Goal: Task Accomplishment & Management: Use online tool/utility

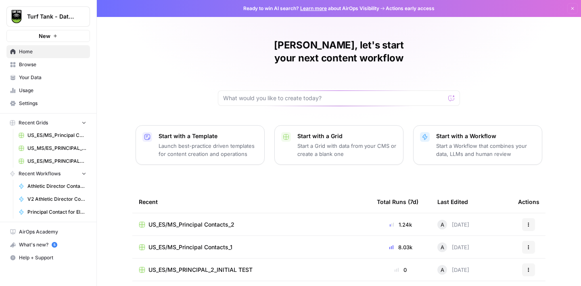
click at [31, 104] on span "Settings" at bounding box center [52, 103] width 67 height 7
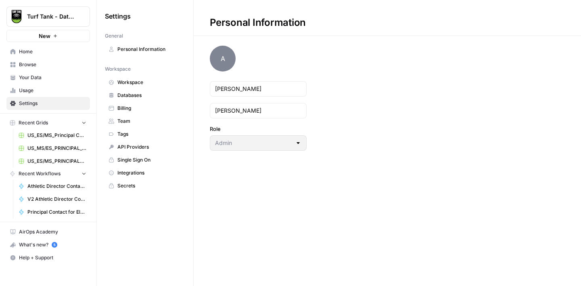
click at [128, 109] on span "Billing" at bounding box center [149, 108] width 64 height 7
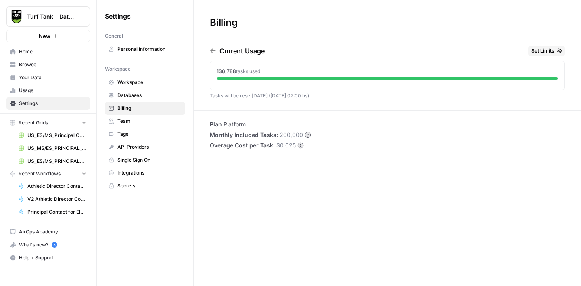
click at [39, 65] on span "Browse" at bounding box center [52, 64] width 67 height 7
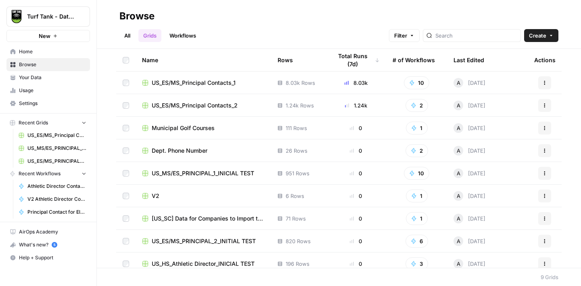
click at [181, 40] on link "Workflows" at bounding box center [183, 35] width 36 height 13
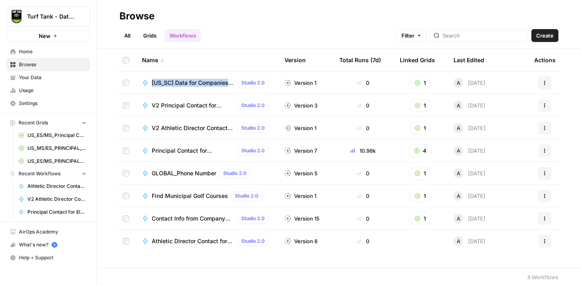
click at [421, 80] on button "1" at bounding box center [421, 82] width 22 height 13
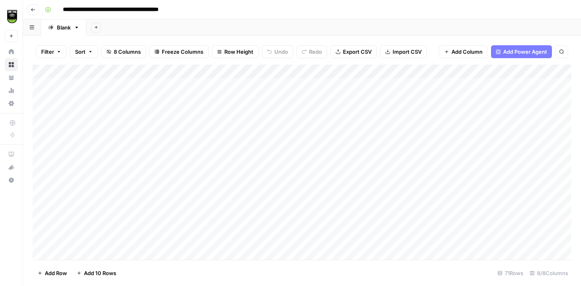
click at [34, 10] on icon "button" at bounding box center [33, 9] width 5 height 5
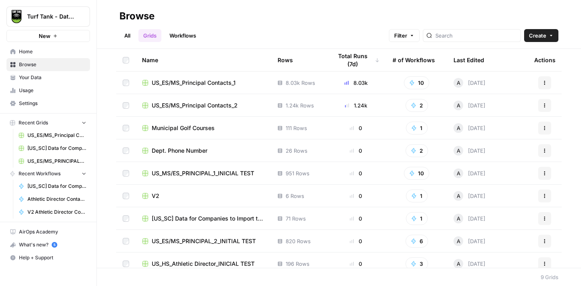
click at [543, 216] on icon "button" at bounding box center [545, 218] width 5 height 5
click at [518, 200] on span "Delete" at bounding box center [509, 199] width 65 height 8
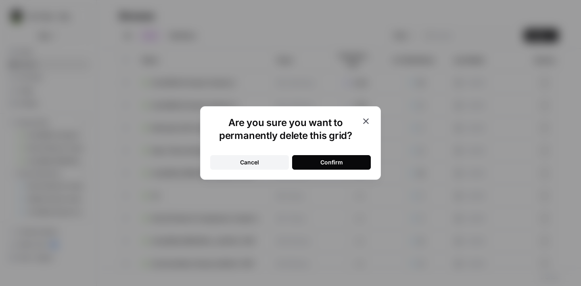
click at [317, 164] on button "Confirm" at bounding box center [331, 162] width 79 height 15
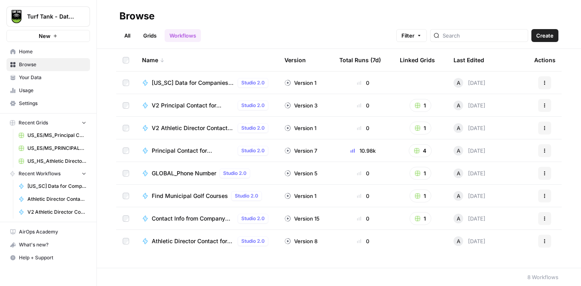
click at [543, 84] on icon "button" at bounding box center [545, 82] width 5 height 5
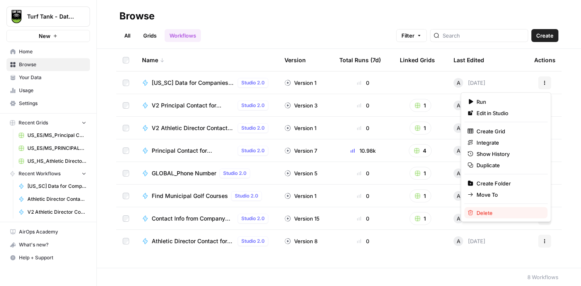
click at [488, 212] on span "Delete" at bounding box center [509, 213] width 65 height 8
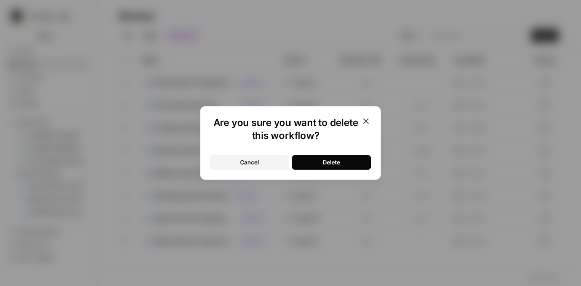
click at [327, 160] on div "Delete" at bounding box center [331, 162] width 17 height 8
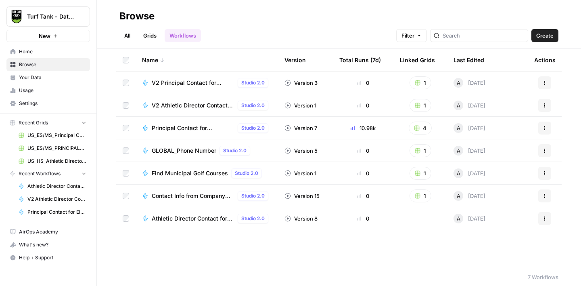
click at [165, 149] on span "GLOBAL_Phone Number" at bounding box center [184, 151] width 65 height 8
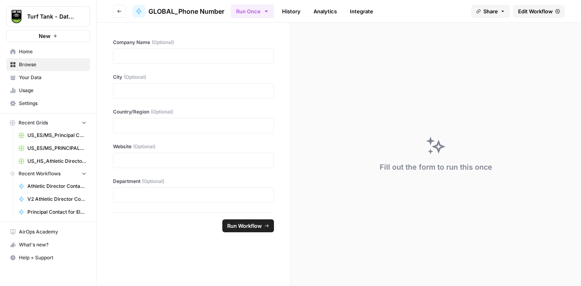
click at [115, 16] on button "Go back" at bounding box center [119, 11] width 13 height 13
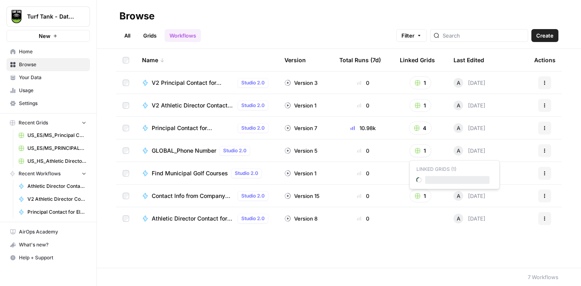
click at [423, 152] on button "1" at bounding box center [421, 150] width 22 height 13
click at [451, 181] on span "Dept. Phone Number" at bounding box center [457, 180] width 65 height 8
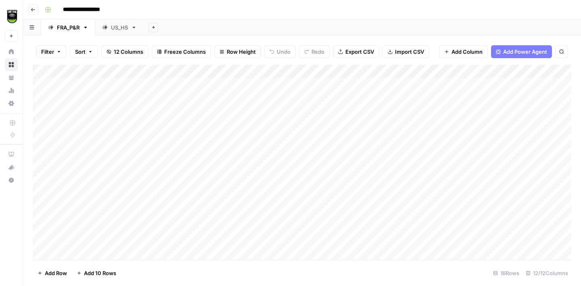
click at [108, 27] on icon at bounding box center [105, 28] width 6 height 6
click at [37, 8] on button "Go back" at bounding box center [33, 9] width 10 height 10
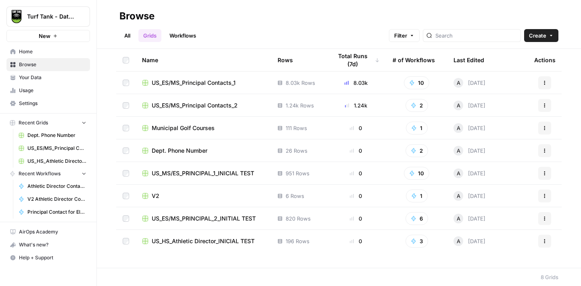
click at [152, 196] on span "V2" at bounding box center [156, 196] width 8 height 8
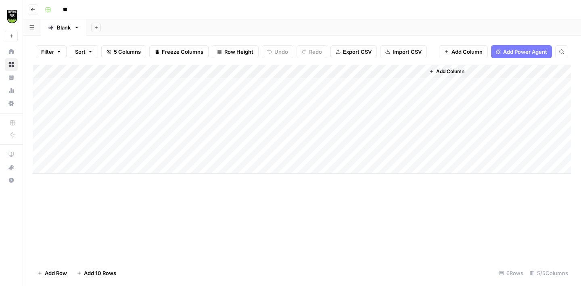
click at [35, 9] on span "Go back" at bounding box center [35, 9] width 0 height 0
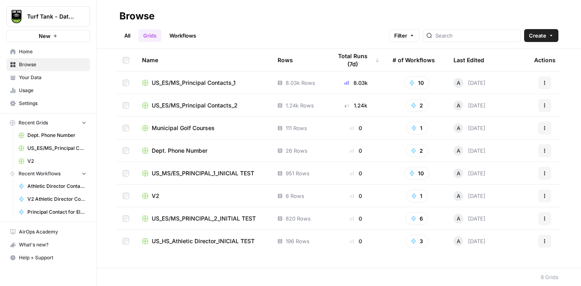
click at [540, 192] on button "Actions" at bounding box center [545, 195] width 13 height 13
click at [503, 261] on span "Delete" at bounding box center [509, 262] width 65 height 8
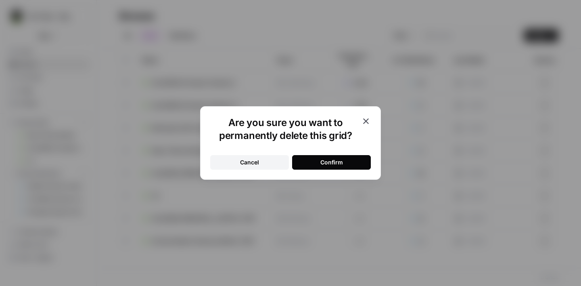
click at [316, 162] on button "Confirm" at bounding box center [331, 162] width 79 height 15
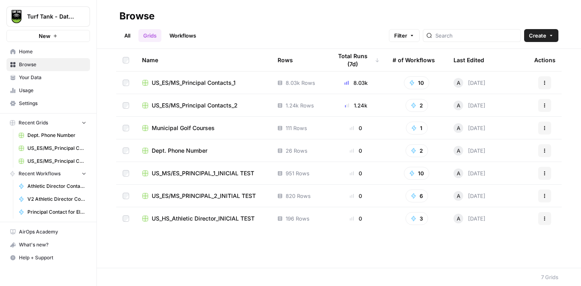
click at [232, 172] on span "US_MS/ES_PRINCIPAL_1_INICIAL TEST" at bounding box center [203, 173] width 103 height 8
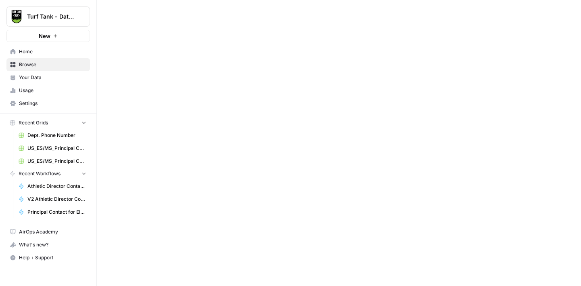
click at [232, 172] on div at bounding box center [339, 143] width 484 height 286
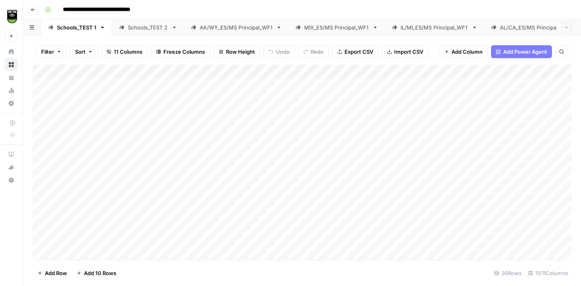
click at [140, 9] on input "**********" at bounding box center [115, 9] width 112 height 13
click at [142, 9] on input "**********" at bounding box center [115, 9] width 112 height 13
type input "**********"
click at [198, 11] on div "**********" at bounding box center [308, 9] width 532 height 13
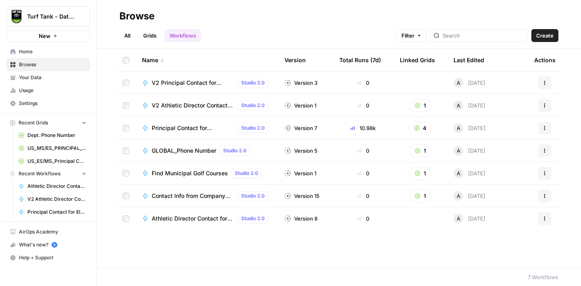
click at [148, 38] on link "Grids" at bounding box center [149, 35] width 23 height 13
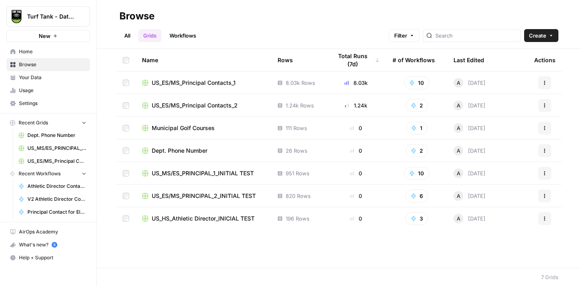
click at [230, 219] on span "US_HS_Athletic Director_INICIAL TEST" at bounding box center [203, 218] width 103 height 8
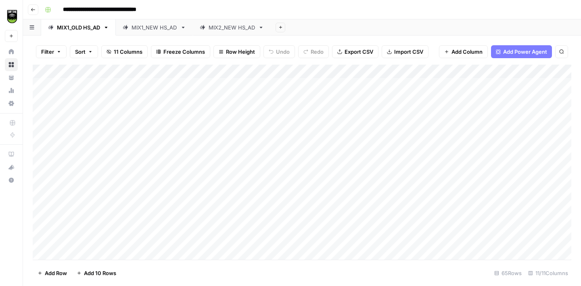
click at [142, 7] on input "**********" at bounding box center [115, 9] width 112 height 13
type input "**********"
click at [33, 6] on button "Go back" at bounding box center [33, 9] width 10 height 10
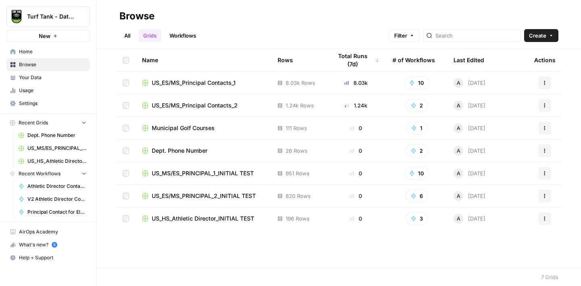
click at [189, 149] on span "Dept. Phone Number" at bounding box center [180, 151] width 56 height 8
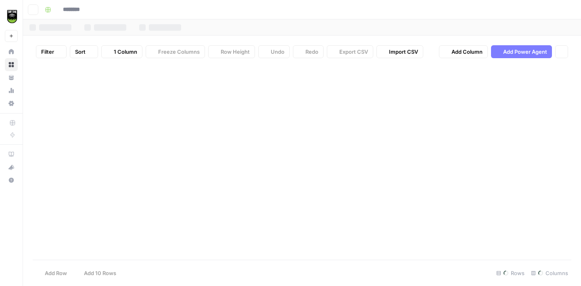
type input "**********"
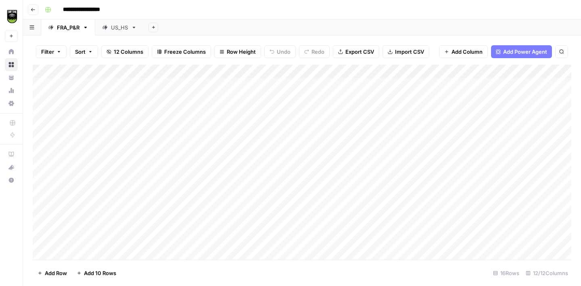
click at [117, 29] on div "US_HS" at bounding box center [119, 27] width 17 height 8
click at [67, 28] on div "FRA_P&R" at bounding box center [68, 27] width 23 height 8
click at [32, 10] on icon "button" at bounding box center [33, 9] width 4 height 3
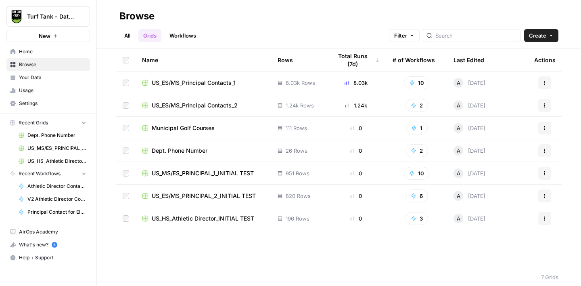
click at [187, 125] on span "Municipal Golf Courses" at bounding box center [183, 128] width 63 height 8
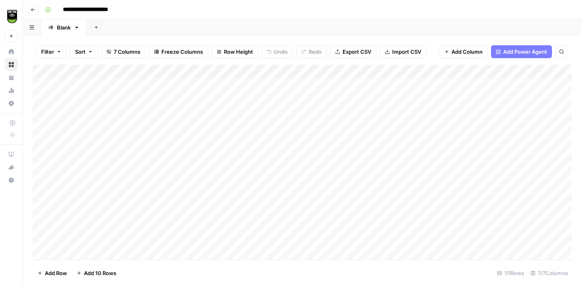
click at [36, 10] on button "Go back" at bounding box center [33, 9] width 10 height 10
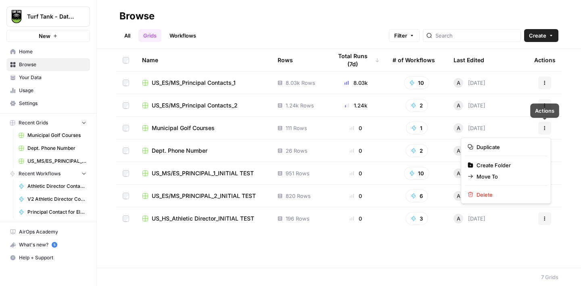
click at [544, 128] on icon "button" at bounding box center [545, 128] width 5 height 5
click at [497, 193] on span "Delete" at bounding box center [509, 195] width 65 height 8
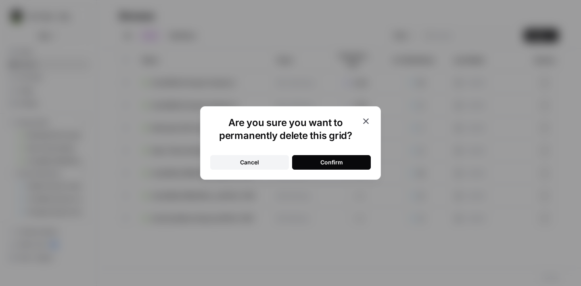
click at [340, 160] on div "Confirm" at bounding box center [332, 162] width 23 height 8
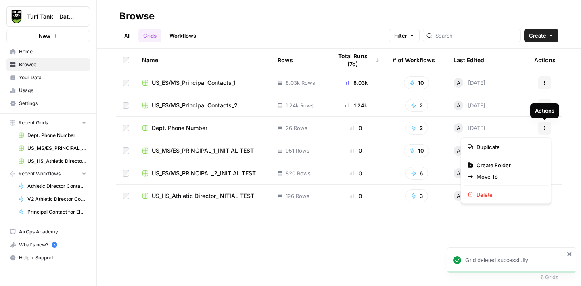
click at [544, 130] on icon "button" at bounding box center [545, 128] width 5 height 5
click at [511, 191] on span "Delete" at bounding box center [509, 195] width 65 height 8
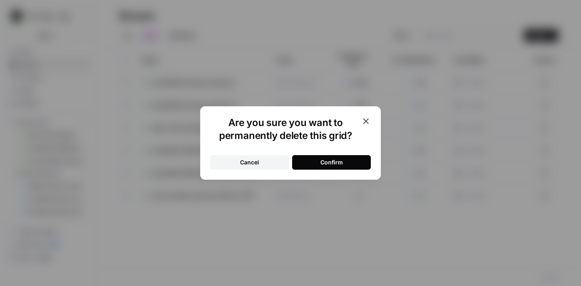
click at [346, 157] on button "Confirm" at bounding box center [331, 162] width 79 height 15
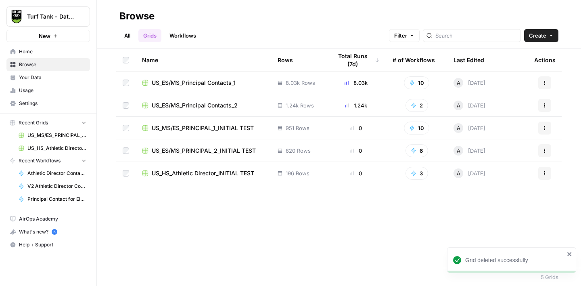
click at [184, 39] on link "Workflows" at bounding box center [183, 35] width 36 height 13
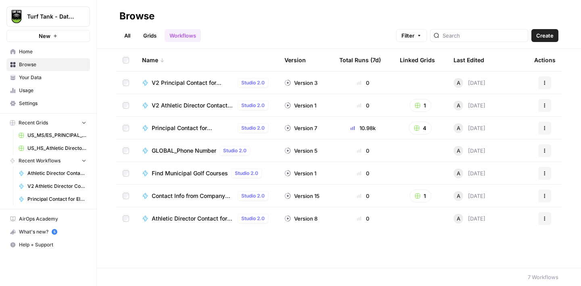
click at [198, 195] on span "Contact Info from Company Name, Location, and Job Title (Hunter Verification/Fi…" at bounding box center [193, 196] width 83 height 8
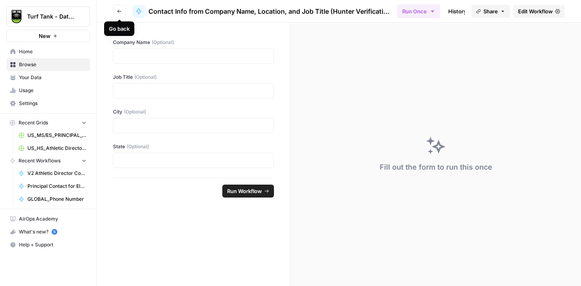
click at [117, 15] on button "Go back" at bounding box center [119, 11] width 13 height 13
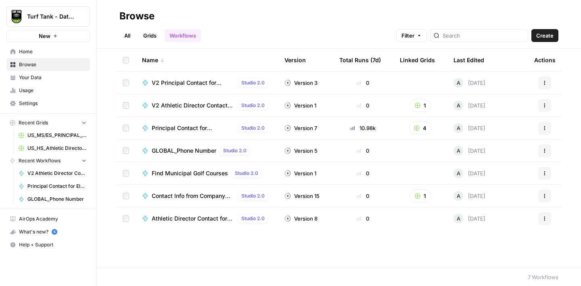
click at [182, 174] on span "Find Municipal Golf Courses" at bounding box center [190, 173] width 76 height 8
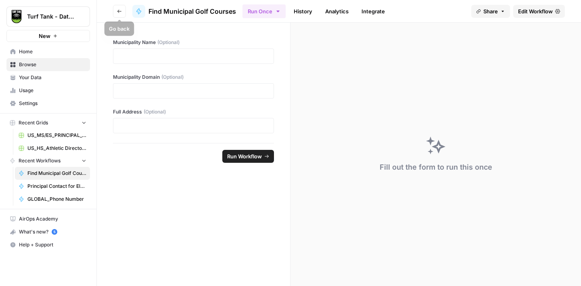
click at [116, 14] on button "Go back" at bounding box center [119, 11] width 13 height 13
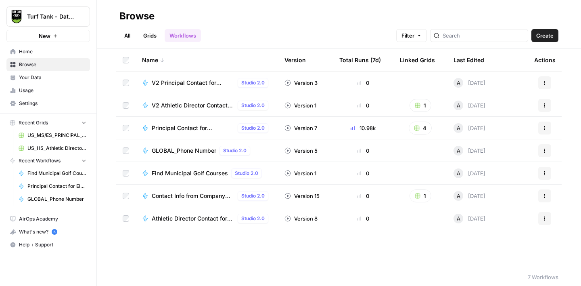
click at [184, 149] on span "GLOBAL_Phone Number" at bounding box center [184, 151] width 65 height 8
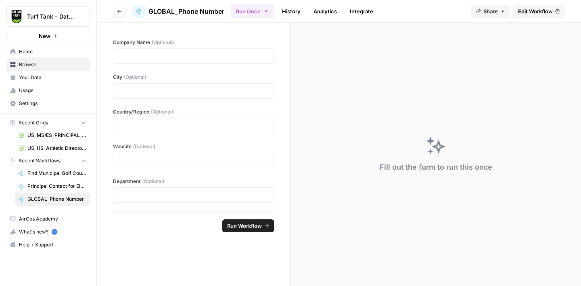
click at [525, 13] on span "Edit Workflow" at bounding box center [535, 11] width 35 height 8
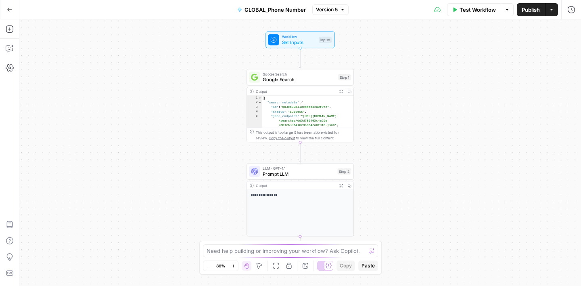
click at [297, 40] on span "Set Inputs" at bounding box center [299, 42] width 34 height 7
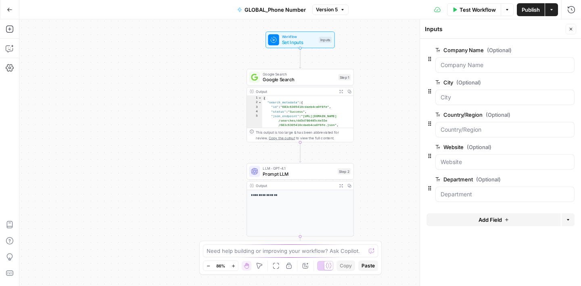
click at [571, 30] on icon "button" at bounding box center [571, 29] width 5 height 5
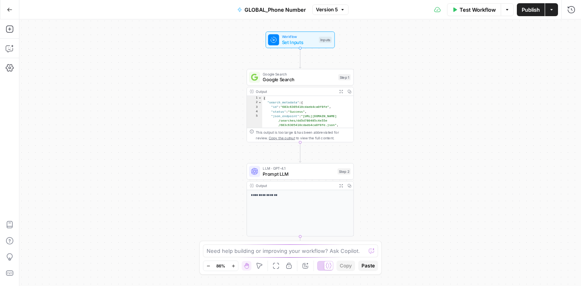
click at [316, 80] on span "Google Search" at bounding box center [299, 79] width 73 height 7
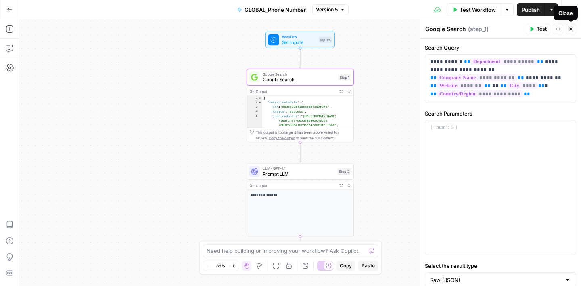
click at [570, 30] on icon "button" at bounding box center [571, 29] width 5 height 5
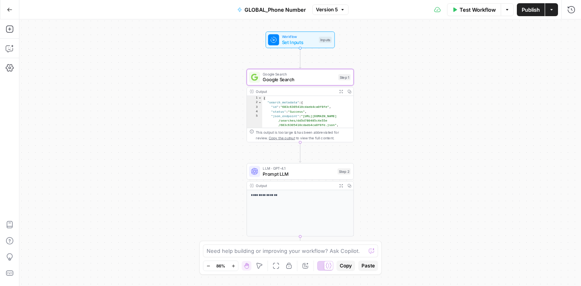
click at [12, 10] on icon "button" at bounding box center [10, 10] width 6 height 6
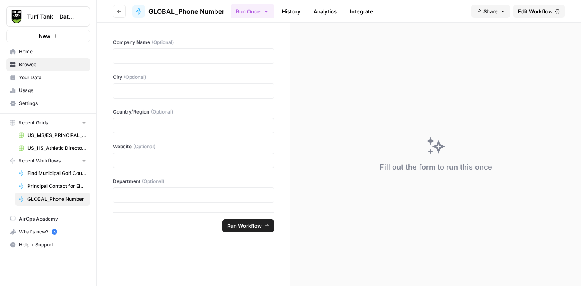
click at [119, 12] on icon "button" at bounding box center [119, 11] width 4 height 3
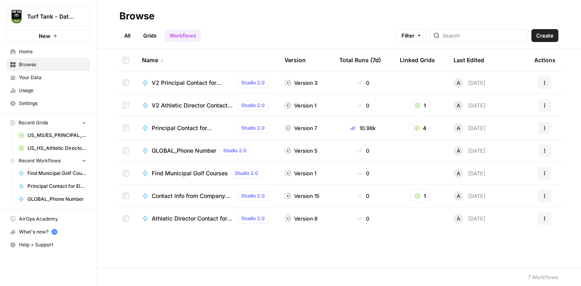
click at [548, 153] on button "Actions" at bounding box center [545, 150] width 13 height 13
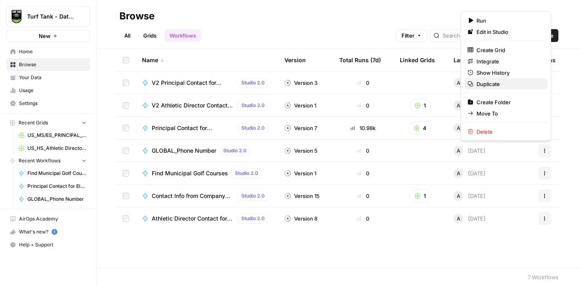
click at [495, 86] on span "Duplicate" at bounding box center [509, 84] width 65 height 8
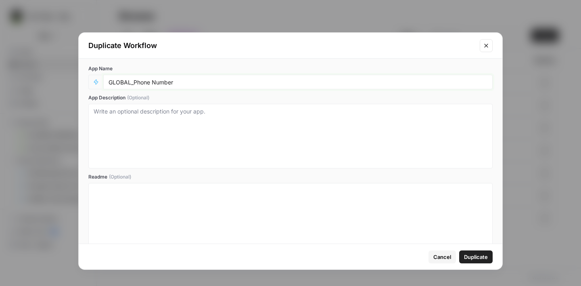
click at [179, 80] on input "GLOBAL_Phone Number" at bounding box center [298, 81] width 379 height 7
type input "U"
type input "Athletic Dept. Phone Number"
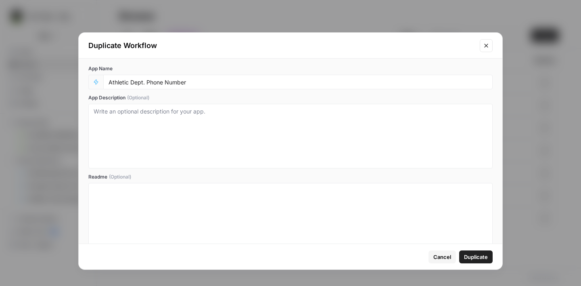
click at [470, 256] on span "Duplicate" at bounding box center [476, 257] width 24 height 8
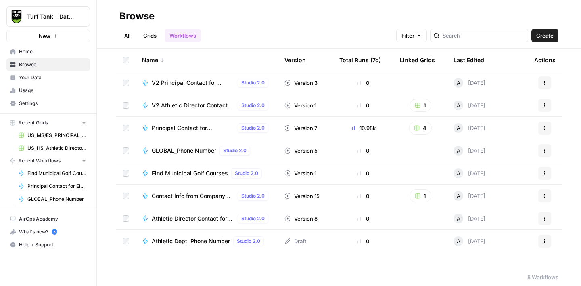
click at [181, 241] on span "Athletic Dept. Phone Number" at bounding box center [191, 241] width 78 height 8
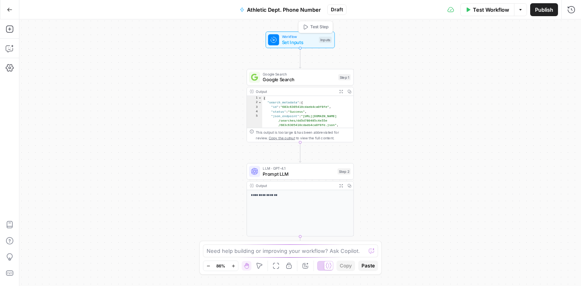
click at [296, 43] on span "Set Inputs" at bounding box center [299, 42] width 34 height 7
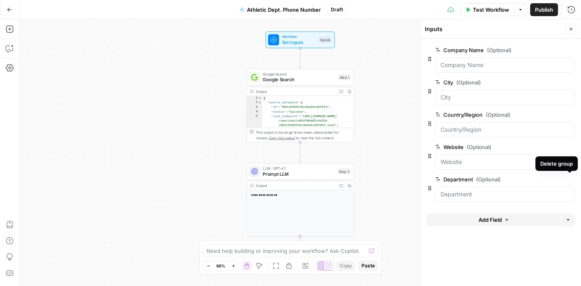
click at [570, 180] on icon "button" at bounding box center [570, 179] width 4 height 4
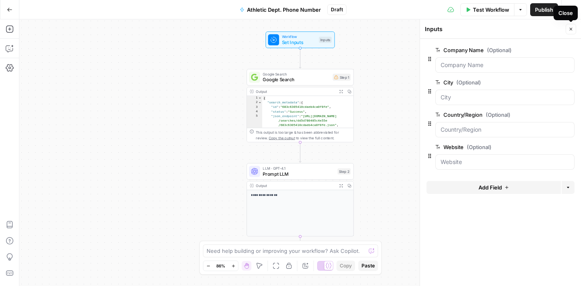
click at [572, 27] on icon "button" at bounding box center [571, 29] width 5 height 5
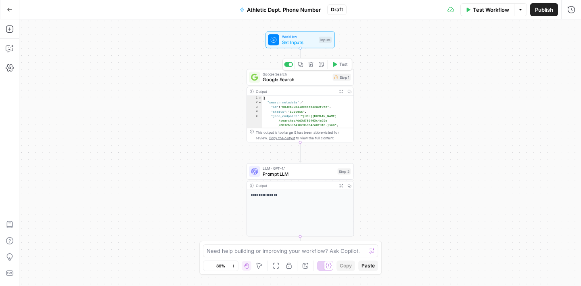
click at [301, 78] on span "Google Search" at bounding box center [296, 79] width 67 height 7
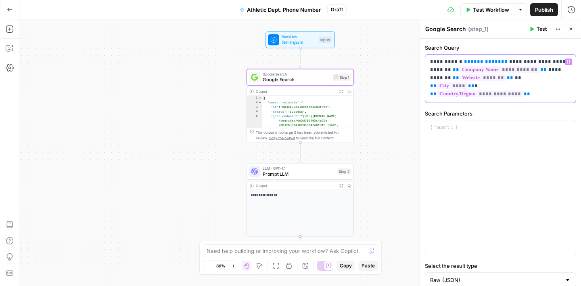
drag, startPoint x: 528, startPoint y: 62, endPoint x: 460, endPoint y: 61, distance: 67.4
click at [459, 61] on p "**********" at bounding box center [500, 74] width 141 height 32
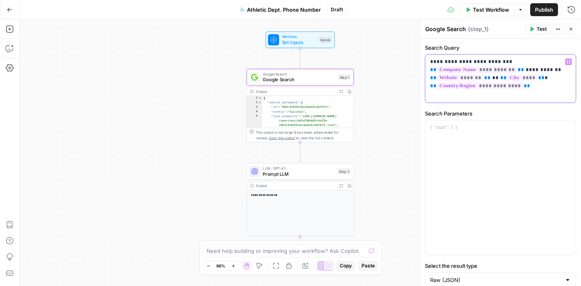
click at [499, 62] on p "**********" at bounding box center [500, 74] width 141 height 32
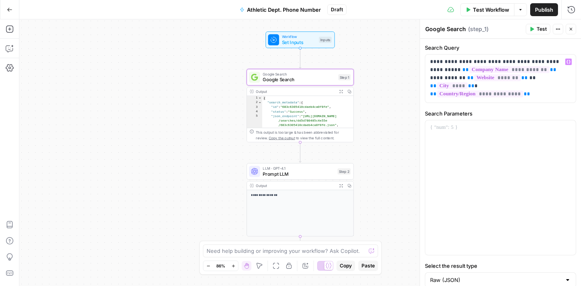
click at [399, 89] on div "Workflow Set Inputs Inputs Google Search Google Search Step 1 Output Expand Out…" at bounding box center [300, 152] width 562 height 266
click at [300, 176] on span "Prompt LLM" at bounding box center [299, 173] width 72 height 7
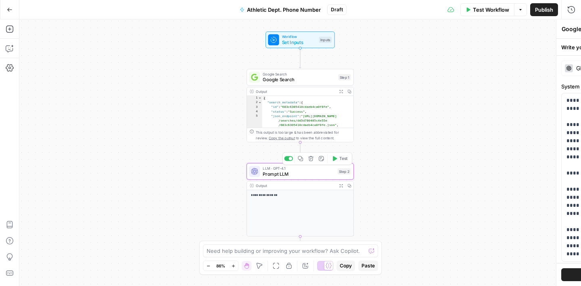
type textarea "Prompt LLM"
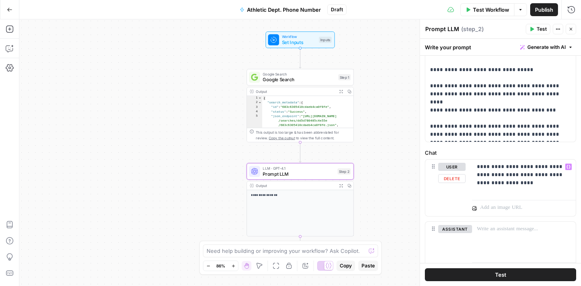
scroll to position [105, 0]
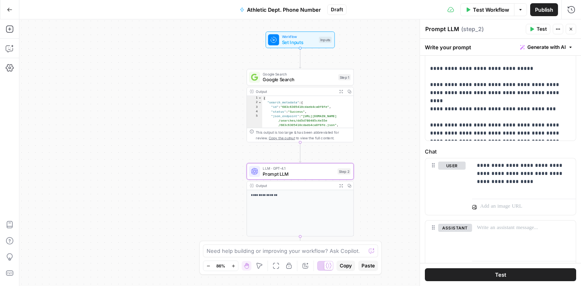
click at [574, 30] on button "Close" at bounding box center [571, 29] width 10 height 10
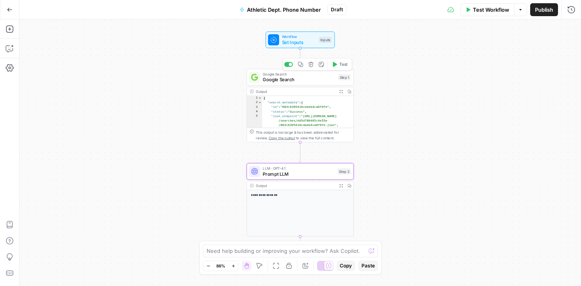
click at [311, 82] on span "Google Search" at bounding box center [299, 79] width 73 height 7
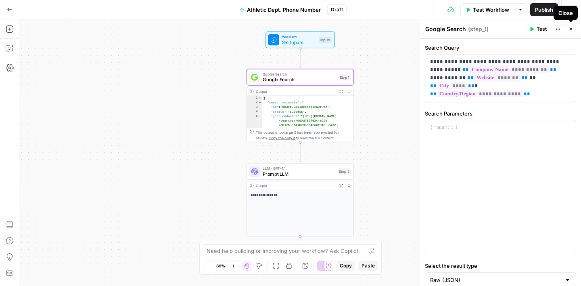
click at [571, 31] on button "Close" at bounding box center [571, 29] width 10 height 10
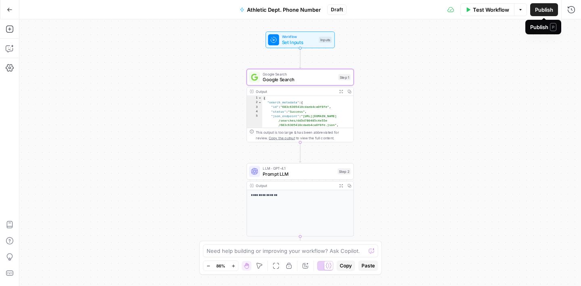
click at [549, 8] on span "Publish" at bounding box center [544, 10] width 18 height 8
click at [294, 40] on span "Set Inputs" at bounding box center [299, 42] width 34 height 7
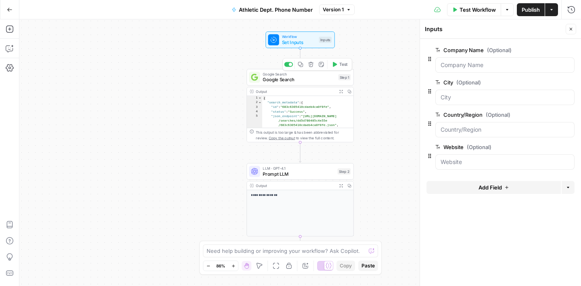
click at [313, 81] on span "Google Search" at bounding box center [299, 79] width 73 height 7
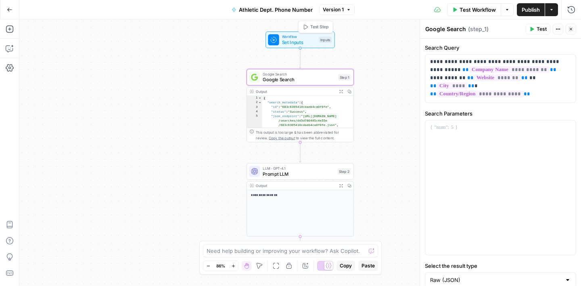
click at [306, 41] on span "Set Inputs" at bounding box center [299, 42] width 34 height 7
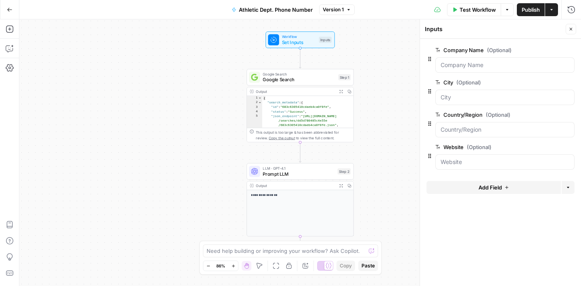
click at [545, 113] on span "edit field" at bounding box center [545, 114] width 18 height 6
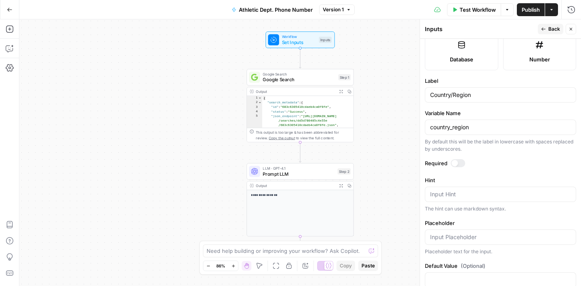
scroll to position [243, 0]
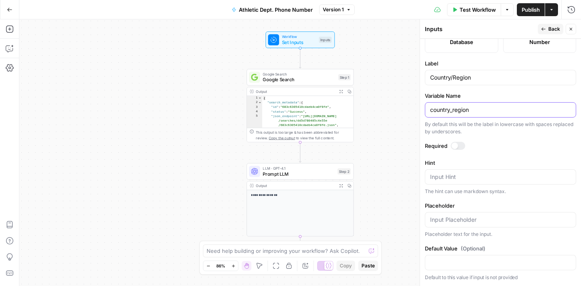
click at [476, 107] on input "country_region" at bounding box center [500, 110] width 141 height 8
click at [475, 75] on input "Country/Region" at bounding box center [500, 77] width 141 height 8
type input "Country/State"
click at [480, 108] on input "country_region" at bounding box center [500, 110] width 141 height 8
type input "country_state"
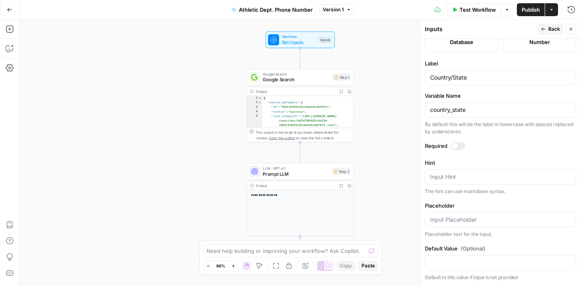
click at [469, 26] on div "Inputs" at bounding box center [480, 29] width 111 height 8
click at [544, 27] on icon "button" at bounding box center [543, 29] width 5 height 5
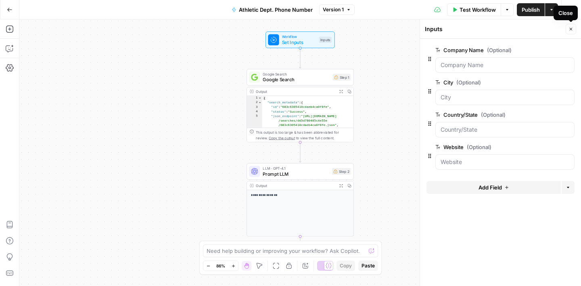
click at [574, 27] on button "Close" at bounding box center [571, 29] width 10 height 10
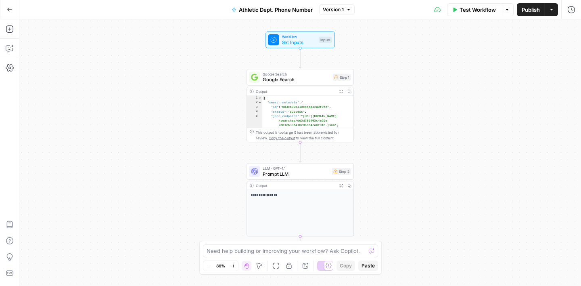
click at [310, 80] on span "Google Search" at bounding box center [296, 79] width 67 height 7
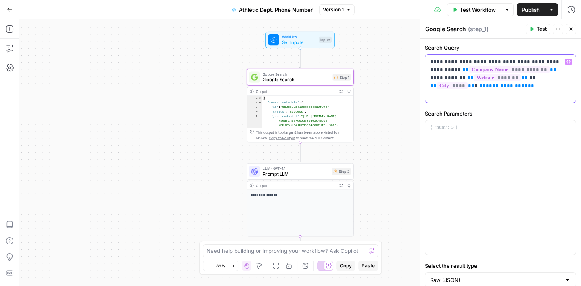
click at [481, 85] on p "**********" at bounding box center [500, 74] width 141 height 32
click at [504, 96] on div "**********" at bounding box center [500, 78] width 151 height 48
click at [559, 42] on div "**********" at bounding box center [500, 175] width 161 height 273
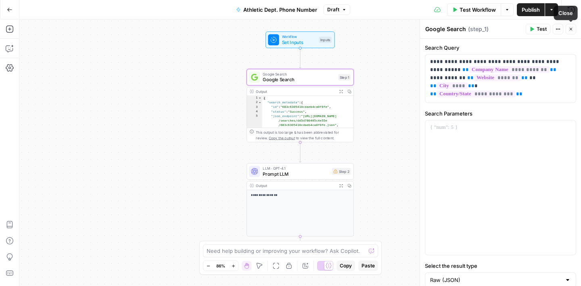
click at [573, 27] on icon "button" at bounding box center [571, 29] width 5 height 5
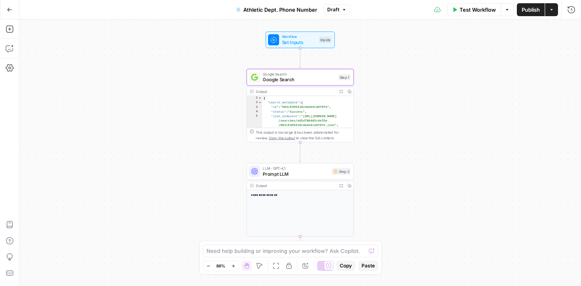
click at [530, 11] on span "Publish" at bounding box center [531, 10] width 18 height 8
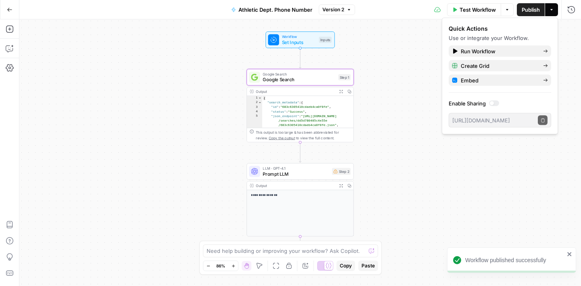
click at [537, 12] on span "Publish" at bounding box center [531, 10] width 18 height 8
click at [570, 255] on icon "close" at bounding box center [570, 254] width 6 height 6
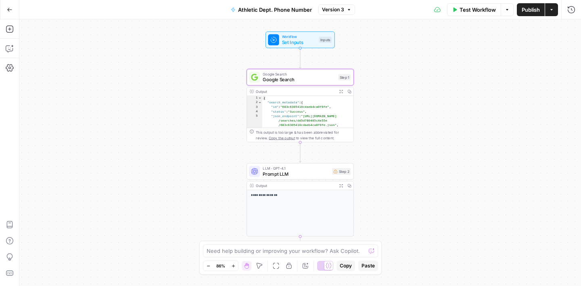
click at [299, 36] on span "Workflow" at bounding box center [299, 37] width 34 height 6
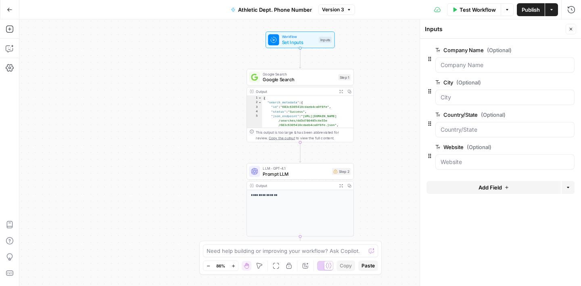
click at [306, 170] on span "LLM · GPT-4.1" at bounding box center [296, 169] width 67 height 6
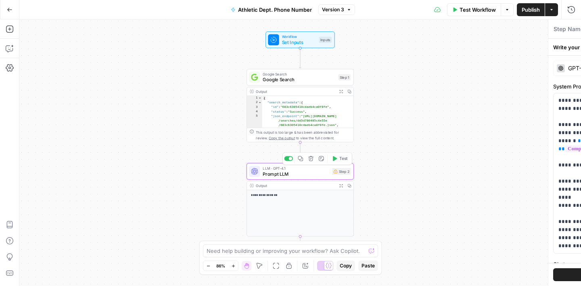
type textarea "Prompt LLM"
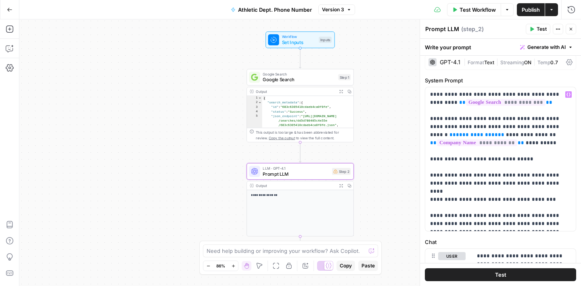
scroll to position [8, 0]
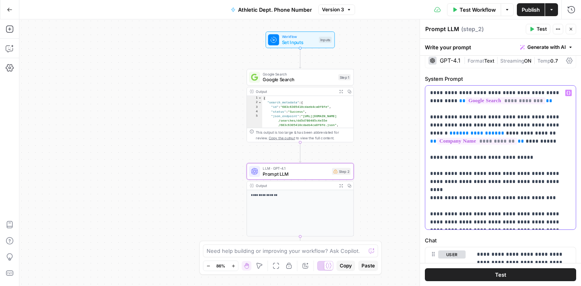
click at [498, 132] on span "**" at bounding box center [501, 132] width 6 height 5
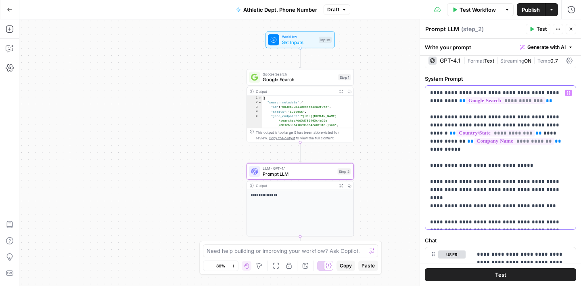
click at [520, 170] on p "**********" at bounding box center [500, 157] width 141 height 137
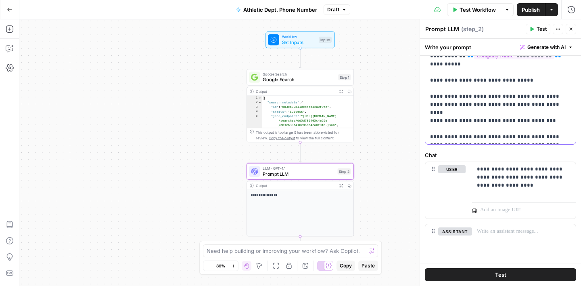
scroll to position [134, 0]
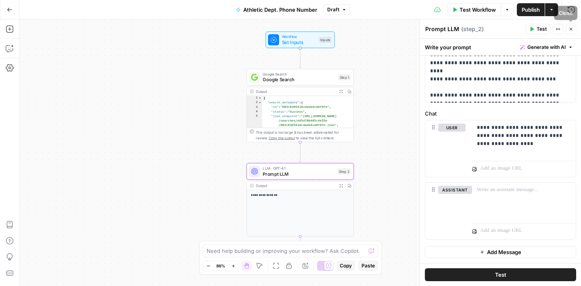
click at [574, 28] on button "Close" at bounding box center [571, 29] width 10 height 10
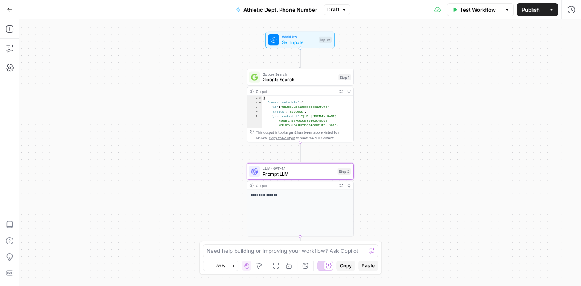
click at [532, 14] on button "Publish" at bounding box center [531, 9] width 28 height 13
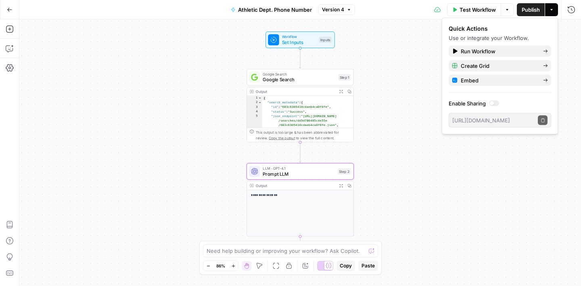
click at [370, 61] on div "Workflow Set Inputs Inputs Google Search Google Search Step 1 Output Expand Out…" at bounding box center [300, 152] width 562 height 266
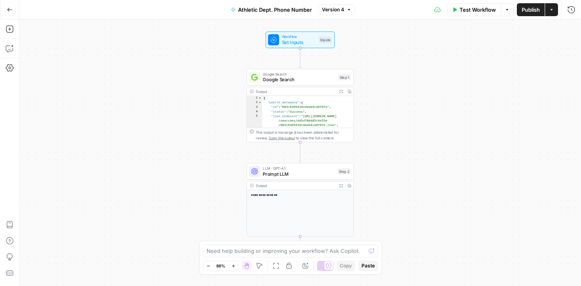
click at [482, 11] on span "Test Workflow" at bounding box center [478, 10] width 36 height 8
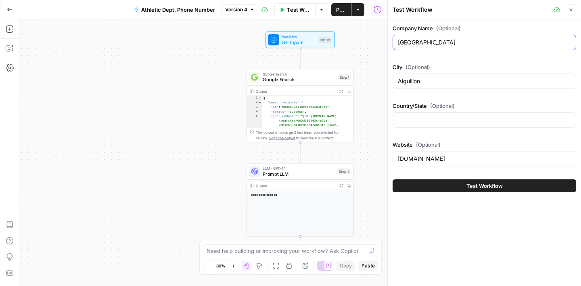
click at [452, 44] on input "Mairie de Aiguillon" at bounding box center [484, 42] width 173 height 8
paste input "Cal Burke High School calburkehs.lausd.org Panorama City California"
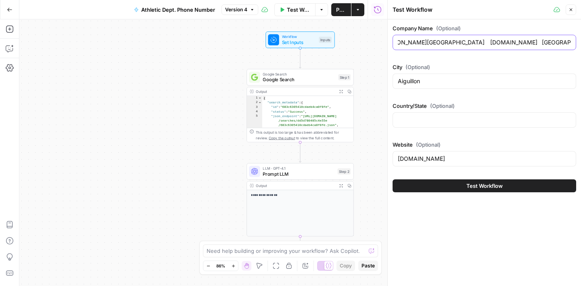
type input "Cal Burke High School calburkehs.lausd.org Panorama City California"
click at [571, 8] on icon "button" at bounding box center [571, 9] width 5 height 5
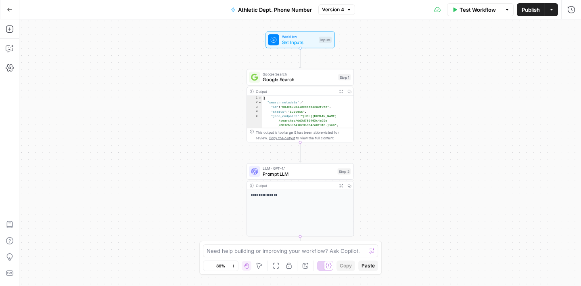
click at [309, 78] on span "Google Search" at bounding box center [299, 79] width 73 height 7
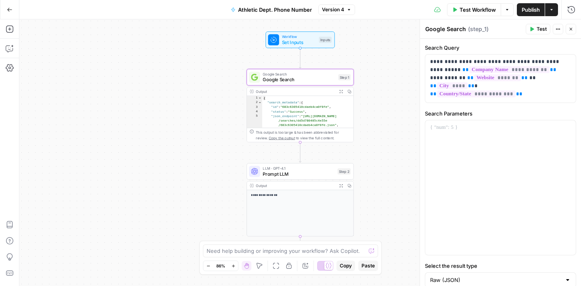
click at [572, 27] on icon "button" at bounding box center [571, 29] width 5 height 5
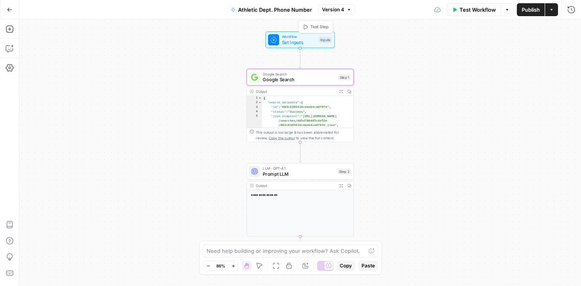
click at [303, 40] on span "Set Inputs" at bounding box center [299, 42] width 34 height 7
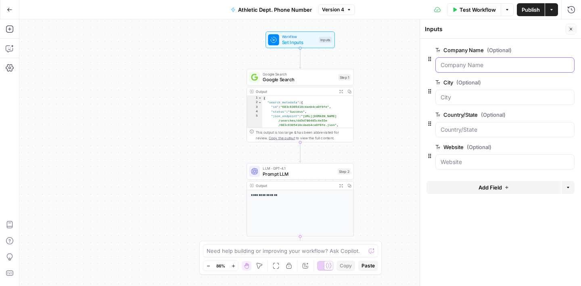
click at [459, 68] on Name "Company Name (Optional)" at bounding box center [505, 65] width 129 height 8
click at [471, 65] on Name "Company Name (Optional)" at bounding box center [505, 65] width 129 height 8
click at [571, 26] on button "Close" at bounding box center [571, 29] width 10 height 10
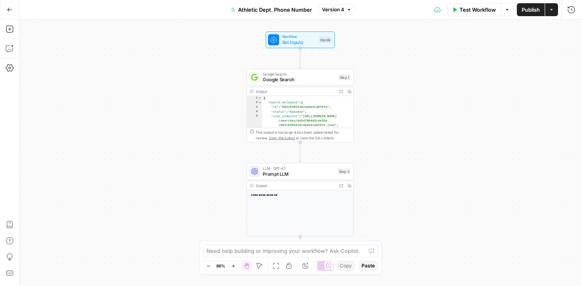
click at [484, 15] on button "Test Workflow" at bounding box center [474, 9] width 54 height 13
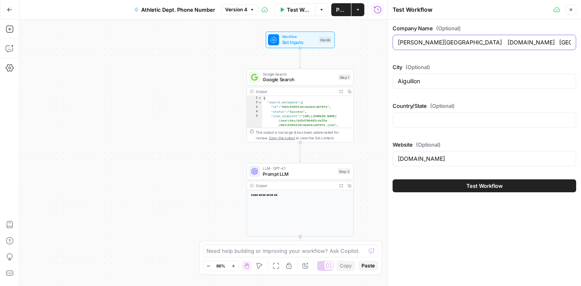
click at [463, 42] on input "Cal Burke High School calburkehs.lausd.org Panorama City California" at bounding box center [484, 42] width 173 height 8
type input "Cal Burke High School"
click at [411, 82] on input "Aiguillon" at bounding box center [484, 81] width 173 height 8
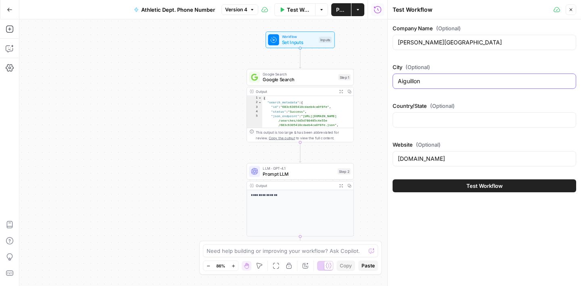
paste input "calburkehs.lausd.org Panorama City California"
click at [453, 83] on input "calburkehs.lausd.org Panorama City California" at bounding box center [484, 81] width 173 height 8
type input "Panorama City California"
click at [412, 160] on input "ville-aiguillon.eu" at bounding box center [484, 159] width 173 height 8
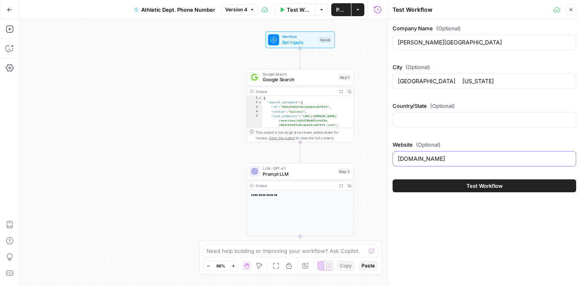
click at [412, 160] on input "ville-aiguillon.eu" at bounding box center [484, 159] width 173 height 8
paste input "calburkehs.lausd.org"
type input "calburkehs.lausd.org"
click at [444, 81] on input "Panorama City California" at bounding box center [484, 81] width 173 height 8
type input "Panorama City"
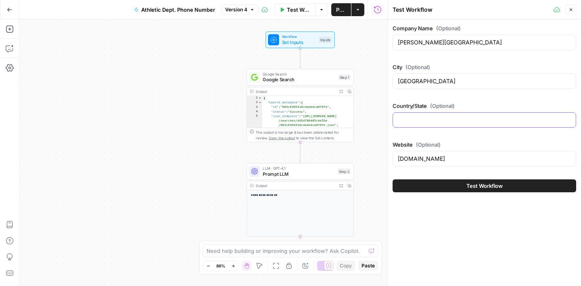
click at [436, 119] on input "Country/State (Optional)" at bounding box center [484, 120] width 173 height 8
paste input "California"
type input "California"
click at [447, 220] on div "Company Name (Optional) Cal Burke High School City (Optional) Panorama City Cou…" at bounding box center [484, 152] width 193 height 266
click at [478, 185] on span "Test Workflow" at bounding box center [485, 186] width 36 height 8
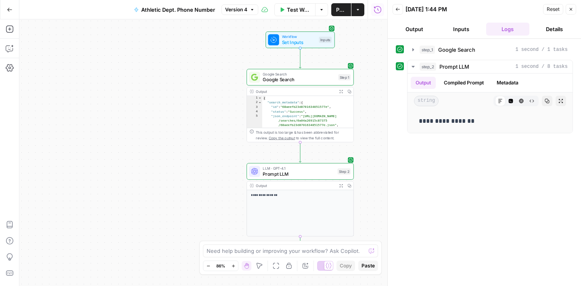
click at [295, 10] on span "Test Workflow" at bounding box center [298, 10] width 23 height 8
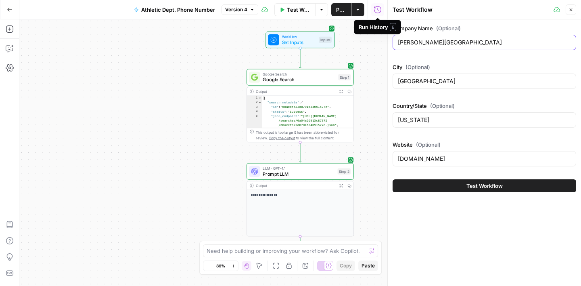
click at [455, 46] on input "Cal Burke High School" at bounding box center [484, 42] width 173 height 8
paste input "St. Thomas More High School rccss.org Rapid City South Dakota"
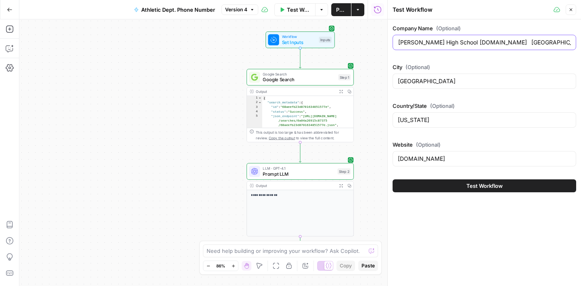
click at [471, 44] on input "St. Thomas More High School rccss.org Rapid City South Dakota" at bounding box center [484, 42] width 173 height 8
type input "[GEOGRAPHIC_DATA][PERSON_NAME]"
click at [422, 160] on input "calburkehs.lausd.org" at bounding box center [484, 159] width 173 height 8
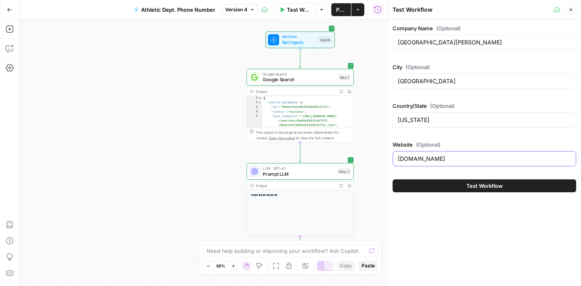
click at [422, 160] on input "calburkehs.lausd.org" at bounding box center [484, 159] width 173 height 8
paste input "rccss.org Rapid City South Dakota"
click at [429, 161] on input "rccss.org Rapid City South Dakota" at bounding box center [484, 159] width 173 height 8
type input "rccss.org"
click at [432, 83] on input "Panorama City" at bounding box center [484, 81] width 173 height 8
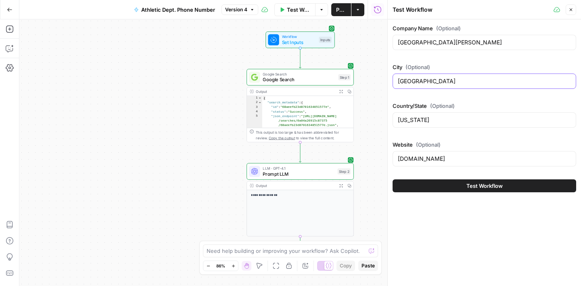
click at [432, 83] on input "Panorama City" at bounding box center [484, 81] width 173 height 8
paste input "Rapid City South Dakota"
click at [430, 84] on input "Rapid City South Dakota" at bounding box center [484, 81] width 173 height 8
type input "[GEOGRAPHIC_DATA]"
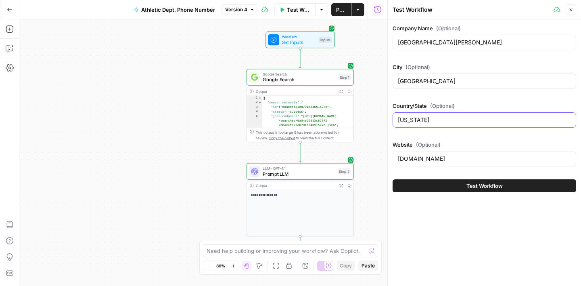
click at [428, 118] on input "California" at bounding box center [484, 120] width 173 height 8
paste input "South Dakot"
type input "[US_STATE]"
click at [457, 187] on button "Test Workflow" at bounding box center [485, 185] width 184 height 13
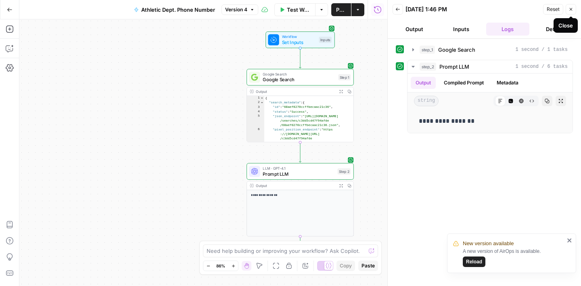
click at [571, 10] on icon "button" at bounding box center [571, 9] width 5 height 5
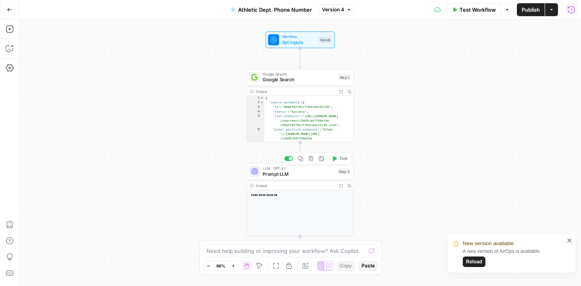
click at [297, 169] on span "LLM · GPT-4.1" at bounding box center [299, 169] width 72 height 6
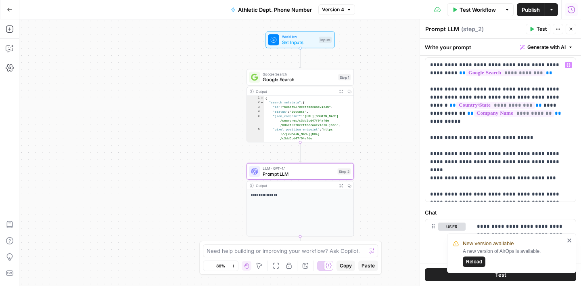
scroll to position [36, 0]
click at [430, 177] on div "**********" at bounding box center [500, 129] width 151 height 144
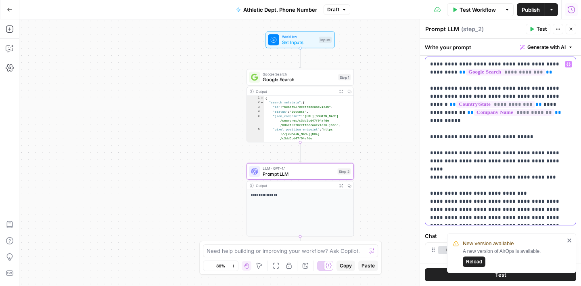
click at [556, 185] on p "**********" at bounding box center [500, 140] width 141 height 161
click at [432, 192] on p "**********" at bounding box center [500, 140] width 141 height 161
drag, startPoint x: 464, startPoint y: 186, endPoint x: 451, endPoint y: 187, distance: 13.7
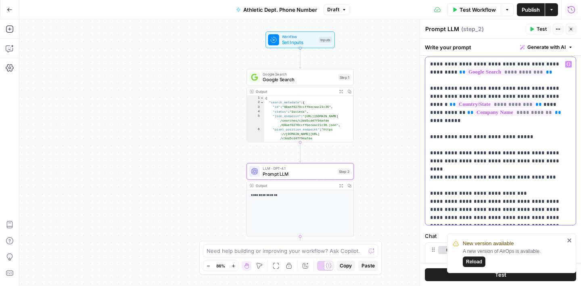
click at [451, 187] on p "**********" at bounding box center [500, 140] width 141 height 161
click at [551, 194] on p "**********" at bounding box center [500, 140] width 141 height 161
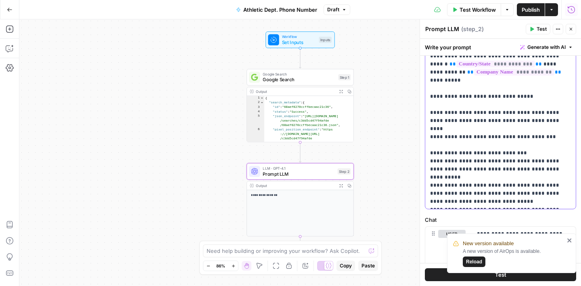
scroll to position [82, 0]
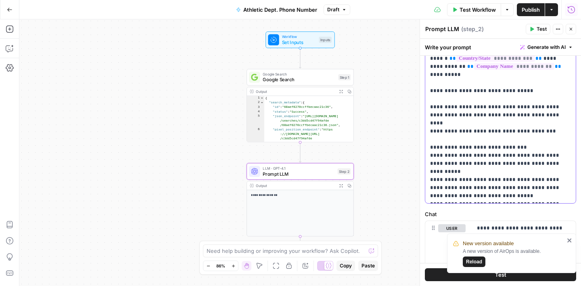
click at [454, 198] on p "**********" at bounding box center [500, 107] width 141 height 186
drag, startPoint x: 537, startPoint y: 187, endPoint x: 434, endPoint y: 183, distance: 102.2
click at [434, 183] on p "**********" at bounding box center [500, 107] width 141 height 186
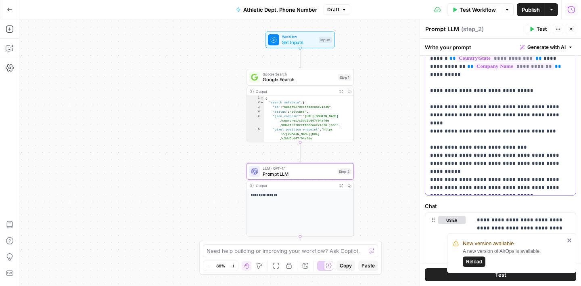
click at [467, 188] on p "**********" at bounding box center [500, 103] width 141 height 178
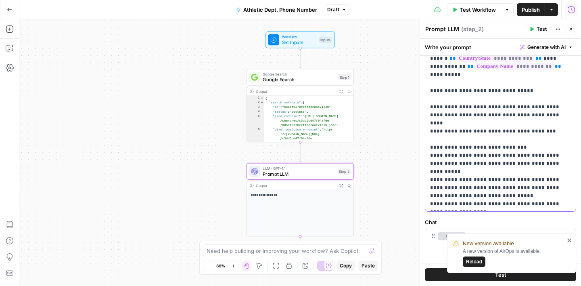
click at [430, 197] on p "**********" at bounding box center [500, 111] width 141 height 194
click at [553, 205] on p "**********" at bounding box center [500, 111] width 141 height 194
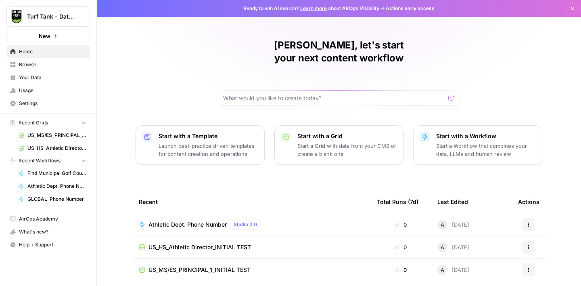
click at [44, 67] on span "Browse" at bounding box center [52, 64] width 67 height 7
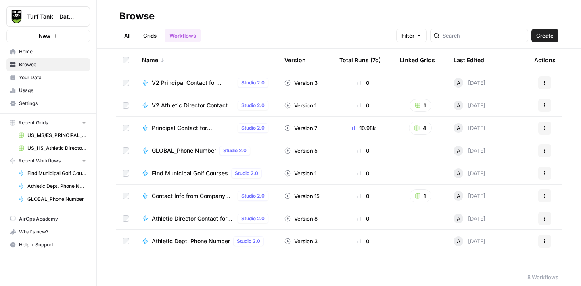
click at [153, 34] on link "Grids" at bounding box center [149, 35] width 23 height 13
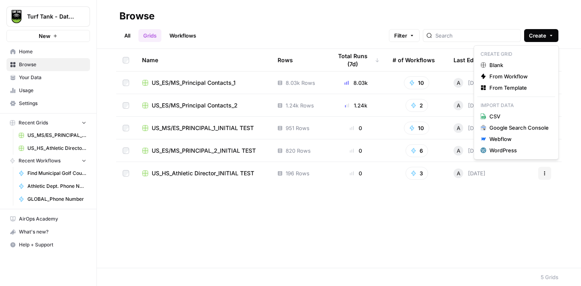
click at [549, 36] on icon "button" at bounding box center [551, 35] width 5 height 5
click at [507, 65] on span "Blank" at bounding box center [519, 65] width 59 height 8
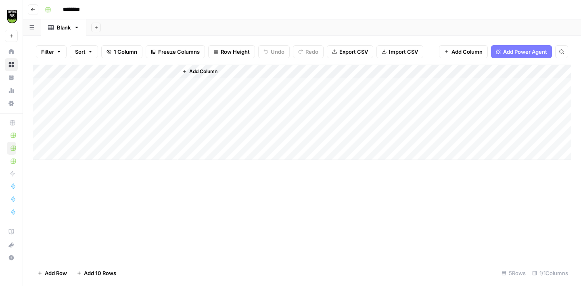
click at [76, 8] on input "********" at bounding box center [81, 9] width 45 height 13
type input "**********"
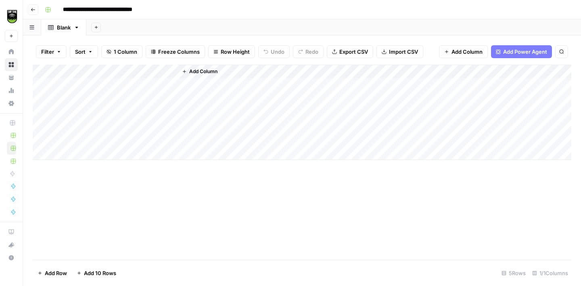
click at [187, 4] on div "**********" at bounding box center [308, 9] width 532 height 13
click at [89, 84] on div "Add Column" at bounding box center [302, 112] width 539 height 95
click at [89, 84] on textarea at bounding box center [125, 85] width 129 height 11
click at [86, 71] on div "Add Column" at bounding box center [302, 112] width 539 height 95
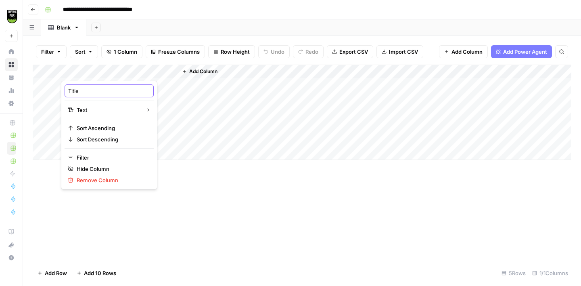
click at [84, 90] on input "Title" at bounding box center [109, 91] width 82 height 8
type input "Company Name"
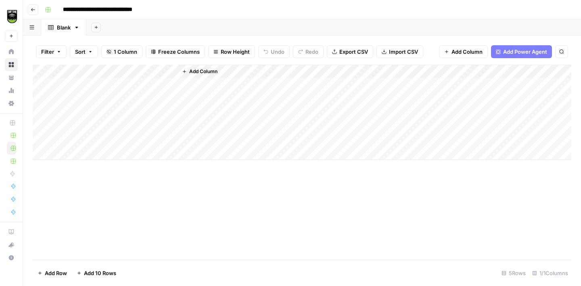
click at [185, 74] on button "Add Column" at bounding box center [200, 71] width 42 height 10
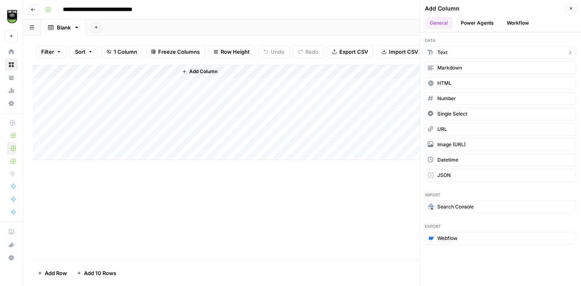
click at [446, 49] on span "Text" at bounding box center [443, 52] width 10 height 7
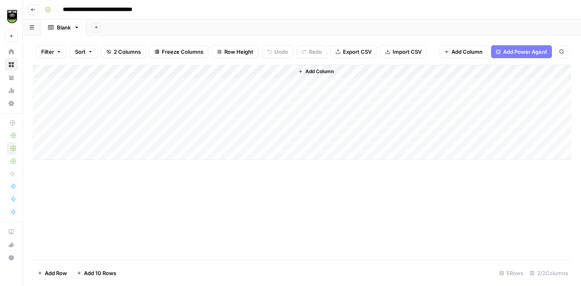
drag, startPoint x: 228, startPoint y: 68, endPoint x: 136, endPoint y: 71, distance: 91.3
click at [136, 71] on div "Add Column" at bounding box center [302, 112] width 539 height 95
click at [111, 69] on div "Add Column" at bounding box center [302, 112] width 539 height 95
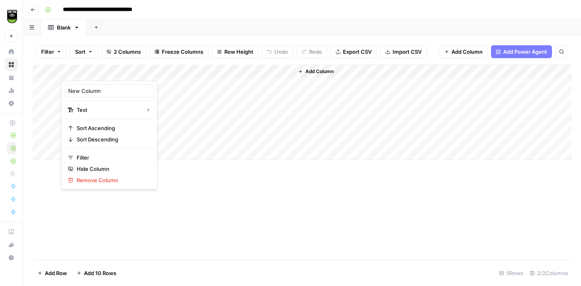
click at [111, 69] on div at bounding box center [119, 73] width 117 height 16
click at [102, 85] on div "New Column" at bounding box center [109, 90] width 89 height 13
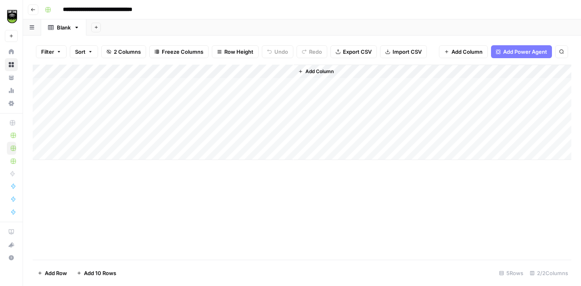
click at [102, 85] on div "Add Column" at bounding box center [302, 112] width 539 height 95
click at [97, 71] on div "Add Column" at bounding box center [302, 112] width 539 height 95
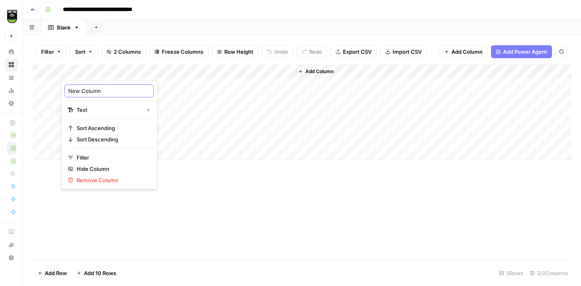
click at [89, 94] on input "New Column" at bounding box center [109, 91] width 82 height 8
type input "Rec"
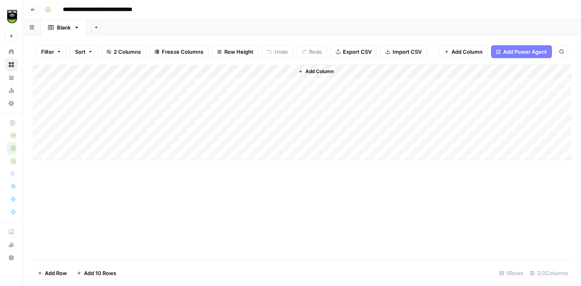
drag, startPoint x: 146, startPoint y: 70, endPoint x: 222, endPoint y: 72, distance: 75.5
click at [222, 72] on div "Add Column" at bounding box center [302, 112] width 539 height 95
click at [195, 69] on div "Add Column" at bounding box center [302, 112] width 539 height 95
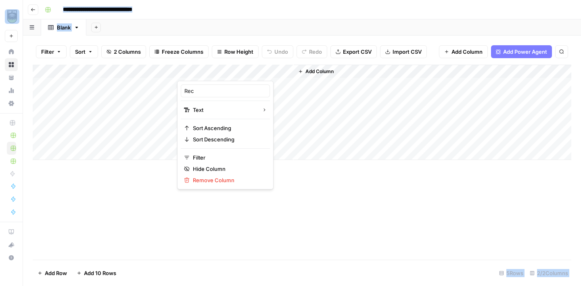
click at [195, 69] on div at bounding box center [235, 73] width 117 height 16
click at [193, 90] on input "Rec" at bounding box center [225, 91] width 82 height 8
type input "Website"
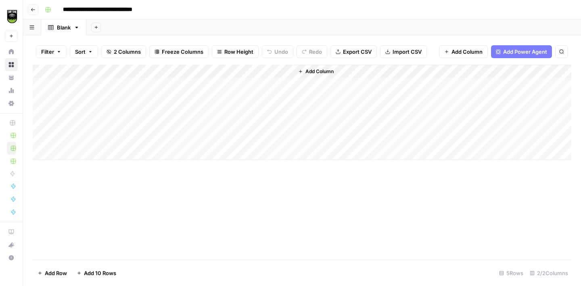
click at [314, 68] on span "Add Column" at bounding box center [320, 71] width 28 height 7
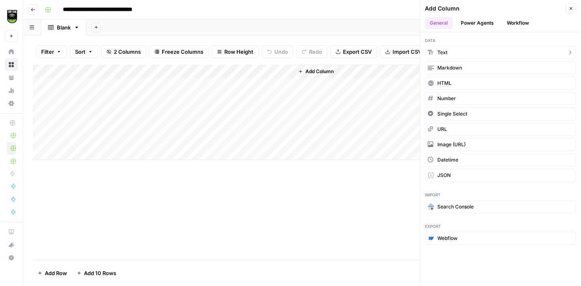
click at [443, 54] on span "Text" at bounding box center [443, 52] width 10 height 7
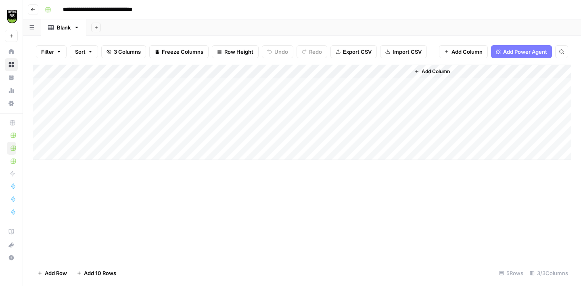
click at [346, 69] on div "Add Column" at bounding box center [302, 112] width 539 height 95
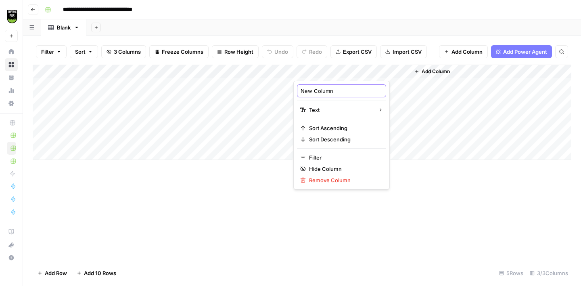
click at [305, 92] on input "New Column" at bounding box center [342, 91] width 82 height 8
type input "City"
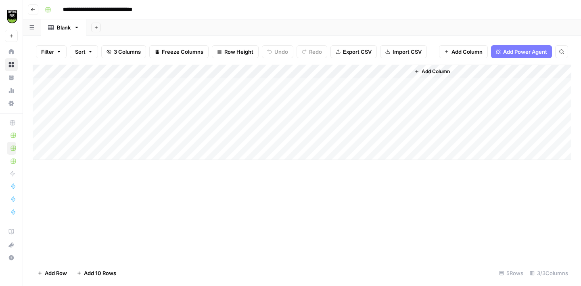
click at [436, 68] on span "Add Column" at bounding box center [436, 71] width 28 height 7
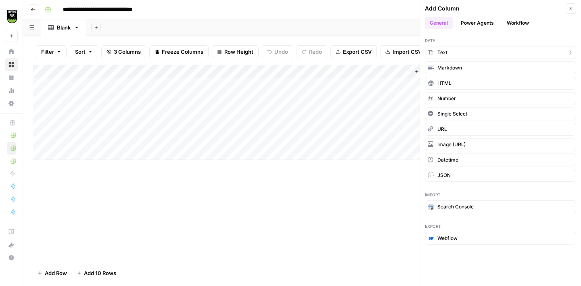
click at [449, 56] on button "Text" at bounding box center [500, 52] width 151 height 13
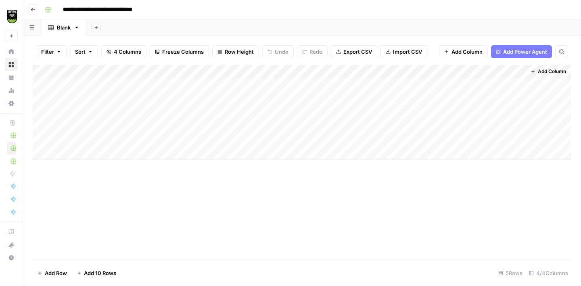
click at [443, 73] on div "Add Column" at bounding box center [302, 112] width 539 height 95
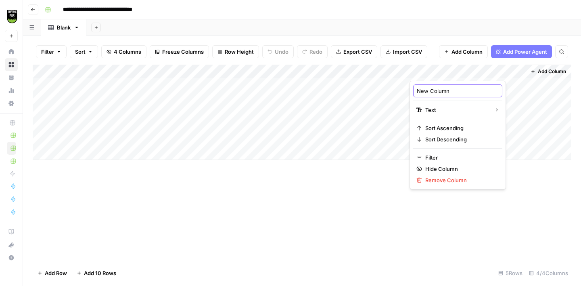
click at [438, 91] on input "New Column" at bounding box center [458, 91] width 82 height 8
type input "State"
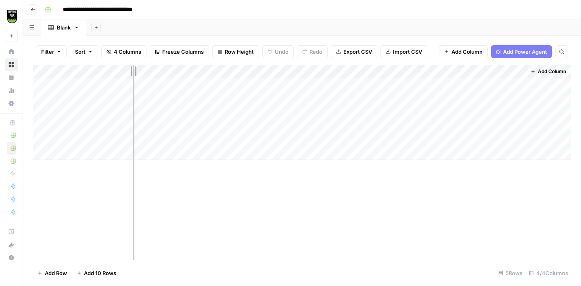
drag, startPoint x: 176, startPoint y: 71, endPoint x: 133, endPoint y: 67, distance: 42.9
click at [133, 67] on div "Add Column" at bounding box center [302, 112] width 539 height 95
drag, startPoint x: 249, startPoint y: 69, endPoint x: 190, endPoint y: 71, distance: 59.8
click at [190, 71] on div "Add Column" at bounding box center [302, 112] width 539 height 95
drag, startPoint x: 307, startPoint y: 68, endPoint x: 237, endPoint y: 69, distance: 70.2
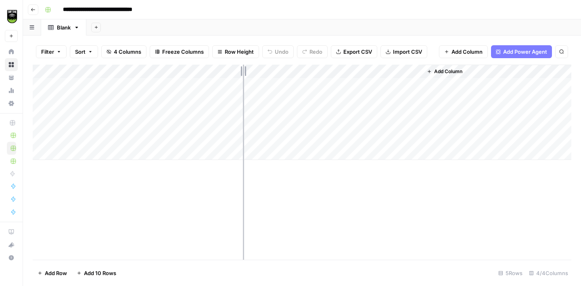
click at [237, 69] on div "Add Column" at bounding box center [302, 112] width 539 height 95
drag, startPoint x: 352, startPoint y: 70, endPoint x: 281, endPoint y: 73, distance: 71.1
click at [281, 73] on div "Add Column" at bounding box center [302, 112] width 539 height 95
click at [299, 73] on span "Add Column" at bounding box center [307, 71] width 28 height 7
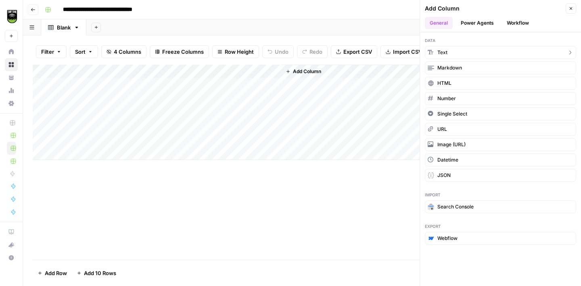
click at [459, 49] on button "Text" at bounding box center [500, 52] width 151 height 13
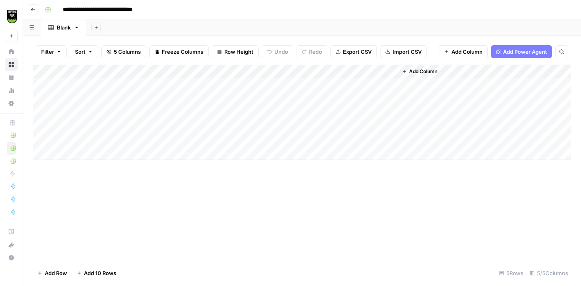
click at [334, 71] on div "Add Column" at bounding box center [302, 112] width 539 height 95
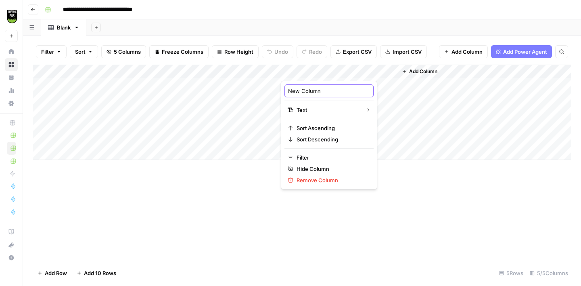
click at [312, 88] on input "New Column" at bounding box center [329, 91] width 82 height 8
type input "Fields Score"
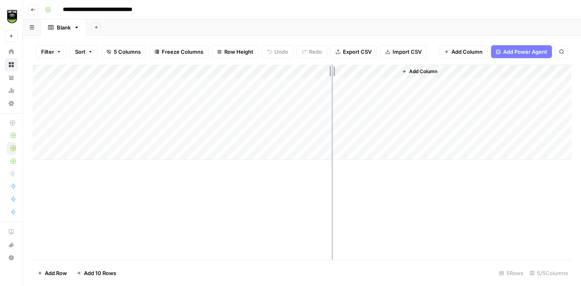
drag, startPoint x: 396, startPoint y: 70, endPoint x: 329, endPoint y: 71, distance: 67.0
click at [329, 71] on div "Add Column" at bounding box center [302, 112] width 539 height 95
click at [260, 214] on div "Add Column" at bounding box center [302, 162] width 539 height 195
click at [92, 80] on div "Add Column" at bounding box center [302, 112] width 539 height 95
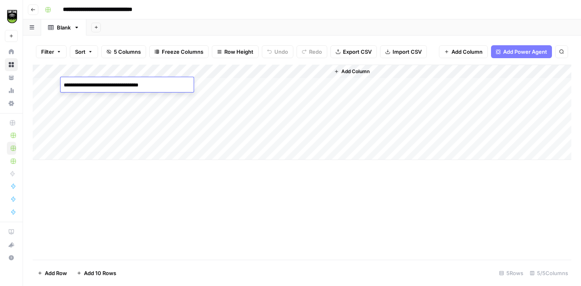
click at [76, 86] on textarea "**********" at bounding box center [125, 85] width 129 height 11
click at [118, 83] on textarea "**********" at bounding box center [125, 85] width 129 height 11
type textarea "**********"
click at [221, 82] on div "Add Column" at bounding box center [302, 112] width 539 height 95
click at [222, 84] on div "Add Column" at bounding box center [302, 112] width 539 height 95
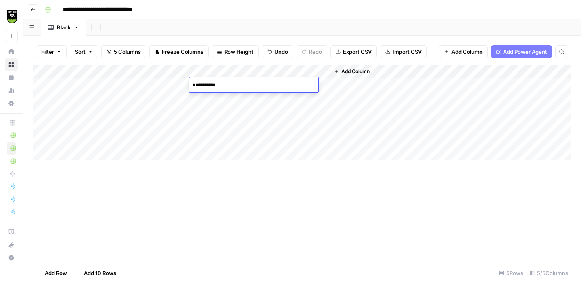
click at [222, 84] on textarea "**********" at bounding box center [253, 85] width 129 height 11
click at [196, 84] on textarea "*********" at bounding box center [253, 85] width 129 height 11
type textarea "********"
click at [256, 86] on div "Add Column" at bounding box center [302, 112] width 539 height 95
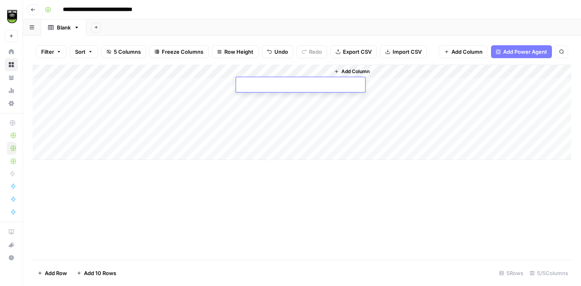
type textarea "*"
type textarea "******"
click at [272, 209] on div "Add Column" at bounding box center [302, 162] width 539 height 195
click at [294, 84] on div "Add Column" at bounding box center [302, 112] width 539 height 95
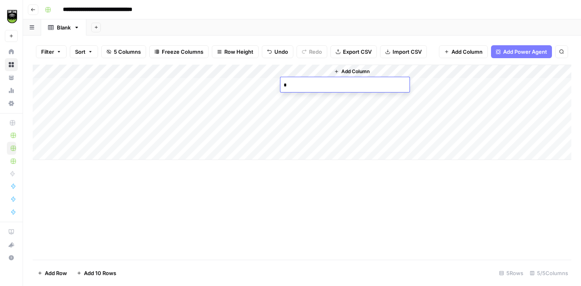
type textarea "**"
click at [251, 201] on div "Add Column" at bounding box center [302, 162] width 539 height 195
click at [109, 99] on div "Add Column" at bounding box center [302, 112] width 539 height 95
click at [154, 98] on div "Add Column" at bounding box center [302, 112] width 539 height 95
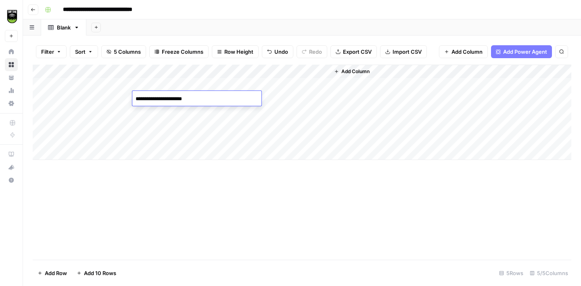
click at [155, 126] on div "Add Column" at bounding box center [302, 112] width 539 height 95
click at [89, 115] on div "Add Column" at bounding box center [302, 112] width 539 height 95
click at [94, 99] on div "Add Column" at bounding box center [302, 112] width 539 height 95
click at [86, 112] on div "Add Column" at bounding box center [302, 112] width 539 height 95
click at [77, 97] on div "Add Column" at bounding box center [302, 112] width 539 height 95
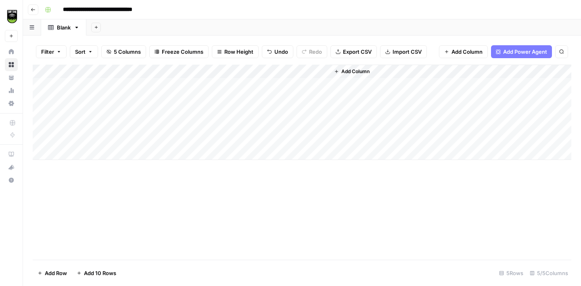
click at [77, 97] on div "Add Column" at bounding box center [302, 112] width 539 height 95
click at [77, 97] on textarea "**********" at bounding box center [125, 98] width 129 height 11
type textarea "**********"
click at [94, 112] on div "Add Column" at bounding box center [302, 112] width 539 height 95
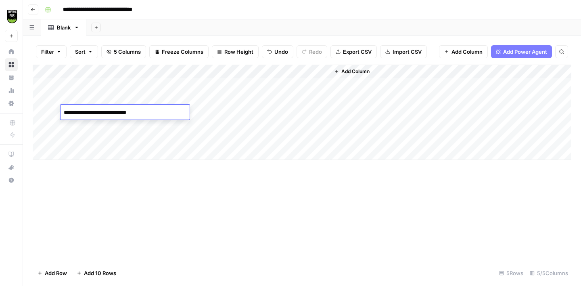
click at [77, 113] on textarea "**********" at bounding box center [125, 112] width 129 height 11
type textarea "**********"
click at [155, 94] on div "Add Column" at bounding box center [302, 112] width 539 height 95
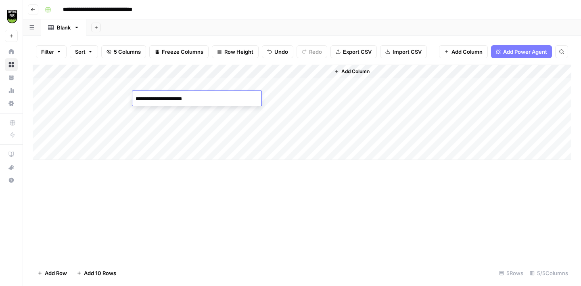
click at [153, 99] on textarea "**********" at bounding box center [196, 98] width 129 height 11
click at [192, 95] on textarea "**********" at bounding box center [196, 98] width 129 height 11
type textarea "**********"
click at [149, 110] on div "Add Column" at bounding box center [302, 112] width 539 height 95
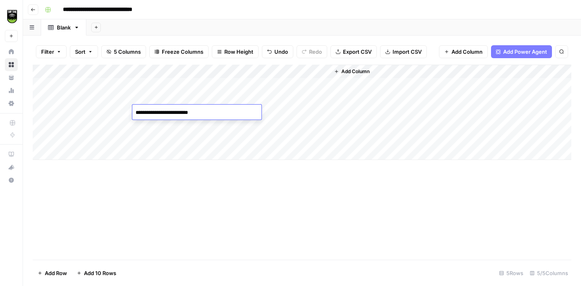
click at [149, 110] on textarea "**********" at bounding box center [196, 112] width 129 height 11
click at [154, 112] on textarea "**********" at bounding box center [196, 112] width 129 height 11
click at [217, 112] on textarea "**********" at bounding box center [196, 112] width 129 height 11
type textarea "**********"
click at [163, 225] on div "Add Column" at bounding box center [302, 162] width 539 height 195
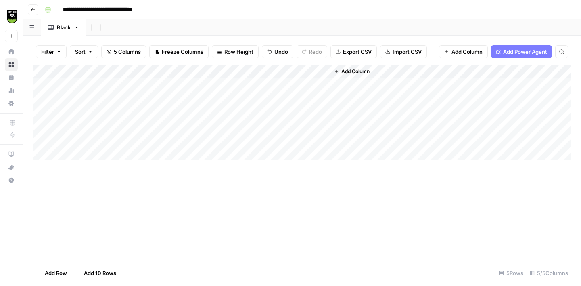
click at [78, 127] on div "Add Column" at bounding box center [302, 112] width 539 height 95
click at [155, 124] on div "Add Column" at bounding box center [302, 112] width 539 height 95
click at [153, 127] on textarea "**********" at bounding box center [196, 126] width 129 height 11
click at [205, 122] on textarea "**********" at bounding box center [196, 126] width 129 height 11
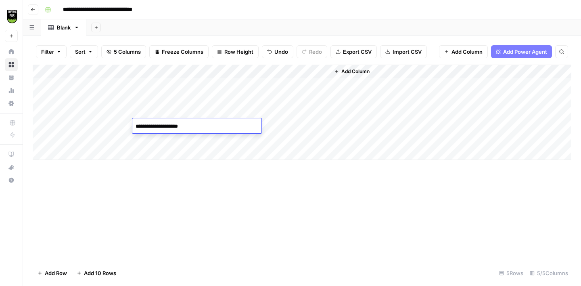
type textarea "**********"
click at [92, 137] on div "Add Column" at bounding box center [302, 112] width 539 height 95
click at [84, 153] on div "Add Column" at bounding box center [302, 112] width 539 height 95
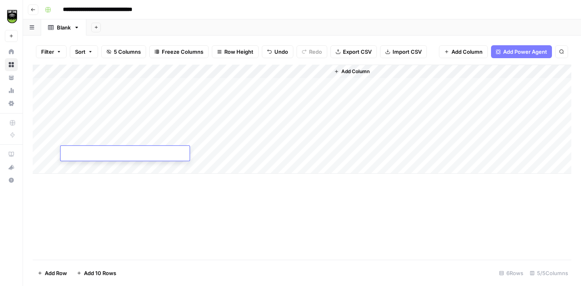
click at [75, 233] on div "Add Column" at bounding box center [302, 162] width 539 height 195
click at [151, 154] on div "Add Column" at bounding box center [302, 119] width 539 height 109
click at [109, 154] on div "Add Column" at bounding box center [302, 119] width 539 height 109
click at [83, 152] on div "Add Column" at bounding box center [302, 119] width 539 height 109
click at [83, 152] on textarea "**********" at bounding box center [125, 153] width 129 height 11
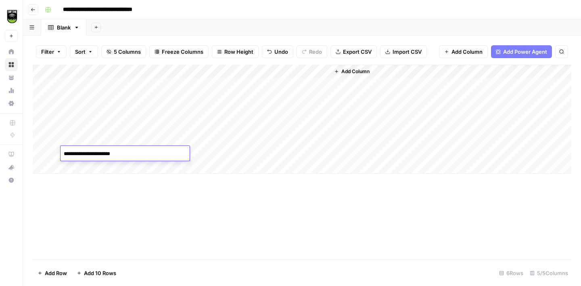
click at [78, 151] on textarea "**********" at bounding box center [125, 153] width 129 height 11
type textarea "**********"
click at [85, 137] on div "Add Column" at bounding box center [302, 119] width 539 height 109
click at [77, 139] on div "Add Column" at bounding box center [302, 119] width 539 height 109
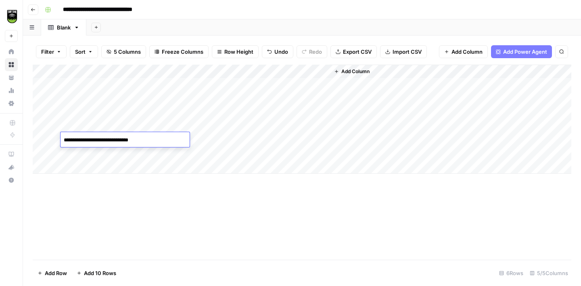
click at [77, 139] on textarea "**********" at bounding box center [125, 139] width 129 height 11
click at [78, 140] on textarea "**********" at bounding box center [125, 139] width 129 height 11
type textarea "**********"
click at [115, 209] on div "Add Column" at bounding box center [302, 162] width 539 height 195
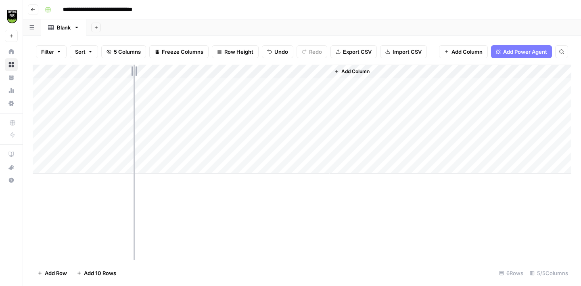
drag, startPoint x: 134, startPoint y: 67, endPoint x: 158, endPoint y: 67, distance: 24.2
click at [158, 67] on div "Add Column" at bounding box center [302, 119] width 539 height 109
click at [186, 137] on div "Add Column" at bounding box center [302, 119] width 539 height 109
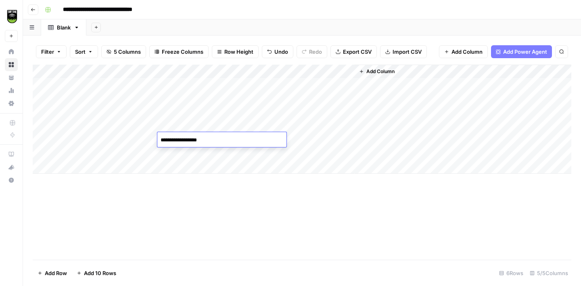
click at [178, 140] on textarea "**********" at bounding box center [221, 139] width 129 height 11
click at [209, 136] on textarea "**********" at bounding box center [221, 139] width 129 height 11
type textarea "*********"
click at [188, 208] on div "Add Column" at bounding box center [302, 162] width 539 height 195
click at [98, 166] on div "Add Column" at bounding box center [302, 119] width 539 height 109
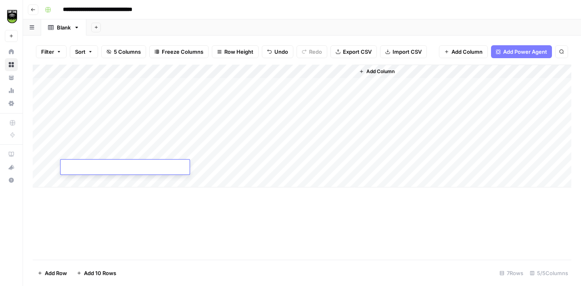
click at [86, 206] on div "Add Column" at bounding box center [302, 162] width 539 height 195
click at [179, 168] on div "Add Column" at bounding box center [302, 126] width 539 height 123
click at [126, 166] on div "Add Column" at bounding box center [302, 126] width 539 height 123
click at [179, 166] on div "Add Column" at bounding box center [302, 126] width 539 height 123
click at [96, 163] on div "Add Column" at bounding box center [302, 126] width 539 height 123
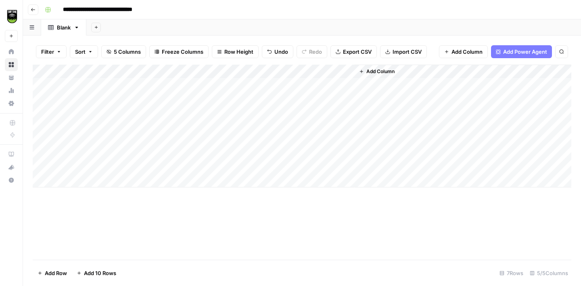
click at [106, 166] on div "Add Column" at bounding box center [302, 126] width 539 height 123
click at [78, 167] on textarea "**********" at bounding box center [125, 167] width 129 height 11
click at [118, 168] on textarea "**********" at bounding box center [125, 167] width 129 height 11
type textarea "**********"
click at [224, 226] on div "Add Column" at bounding box center [302, 162] width 539 height 195
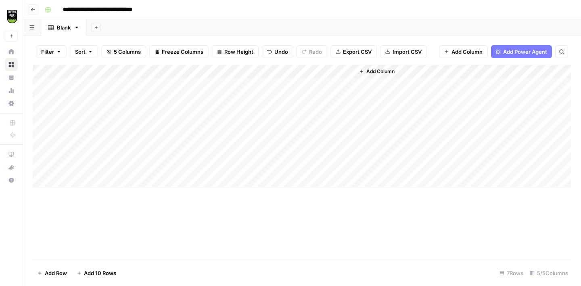
click at [85, 181] on div "Add Column" at bounding box center [302, 126] width 539 height 123
click at [87, 195] on div "Add Column" at bounding box center [302, 133] width 539 height 136
click at [86, 243] on div "Add Column" at bounding box center [302, 162] width 539 height 195
click at [87, 182] on div "Add Column" at bounding box center [302, 140] width 539 height 150
click at [176, 193] on div "Add Column" at bounding box center [302, 140] width 539 height 150
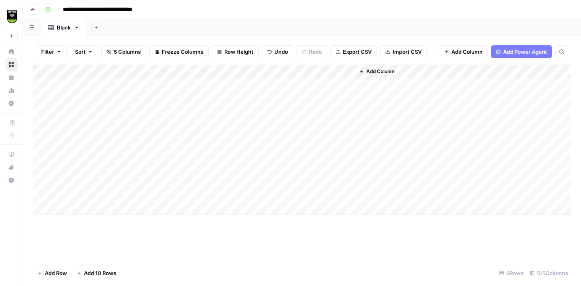
click at [107, 180] on div "Add Column" at bounding box center [302, 140] width 539 height 150
click at [224, 194] on div "Add Column" at bounding box center [302, 140] width 539 height 150
click at [275, 193] on div "Add Column" at bounding box center [302, 140] width 539 height 150
click at [321, 195] on div "Add Column" at bounding box center [302, 140] width 539 height 150
click at [323, 191] on div "Add Column" at bounding box center [302, 140] width 539 height 150
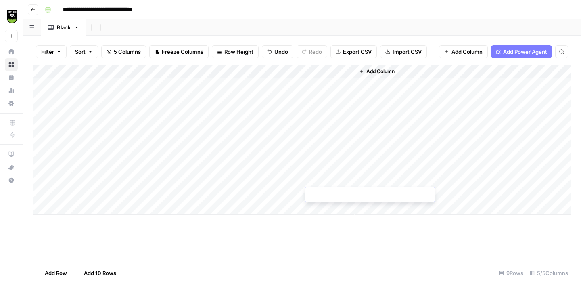
click at [323, 191] on textarea at bounding box center [370, 194] width 129 height 11
type textarea "**"
click at [90, 175] on div "Add Column" at bounding box center [302, 140] width 539 height 150
click at [105, 194] on div "Add Column" at bounding box center [302, 140] width 539 height 150
click at [76, 180] on div "Add Column" at bounding box center [302, 140] width 539 height 150
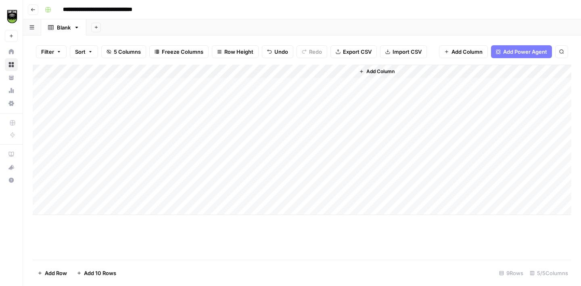
click at [76, 180] on div "Add Column" at bounding box center [302, 140] width 539 height 150
drag, startPoint x: 75, startPoint y: 180, endPoint x: 125, endPoint y: 169, distance: 51.2
click at [75, 180] on textarea "**********" at bounding box center [125, 181] width 129 height 11
type textarea "**********"
click at [77, 191] on div "Add Column" at bounding box center [302, 140] width 539 height 150
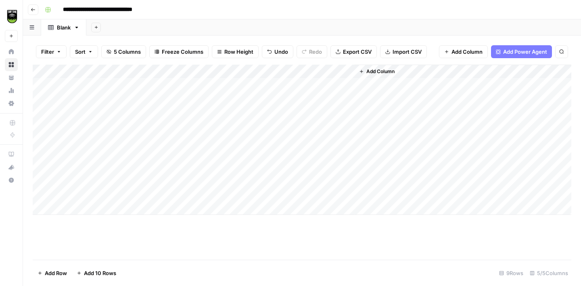
click at [75, 193] on div "Add Column" at bounding box center [302, 140] width 539 height 150
click at [75, 193] on textarea "**********" at bounding box center [125, 194] width 129 height 11
type textarea "**********"
click at [166, 178] on div "Add Column" at bounding box center [302, 140] width 539 height 150
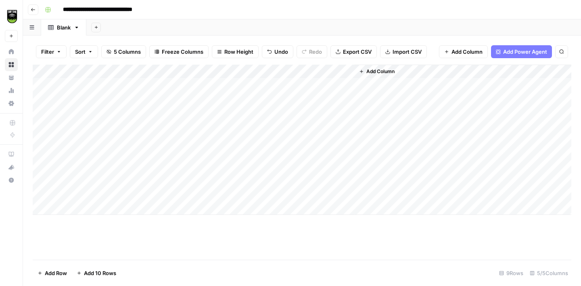
click at [174, 178] on div "Add Column" at bounding box center [302, 140] width 539 height 150
click at [174, 178] on textarea "**********" at bounding box center [221, 181] width 129 height 11
click at [179, 182] on textarea "**********" at bounding box center [221, 181] width 129 height 11
type textarea "**********"
click at [83, 208] on div "Add Column" at bounding box center [302, 140] width 539 height 150
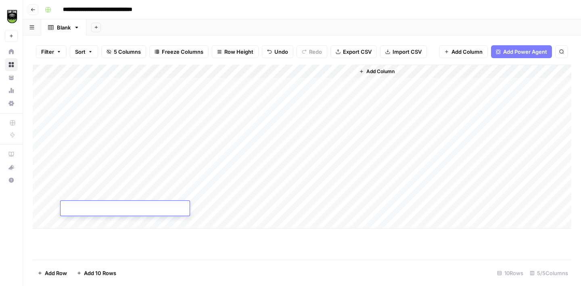
click at [85, 239] on div "Add Column" at bounding box center [302, 162] width 539 height 195
click at [84, 223] on div "Add Column" at bounding box center [302, 147] width 539 height 164
click at [232, 221] on div "Add Column" at bounding box center [302, 154] width 539 height 178
click at [95, 203] on div "Add Column" at bounding box center [302, 154] width 539 height 178
click at [94, 219] on div "Add Column" at bounding box center [302, 154] width 539 height 178
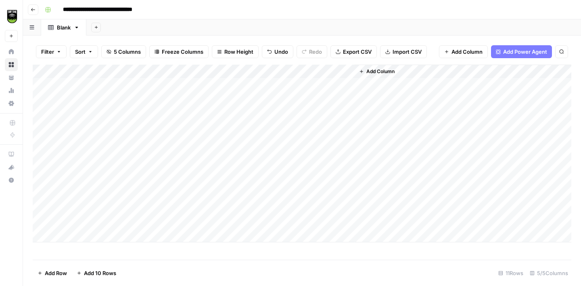
click at [78, 241] on div "Add Column" at bounding box center [302, 154] width 539 height 178
click at [202, 234] on div "Add Column" at bounding box center [302, 160] width 539 height 191
click at [135, 235] on div "Add Column" at bounding box center [302, 160] width 539 height 191
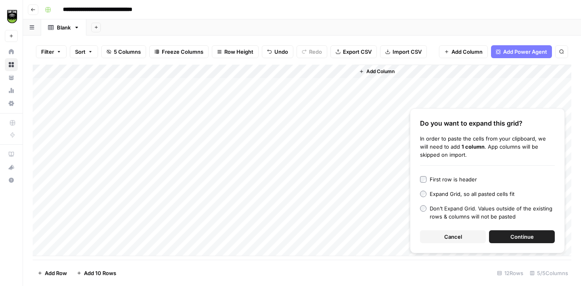
click at [456, 235] on span "Cancel" at bounding box center [453, 237] width 18 height 8
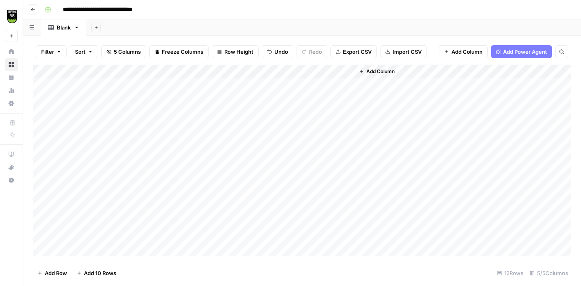
click at [108, 248] on div "Add Column" at bounding box center [302, 160] width 539 height 191
click at [203, 14] on div "**********" at bounding box center [308, 9] width 532 height 13
click at [98, 251] on div "Add Column" at bounding box center [302, 162] width 539 height 195
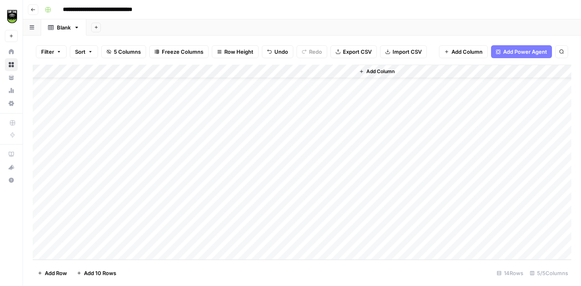
click at [255, 11] on div "**********" at bounding box center [308, 9] width 532 height 13
click at [101, 211] on div "Add Column" at bounding box center [302, 162] width 539 height 195
click at [89, 222] on div "Add Column" at bounding box center [302, 162] width 539 height 195
click at [113, 211] on div "Add Column" at bounding box center [302, 162] width 539 height 195
click at [99, 233] on div "Add Column" at bounding box center [302, 162] width 539 height 195
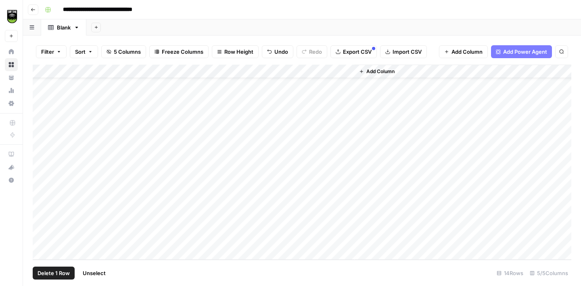
click at [48, 212] on div "Add Column" at bounding box center [302, 162] width 539 height 195
click at [57, 272] on span "Delete 1 Row" at bounding box center [54, 273] width 32 height 8
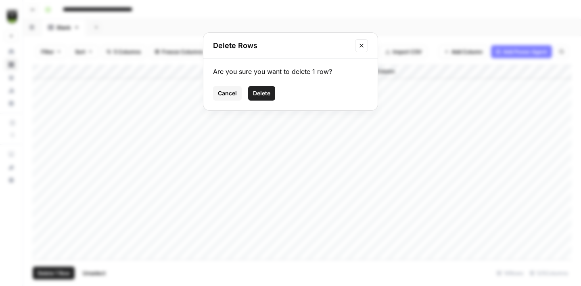
click at [262, 96] on span "Delete" at bounding box center [261, 93] width 17 height 8
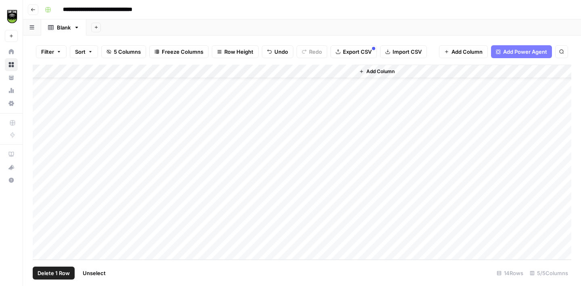
scroll to position [10, 0]
click at [95, 238] on div "Add Column" at bounding box center [302, 162] width 539 height 195
click at [180, 172] on div "Add Column" at bounding box center [302, 162] width 539 height 195
click at [202, 167] on div "Add Column" at bounding box center [302, 162] width 539 height 195
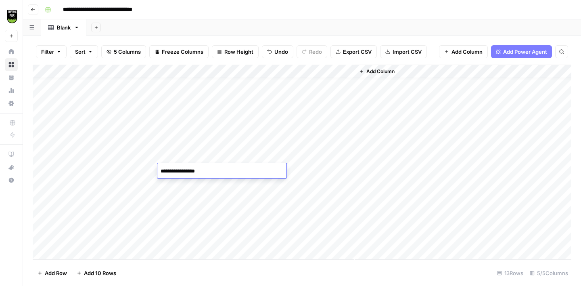
click at [202, 167] on textarea "**********" at bounding box center [221, 171] width 129 height 11
click at [213, 168] on textarea "**********" at bounding box center [221, 171] width 129 height 11
type textarea "**********"
click at [195, 199] on div "Add Column" at bounding box center [302, 162] width 539 height 195
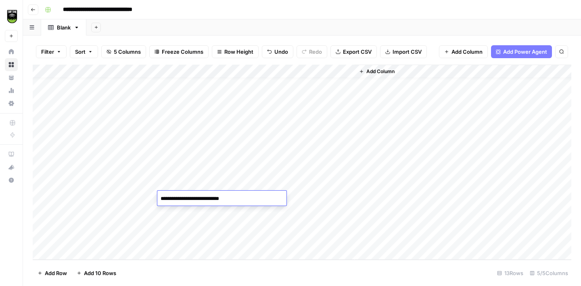
click at [195, 199] on textarea "**********" at bounding box center [221, 198] width 129 height 11
click at [236, 200] on textarea "**********" at bounding box center [221, 198] width 129 height 11
click at [180, 199] on textarea "**********" at bounding box center [221, 198] width 129 height 11
type textarea "**********"
click at [182, 240] on div "Add Column" at bounding box center [302, 162] width 539 height 195
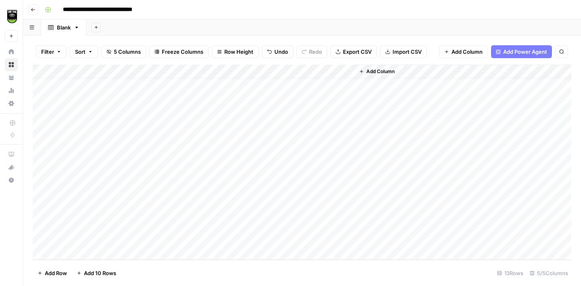
click at [182, 239] on div "Add Column" at bounding box center [302, 162] width 539 height 195
click at [179, 239] on textarea "**********" at bounding box center [221, 239] width 129 height 11
click at [241, 241] on textarea "**********" at bounding box center [221, 239] width 129 height 11
type textarea "**********"
click at [110, 199] on div "Add Column" at bounding box center [302, 162] width 539 height 195
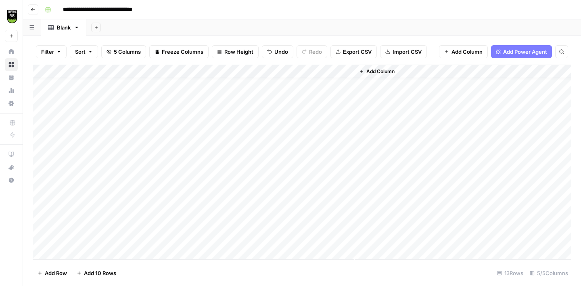
click at [110, 199] on div "Add Column" at bounding box center [302, 162] width 539 height 195
click at [77, 196] on textarea "**********" at bounding box center [125, 198] width 129 height 11
type textarea "**********"
click at [81, 210] on div "Add Column" at bounding box center [302, 162] width 539 height 195
click at [81, 210] on textarea "**********" at bounding box center [125, 212] width 129 height 11
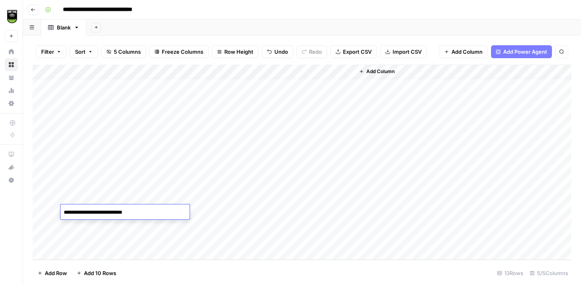
click at [77, 210] on textarea "**********" at bounding box center [125, 212] width 129 height 11
type textarea "**********"
click at [82, 224] on div "Add Column" at bounding box center [302, 162] width 539 height 195
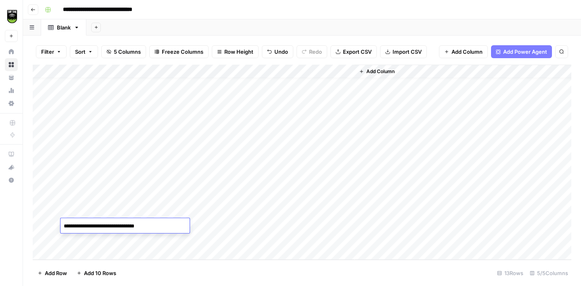
click at [82, 224] on textarea "**********" at bounding box center [125, 225] width 129 height 11
click at [77, 226] on textarea "**********" at bounding box center [125, 225] width 129 height 11
type textarea "**********"
click at [99, 236] on div "Add Column" at bounding box center [302, 162] width 539 height 195
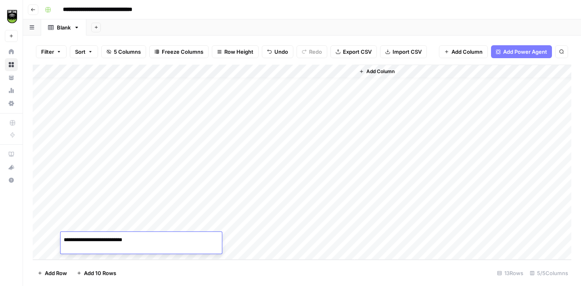
click at [99, 236] on textarea "**********" at bounding box center [125, 239] width 129 height 11
click at [78, 239] on textarea "**********" at bounding box center [125, 239] width 129 height 11
type textarea "**********"
click at [78, 249] on div "Add Column" at bounding box center [302, 162] width 539 height 195
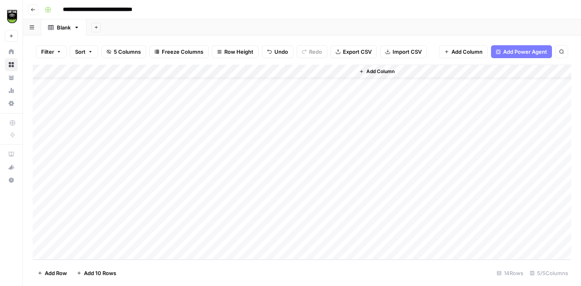
click at [205, 236] on div "Add Column" at bounding box center [302, 162] width 539 height 195
click at [101, 235] on div "Add Column" at bounding box center [302, 162] width 539 height 195
click at [176, 240] on div "Add Column" at bounding box center [302, 162] width 539 height 195
click at [179, 238] on div "Add Column" at bounding box center [302, 162] width 539 height 195
click at [178, 239] on textarea "**********" at bounding box center [221, 239] width 129 height 11
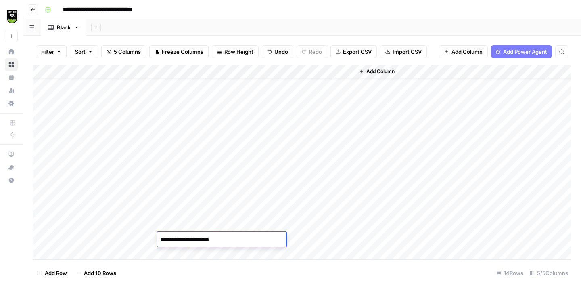
type textarea "**********"
click at [190, 237] on div "Add Column" at bounding box center [302, 162] width 539 height 195
click at [222, 237] on textarea "**********" at bounding box center [221, 239] width 129 height 11
type textarea "**********"
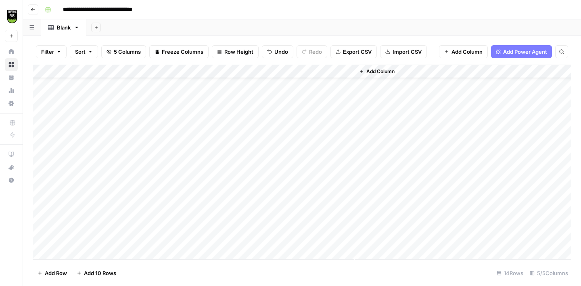
click at [96, 239] on div "Add Column" at bounding box center [302, 162] width 539 height 195
click at [76, 236] on div "Add Column" at bounding box center [302, 162] width 539 height 195
click at [76, 237] on textarea "**********" at bounding box center [125, 239] width 129 height 11
type textarea "**********"
click at [98, 253] on div "Add Column" at bounding box center [302, 162] width 539 height 195
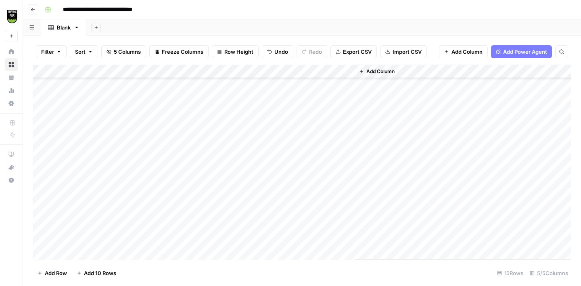
scroll to position [38, 0]
click at [181, 239] on div "Add Column" at bounding box center [302, 162] width 539 height 195
click at [114, 241] on div "Add Column" at bounding box center [302, 162] width 539 height 195
click at [193, 239] on div "Add Column" at bounding box center [302, 162] width 539 height 195
click at [97, 236] on div "Add Column" at bounding box center [302, 162] width 539 height 195
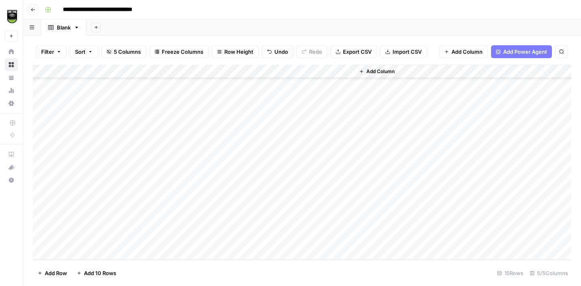
click at [97, 236] on div "Add Column" at bounding box center [302, 162] width 539 height 195
click at [77, 237] on textarea "**********" at bounding box center [125, 239] width 129 height 11
type textarea "**********"
click at [379, 72] on span "Add Column" at bounding box center [381, 71] width 28 height 7
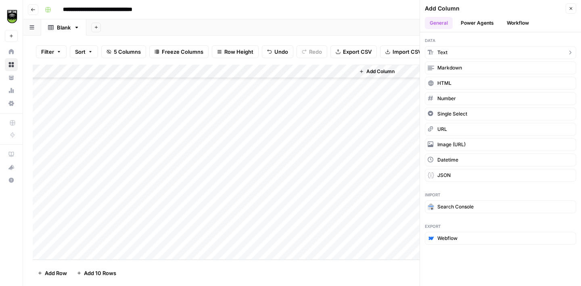
click at [448, 52] on button "Text" at bounding box center [500, 52] width 151 height 13
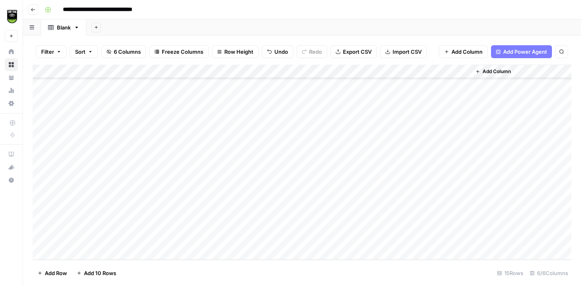
click at [389, 73] on div "Add Column" at bounding box center [302, 162] width 539 height 195
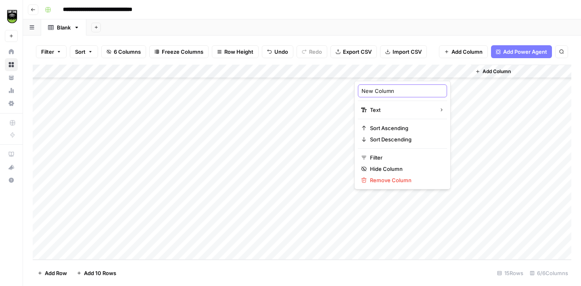
click at [377, 88] on input "New Column" at bounding box center [403, 91] width 82 height 8
type input "Public/Private"
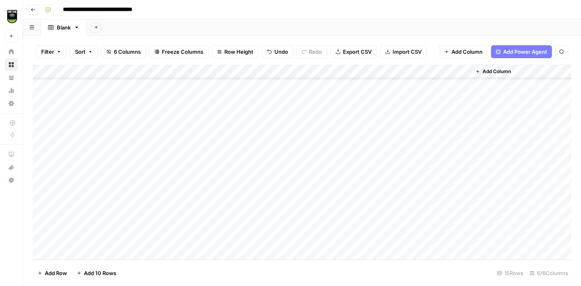
click at [429, 111] on div "Add Column" at bounding box center [302, 162] width 539 height 195
click at [415, 69] on div "Add Column" at bounding box center [302, 162] width 539 height 195
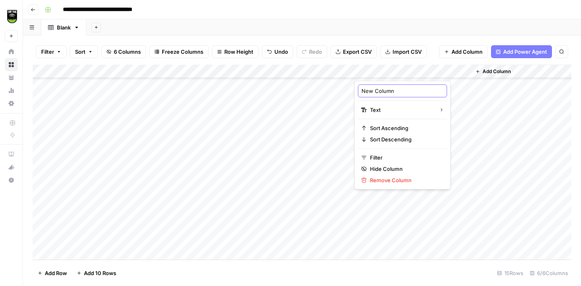
click at [381, 91] on input "New Column" at bounding box center [403, 91] width 82 height 8
type input "Public Private"
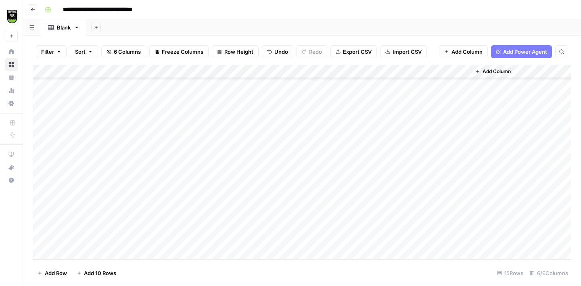
click at [392, 70] on div "Add Column" at bounding box center [302, 162] width 539 height 195
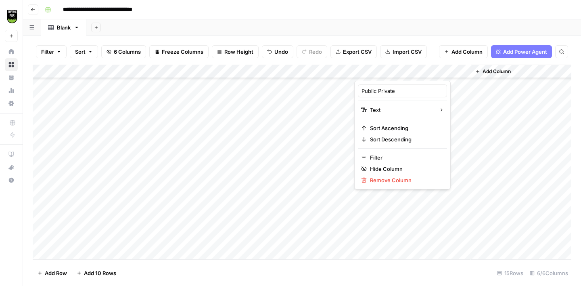
click at [392, 70] on div at bounding box center [412, 73] width 117 height 16
click at [379, 90] on input "Public Private" at bounding box center [403, 91] width 82 height 8
type input "Public/Private"
click at [446, 104] on div "Add Column" at bounding box center [302, 162] width 539 height 195
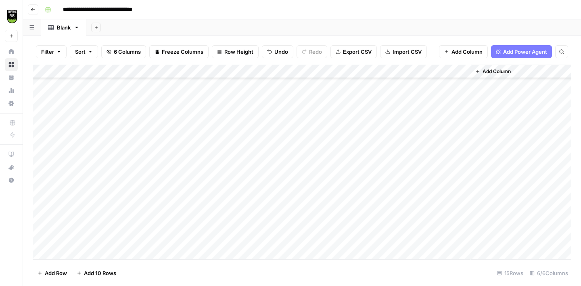
click at [408, 71] on div "Add Column" at bounding box center [302, 162] width 539 height 195
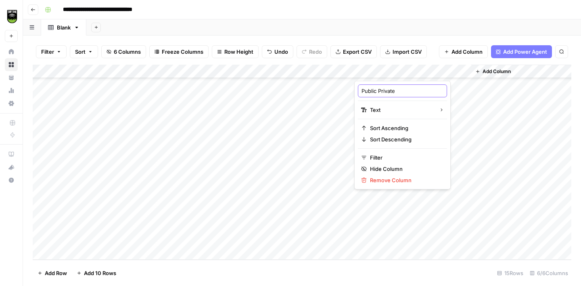
click at [377, 92] on input "Public Private" at bounding box center [403, 91] width 82 height 8
type input "Public/Private"
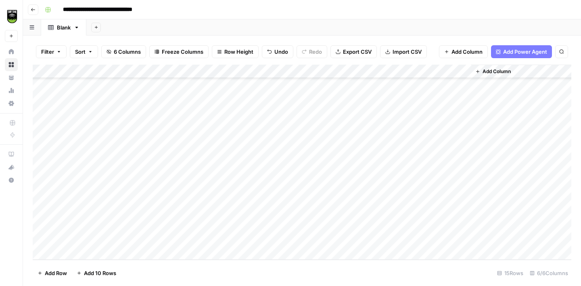
click at [499, 68] on span "Add Column" at bounding box center [497, 71] width 28 height 7
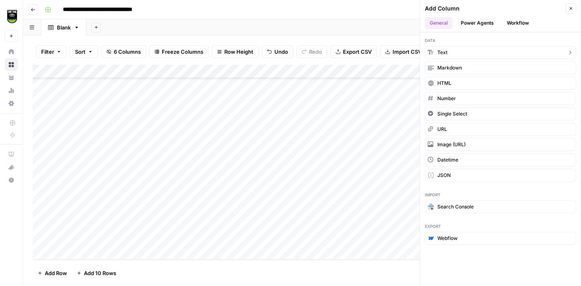
click at [459, 54] on button "Text" at bounding box center [500, 52] width 151 height 13
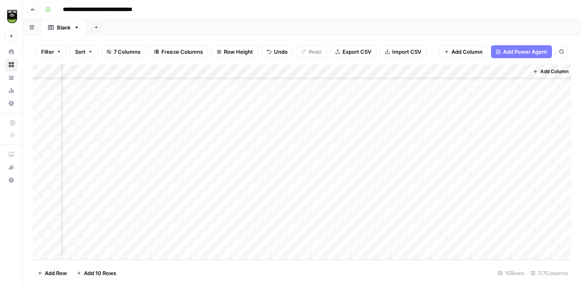
scroll to position [38, 61]
click at [444, 71] on div "Add Column" at bounding box center [302, 162] width 539 height 195
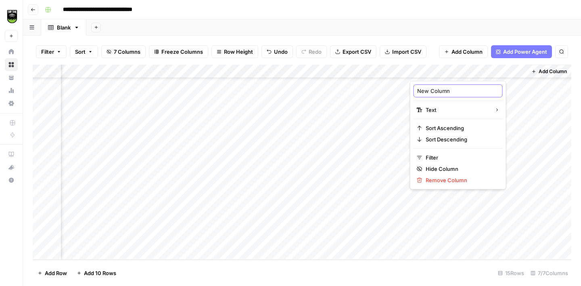
click at [433, 90] on input "New Column" at bounding box center [458, 91] width 82 height 8
type input "New/Old"
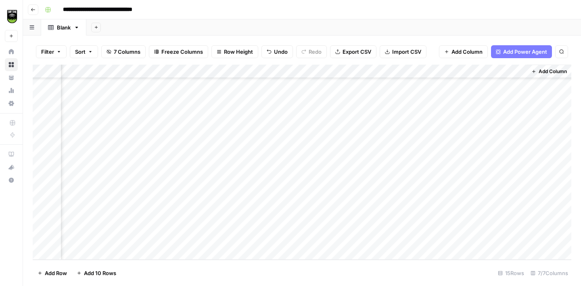
click at [381, 72] on div "Add Column" at bounding box center [302, 162] width 539 height 195
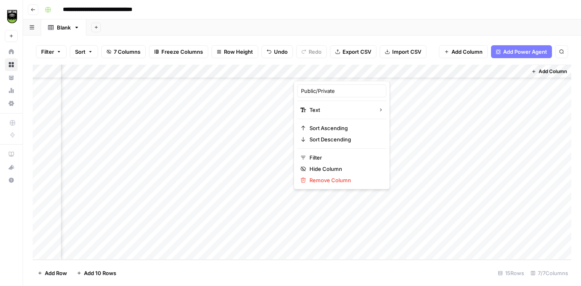
drag, startPoint x: 410, startPoint y: 70, endPoint x: 337, endPoint y: 82, distance: 73.1
click at [337, 82] on body "**********" at bounding box center [290, 143] width 581 height 286
click at [386, 94] on div "Add Column" at bounding box center [302, 162] width 539 height 195
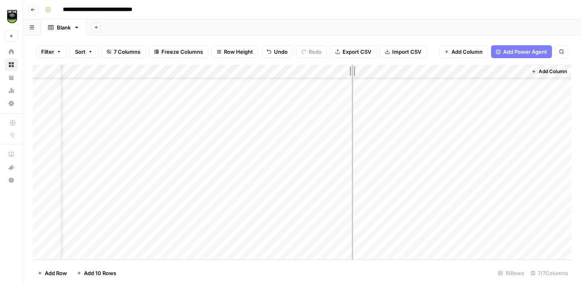
drag, startPoint x: 410, startPoint y: 72, endPoint x: 345, endPoint y: 72, distance: 65.0
click at [345, 72] on div "Add Column" at bounding box center [302, 162] width 539 height 195
drag, startPoint x: 521, startPoint y: 69, endPoint x: 449, endPoint y: 70, distance: 72.7
click at [449, 71] on div "Add Column" at bounding box center [302, 162] width 539 height 195
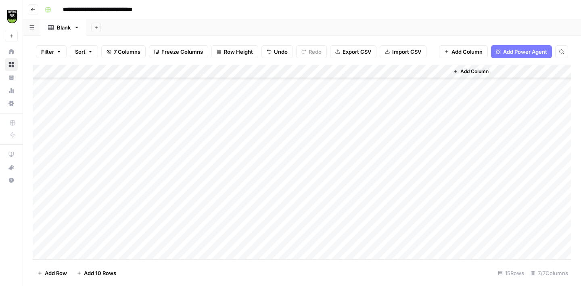
scroll to position [0, 0]
click at [101, 86] on div "Add Column" at bounding box center [302, 162] width 539 height 195
copy div
click at [421, 81] on div "Add Column" at bounding box center [302, 162] width 539 height 195
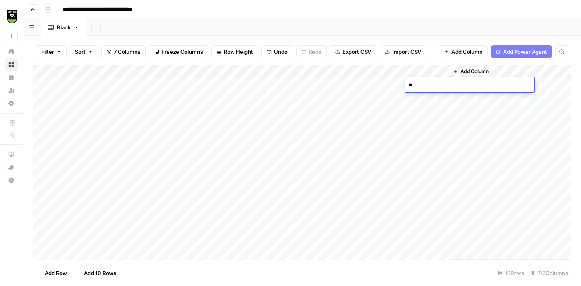
type textarea "***"
click at [418, 109] on div "Add Column" at bounding box center [302, 162] width 539 height 195
click at [92, 248] on div "Add Column" at bounding box center [302, 162] width 539 height 195
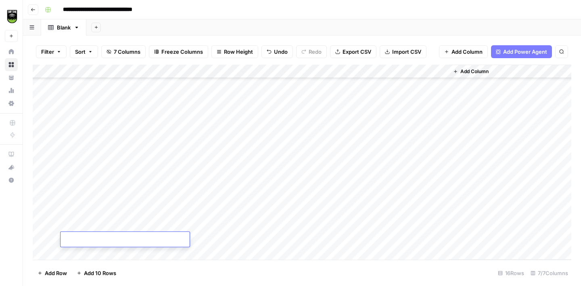
scroll to position [51, 0]
click at [208, 240] on div "Add Column" at bounding box center [302, 162] width 539 height 195
click at [93, 241] on div "Add Column" at bounding box center [302, 162] width 539 height 195
click at [84, 249] on div "Add Column" at bounding box center [302, 162] width 539 height 195
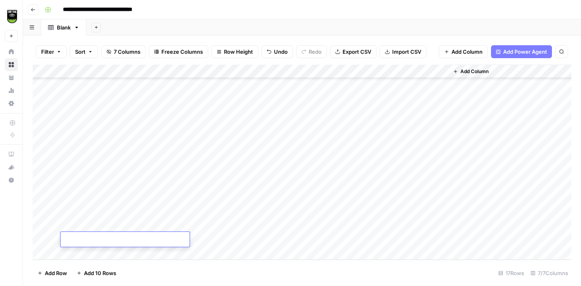
click at [13, 210] on div "Turf Tank - Data Team New Home Browse Your Data Usage Settings Recent Grids US_…" at bounding box center [11, 143] width 23 height 286
click at [205, 235] on div "Add Column" at bounding box center [302, 162] width 539 height 195
click at [146, 238] on div "Add Column" at bounding box center [302, 162] width 539 height 195
click at [186, 224] on div "Add Column" at bounding box center [302, 162] width 539 height 195
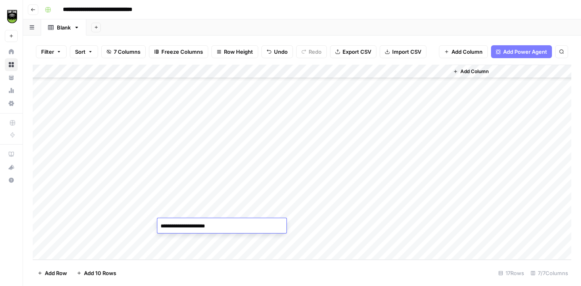
click at [178, 228] on textarea "**********" at bounding box center [221, 225] width 129 height 11
click at [225, 228] on textarea "**********" at bounding box center [221, 225] width 129 height 11
type textarea "**********"
click at [109, 240] on div "Add Column" at bounding box center [302, 162] width 539 height 195
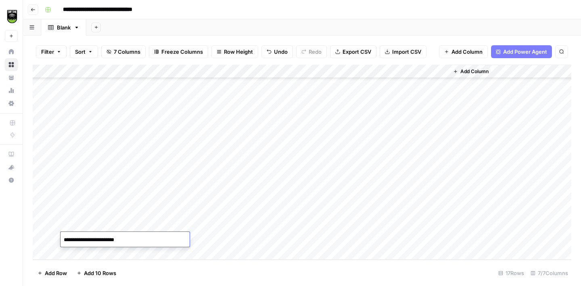
click at [74, 239] on textarea "**********" at bounding box center [125, 239] width 129 height 11
type textarea "**********"
click at [98, 223] on div "Add Column" at bounding box center [302, 162] width 539 height 195
click at [75, 225] on div "Add Column" at bounding box center [302, 162] width 539 height 195
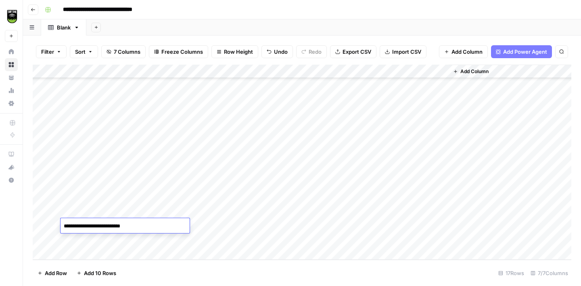
click at [75, 225] on textarea "**********" at bounding box center [125, 225] width 129 height 11
click at [73, 225] on textarea "**********" at bounding box center [125, 225] width 129 height 11
type textarea "**********"
click at [427, 208] on div "Add Column" at bounding box center [302, 162] width 539 height 195
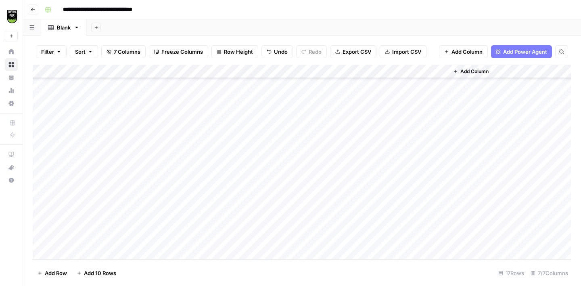
click at [103, 254] on div "Add Column" at bounding box center [302, 162] width 539 height 195
click at [197, 240] on div "Add Column" at bounding box center [302, 162] width 539 height 195
click at [133, 240] on div "Add Column" at bounding box center [302, 162] width 539 height 195
click at [231, 237] on div "Add Column" at bounding box center [302, 162] width 539 height 195
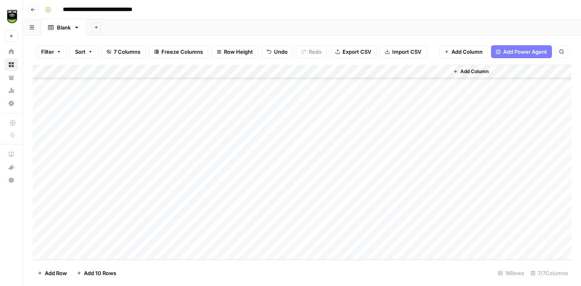
click at [415, 221] on div "Add Column" at bounding box center [302, 162] width 539 height 195
click at [83, 237] on div "Add Column" at bounding box center [302, 162] width 539 height 195
click at [77, 241] on textarea "**********" at bounding box center [125, 239] width 129 height 11
type textarea "**********"
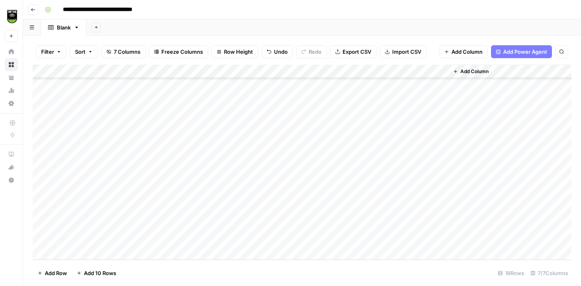
click at [96, 250] on div "Add Column" at bounding box center [302, 162] width 539 height 195
click at [329, 14] on div "**********" at bounding box center [308, 9] width 532 height 13
click at [183, 241] on div "Add Column" at bounding box center [302, 162] width 539 height 195
click at [141, 239] on div "Add Column" at bounding box center [302, 162] width 539 height 195
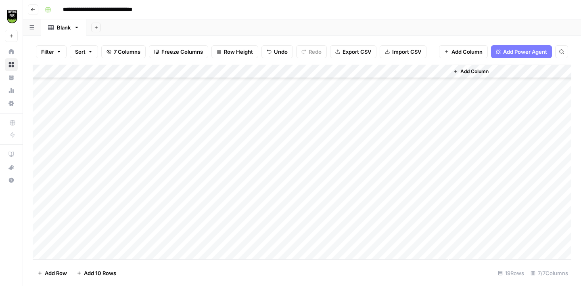
click at [426, 224] on div "Add Column" at bounding box center [302, 162] width 539 height 195
click at [108, 236] on div "Add Column" at bounding box center [302, 162] width 539 height 195
click at [81, 247] on div "Add Column" at bounding box center [302, 162] width 539 height 195
click at [30, 52] on div "Filter Sort 7 Columns Freeze Columns Row Height Undo Redo Export CSV Import CSV…" at bounding box center [302, 161] width 558 height 250
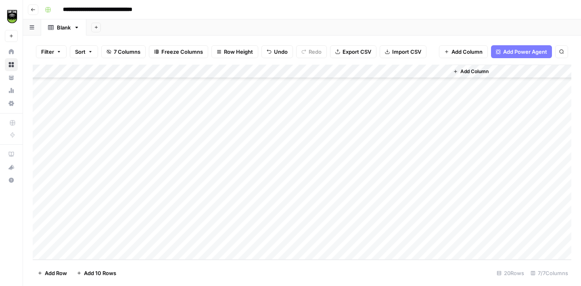
click at [180, 245] on div "Add Column" at bounding box center [302, 162] width 539 height 195
click at [114, 240] on div "Add Column" at bounding box center [302, 162] width 539 height 195
click at [86, 226] on div "Add Column" at bounding box center [302, 162] width 539 height 195
click at [78, 227] on textarea "**********" at bounding box center [125, 225] width 129 height 11
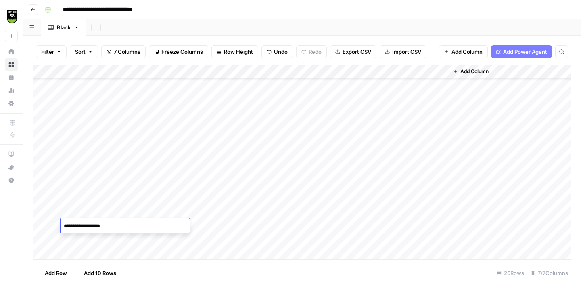
type textarea "**********"
click at [78, 239] on div "Add Column" at bounding box center [302, 162] width 539 height 195
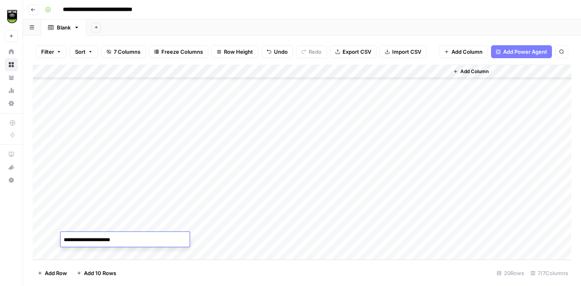
click at [77, 239] on textarea "**********" at bounding box center [125, 239] width 129 height 11
type textarea "**********"
click at [191, 223] on div "Add Column" at bounding box center [302, 162] width 539 height 195
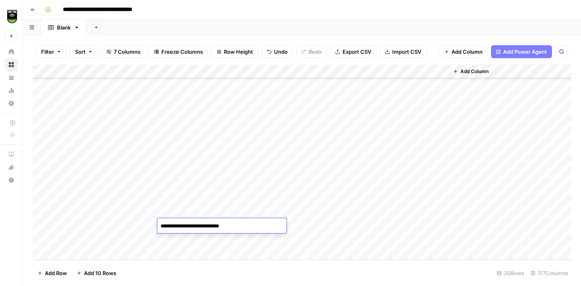
click at [178, 228] on textarea "**********" at bounding box center [221, 225] width 129 height 11
click at [229, 225] on textarea "**********" at bounding box center [221, 225] width 129 height 11
type textarea "**********"
click at [419, 220] on div "Add Column" at bounding box center [302, 162] width 539 height 195
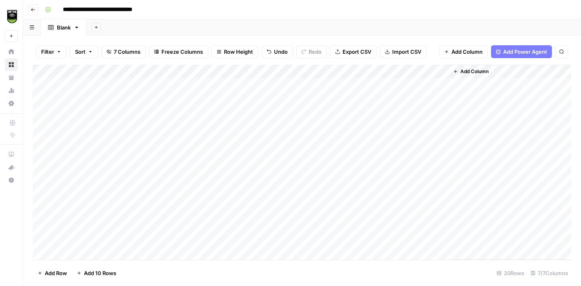
click at [99, 127] on div "Add Column" at bounding box center [302, 162] width 539 height 195
click at [379, 72] on div "Add Column" at bounding box center [302, 162] width 539 height 195
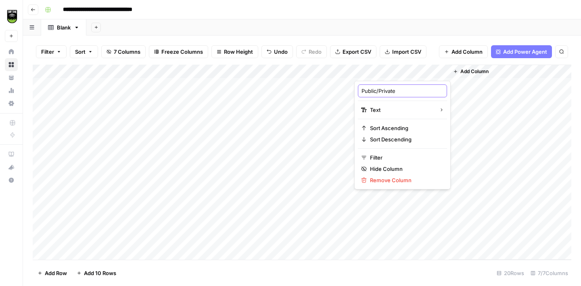
click at [381, 89] on input "Public/Private" at bounding box center [403, 91] width 82 height 8
click at [381, 90] on input "Public/Private" at bounding box center [403, 91] width 82 height 8
type input "Findings"
click at [406, 5] on div "**********" at bounding box center [308, 9] width 532 height 13
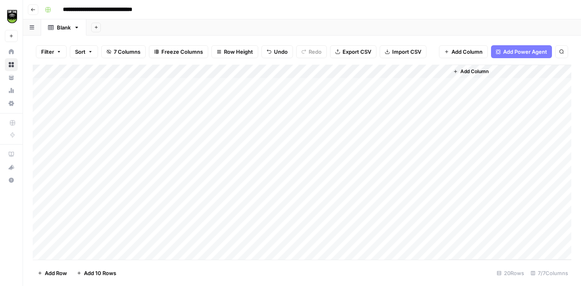
click at [375, 71] on div "Add Column" at bounding box center [302, 162] width 539 height 195
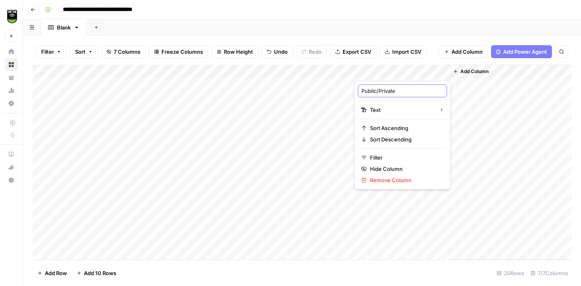
click at [371, 94] on input "Public/Private" at bounding box center [403, 91] width 82 height 8
type input "Findings"
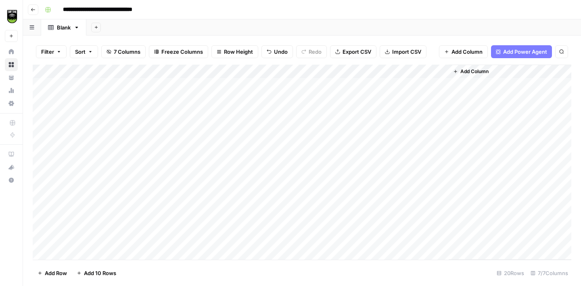
click at [99, 128] on div "Add Column" at bounding box center [302, 162] width 539 height 195
click at [369, 126] on div "Add Column" at bounding box center [302, 162] width 539 height 195
type textarea "**********"
click at [96, 138] on div "Add Column" at bounding box center [302, 162] width 539 height 195
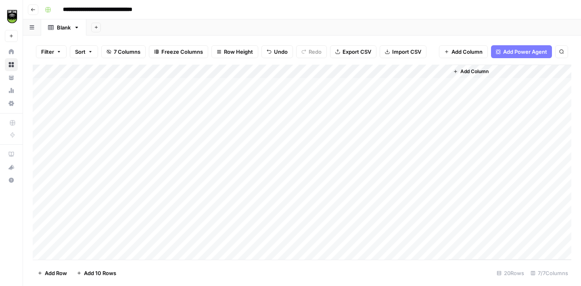
click at [372, 125] on div "Add Column" at bounding box center [302, 162] width 539 height 195
click at [462, 69] on span "Add Column" at bounding box center [475, 71] width 28 height 7
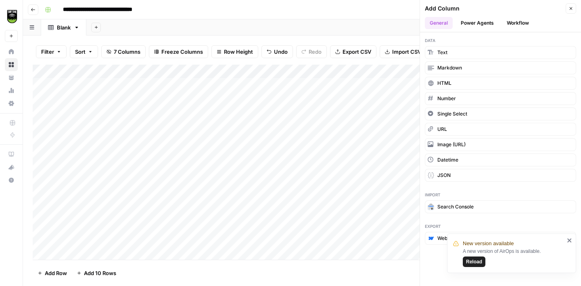
click at [522, 20] on button "Workflow" at bounding box center [518, 23] width 32 height 12
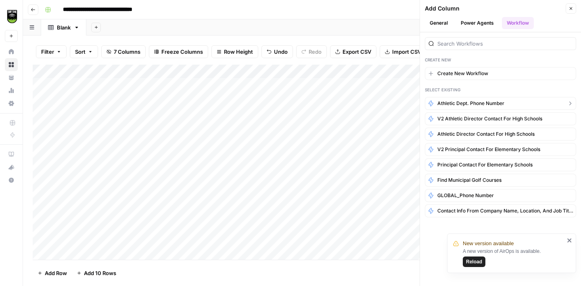
click at [458, 105] on span "Athletic Dept. Phone Number" at bounding box center [471, 103] width 67 height 7
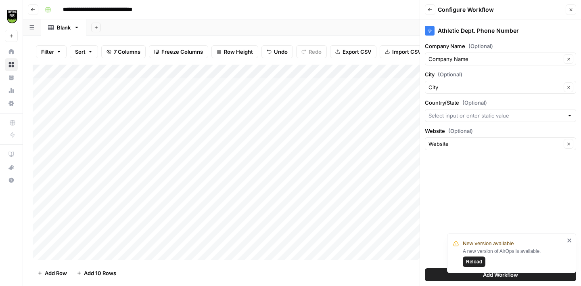
click at [573, 242] on div "New version available A new version of AirOps is available. Reload" at bounding box center [511, 253] width 129 height 40
click at [569, 239] on icon "close" at bounding box center [570, 240] width 6 height 6
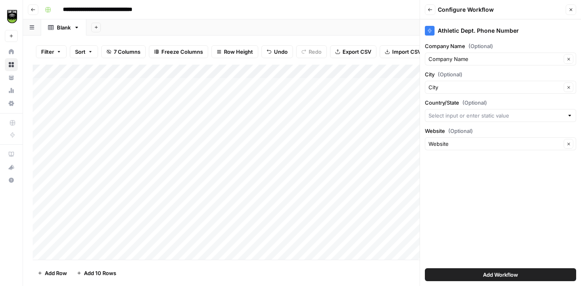
click at [465, 110] on div at bounding box center [500, 115] width 151 height 13
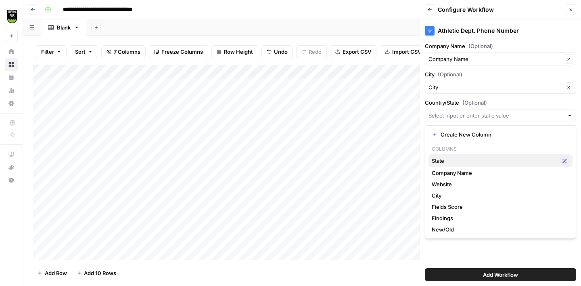
click at [453, 158] on span "State" at bounding box center [494, 161] width 125 height 8
type input "State"
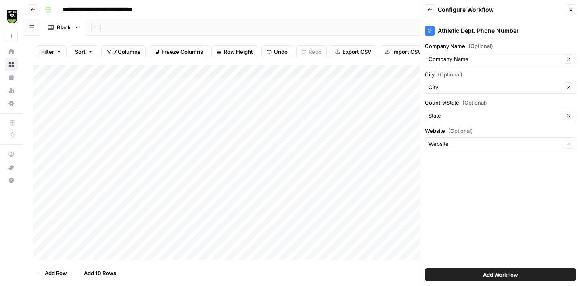
click at [502, 274] on span "Add Workflow" at bounding box center [500, 274] width 35 height 8
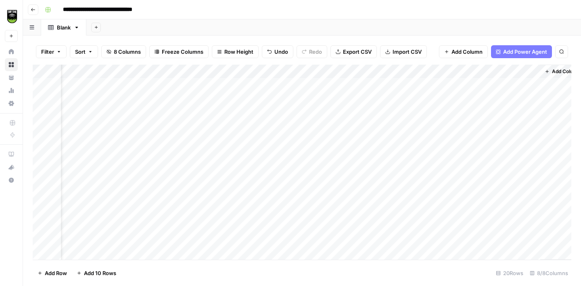
scroll to position [0, 33]
drag, startPoint x: 383, startPoint y: 71, endPoint x: 99, endPoint y: 80, distance: 284.4
click at [99, 80] on div "Add Column" at bounding box center [302, 162] width 539 height 195
drag, startPoint x: 340, startPoint y: 69, endPoint x: 125, endPoint y: 75, distance: 214.4
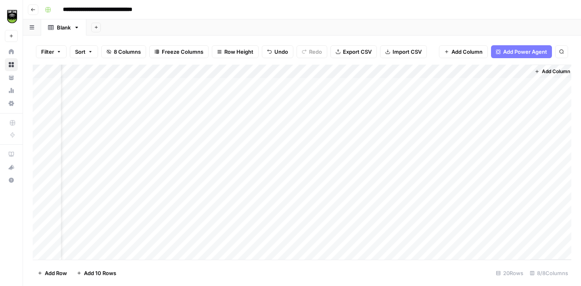
click at [125, 75] on div "Add Column" at bounding box center [302, 162] width 539 height 195
drag, startPoint x: 525, startPoint y: 70, endPoint x: 475, endPoint y: 71, distance: 50.5
click at [475, 71] on div "Add Column" at bounding box center [302, 162] width 539 height 195
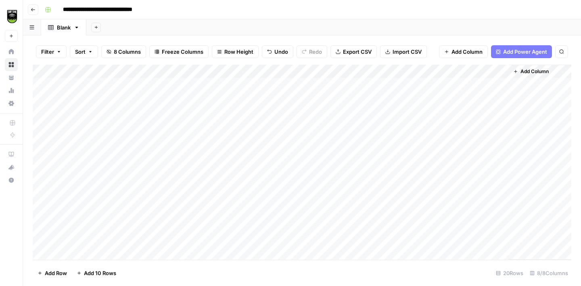
click at [479, 83] on div "Add Column" at bounding box center [302, 162] width 539 height 195
click at [477, 124] on div "Add Column" at bounding box center [302, 162] width 539 height 195
click at [477, 138] on div "Add Column" at bounding box center [302, 162] width 539 height 195
click at [434, 124] on div "Add Column" at bounding box center [302, 162] width 539 height 195
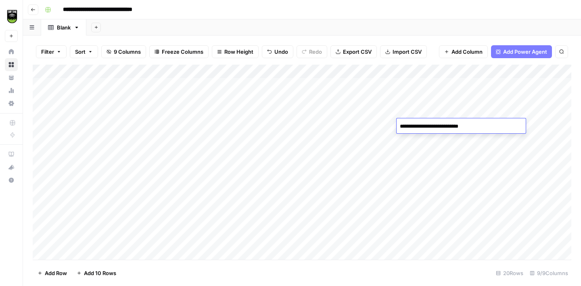
type textarea "**********"
click at [439, 140] on div "Add Column" at bounding box center [302, 162] width 539 height 195
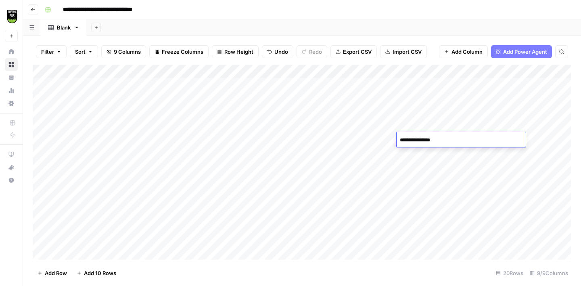
click at [439, 140] on textarea "**********" at bounding box center [461, 139] width 129 height 11
type textarea "**********"
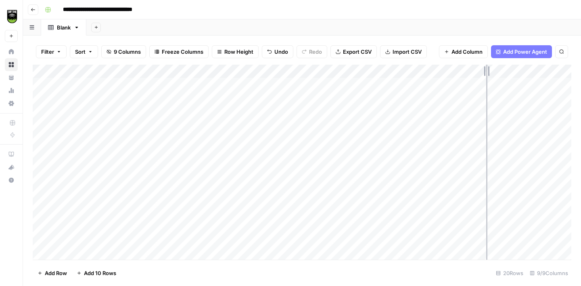
drag, startPoint x: 449, startPoint y: 72, endPoint x: 486, endPoint y: 72, distance: 37.9
click at [486, 72] on div "Add Column" at bounding box center [302, 162] width 539 height 195
click at [121, 125] on div "Add Column" at bounding box center [302, 162] width 539 height 195
click at [105, 88] on div "Add Column" at bounding box center [302, 162] width 539 height 195
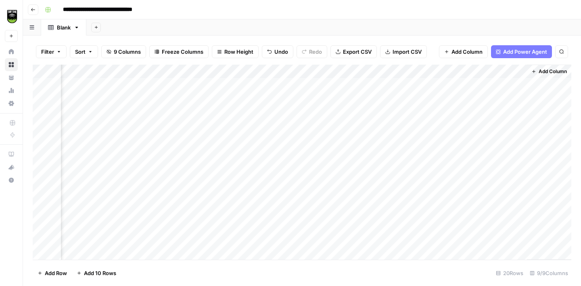
click at [358, 83] on div "Add Column" at bounding box center [302, 162] width 539 height 195
type textarea "*"
click at [321, 109] on div "Add Column" at bounding box center [302, 162] width 539 height 195
click at [321, 84] on div "Add Column" at bounding box center [302, 162] width 539 height 195
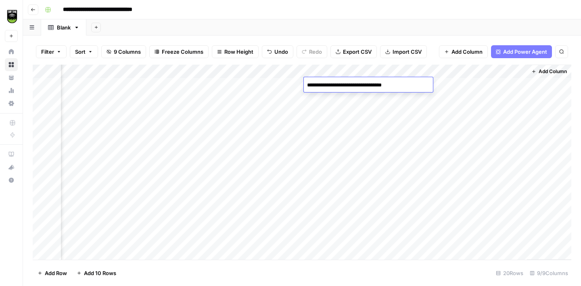
click at [334, 85] on textarea "**********" at bounding box center [368, 85] width 129 height 11
click at [327, 86] on textarea "**********" at bounding box center [368, 85] width 129 height 11
click at [336, 86] on textarea "**********" at bounding box center [368, 85] width 129 height 11
click at [338, 87] on textarea "**********" at bounding box center [368, 85] width 129 height 11
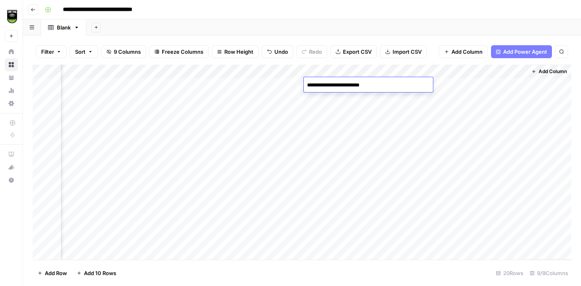
type textarea "**********"
click at [438, 72] on div "Add Column" at bounding box center [302, 162] width 539 height 195
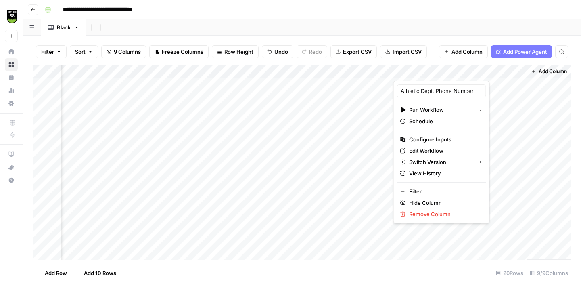
click at [425, 16] on div "**********" at bounding box center [308, 9] width 532 height 13
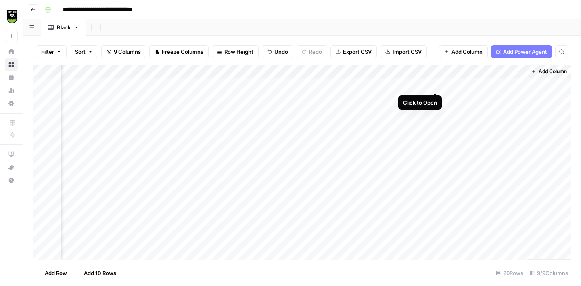
click at [437, 84] on div "Add Column" at bounding box center [302, 162] width 539 height 195
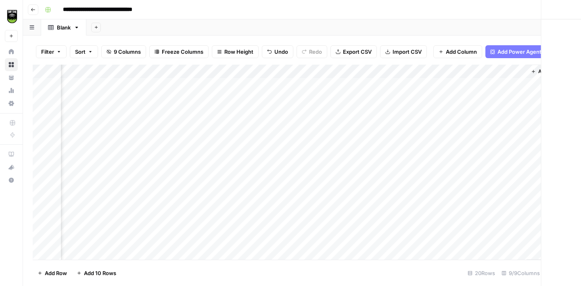
scroll to position [0, 90]
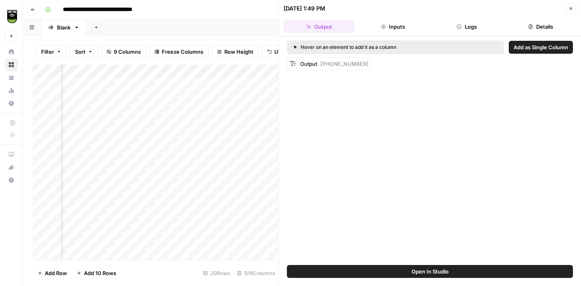
click at [540, 31] on button "Details" at bounding box center [541, 26] width 71 height 13
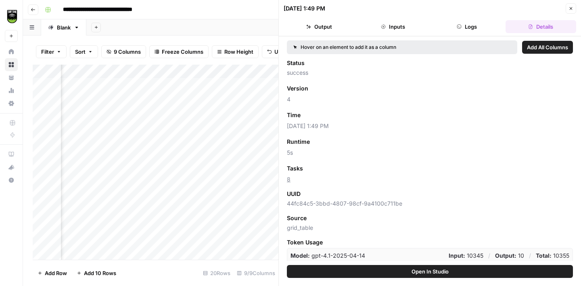
click at [328, 168] on span "Add as Column" at bounding box center [327, 168] width 35 height 7
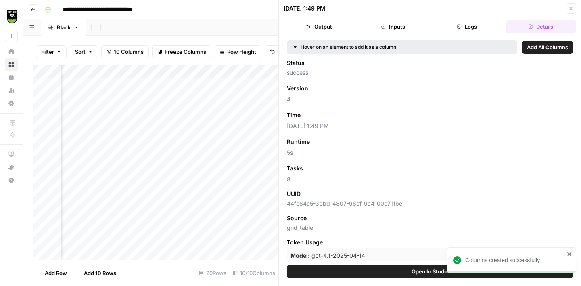
click at [573, 9] on icon "button" at bounding box center [571, 8] width 5 height 5
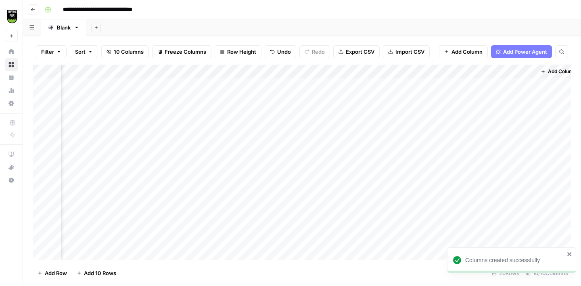
scroll to position [0, 166]
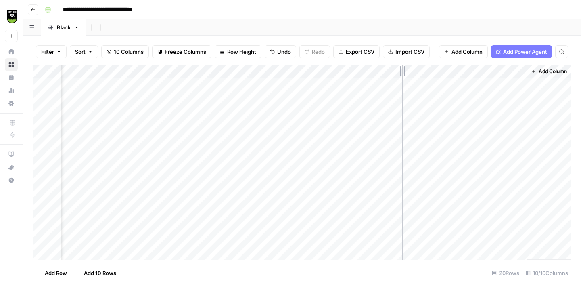
drag, startPoint x: 454, startPoint y: 68, endPoint x: 402, endPoint y: 67, distance: 52.1
click at [402, 67] on div "Add Column" at bounding box center [302, 162] width 539 height 195
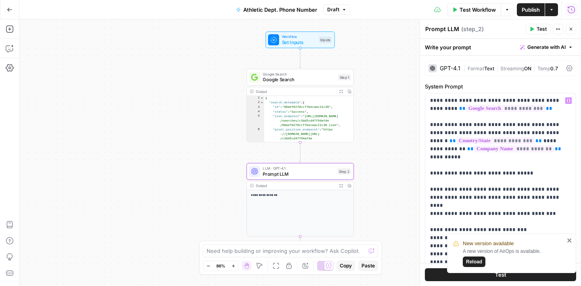
scroll to position [82, 0]
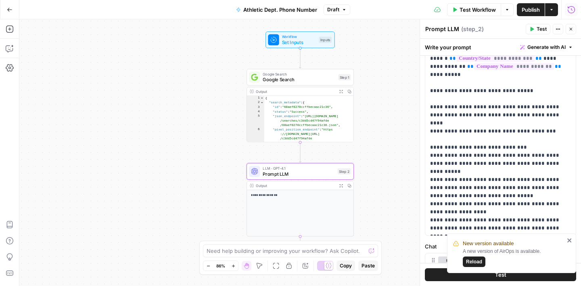
click at [464, 219] on p "**********" at bounding box center [500, 123] width 141 height 218
click at [481, 219] on p "**********" at bounding box center [500, 123] width 141 height 218
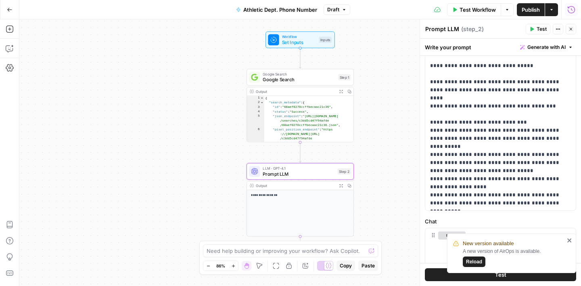
click at [571, 242] on icon "close" at bounding box center [570, 240] width 4 height 4
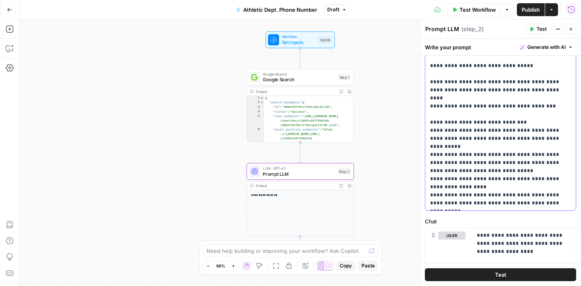
click at [464, 202] on p "**********" at bounding box center [500, 98] width 141 height 218
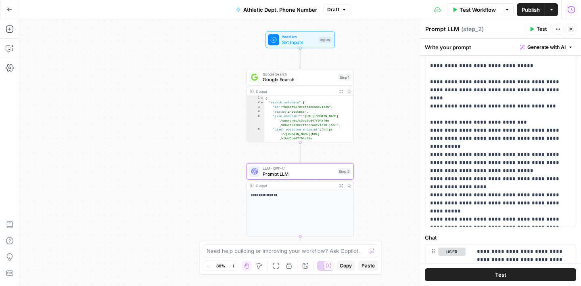
click at [502, 31] on div "Prompt LLM Prompt LLM ( step_2 )" at bounding box center [474, 29] width 99 height 9
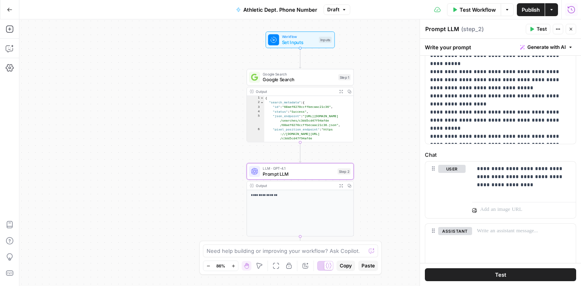
scroll to position [231, 0]
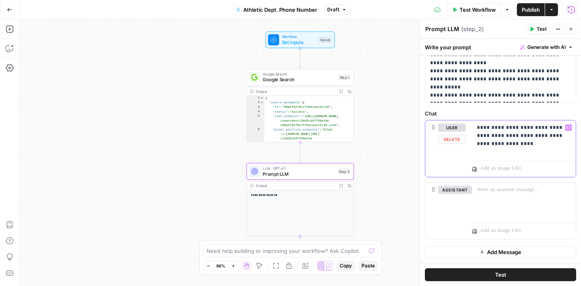
click at [518, 137] on p "**********" at bounding box center [524, 136] width 94 height 24
click at [511, 107] on div "**********" at bounding box center [500, 43] width 161 height 438
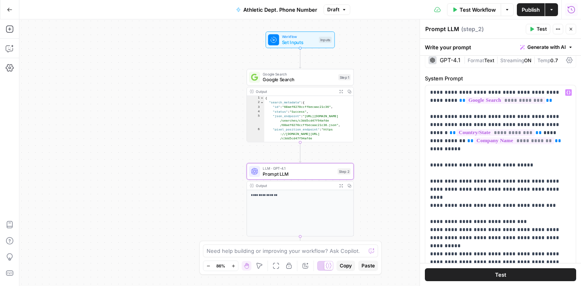
scroll to position [0, 0]
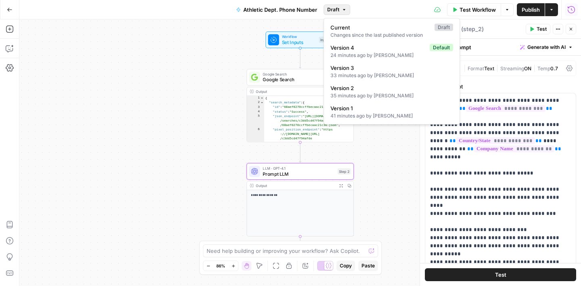
click at [346, 12] on button "Draft" at bounding box center [337, 9] width 27 height 10
click at [223, 47] on div "**********" at bounding box center [300, 152] width 562 height 266
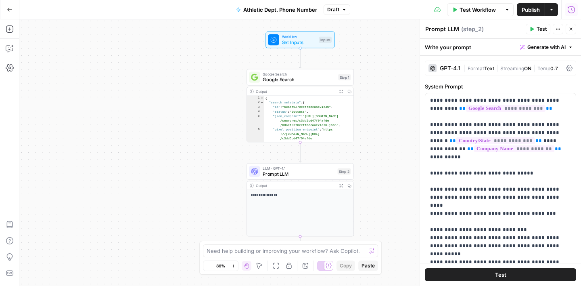
click at [535, 9] on span "Publish" at bounding box center [531, 10] width 18 height 8
click at [388, 128] on div "**********" at bounding box center [300, 152] width 562 height 266
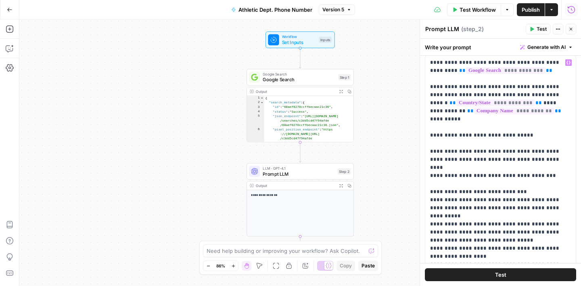
scroll to position [39, 0]
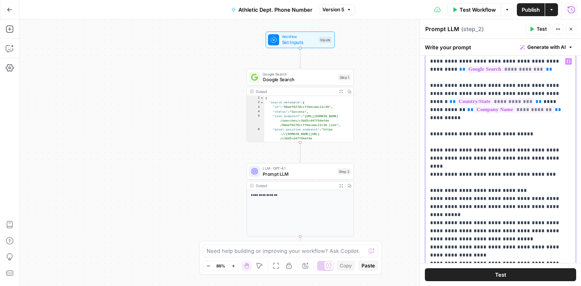
click at [545, 157] on p "**********" at bounding box center [500, 174] width 141 height 234
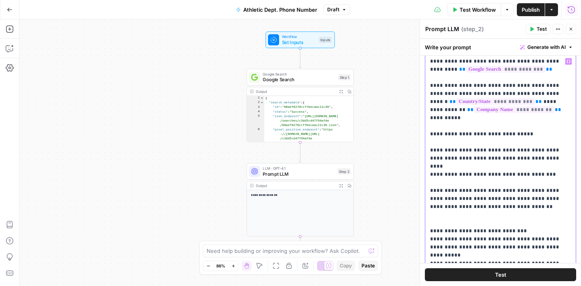
drag, startPoint x: 546, startPoint y: 159, endPoint x: 430, endPoint y: 159, distance: 116.3
click at [430, 159] on p "**********" at bounding box center [500, 194] width 141 height 275
copy p "**********"
click at [436, 200] on p "**********" at bounding box center [500, 194] width 141 height 275
click at [479, 199] on p "**********" at bounding box center [500, 194] width 141 height 275
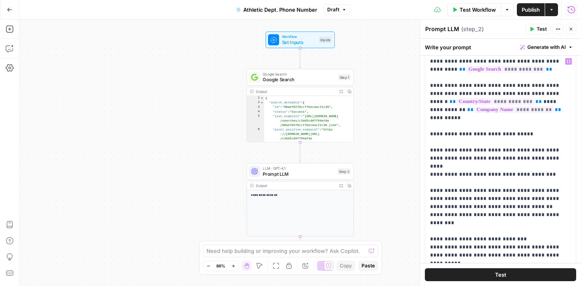
click at [396, 116] on div "**********" at bounding box center [300, 152] width 562 height 266
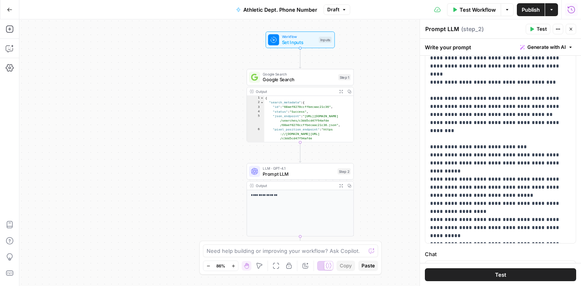
scroll to position [140, 0]
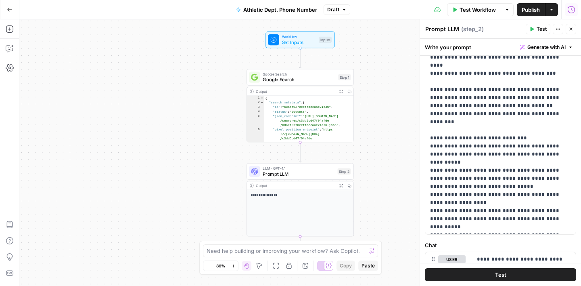
click at [526, 8] on span "Publish" at bounding box center [531, 10] width 18 height 8
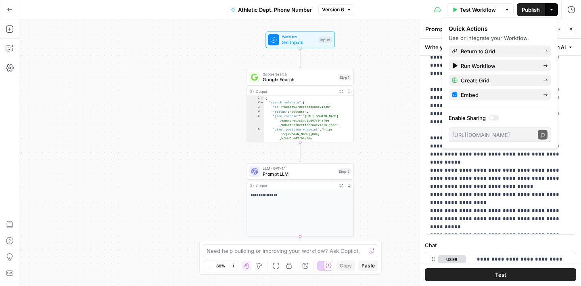
click at [386, 127] on div "**********" at bounding box center [300, 152] width 562 height 266
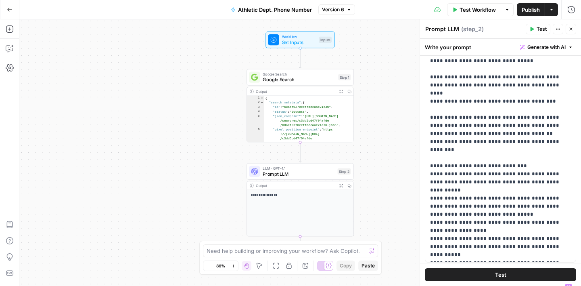
scroll to position [0, 0]
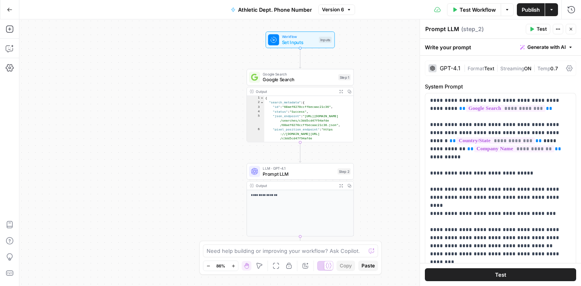
click at [571, 29] on icon "button" at bounding box center [571, 29] width 3 height 3
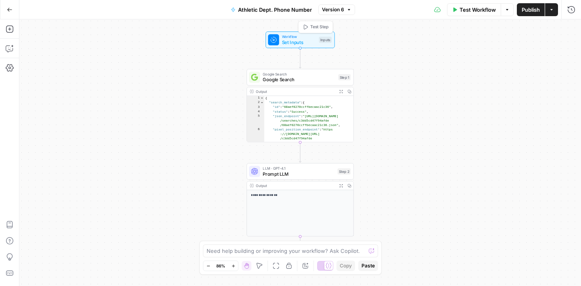
click at [293, 44] on span "Set Inputs" at bounding box center [299, 42] width 34 height 7
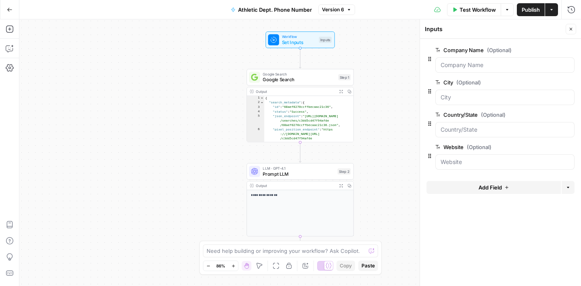
click at [570, 148] on icon "button" at bounding box center [570, 147] width 4 height 4
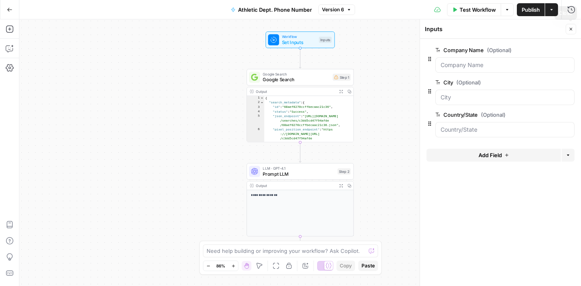
click at [570, 31] on button "Close" at bounding box center [571, 29] width 10 height 10
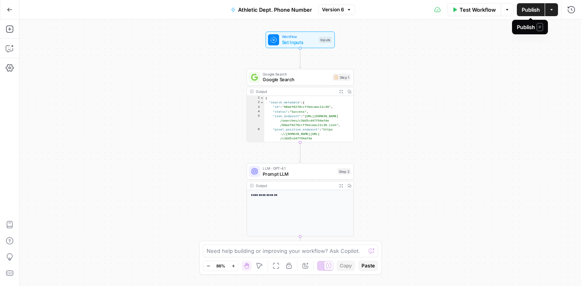
click at [529, 10] on span "Publish" at bounding box center [531, 10] width 18 height 8
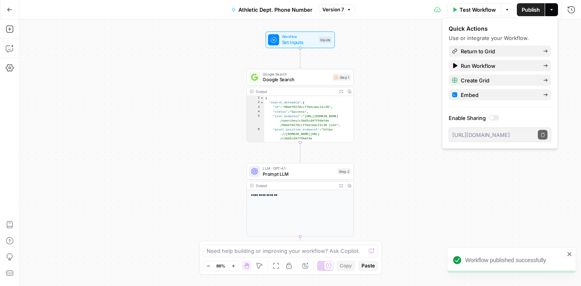
click at [341, 10] on span "Version 7" at bounding box center [334, 9] width 22 height 7
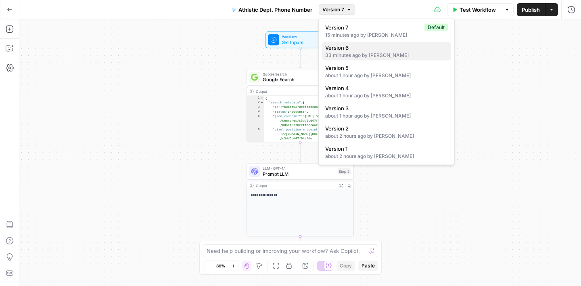
click at [348, 52] on div "33 minutes ago by Amy Elias" at bounding box center [386, 55] width 123 height 7
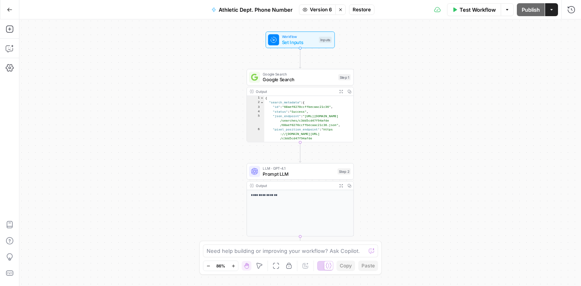
click at [310, 75] on span "Google Search" at bounding box center [299, 74] width 73 height 6
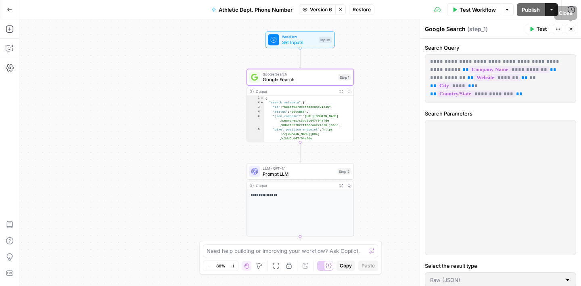
click at [570, 31] on icon "button" at bounding box center [571, 29] width 5 height 5
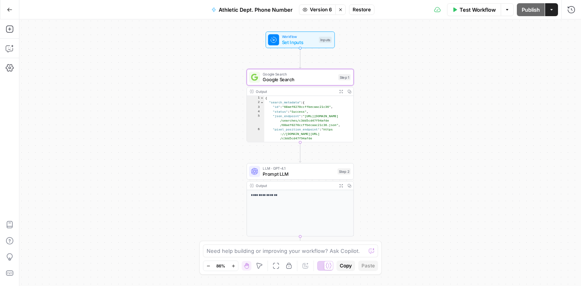
click at [358, 10] on span "Restore" at bounding box center [362, 9] width 18 height 7
click at [305, 173] on span "Prompt LLM" at bounding box center [299, 173] width 72 height 7
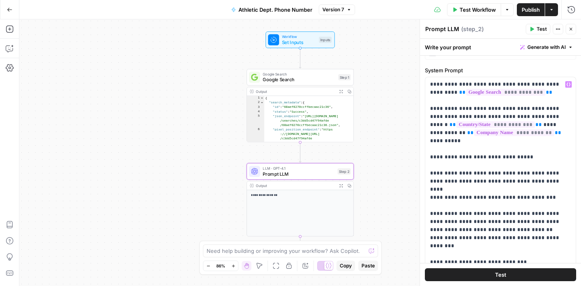
scroll to position [17, 0]
click at [555, 124] on p "**********" at bounding box center [500, 217] width 141 height 275
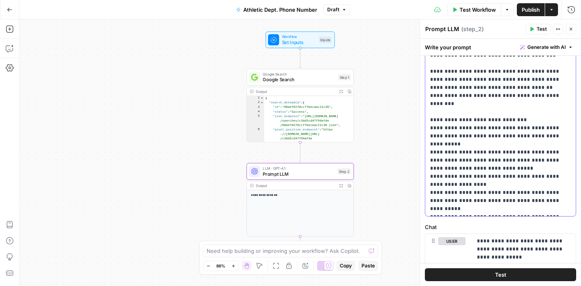
scroll to position [159, 0]
click at [574, 28] on button "Close" at bounding box center [571, 29] width 10 height 10
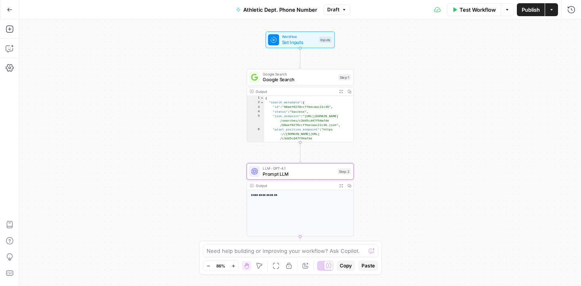
click at [533, 9] on span "Publish" at bounding box center [531, 10] width 18 height 8
click at [311, 171] on span "Prompt LLM" at bounding box center [299, 173] width 72 height 7
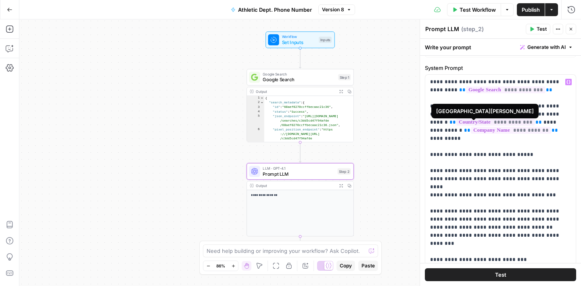
scroll to position [25, 0]
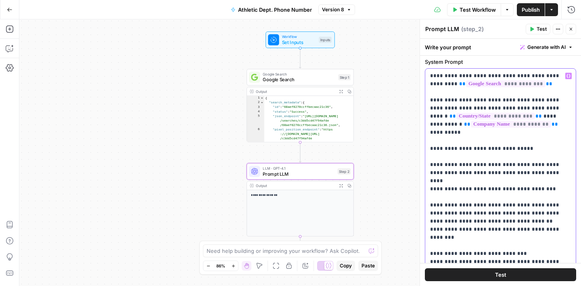
click at [558, 124] on p "**********" at bounding box center [500, 209] width 141 height 275
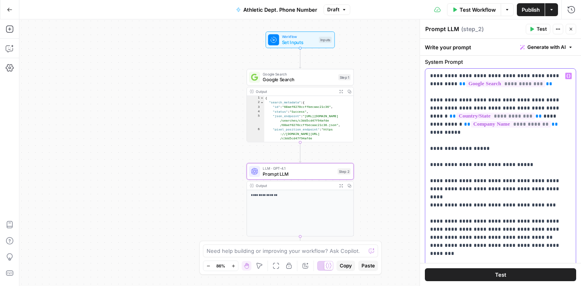
click at [571, 75] on button "Variables Menu" at bounding box center [569, 76] width 6 height 6
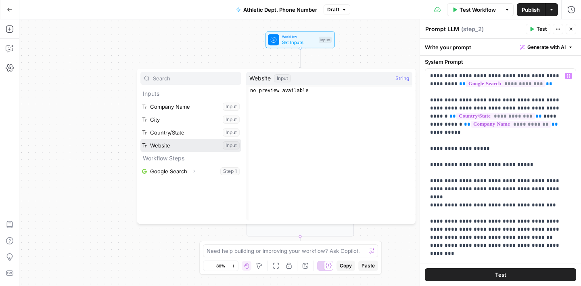
click at [172, 142] on button "Select variable Website" at bounding box center [190, 145] width 101 height 13
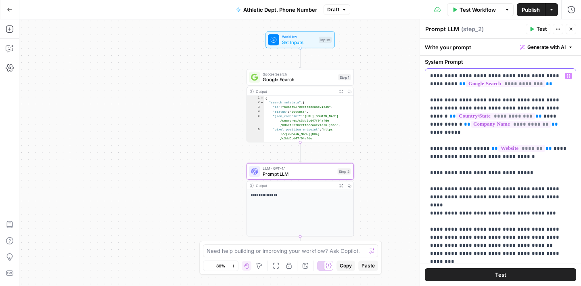
drag, startPoint x: 483, startPoint y: 141, endPoint x: 441, endPoint y: 144, distance: 41.7
click at [441, 144] on p "**********" at bounding box center [500, 221] width 141 height 299
click at [463, 150] on p "**********" at bounding box center [500, 221] width 141 height 299
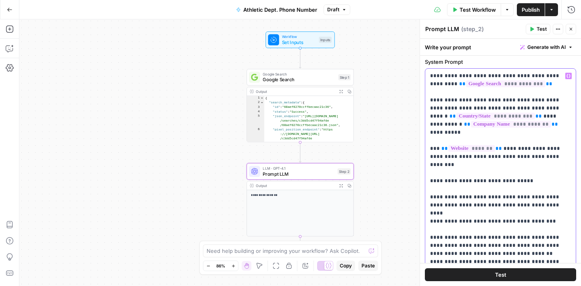
click at [568, 77] on icon "button" at bounding box center [569, 76] width 4 height 4
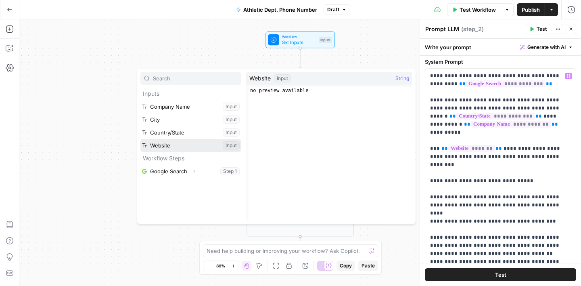
click at [169, 149] on button "Select variable Website" at bounding box center [190, 145] width 101 height 13
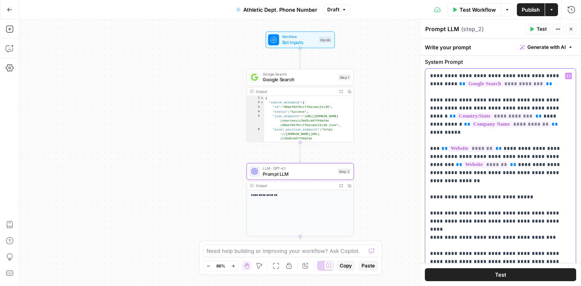
click at [522, 184] on p "**********" at bounding box center [500, 229] width 141 height 315
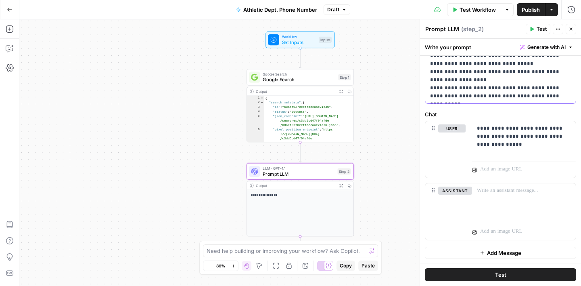
scroll to position [312, 0]
click at [525, 8] on span "Publish" at bounding box center [531, 10] width 18 height 8
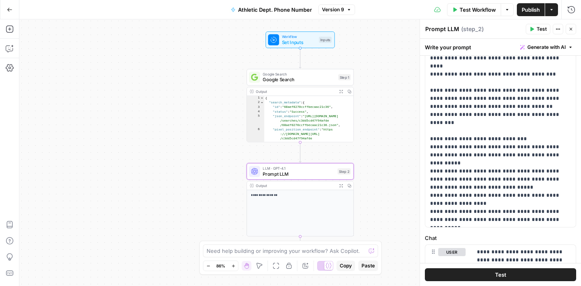
scroll to position [169, 0]
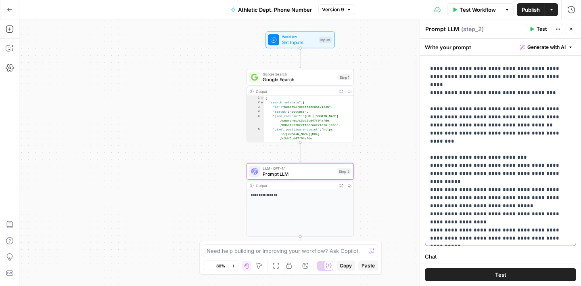
drag, startPoint x: 447, startPoint y: 133, endPoint x: 434, endPoint y: 132, distance: 13.3
click at [434, 132] on p "**********" at bounding box center [500, 84] width 141 height 315
drag, startPoint x: 459, startPoint y: 149, endPoint x: 434, endPoint y: 150, distance: 25.4
click at [434, 150] on p "**********" at bounding box center [500, 84] width 141 height 315
drag, startPoint x: 478, startPoint y: 181, endPoint x: 438, endPoint y: 174, distance: 40.9
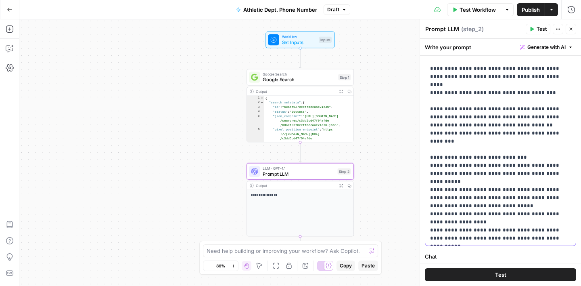
click at [438, 174] on p "**********" at bounding box center [500, 84] width 141 height 315
click at [462, 196] on p "**********" at bounding box center [500, 84] width 141 height 315
click at [552, 199] on p "**********" at bounding box center [500, 84] width 141 height 315
click at [537, 232] on p "**********" at bounding box center [500, 84] width 141 height 315
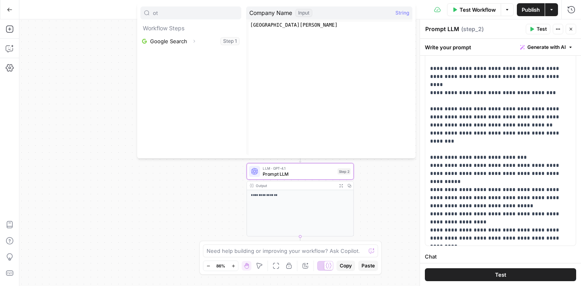
type input "ot"
click at [400, 195] on div "**********" at bounding box center [300, 152] width 562 height 266
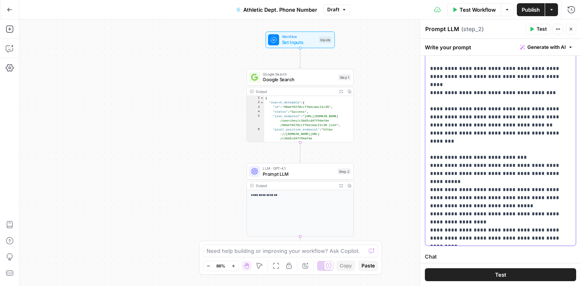
click at [539, 230] on p "**********" at bounding box center [500, 84] width 141 height 315
click at [524, 205] on p "**********" at bounding box center [500, 84] width 141 height 315
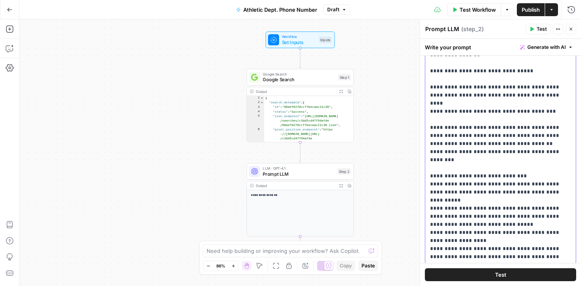
scroll to position [56, 0]
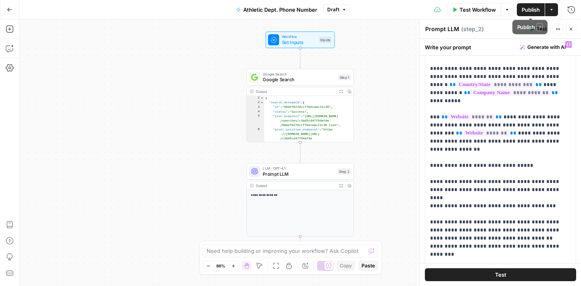
click at [527, 13] on span "Publish" at bounding box center [531, 10] width 18 height 8
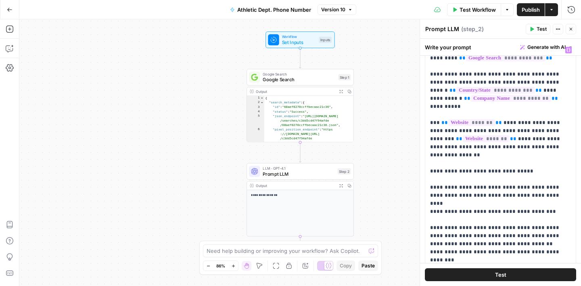
scroll to position [50, 0]
click at [308, 35] on span "Workflow" at bounding box center [299, 37] width 34 height 6
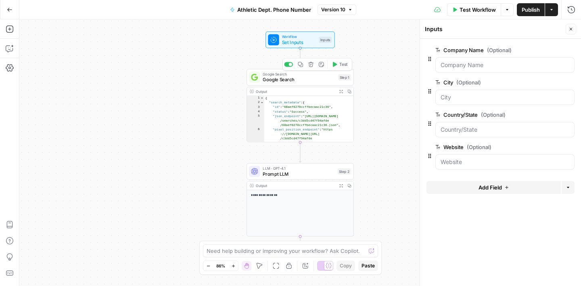
click at [300, 78] on span "Google Search" at bounding box center [299, 79] width 73 height 7
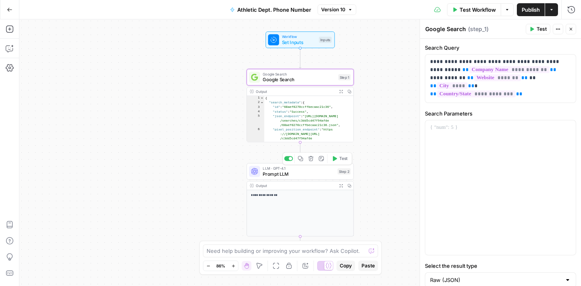
click at [299, 175] on span "Prompt LLM" at bounding box center [299, 173] width 72 height 7
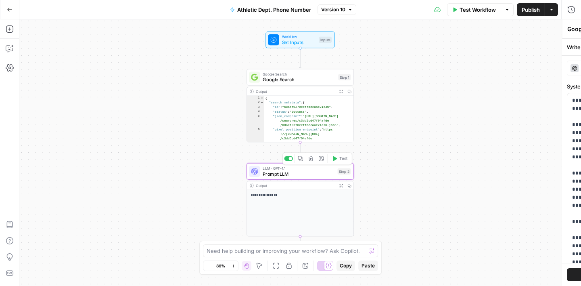
type textarea "Prompt LLM"
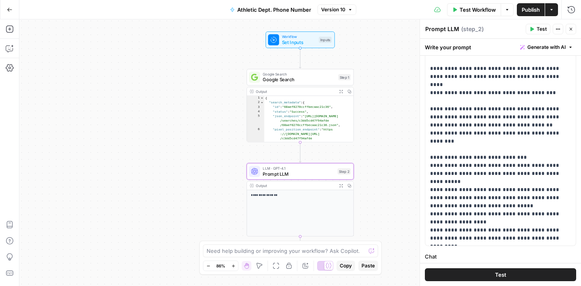
scroll to position [298, 0]
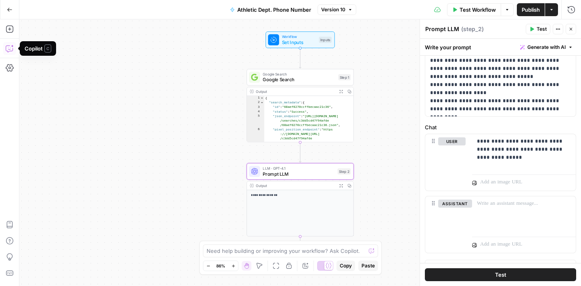
click at [12, 47] on icon "button" at bounding box center [10, 48] width 8 height 8
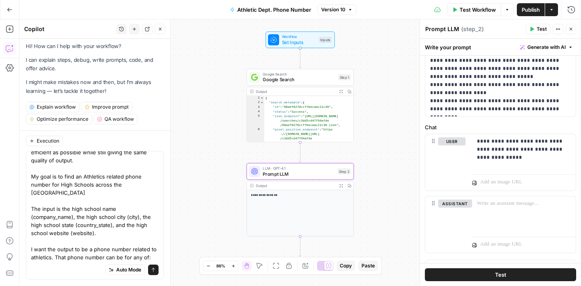
scroll to position [23, 0]
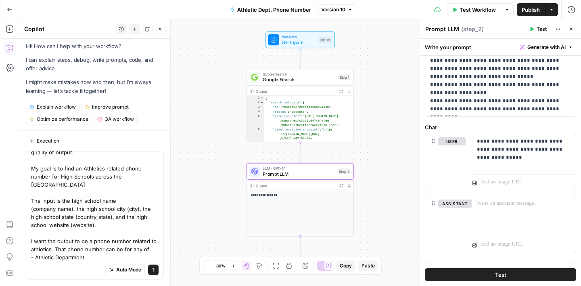
click at [33, 254] on textarea "can you please make the workflow as task efficient as possible while still givi…" at bounding box center [95, 196] width 128 height 129
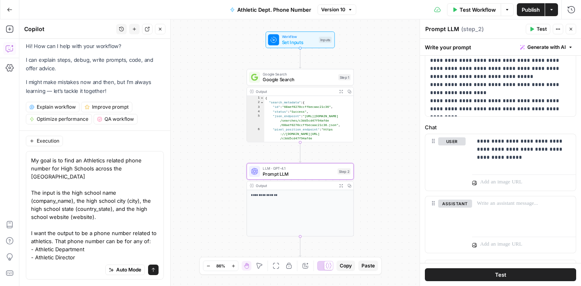
scroll to position [39, 0]
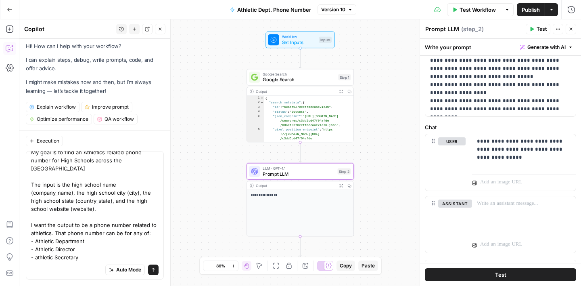
click at [38, 247] on textarea "can you please make the workflow as task efficient as possible while still givi…" at bounding box center [95, 192] width 128 height 153
click at [32, 257] on textarea "can you please make the workflow as task efficient as possible while still givi…" at bounding box center [95, 192] width 128 height 153
click at [94, 256] on textarea "can you please make the workflow as task efficient as possible while still givi…" at bounding box center [95, 192] width 128 height 153
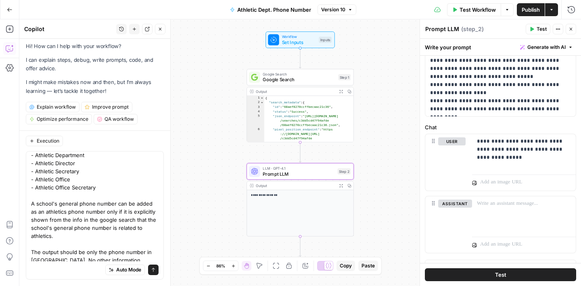
scroll to position [144, 0]
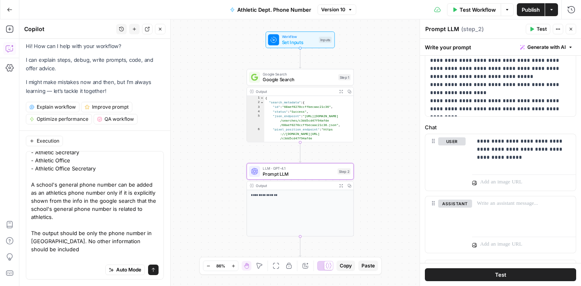
drag, startPoint x: 86, startPoint y: 258, endPoint x: 122, endPoint y: 259, distance: 35.6
click at [122, 259] on textarea "can you please make the workflow as task efficient as possible while still givi…" at bounding box center [95, 148] width 128 height 275
click at [143, 258] on textarea "can you please make the workflow as task efficient as possible while still givi…" at bounding box center [95, 144] width 128 height 266
click at [39, 251] on textarea "can you please make the workflow as task efficient as possible while still givi…" at bounding box center [95, 148] width 128 height 275
click at [35, 243] on textarea "can you please make the workflow as task efficient as possible while still givi…" at bounding box center [95, 148] width 128 height 275
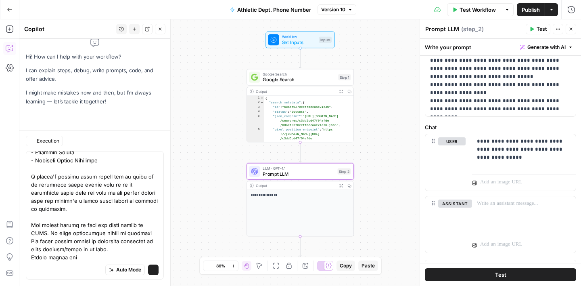
scroll to position [18, 0]
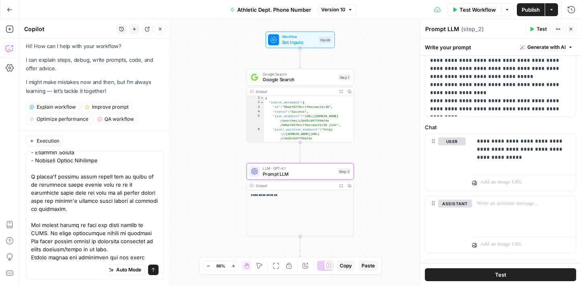
type textarea "can you please make the workflow as task efficient as possible while still givi…"
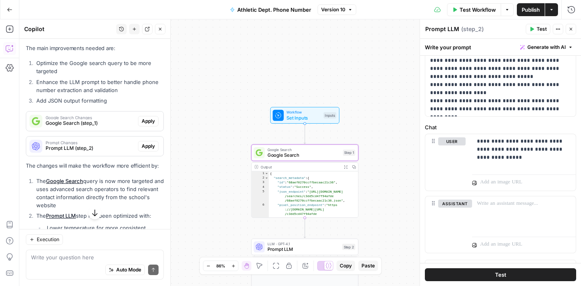
scroll to position [476, 0]
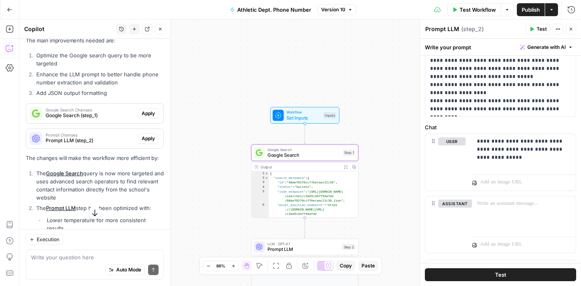
click at [124, 112] on span "Google Search (step_1)" at bounding box center [90, 115] width 89 height 7
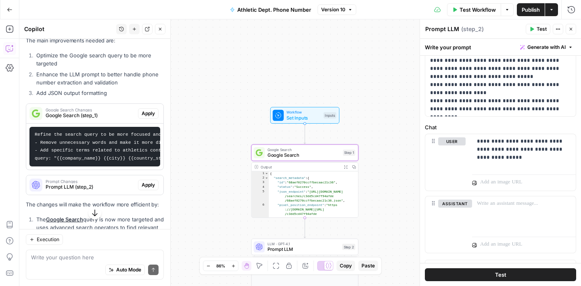
click at [146, 110] on span "Apply" at bounding box center [148, 113] width 13 height 7
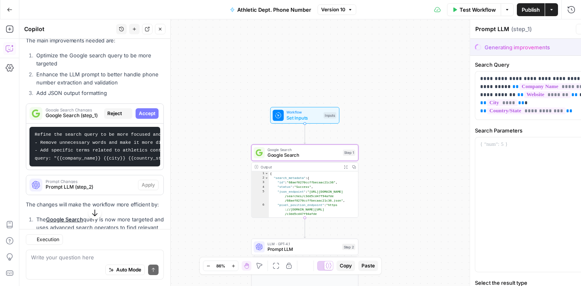
type textarea "Google Search"
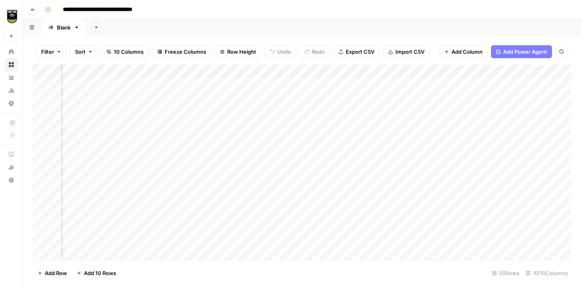
scroll to position [0, 133]
click at [397, 71] on div "Add Column" at bounding box center [302, 162] width 539 height 195
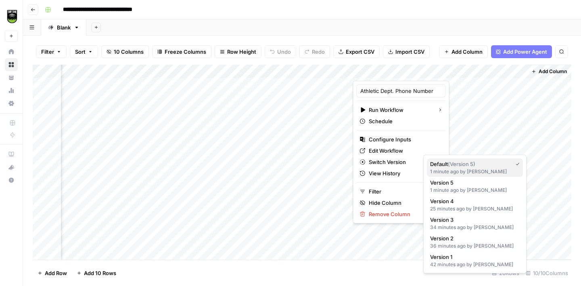
click at [443, 166] on span "Default ( Version 5 )" at bounding box center [469, 164] width 79 height 8
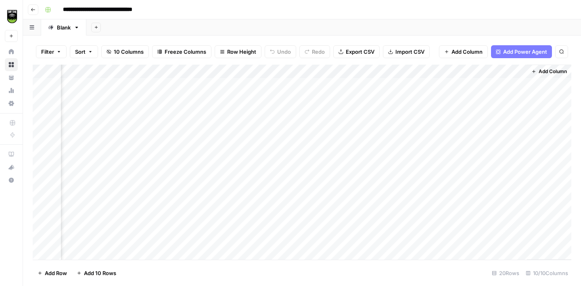
click at [406, 84] on div "Add Column" at bounding box center [302, 162] width 539 height 195
click at [406, 125] on div "Add Column" at bounding box center [302, 162] width 539 height 195
click at [407, 138] on div "Add Column" at bounding box center [302, 162] width 539 height 195
click at [309, 124] on div "Add Column" at bounding box center [302, 162] width 539 height 195
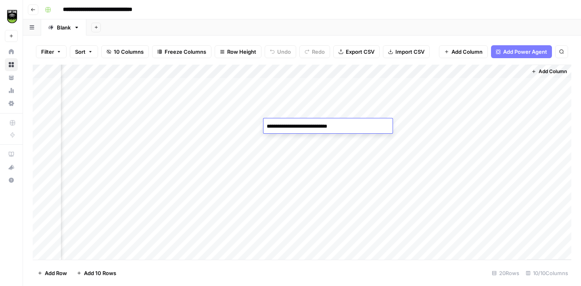
click at [302, 127] on textarea "**********" at bounding box center [328, 126] width 129 height 11
type textarea "**********"
click at [330, 141] on div "Add Column" at bounding box center [302, 162] width 539 height 195
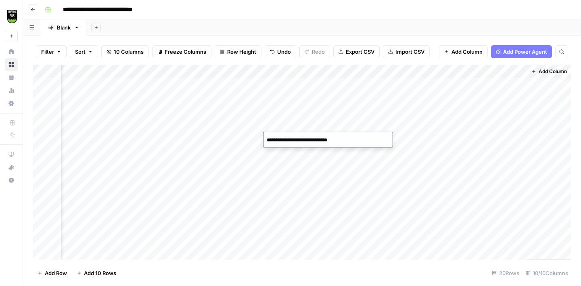
click at [330, 141] on textarea "**********" at bounding box center [328, 139] width 129 height 11
click at [302, 141] on textarea "**********" at bounding box center [328, 139] width 129 height 11
type textarea "**********"
click at [384, 96] on div "Add Column" at bounding box center [302, 162] width 539 height 195
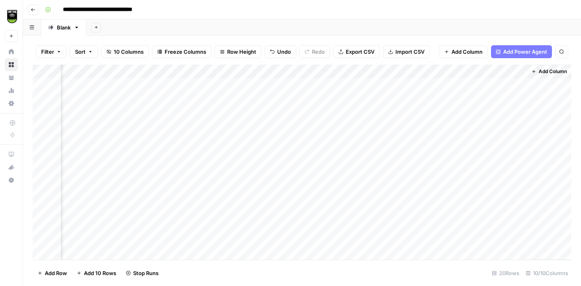
click at [382, 111] on div "Add Column" at bounding box center [302, 162] width 539 height 195
click at [383, 151] on div "Add Column" at bounding box center [302, 162] width 539 height 195
click at [383, 166] on div "Add Column" at bounding box center [302, 162] width 539 height 195
click at [106, 97] on div "Add Column" at bounding box center [302, 162] width 539 height 195
click at [302, 125] on div "Add Column" at bounding box center [302, 162] width 539 height 195
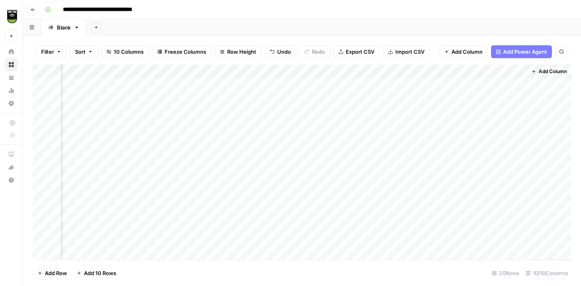
click at [102, 112] on div "Add Column" at bounding box center [302, 162] width 539 height 195
click at [475, 113] on div "Add Column" at bounding box center [302, 162] width 539 height 195
click at [289, 113] on div "Add Column" at bounding box center [302, 162] width 539 height 195
type textarea "**********"
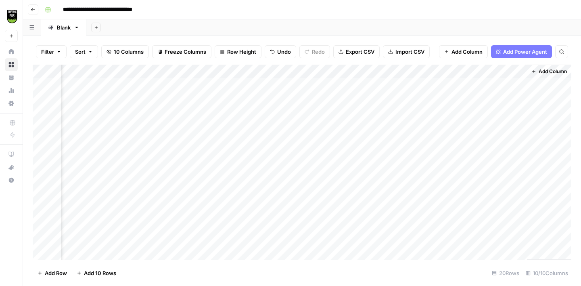
click at [319, 82] on div "Add Column" at bounding box center [302, 162] width 539 height 195
type textarea "**********"
click at [321, 98] on div "Add Column" at bounding box center [302, 162] width 539 height 195
click at [321, 98] on textarea "**********" at bounding box center [328, 98] width 129 height 11
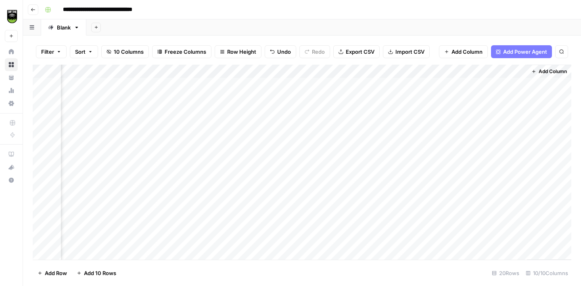
click at [338, 112] on div "Add Column" at bounding box center [302, 162] width 539 height 195
type textarea "**********"
drag, startPoint x: 353, startPoint y: 69, endPoint x: 402, endPoint y: 65, distance: 49.4
click at [402, 65] on div "Add Column" at bounding box center [302, 162] width 539 height 195
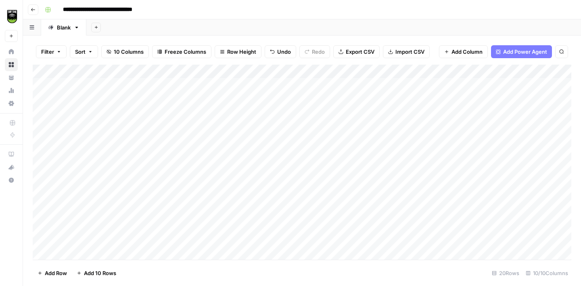
scroll to position [0, 0]
drag, startPoint x: 103, startPoint y: 69, endPoint x: 76, endPoint y: 69, distance: 27.1
click at [76, 69] on div "Add Column" at bounding box center [302, 162] width 539 height 195
drag, startPoint x: 149, startPoint y: 69, endPoint x: 118, endPoint y: 70, distance: 31.1
click at [120, 70] on div "Add Column" at bounding box center [302, 162] width 539 height 195
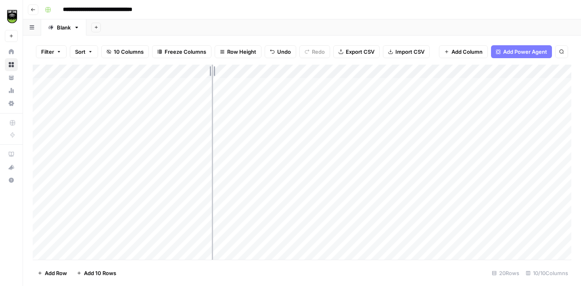
drag, startPoint x: 238, startPoint y: 69, endPoint x: 204, endPoint y: 69, distance: 33.5
click at [204, 69] on div "Add Column" at bounding box center [302, 162] width 539 height 195
drag, startPoint x: 175, startPoint y: 71, endPoint x: 138, endPoint y: 71, distance: 37.1
click at [138, 71] on div "Add Column" at bounding box center [302, 162] width 539 height 195
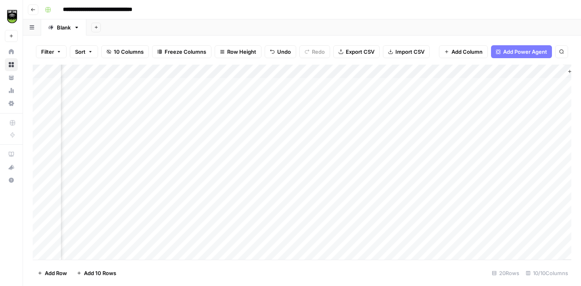
drag, startPoint x: 159, startPoint y: 69, endPoint x: 130, endPoint y: 69, distance: 29.5
click at [131, 69] on div "Add Column" at bounding box center [302, 162] width 539 height 195
drag, startPoint x: 205, startPoint y: 69, endPoint x: 198, endPoint y: 69, distance: 7.3
click at [198, 69] on div "Add Column" at bounding box center [302, 162] width 539 height 195
drag, startPoint x: 243, startPoint y: 71, endPoint x: 224, endPoint y: 71, distance: 18.6
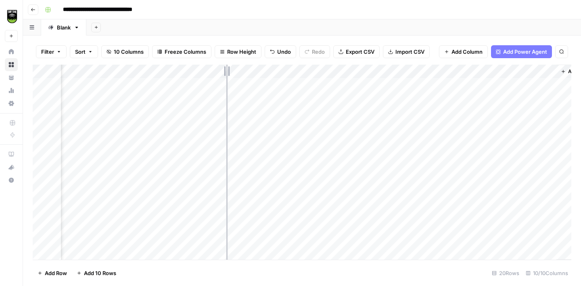
click at [225, 71] on div "Add Column" at bounding box center [302, 162] width 539 height 195
drag, startPoint x: 438, startPoint y: 71, endPoint x: 409, endPoint y: 71, distance: 28.7
click at [409, 71] on div "Add Column" at bounding box center [302, 162] width 539 height 195
drag, startPoint x: 459, startPoint y: 71, endPoint x: 428, endPoint y: 74, distance: 31.3
click at [428, 74] on div "Add Column" at bounding box center [302, 162] width 539 height 195
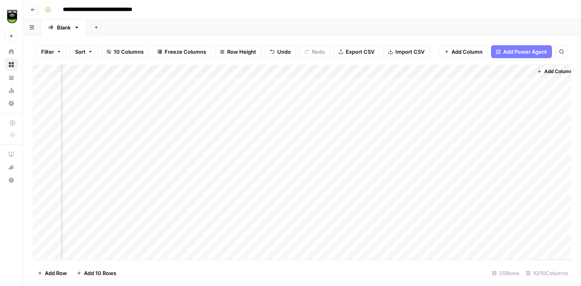
drag, startPoint x: 532, startPoint y: 72, endPoint x: 526, endPoint y: 72, distance: 6.5
click at [526, 72] on div "Add Column" at bounding box center [302, 162] width 539 height 195
drag, startPoint x: 532, startPoint y: 71, endPoint x: 517, endPoint y: 71, distance: 14.5
click at [518, 71] on div "Add Column" at bounding box center [302, 162] width 539 height 195
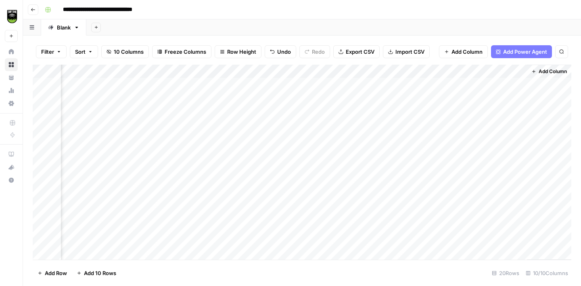
click at [102, 153] on div "Add Column" at bounding box center [302, 162] width 539 height 195
copy div "Add Column Add Row Add 10 Rows"
click at [281, 84] on div "Add Column" at bounding box center [302, 162] width 539 height 195
click at [268, 154] on div "Add Column" at bounding box center [302, 162] width 539 height 195
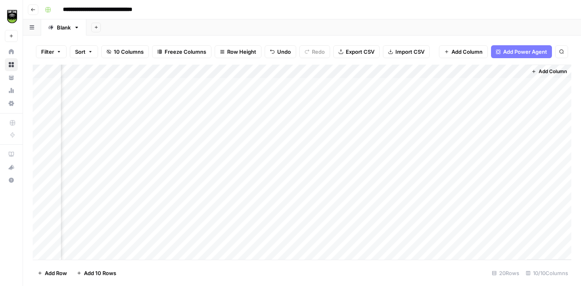
click at [268, 154] on div "Add Column" at bounding box center [302, 162] width 539 height 195
type textarea "**"
click at [345, 83] on div "Add Column" at bounding box center [302, 162] width 539 height 195
click at [342, 83] on div "Add Column" at bounding box center [302, 162] width 539 height 195
click at [342, 83] on textarea "**********" at bounding box center [318, 84] width 140 height 11
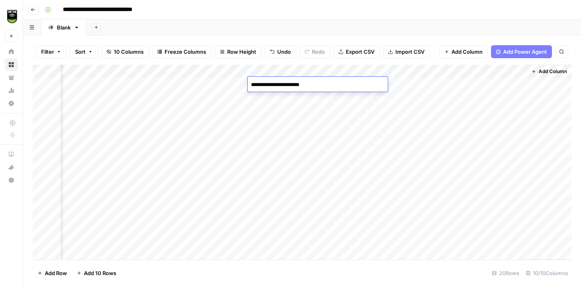
type textarea "**********"
click at [532, 71] on icon "button" at bounding box center [533, 71] width 3 height 3
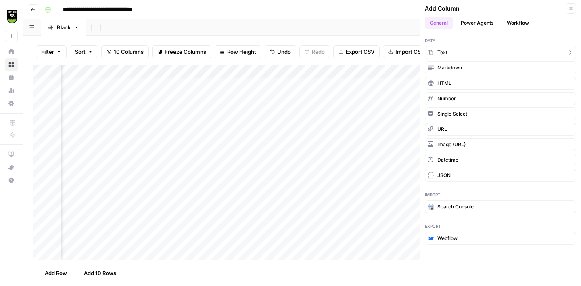
click at [473, 53] on button "Text" at bounding box center [500, 52] width 151 height 13
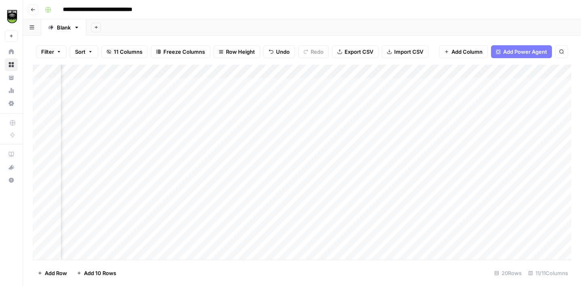
scroll to position [0, 193]
drag, startPoint x: 526, startPoint y: 73, endPoint x: 440, endPoint y: 74, distance: 86.0
click at [440, 74] on div "Add Column" at bounding box center [302, 162] width 539 height 195
drag, startPoint x: 525, startPoint y: 68, endPoint x: 451, endPoint y: 65, distance: 74.8
click at [451, 65] on div "Add Column" at bounding box center [302, 162] width 539 height 195
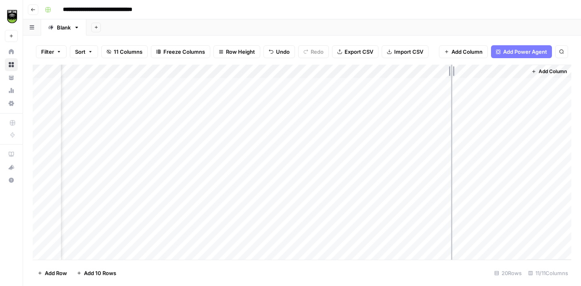
scroll to position [0, 118]
drag, startPoint x: 525, startPoint y: 71, endPoint x: 497, endPoint y: 72, distance: 28.3
click at [498, 72] on div "Add Column" at bounding box center [302, 162] width 539 height 195
drag, startPoint x: 497, startPoint y: 72, endPoint x: 293, endPoint y: 74, distance: 203.9
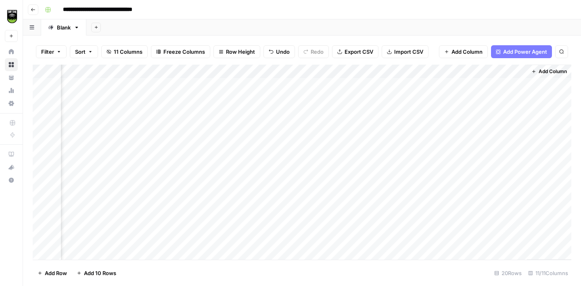
click at [293, 74] on div "Add Column" at bounding box center [302, 162] width 539 height 195
click at [233, 73] on div "Add Column" at bounding box center [302, 162] width 539 height 195
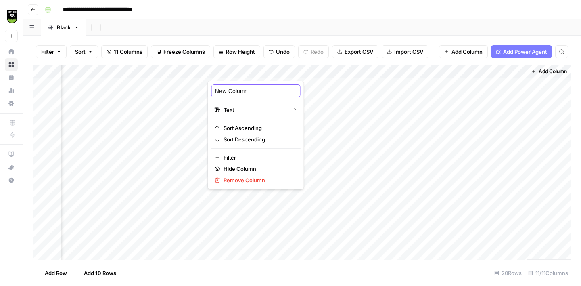
click at [233, 88] on input "New Column" at bounding box center [256, 91] width 82 height 8
type input "Can be found?"
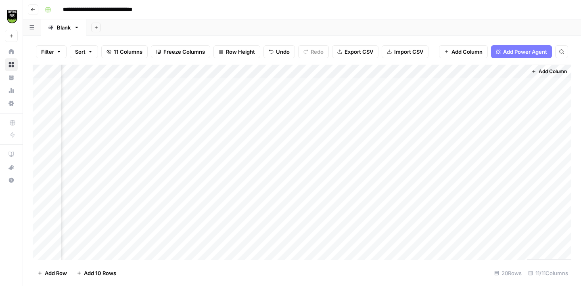
click at [230, 84] on div "Add Column" at bounding box center [302, 162] width 539 height 195
type textarea "******"
click at [262, 95] on div "Add Column" at bounding box center [302, 162] width 539 height 195
click at [264, 112] on div "Add Column" at bounding box center [302, 162] width 539 height 195
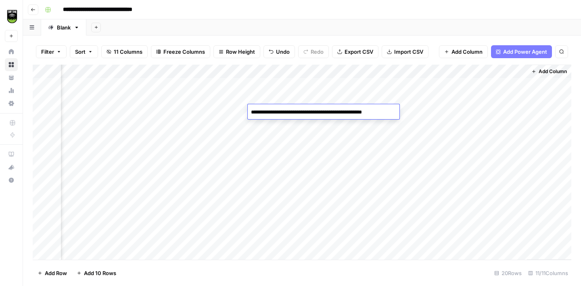
click at [264, 112] on textarea "**********" at bounding box center [318, 112] width 141 height 11
click at [236, 107] on div "Add Column" at bounding box center [302, 162] width 539 height 195
type textarea "******"
click at [270, 107] on div "Add Column" at bounding box center [302, 162] width 539 height 195
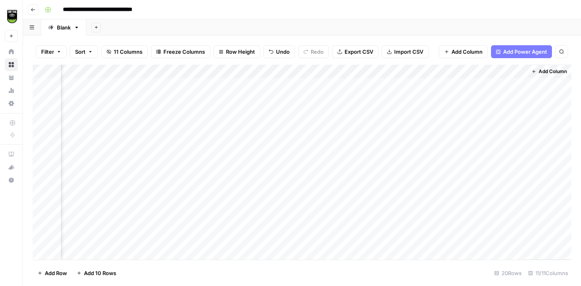
click at [270, 107] on div "Add Column" at bounding box center [302, 162] width 539 height 195
click at [282, 112] on textarea "**********" at bounding box center [318, 112] width 141 height 11
type textarea "**********"
click at [233, 84] on div "Add Column" at bounding box center [302, 162] width 539 height 195
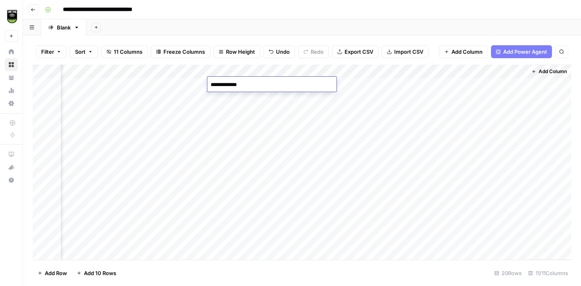
type textarea "**********"
drag, startPoint x: 247, startPoint y: 71, endPoint x: 266, endPoint y: 70, distance: 18.2
click at [266, 70] on div "Add Column" at bounding box center [302, 162] width 539 height 195
click at [292, 84] on div "Add Column" at bounding box center [302, 162] width 539 height 195
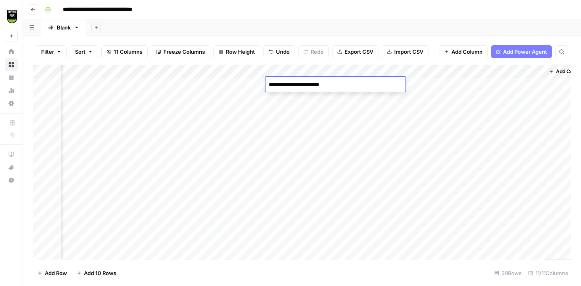
click at [293, 84] on textarea "**********" at bounding box center [336, 84] width 140 height 11
type textarea "**********"
click at [237, 113] on div "Add Column" at bounding box center [302, 162] width 539 height 195
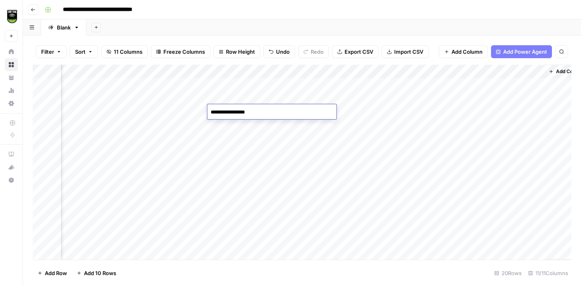
type textarea "**********"
click at [251, 99] on div "Add Column" at bounding box center [302, 162] width 539 height 195
click at [249, 122] on div "Add Column" at bounding box center [302, 162] width 539 height 195
click at [243, 138] on div "Add Column" at bounding box center [302, 162] width 539 height 195
click at [235, 88] on div "Add Column" at bounding box center [302, 162] width 539 height 195
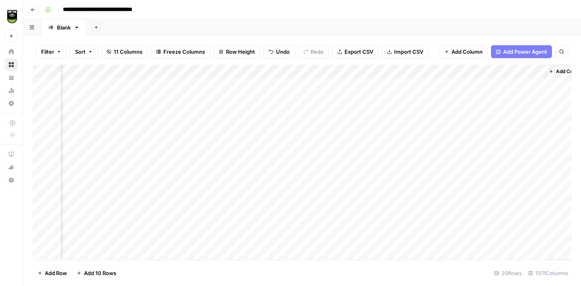
click at [236, 148] on div "Add Column" at bounding box center [302, 162] width 539 height 195
click at [289, 169] on div "Add Column" at bounding box center [302, 162] width 539 height 195
click at [303, 111] on div "Add Column" at bounding box center [302, 162] width 539 height 195
click at [296, 111] on textarea "**********" at bounding box center [336, 112] width 140 height 11
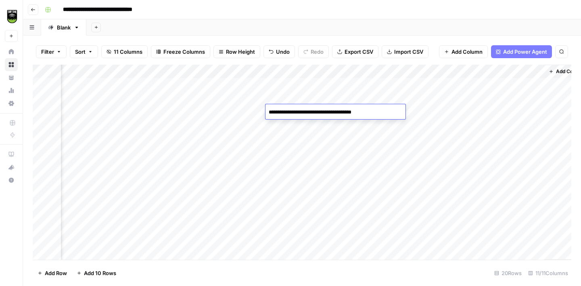
click at [298, 111] on textarea "**********" at bounding box center [336, 112] width 140 height 11
click at [361, 110] on textarea "**********" at bounding box center [336, 112] width 140 height 11
type textarea "**********"
drag, startPoint x: 405, startPoint y: 69, endPoint x: 373, endPoint y: 69, distance: 31.9
click at [373, 69] on div "Add Column" at bounding box center [302, 162] width 539 height 195
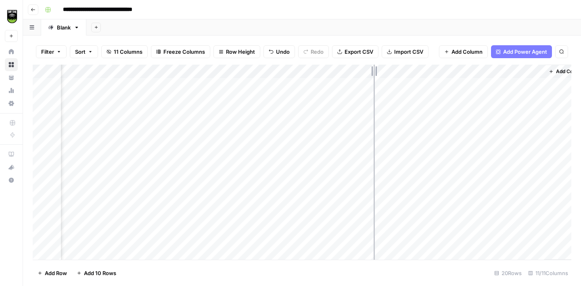
scroll to position [0, 104]
click at [366, 83] on div "Add Column" at bounding box center [302, 162] width 539 height 195
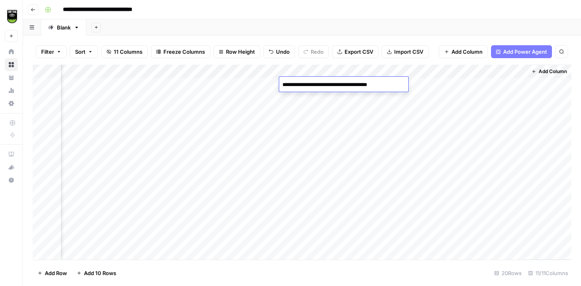
click at [367, 84] on textarea "**********" at bounding box center [343, 84] width 129 height 11
type textarea "**********"
drag, startPoint x: 387, startPoint y: 71, endPoint x: 359, endPoint y: 71, distance: 28.3
click at [359, 71] on div "Add Column" at bounding box center [302, 162] width 539 height 195
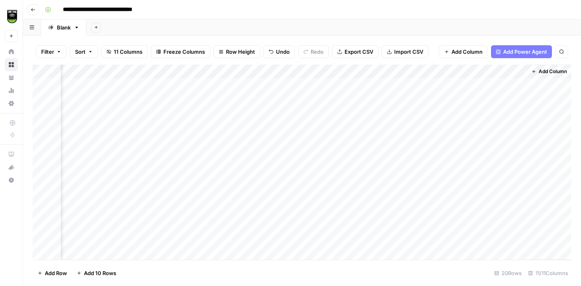
scroll to position [0, 76]
click at [110, 164] on div "Add Column" at bounding box center [302, 162] width 539 height 195
click at [269, 140] on div "Add Column" at bounding box center [302, 162] width 539 height 195
click at [266, 170] on div "Add Column" at bounding box center [302, 162] width 539 height 195
click at [290, 168] on div "Add Column" at bounding box center [302, 162] width 539 height 195
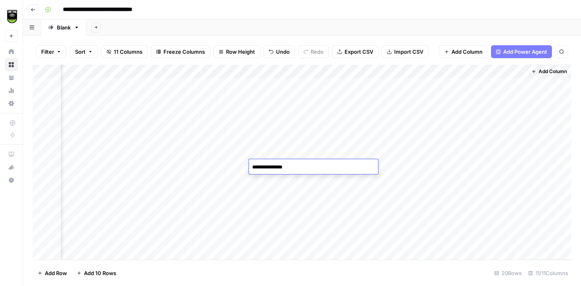
click at [290, 168] on textarea "**********" at bounding box center [313, 166] width 129 height 11
type textarea "**********"
click at [262, 96] on div "Add Column" at bounding box center [302, 162] width 539 height 195
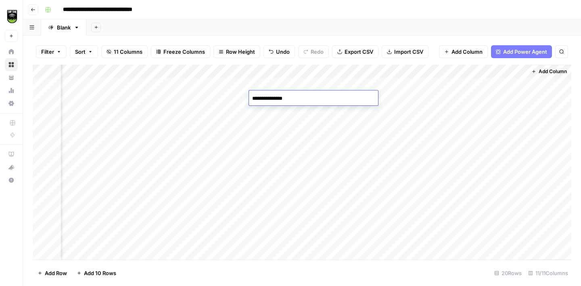
click at [265, 98] on textarea "**********" at bounding box center [313, 98] width 129 height 11
type textarea "**********"
click at [273, 124] on div "Add Column" at bounding box center [302, 162] width 539 height 195
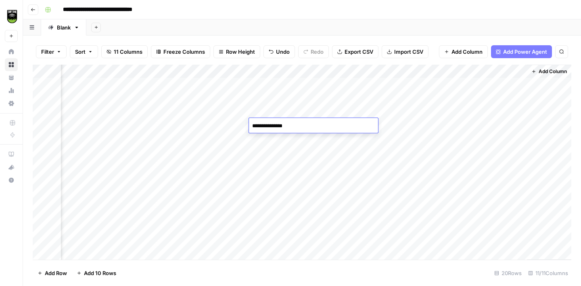
click at [267, 125] on textarea "**********" at bounding box center [313, 125] width 129 height 11
type textarea "**********"
click at [272, 126] on div "Add Column" at bounding box center [302, 162] width 539 height 195
click at [330, 99] on div "Add Column" at bounding box center [302, 162] width 539 height 195
click at [332, 122] on div "Add Column" at bounding box center [302, 162] width 539 height 195
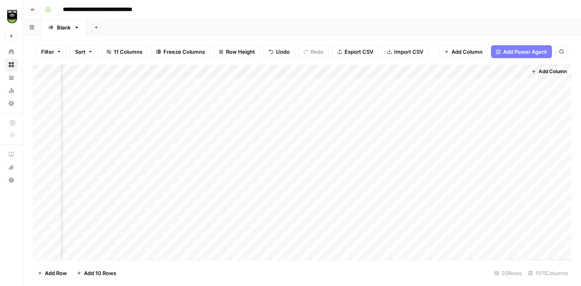
click at [333, 140] on div "Add Column" at bounding box center [302, 162] width 539 height 195
click at [274, 161] on div "Add Column" at bounding box center [302, 162] width 539 height 195
click at [270, 165] on div "Add Column" at bounding box center [302, 162] width 539 height 195
click at [270, 165] on textarea "**********" at bounding box center [313, 166] width 129 height 11
drag, startPoint x: 287, startPoint y: 166, endPoint x: 233, endPoint y: 162, distance: 54.2
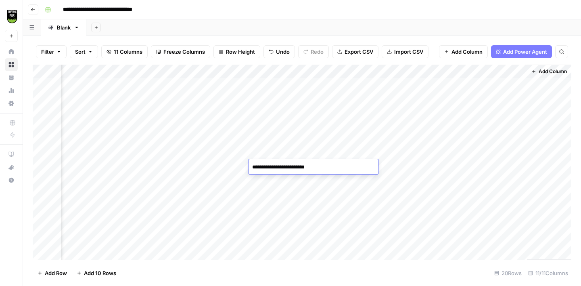
click at [233, 162] on body "**********" at bounding box center [290, 143] width 581 height 286
type textarea "**********"
click at [285, 110] on div "Add Column" at bounding box center [302, 162] width 539 height 195
click at [284, 110] on div "Add Column" at bounding box center [302, 162] width 539 height 195
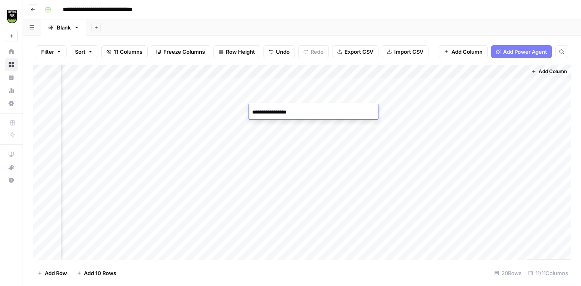
click at [271, 113] on textarea "**********" at bounding box center [313, 112] width 129 height 11
type textarea "**********"
click at [286, 166] on div "Add Column" at bounding box center [302, 162] width 539 height 195
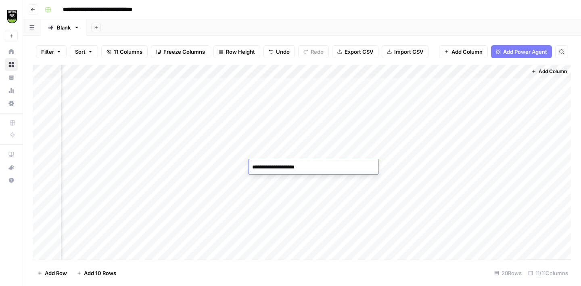
click at [279, 168] on textarea "**********" at bounding box center [313, 166] width 129 height 11
type textarea "**********"
click at [327, 140] on div "Add Column" at bounding box center [302, 162] width 539 height 195
click at [326, 163] on div "Add Column" at bounding box center [302, 162] width 539 height 195
click at [340, 164] on div "Add Column" at bounding box center [302, 162] width 539 height 195
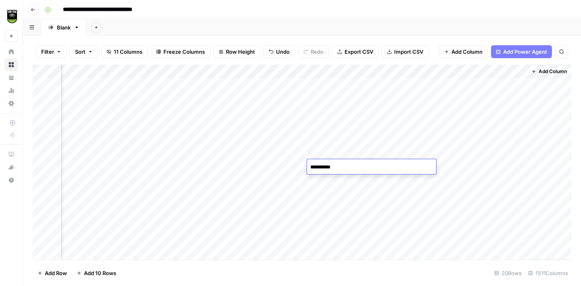
click at [340, 164] on textarea "**********" at bounding box center [371, 166] width 129 height 11
click at [329, 170] on textarea "**********" at bounding box center [371, 166] width 129 height 11
type textarea "**********"
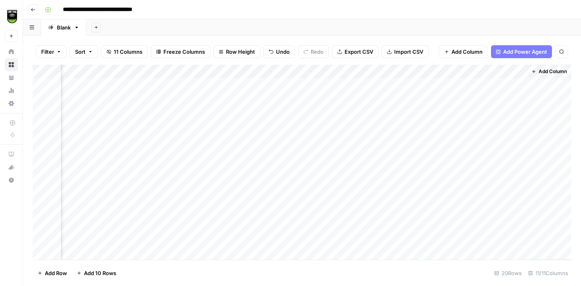
click at [347, 82] on div "Add Column" at bounding box center [302, 162] width 539 height 195
click at [386, 86] on textarea "**********" at bounding box center [371, 84] width 129 height 11
type textarea "**********"
click at [114, 179] on div "Add Column" at bounding box center [302, 162] width 539 height 195
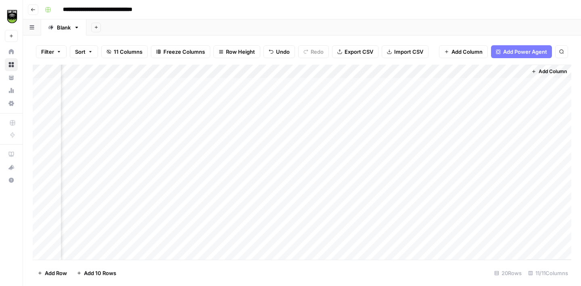
click at [409, 179] on div "Add Column" at bounding box center [302, 162] width 539 height 195
click at [408, 194] on div "Add Column" at bounding box center [302, 162] width 539 height 195
click at [411, 208] on div "Add Column" at bounding box center [302, 162] width 539 height 195
click at [410, 223] on div "Add Column" at bounding box center [302, 162] width 539 height 195
click at [408, 233] on div "Add Column" at bounding box center [302, 162] width 539 height 195
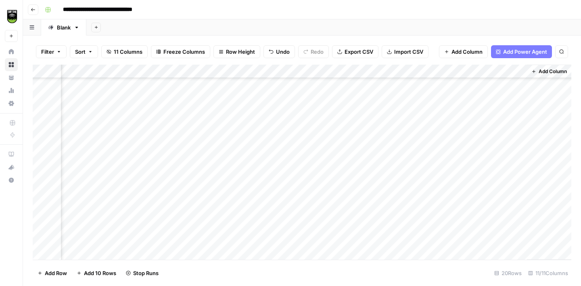
scroll to position [64, 76]
click at [409, 187] on div "Add Column" at bounding box center [302, 162] width 539 height 195
click at [408, 201] on div "Add Column" at bounding box center [302, 162] width 539 height 195
click at [407, 215] on div "Add Column" at bounding box center [302, 162] width 539 height 195
click at [409, 227] on div "Add Column" at bounding box center [302, 162] width 539 height 195
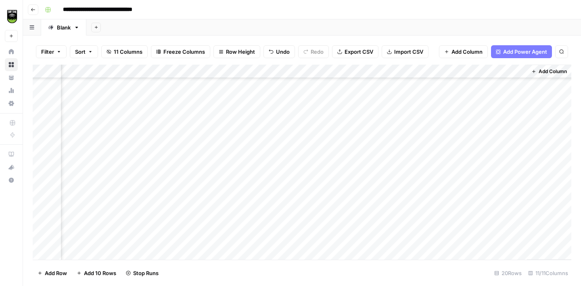
click at [408, 235] on div "Add Column" at bounding box center [302, 162] width 539 height 195
click at [120, 115] on div "Add Column" at bounding box center [302, 162] width 539 height 195
click at [275, 124] on div "Add Column" at bounding box center [302, 162] width 539 height 195
click at [279, 158] on div "Add Column" at bounding box center [302, 162] width 539 height 195
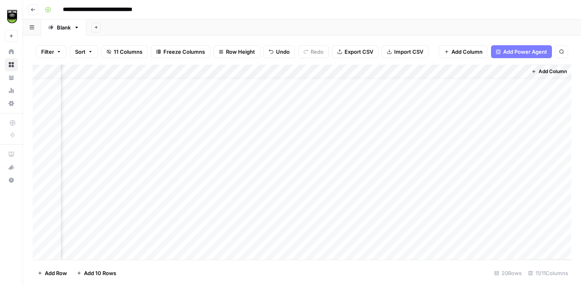
click at [277, 166] on div "Add Column" at bounding box center [302, 162] width 539 height 195
click at [325, 165] on div "Add Column" at bounding box center [302, 162] width 539 height 195
click at [97, 180] on div "Add Column" at bounding box center [302, 162] width 539 height 195
click at [264, 143] on div "Add Column" at bounding box center [302, 162] width 539 height 195
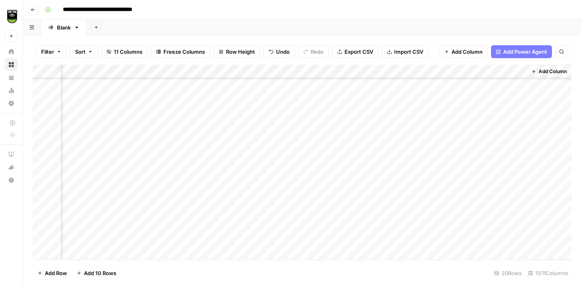
click at [121, 168] on div "Add Column" at bounding box center [302, 162] width 539 height 195
drag, startPoint x: 525, startPoint y: 69, endPoint x: 537, endPoint y: 69, distance: 11.3
click at [537, 69] on div "Add Column" at bounding box center [302, 162] width 539 height 195
click at [271, 169] on div "Add Column" at bounding box center [302, 162] width 539 height 195
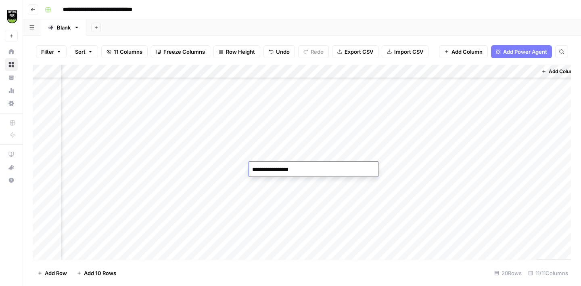
type textarea "**********"
click at [324, 168] on div "Add Column" at bounding box center [302, 162] width 539 height 195
click at [340, 171] on textarea "**********" at bounding box center [371, 169] width 129 height 11
type textarea "**********"
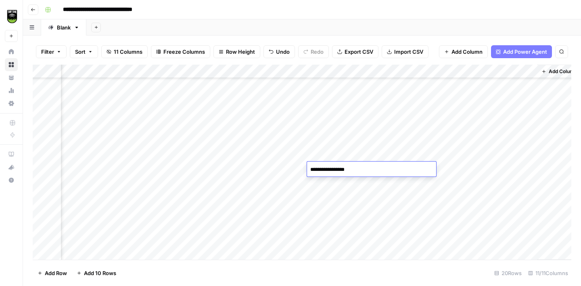
click at [417, 4] on div "**********" at bounding box center [308, 9] width 532 height 13
click at [109, 138] on div "Add Column" at bounding box center [302, 162] width 539 height 195
click at [321, 133] on div "Add Column" at bounding box center [302, 162] width 539 height 195
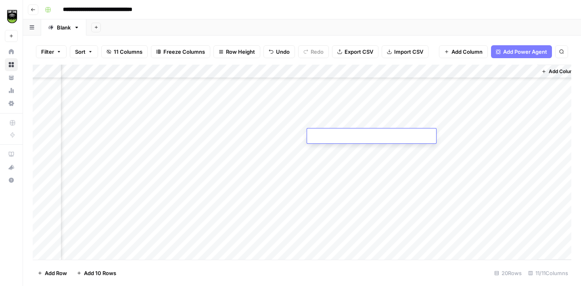
type textarea "**********"
click at [266, 172] on div "Add Column" at bounding box center [302, 162] width 539 height 195
click at [272, 131] on div "Add Column" at bounding box center [302, 162] width 539 height 195
click at [271, 198] on div "Add Column" at bounding box center [302, 162] width 539 height 195
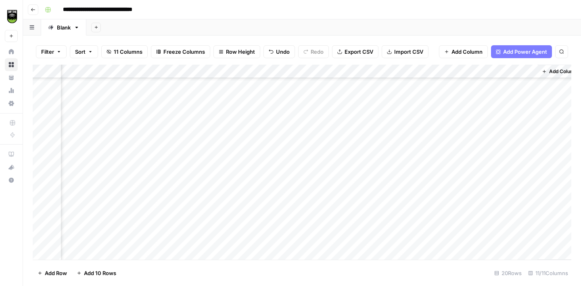
scroll to position [81, 75]
click at [106, 152] on div "Add Column" at bounding box center [302, 162] width 539 height 195
click at [281, 128] on div "Add Column" at bounding box center [302, 162] width 539 height 195
click at [337, 123] on div "Add Column" at bounding box center [302, 162] width 539 height 195
click at [341, 153] on div "Add Column" at bounding box center [302, 162] width 539 height 195
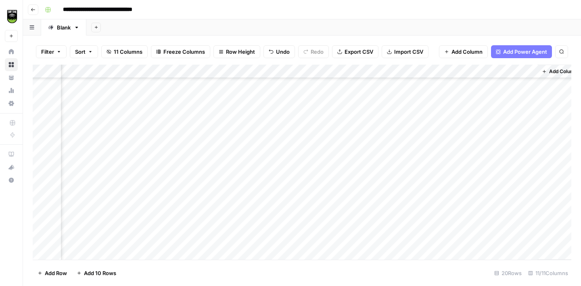
click at [363, 155] on div "Add Column" at bounding box center [302, 162] width 539 height 195
click at [363, 155] on textarea "**********" at bounding box center [372, 154] width 129 height 11
type textarea "**********"
click at [389, 26] on div "Add Sheet" at bounding box center [333, 27] width 495 height 16
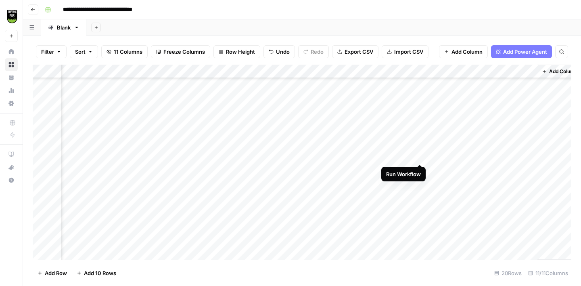
click at [419, 156] on div "Add Column" at bounding box center [302, 162] width 539 height 195
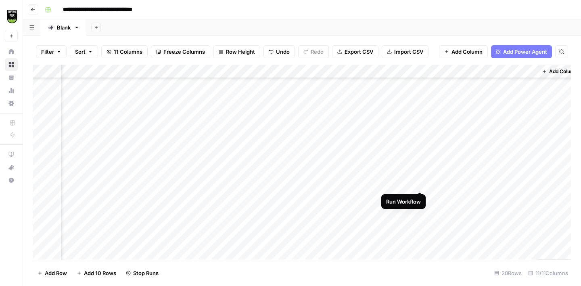
click at [420, 182] on div "Add Column" at bounding box center [302, 162] width 539 height 195
drag, startPoint x: 537, startPoint y: 71, endPoint x: 566, endPoint y: 69, distance: 29.5
click at [566, 69] on div "Add Column" at bounding box center [559, 162] width 45 height 195
drag, startPoint x: 526, startPoint y: 71, endPoint x: 551, endPoint y: 71, distance: 25.0
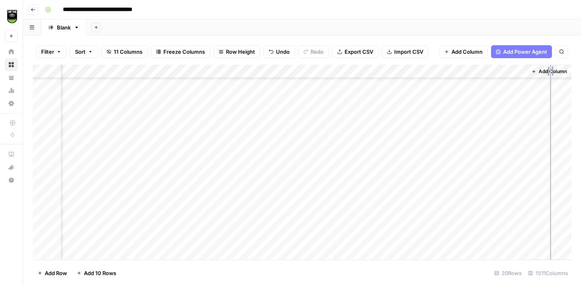
click at [551, 71] on div "Add Column" at bounding box center [302, 162] width 539 height 195
click at [263, 103] on div "Add Column" at bounding box center [302, 162] width 539 height 195
click at [270, 153] on div "Add Column" at bounding box center [302, 162] width 539 height 195
click at [263, 182] on div "Add Column" at bounding box center [302, 162] width 539 height 195
click at [96, 157] on div "Add Column" at bounding box center [302, 162] width 539 height 195
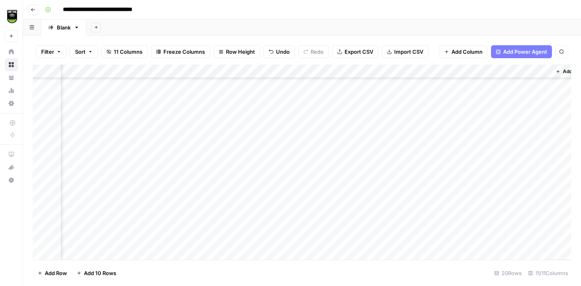
click at [476, 157] on div "Add Column" at bounding box center [302, 162] width 539 height 195
click at [328, 158] on div "Add Column" at bounding box center [302, 162] width 539 height 195
type textarea "**"
click at [99, 182] on div "Add Column" at bounding box center [302, 162] width 539 height 195
click at [494, 184] on div "Add Column" at bounding box center [302, 162] width 539 height 195
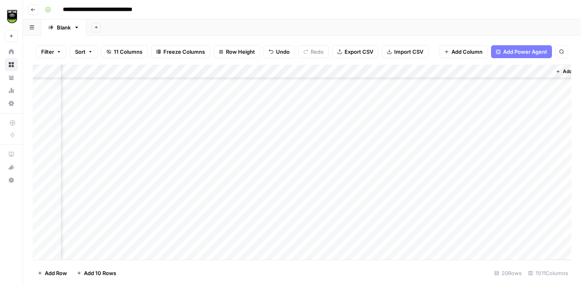
click at [327, 180] on div "Add Column" at bounding box center [302, 162] width 539 height 195
type textarea "**"
click at [107, 167] on div "Add Column" at bounding box center [302, 162] width 539 height 195
click at [266, 105] on div "Add Column" at bounding box center [302, 162] width 539 height 195
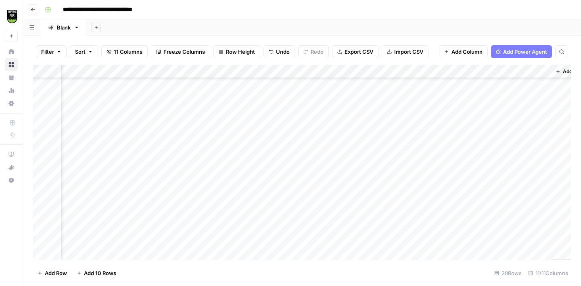
click at [310, 169] on div "Add Column" at bounding box center [302, 162] width 539 height 195
click at [107, 200] on div "Add Column" at bounding box center [302, 162] width 539 height 195
click at [492, 197] on div "Add Column" at bounding box center [302, 162] width 539 height 195
click at [264, 182] on div "Add Column" at bounding box center [302, 162] width 539 height 195
click at [263, 90] on div "Add Column" at bounding box center [302, 162] width 539 height 195
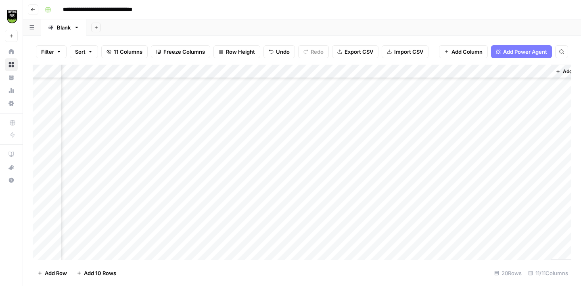
click at [273, 194] on div "Add Column" at bounding box center [302, 162] width 539 height 195
click at [323, 199] on div "Add Column" at bounding box center [302, 162] width 539 height 195
click at [323, 199] on textarea at bounding box center [361, 198] width 129 height 11
type textarea "*********"
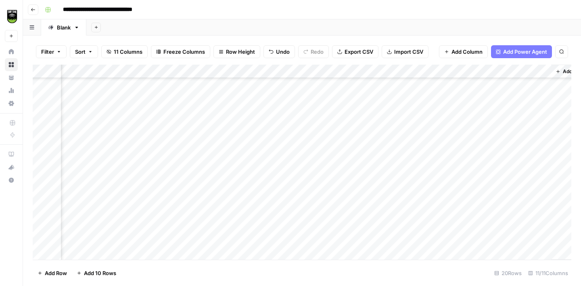
click at [101, 210] on div "Add Column" at bounding box center [302, 162] width 539 height 195
click at [266, 144] on div "Add Column" at bounding box center [302, 162] width 539 height 195
click at [261, 209] on div "Add Column" at bounding box center [302, 162] width 539 height 195
click at [304, 156] on div "Add Column" at bounding box center [302, 162] width 539 height 195
click at [310, 209] on div "Add Column" at bounding box center [302, 162] width 539 height 195
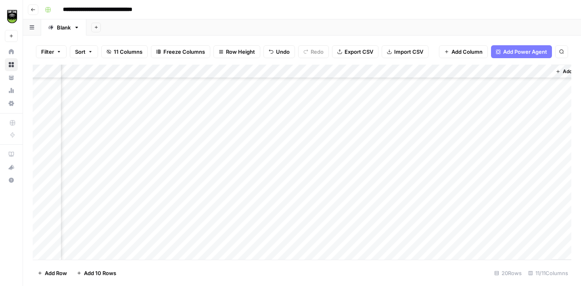
scroll to position [106, 86]
click at [396, 210] on div "Add Column" at bounding box center [302, 162] width 539 height 195
click at [397, 223] on div "Add Column" at bounding box center [302, 162] width 539 height 195
click at [398, 238] on div "Add Column" at bounding box center [302, 162] width 539 height 195
click at [95, 203] on div "Add Column" at bounding box center [302, 162] width 539 height 195
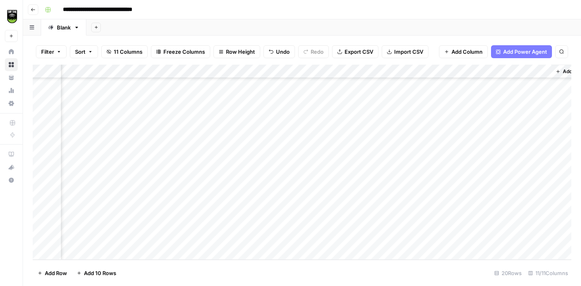
click at [254, 159] on div "Add Column" at bounding box center [302, 162] width 539 height 195
click at [265, 196] on div "Add Column" at bounding box center [302, 162] width 539 height 195
click at [89, 208] on div "Add Column" at bounding box center [302, 162] width 539 height 195
click at [267, 182] on div "Add Column" at bounding box center [302, 162] width 539 height 195
click at [261, 208] on div "Add Column" at bounding box center [302, 162] width 539 height 195
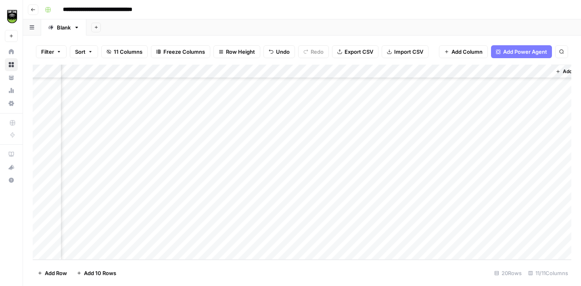
click at [99, 225] on div "Add Column" at bounding box center [302, 162] width 539 height 195
click at [40, 226] on div "Add Column" at bounding box center [302, 162] width 539 height 195
click at [57, 270] on span "Delete 1 Row" at bounding box center [54, 273] width 32 height 8
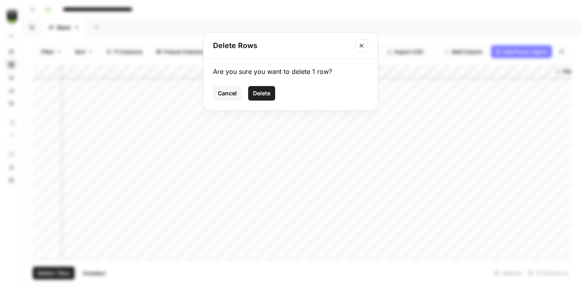
click at [268, 93] on span "Delete" at bounding box center [261, 93] width 17 height 8
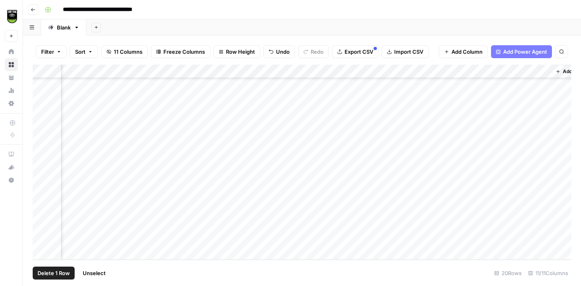
scroll to position [92, 86]
click at [77, 239] on div "Add Column" at bounding box center [302, 162] width 539 height 195
click at [260, 212] on div "Add Column" at bounding box center [302, 162] width 539 height 195
click at [259, 240] on div "Add Column" at bounding box center [302, 162] width 539 height 195
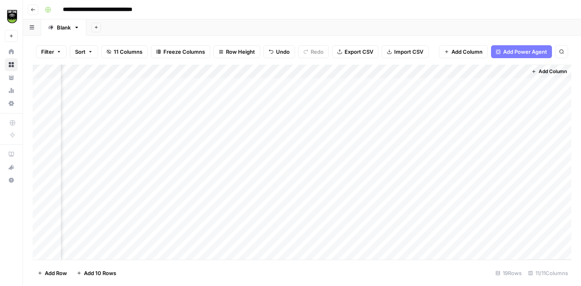
click at [308, 71] on div "Add Column" at bounding box center [302, 162] width 539 height 195
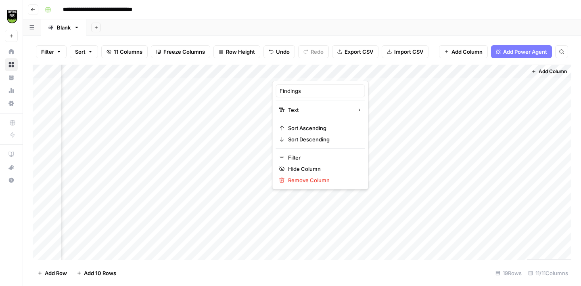
click at [308, 71] on div at bounding box center [312, 73] width 80 height 16
click at [305, 92] on input "Findings" at bounding box center [321, 91] width 82 height 8
type input "Findings 1"
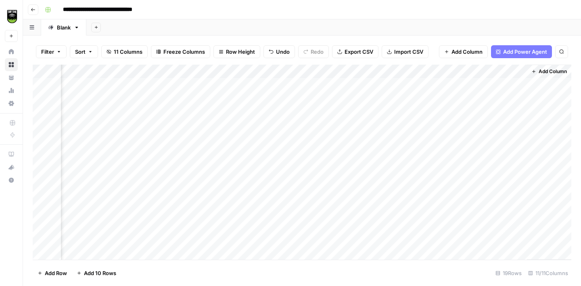
click at [362, 11] on div "**********" at bounding box center [308, 9] width 532 height 13
click at [535, 73] on icon "button" at bounding box center [534, 71] width 5 height 5
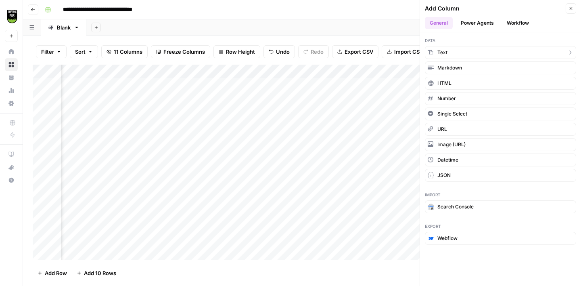
click at [457, 52] on button "Text" at bounding box center [500, 52] width 151 height 13
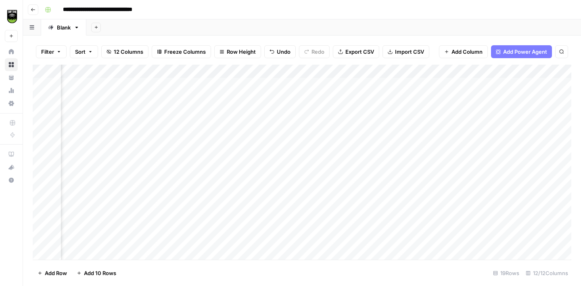
scroll to position [0, 227]
click at [449, 72] on div "Add Column" at bounding box center [302, 162] width 539 height 195
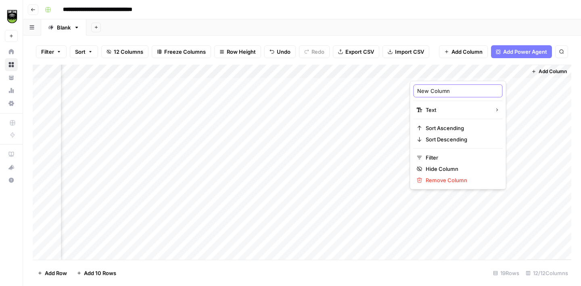
click at [440, 89] on input "New Column" at bounding box center [458, 91] width 82 height 8
type input "Tasts 1"
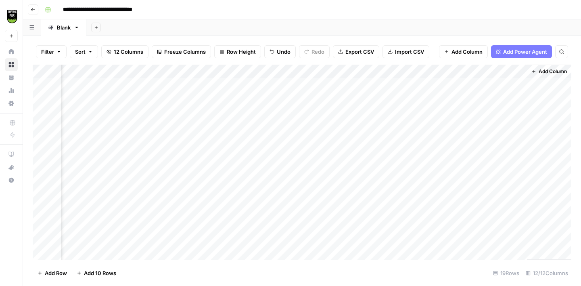
click at [434, 72] on div "Add Column" at bounding box center [302, 162] width 539 height 195
click at [434, 72] on div at bounding box center [468, 73] width 117 height 16
click at [428, 92] on input "Tasts 1" at bounding box center [458, 91] width 82 height 8
type input "Tasks 1"
click at [302, 82] on div "Add Column" at bounding box center [302, 162] width 539 height 195
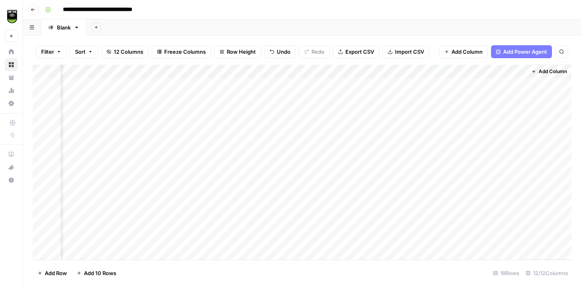
click at [423, 81] on div "Add Column" at bounding box center [302, 162] width 539 height 195
drag, startPoint x: 526, startPoint y: 68, endPoint x: 469, endPoint y: 66, distance: 57.0
click at [469, 66] on div "Add Column" at bounding box center [302, 162] width 539 height 195
click at [536, 72] on button "Add Column" at bounding box center [549, 71] width 42 height 10
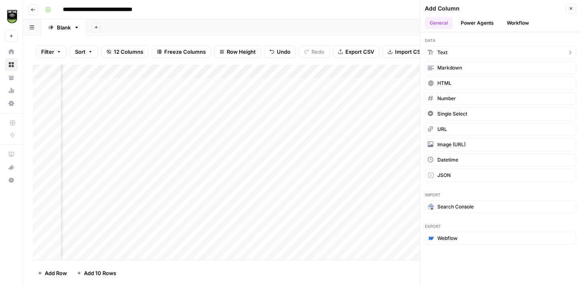
click at [470, 50] on button "Text" at bounding box center [500, 52] width 151 height 13
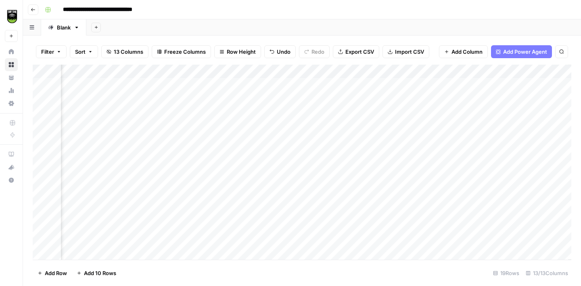
scroll to position [0, 286]
click at [439, 73] on div "Add Column" at bounding box center [302, 162] width 539 height 195
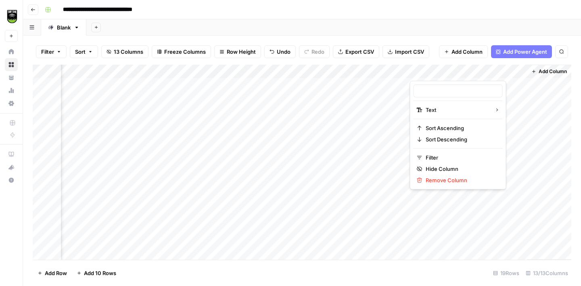
type input "New Column"
click at [438, 86] on div "New Column" at bounding box center [458, 90] width 89 height 13
click at [438, 86] on div "Add Column" at bounding box center [302, 162] width 539 height 195
click at [431, 71] on div "Add Column" at bounding box center [302, 162] width 539 height 195
click at [431, 91] on input "New Column" at bounding box center [458, 91] width 82 height 8
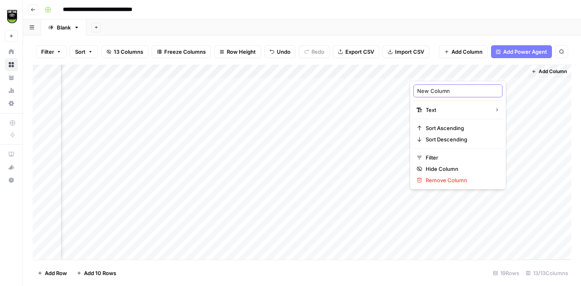
click at [431, 91] on input "New Column" at bounding box center [458, 91] width 82 height 8
type input "Output 1"
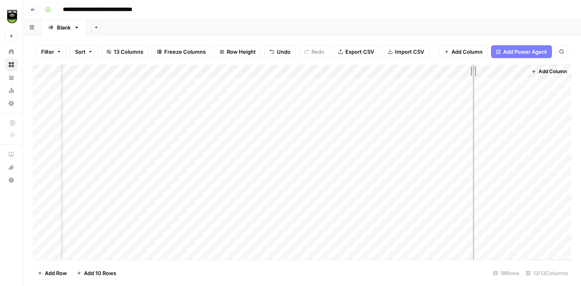
drag, startPoint x: 525, startPoint y: 71, endPoint x: 458, endPoint y: 74, distance: 67.1
click at [458, 74] on div "Add Column" at bounding box center [302, 162] width 539 height 195
drag, startPoint x: 478, startPoint y: 71, endPoint x: 459, endPoint y: 70, distance: 18.2
click at [459, 70] on div "Add Column" at bounding box center [302, 162] width 539 height 195
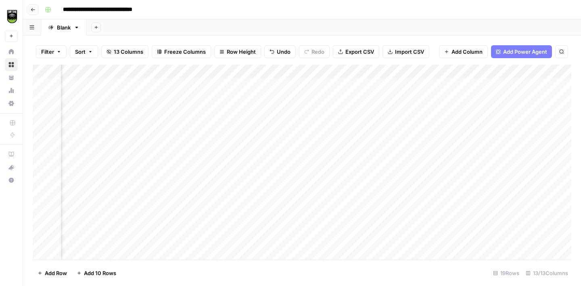
scroll to position [0, 158]
click at [276, 71] on div "Add Column" at bounding box center [302, 162] width 539 height 195
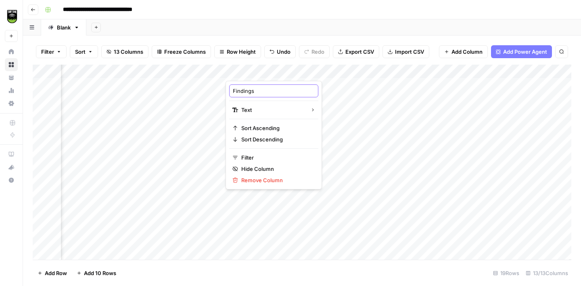
click at [263, 88] on input "Findings" at bounding box center [274, 91] width 82 height 8
type input "Findings 1"
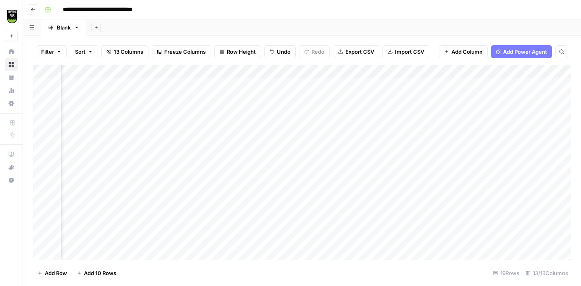
click at [330, 72] on div "Add Column" at bounding box center [302, 162] width 539 height 195
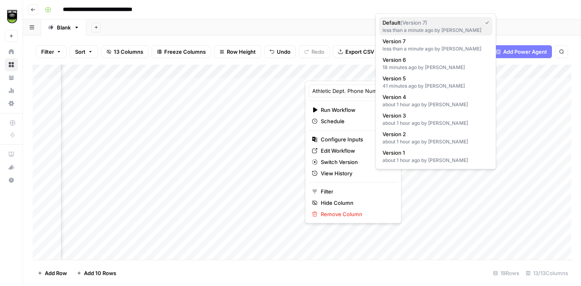
click at [425, 24] on span "( Version 7 )" at bounding box center [413, 22] width 27 height 6
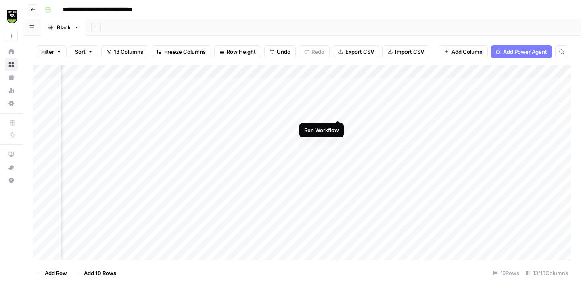
click at [339, 111] on div "Add Column" at bounding box center [302, 162] width 539 height 195
click at [194, 112] on div "Add Column" at bounding box center [302, 162] width 539 height 195
click at [176, 111] on div "Add Column" at bounding box center [302, 162] width 539 height 195
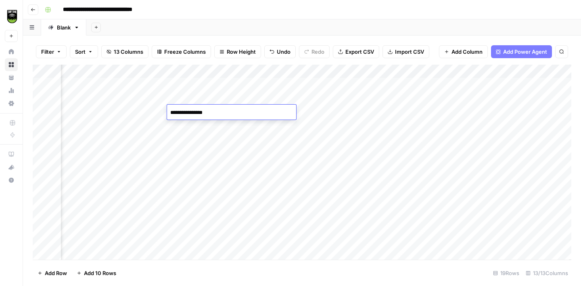
click at [176, 111] on textarea "**********" at bounding box center [231, 112] width 129 height 11
click at [170, 113] on textarea "**********" at bounding box center [231, 112] width 129 height 11
type textarea "**********"
click at [233, 109] on div "Add Column" at bounding box center [302, 162] width 539 height 195
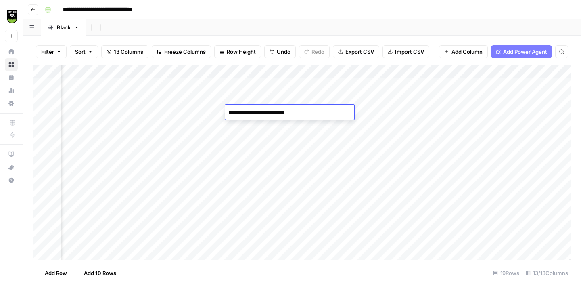
click at [228, 113] on textarea "**********" at bounding box center [289, 112] width 129 height 11
type textarea "**********"
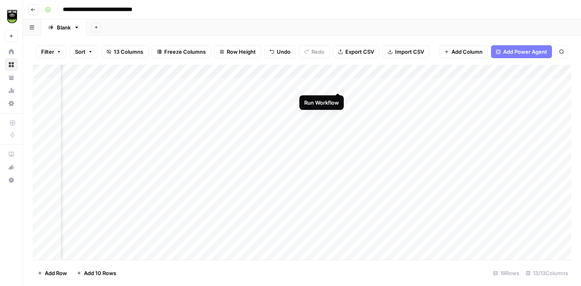
click at [337, 85] on div "Add Column" at bounding box center [302, 162] width 539 height 195
click at [337, 98] on div "Add Column" at bounding box center [302, 162] width 539 height 195
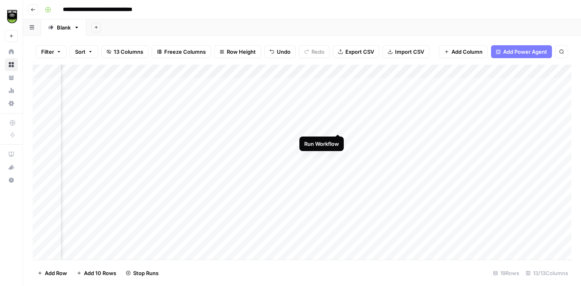
click at [337, 126] on div "Add Column" at bounding box center [302, 162] width 539 height 195
click at [337, 140] on div "Add Column" at bounding box center [302, 162] width 539 height 195
click at [338, 151] on div "Add Column" at bounding box center [302, 162] width 539 height 195
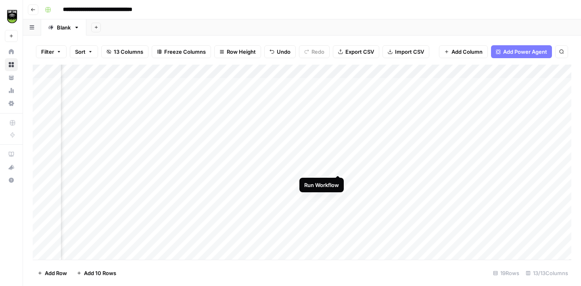
click at [338, 166] on div "Add Column" at bounding box center [302, 162] width 539 height 195
click at [339, 180] on div "Add Column" at bounding box center [302, 162] width 539 height 195
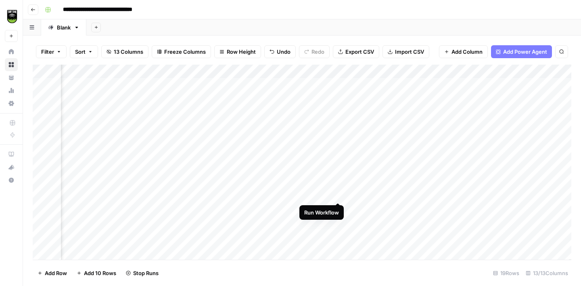
click at [339, 193] on div "Add Column" at bounding box center [302, 162] width 539 height 195
click at [339, 208] on div "Add Column" at bounding box center [302, 162] width 539 height 195
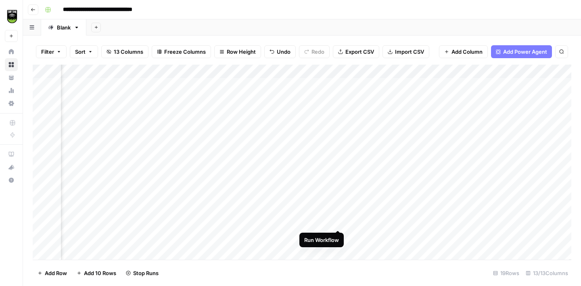
click at [338, 220] on div "Add Column" at bounding box center [302, 162] width 539 height 195
click at [338, 161] on div "Add Column" at bounding box center [302, 162] width 539 height 195
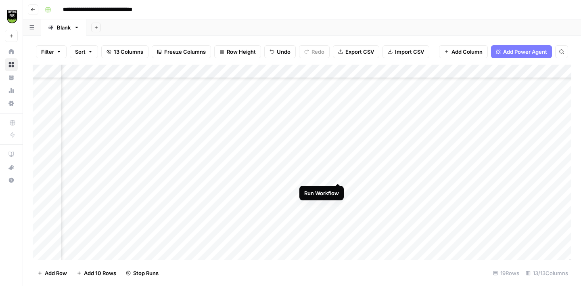
click at [338, 174] on div "Add Column" at bounding box center [302, 162] width 539 height 195
click at [337, 188] on div "Add Column" at bounding box center [302, 162] width 539 height 195
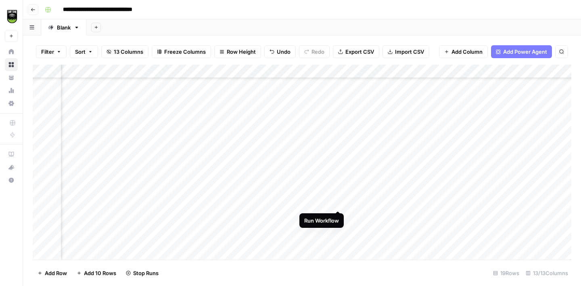
click at [337, 202] on div "Add Column" at bounding box center [302, 162] width 539 height 195
click at [336, 216] on div "Add Column" at bounding box center [302, 162] width 539 height 195
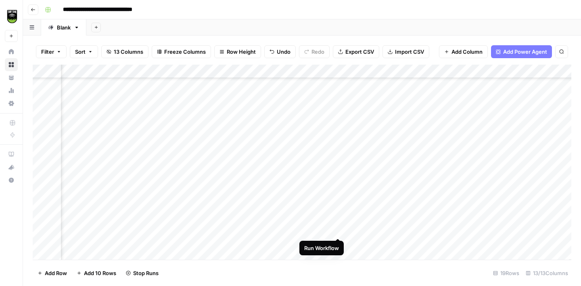
click at [339, 228] on div "Add Column" at bounding box center [302, 162] width 539 height 195
click at [340, 224] on div "Add Column" at bounding box center [302, 162] width 539 height 195
click at [340, 238] on div "Add Column" at bounding box center [302, 162] width 539 height 195
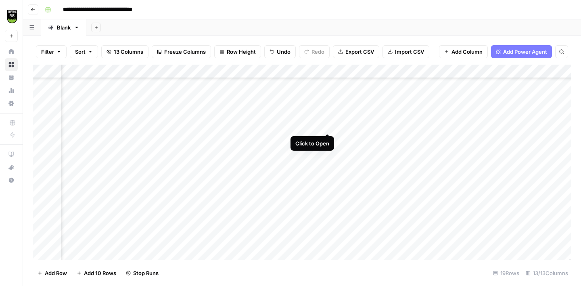
click at [328, 125] on div "Add Column" at bounding box center [302, 162] width 539 height 195
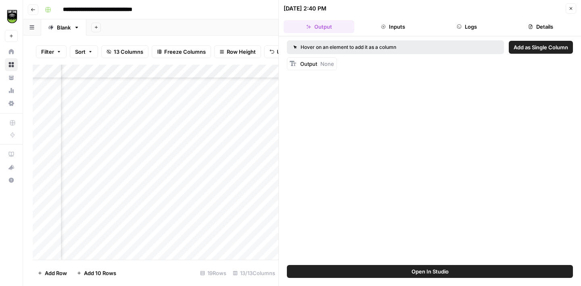
click at [538, 21] on button "Details" at bounding box center [541, 26] width 71 height 13
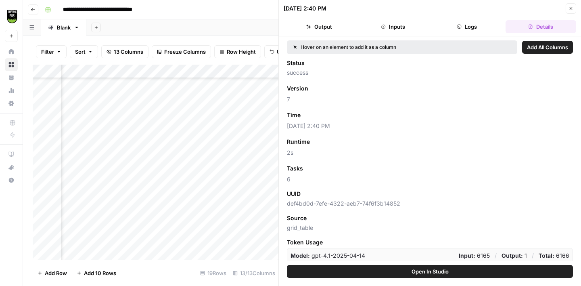
click at [569, 5] on button "Close" at bounding box center [571, 8] width 10 height 10
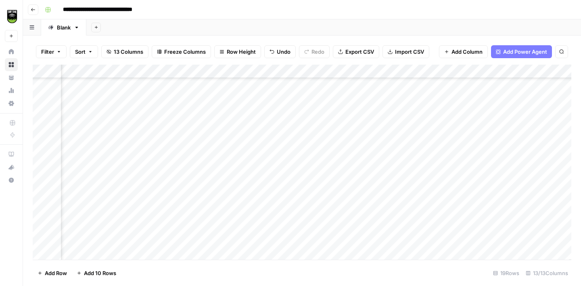
click at [360, 126] on div "Add Column" at bounding box center [302, 162] width 539 height 195
type input "6"
click at [184, 111] on div "Add Column" at bounding box center [302, 162] width 539 height 195
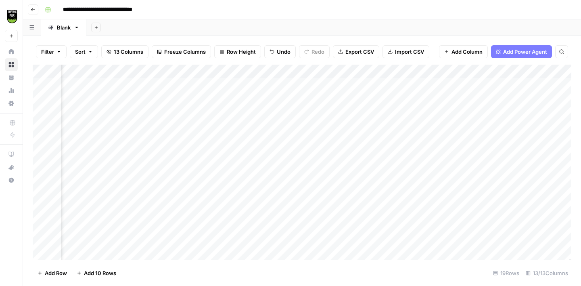
click at [184, 111] on div "Add Column" at bounding box center [302, 162] width 539 height 195
click at [186, 113] on textarea "**********" at bounding box center [231, 112] width 129 height 11
type textarea "**********"
click at [76, 141] on div "Add Column" at bounding box center [302, 162] width 539 height 195
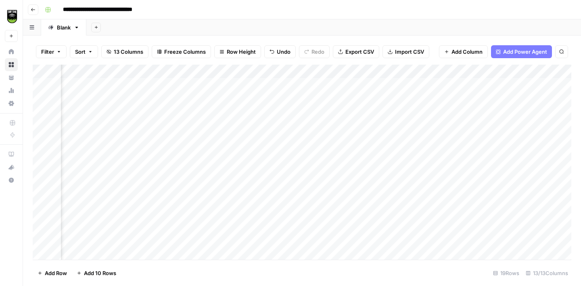
click at [118, 141] on div "Add Column" at bounding box center [302, 162] width 539 height 195
click at [220, 136] on div "Add Column" at bounding box center [302, 162] width 539 height 195
click at [525, 142] on div "Add Column" at bounding box center [302, 162] width 539 height 195
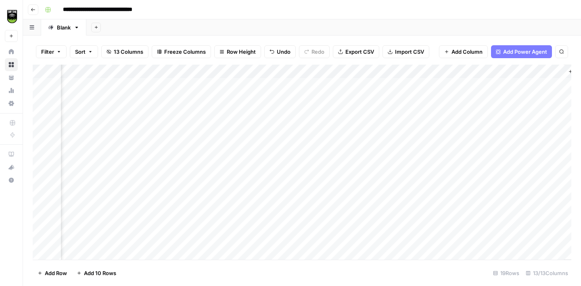
click at [192, 84] on div "Add Column" at bounding box center [302, 162] width 539 height 195
click at [507, 72] on div "Add Column" at bounding box center [302, 162] width 539 height 195
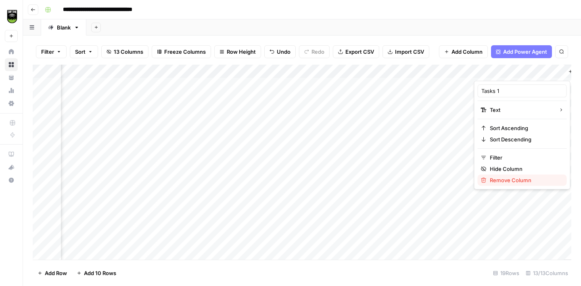
click at [502, 178] on span "Remove Column" at bounding box center [525, 180] width 71 height 8
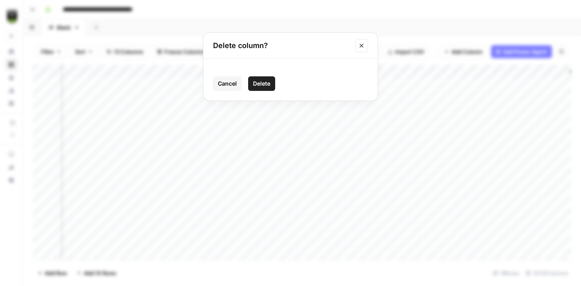
click at [261, 87] on span "Delete" at bounding box center [261, 84] width 17 height 8
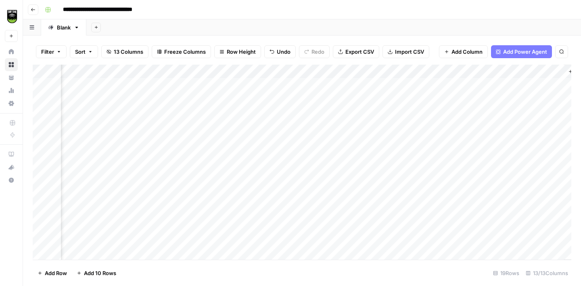
scroll to position [0, 159]
click at [250, 72] on div "Add Column" at bounding box center [302, 162] width 539 height 195
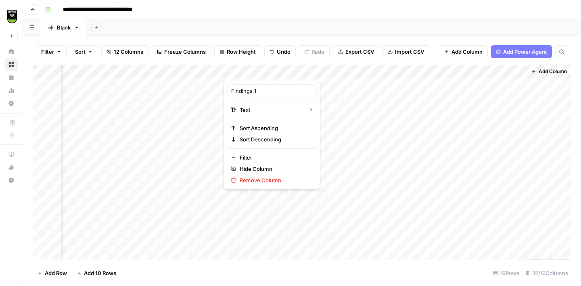
click at [250, 72] on div at bounding box center [264, 73] width 80 height 16
click at [262, 94] on input "Findings 1" at bounding box center [272, 91] width 82 height 8
type input "Findings"
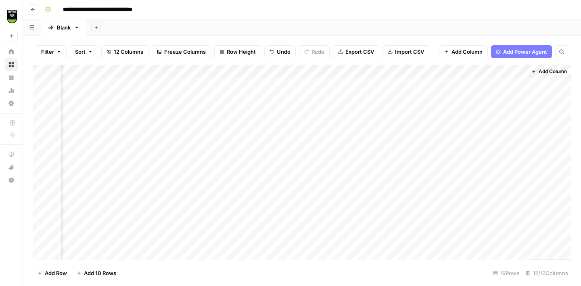
click at [214, 119] on div "Add Column" at bounding box center [302, 162] width 539 height 195
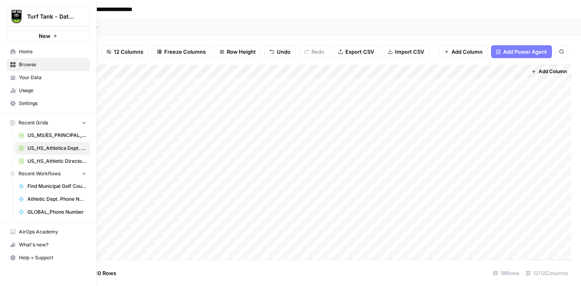
click at [36, 105] on span "Settings" at bounding box center [52, 103] width 67 height 7
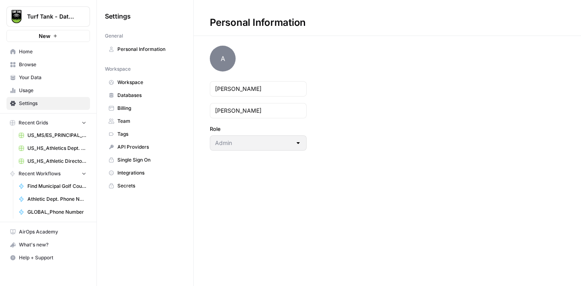
click at [141, 108] on span "Billing" at bounding box center [149, 108] width 64 height 7
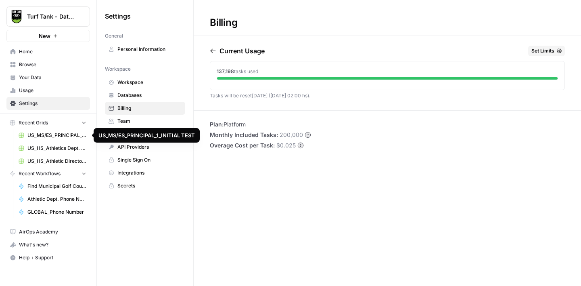
click at [57, 149] on span "US_HS_Athletics Dept. Phone Number" at bounding box center [56, 148] width 59 height 7
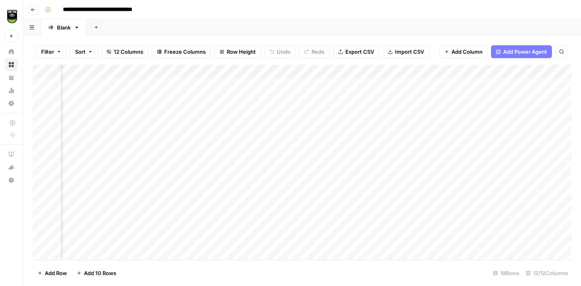
scroll to position [0, 85]
click at [80, 87] on div "Add Column" at bounding box center [302, 162] width 539 height 195
click at [415, 88] on div "Add Column" at bounding box center [302, 162] width 539 height 195
click at [207, 83] on div "Add Column" at bounding box center [302, 162] width 539 height 195
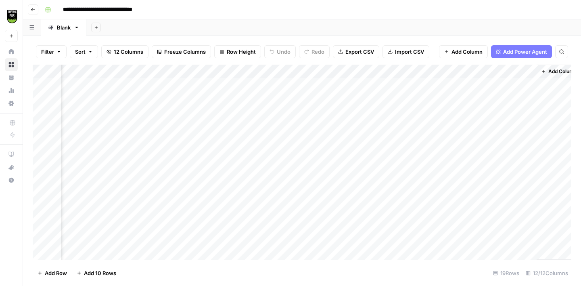
click at [207, 83] on div "Add Column" at bounding box center [302, 162] width 539 height 195
type textarea "**"
click at [224, 129] on div "Add Column" at bounding box center [302, 162] width 539 height 195
click at [252, 84] on div "Add Column" at bounding box center [302, 162] width 539 height 195
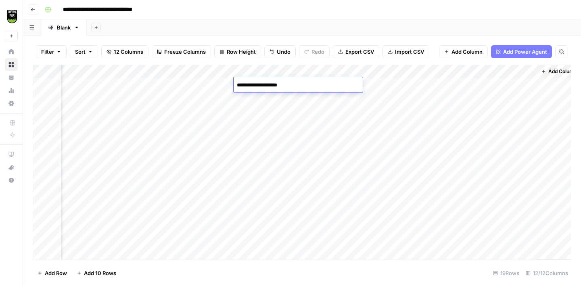
type textarea "**********"
click at [78, 97] on div "Add Column" at bounding box center [302, 162] width 539 height 195
click at [520, 74] on div "Add Column" at bounding box center [302, 162] width 539 height 195
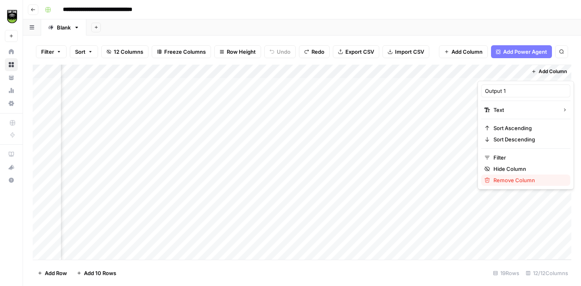
click at [514, 180] on span "Remove Column" at bounding box center [529, 180] width 71 height 8
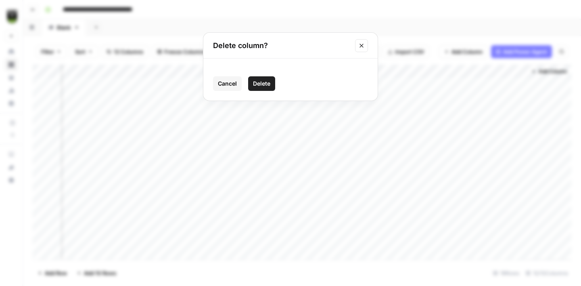
click at [268, 86] on span "Delete" at bounding box center [261, 84] width 17 height 8
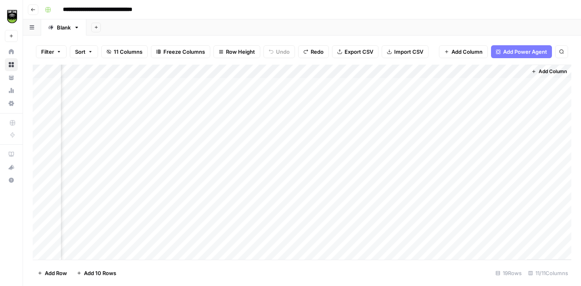
scroll to position [0, 111]
click at [249, 81] on div "Add Column" at bounding box center [302, 162] width 539 height 195
type textarea "**"
click at [301, 83] on div "Add Column" at bounding box center [302, 162] width 539 height 195
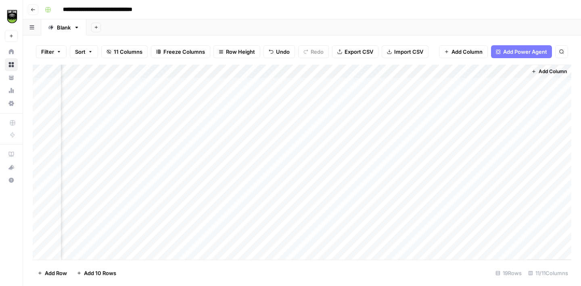
click at [301, 83] on div "Add Column" at bounding box center [302, 162] width 539 height 195
type textarea "*********"
click at [80, 102] on div "Add Column" at bounding box center [302, 162] width 539 height 195
click at [231, 85] on div "Add Column" at bounding box center [302, 162] width 539 height 195
click at [74, 114] on div "Add Column" at bounding box center [302, 162] width 539 height 195
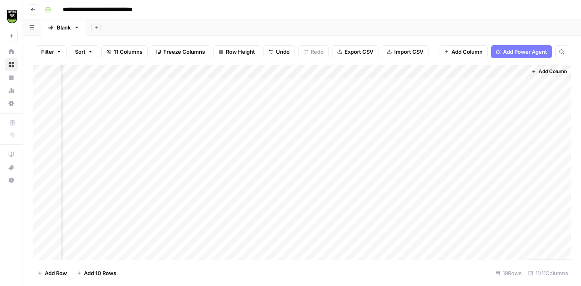
click at [237, 109] on div "Add Column" at bounding box center [302, 162] width 539 height 195
type textarea "*"
type textarea "*******"
click at [284, 109] on div "Add Column" at bounding box center [302, 162] width 539 height 195
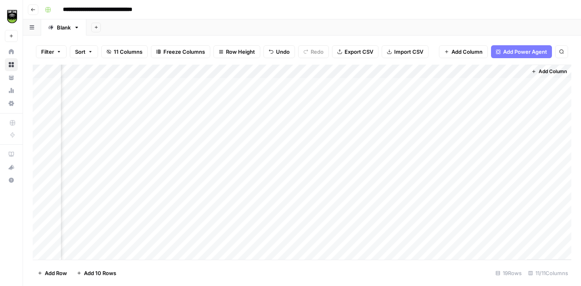
click at [284, 109] on div "Add Column" at bounding box center [302, 162] width 539 height 195
type textarea "**"
click at [73, 126] on div "Add Column" at bounding box center [302, 162] width 539 height 195
click at [233, 101] on div "Add Column" at bounding box center [302, 162] width 539 height 195
click at [233, 126] on div "Add Column" at bounding box center [302, 162] width 539 height 195
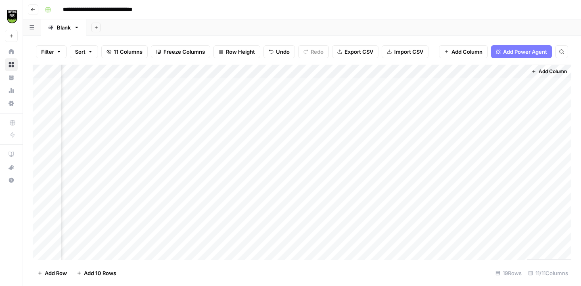
click at [293, 122] on div "Add Column" at bounding box center [302, 162] width 539 height 195
click at [296, 98] on div "Add Column" at bounding box center [302, 162] width 539 height 195
type textarea "****"
click at [285, 125] on div "Add Column" at bounding box center [302, 162] width 539 height 195
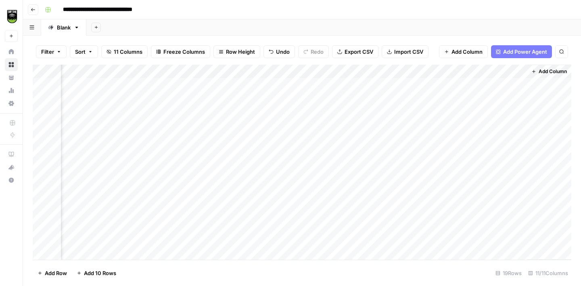
click at [285, 125] on div "Add Column" at bounding box center [302, 162] width 539 height 195
type textarea "****"
click at [297, 122] on div "Add Column" at bounding box center [302, 162] width 539 height 195
click at [297, 121] on div "Add Column" at bounding box center [302, 162] width 539 height 195
type textarea "****"
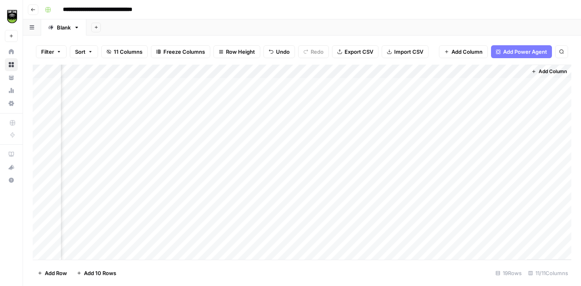
click at [234, 82] on div "Add Column" at bounding box center [302, 162] width 539 height 195
type textarea "********"
click at [242, 111] on div "Add Column" at bounding box center [302, 162] width 539 height 195
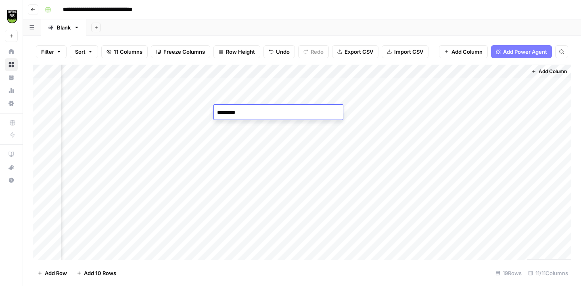
type textarea "**********"
click at [233, 109] on div "Add Column" at bounding box center [302, 162] width 539 height 195
drag, startPoint x: 235, startPoint y: 111, endPoint x: 216, endPoint y: 111, distance: 19.4
click at [216, 111] on textarea "**********" at bounding box center [278, 112] width 129 height 11
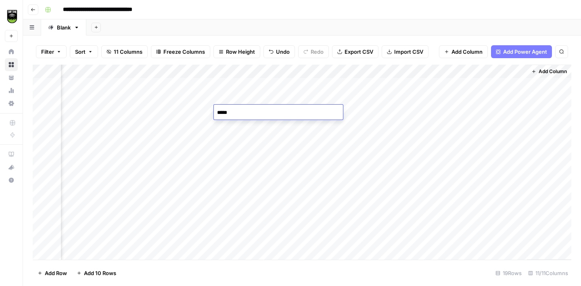
type textarea "******"
click at [234, 96] on div "Add Column" at bounding box center [302, 162] width 539 height 195
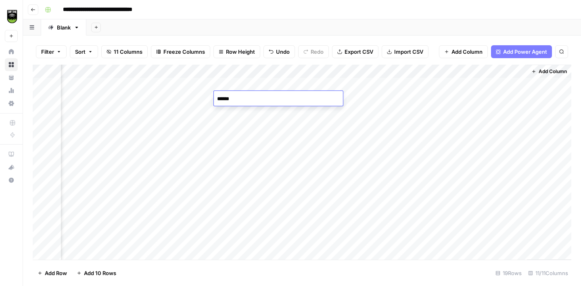
type textarea "*******"
click at [238, 96] on div "Add Column" at bounding box center [302, 162] width 539 height 195
click at [242, 122] on div "Add Column" at bounding box center [302, 162] width 539 height 195
click at [81, 138] on div "Add Column" at bounding box center [302, 162] width 539 height 195
click at [463, 140] on div "Add Column" at bounding box center [302, 162] width 539 height 195
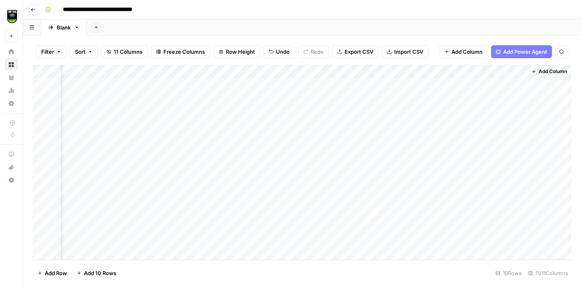
click at [244, 86] on div "Add Column" at bounding box center [302, 162] width 539 height 195
click at [243, 141] on div "Add Column" at bounding box center [302, 162] width 539 height 195
click at [281, 141] on div "Add Column" at bounding box center [302, 162] width 539 height 195
type textarea "******"
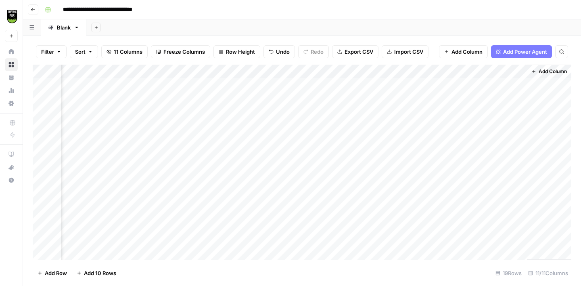
click at [75, 154] on div "Add Column" at bounding box center [302, 162] width 539 height 195
click at [239, 109] on div "Add Column" at bounding box center [302, 162] width 539 height 195
click at [224, 160] on div "Add Column" at bounding box center [302, 162] width 539 height 195
click at [225, 152] on div "Add Column" at bounding box center [302, 162] width 539 height 195
click at [86, 165] on div "Add Column" at bounding box center [302, 162] width 539 height 195
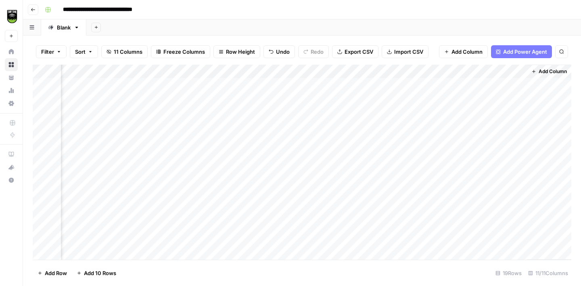
click at [238, 88] on div "Add Column" at bounding box center [302, 162] width 539 height 195
click at [237, 162] on div "Add Column" at bounding box center [302, 162] width 539 height 195
click at [288, 88] on div "Add Column" at bounding box center [302, 162] width 539 height 195
click at [286, 159] on div "Add Column" at bounding box center [302, 162] width 539 height 195
click at [284, 167] on div "Add Column" at bounding box center [302, 162] width 539 height 195
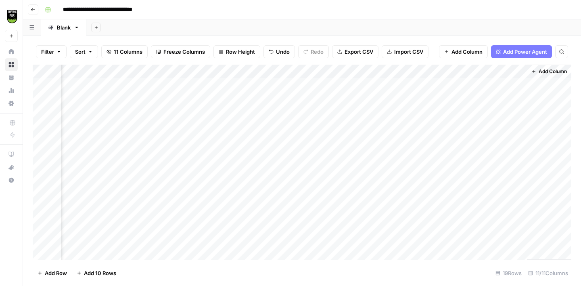
click at [376, 72] on div "Add Column" at bounding box center [302, 162] width 539 height 195
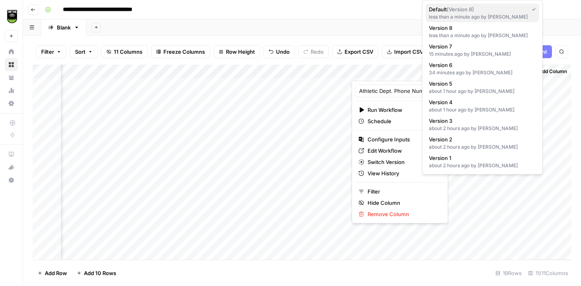
click at [470, 12] on span "( Version 8 )" at bounding box center [460, 9] width 27 height 6
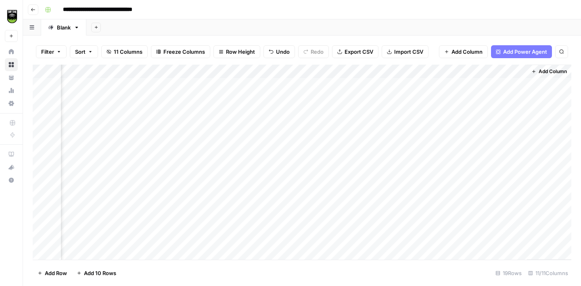
click at [385, 73] on div "Add Column" at bounding box center [302, 162] width 539 height 195
click at [400, 87] on span "All Rows" at bounding box center [414, 90] width 51 height 8
click at [228, 86] on div "Add Column" at bounding box center [302, 162] width 539 height 195
click at [84, 85] on div "Add Column" at bounding box center [302, 162] width 539 height 195
click at [241, 82] on div "Add Column" at bounding box center [302, 162] width 539 height 195
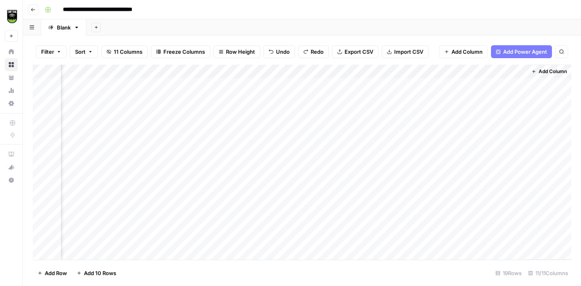
click at [241, 82] on div "Add Column" at bounding box center [302, 162] width 539 height 195
click at [241, 82] on textarea "********" at bounding box center [278, 85] width 129 height 11
type textarea "******"
click at [293, 83] on div "Add Column" at bounding box center [302, 162] width 539 height 195
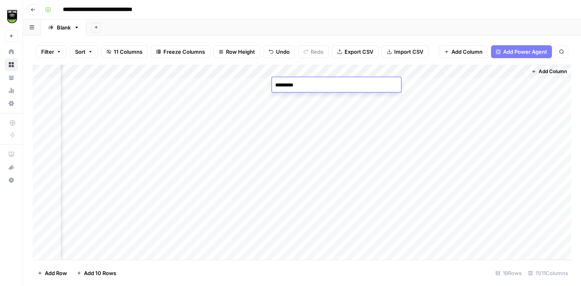
click at [293, 83] on textarea "*********" at bounding box center [336, 85] width 129 height 11
type textarea "**"
click at [82, 111] on div "Add Column" at bounding box center [302, 162] width 539 height 195
click at [458, 109] on div "Add Column" at bounding box center [302, 162] width 539 height 195
click at [250, 110] on div "Add Column" at bounding box center [302, 162] width 539 height 195
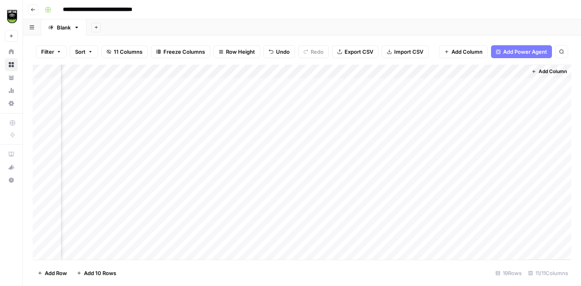
click at [250, 110] on div "Add Column" at bounding box center [302, 162] width 539 height 195
type textarea "*********"
click at [258, 154] on div "Add Column" at bounding box center [302, 162] width 539 height 195
click at [298, 111] on div "Add Column" at bounding box center [302, 162] width 539 height 195
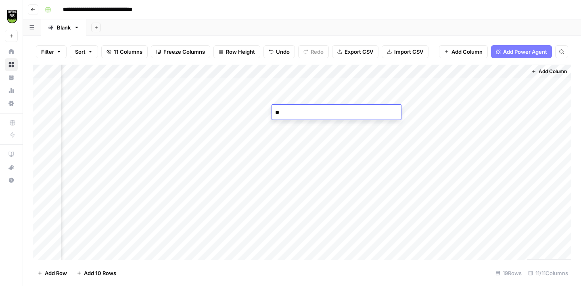
click at [298, 111] on textarea "**" at bounding box center [336, 112] width 129 height 11
type textarea "******"
click at [376, 73] on div "Add Column" at bounding box center [302, 162] width 539 height 195
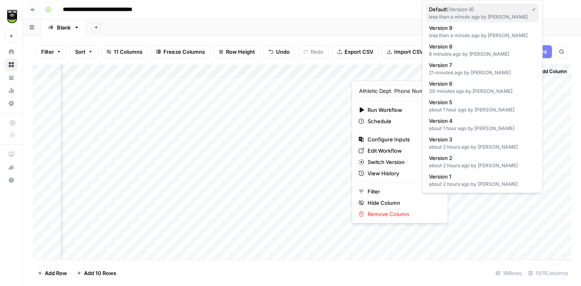
click at [483, 14] on div "less than a minute ago by Amy Elias" at bounding box center [482, 16] width 107 height 7
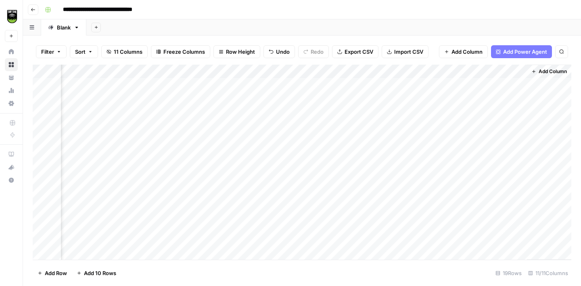
click at [386, 84] on div "Add Column" at bounding box center [302, 162] width 539 height 195
click at [382, 99] on div "Add Column" at bounding box center [302, 162] width 539 height 195
click at [386, 111] on div "Add Column" at bounding box center [302, 162] width 539 height 195
click at [384, 85] on div "Add Column" at bounding box center [302, 162] width 539 height 195
click at [388, 96] on div "Add Column" at bounding box center [302, 162] width 539 height 195
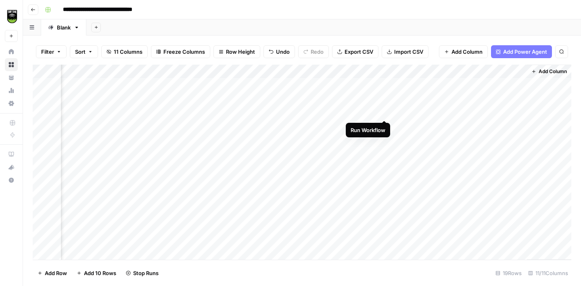
click at [385, 111] on div "Add Column" at bounding box center [302, 162] width 539 height 195
click at [238, 111] on div "Add Column" at bounding box center [302, 162] width 539 height 195
click at [233, 140] on div "Add Column" at bounding box center [302, 162] width 539 height 195
click at [235, 111] on div "Add Column" at bounding box center [302, 162] width 539 height 195
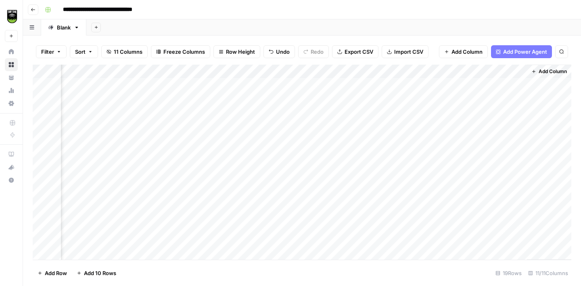
click at [282, 165] on div "Add Column" at bounding box center [302, 162] width 539 height 195
click at [281, 111] on div "Add Column" at bounding box center [302, 162] width 539 height 195
click at [463, 96] on div "Add Column" at bounding box center [302, 162] width 539 height 195
click at [78, 95] on div "Add Column" at bounding box center [302, 162] width 539 height 195
click at [377, 72] on div "Add Column" at bounding box center [302, 162] width 539 height 195
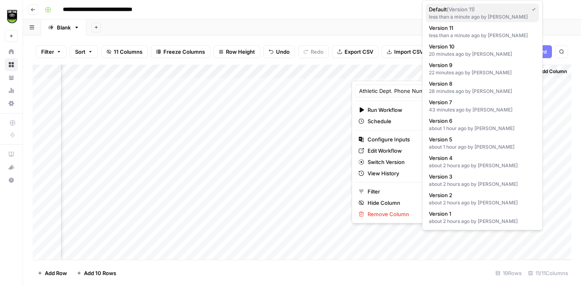
click at [464, 14] on div "less than a minute ago by Amy Elias" at bounding box center [482, 16] width 107 height 7
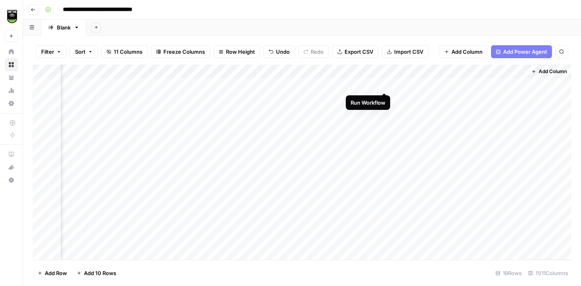
click at [385, 84] on div "Add Column" at bounding box center [302, 162] width 539 height 195
click at [385, 100] on div "Add Column" at bounding box center [302, 162] width 539 height 195
click at [385, 113] on div "Add Column" at bounding box center [302, 162] width 539 height 195
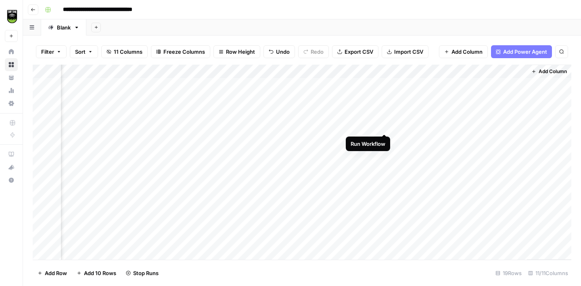
click at [385, 124] on div "Add Column" at bounding box center [302, 162] width 539 height 195
click at [386, 141] on div "Add Column" at bounding box center [302, 162] width 539 height 195
click at [386, 153] on div "Add Column" at bounding box center [302, 162] width 539 height 195
click at [385, 166] on div "Add Column" at bounding box center [302, 162] width 539 height 195
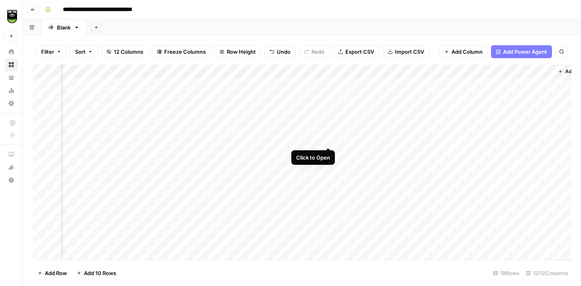
click at [331, 138] on div "Add Column" at bounding box center [302, 162] width 539 height 195
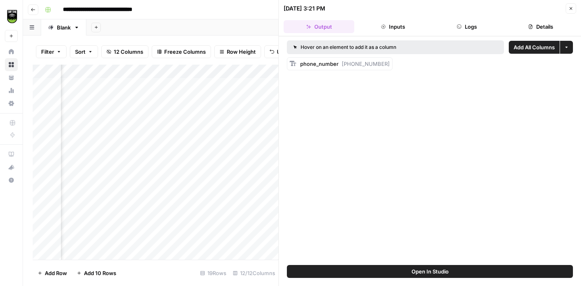
click at [545, 27] on button "Details" at bounding box center [541, 26] width 71 height 13
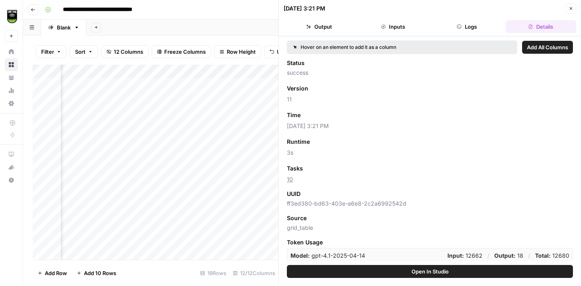
click at [575, 7] on button "Close" at bounding box center [571, 8] width 10 height 10
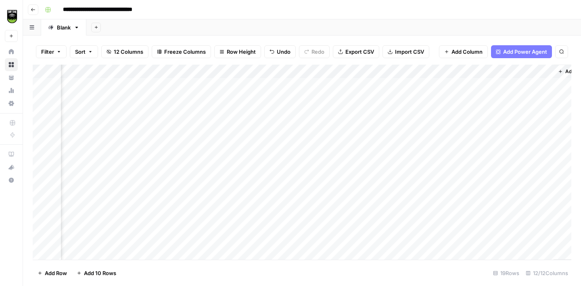
click at [364, 139] on div "Add Column" at bounding box center [302, 162] width 539 height 195
type input "10"
click at [326, 84] on div "Add Column" at bounding box center [302, 162] width 539 height 195
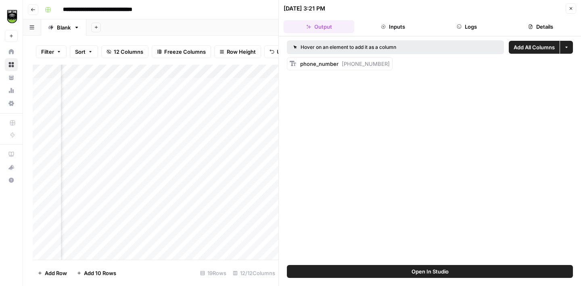
click at [389, 29] on button "Inputs" at bounding box center [393, 26] width 71 height 13
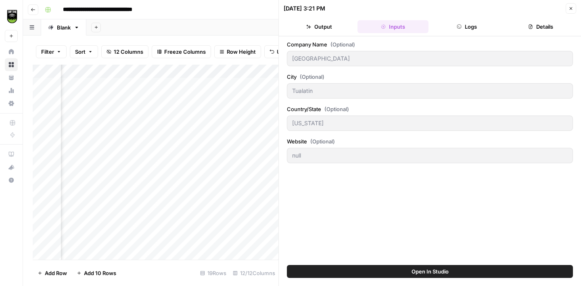
click at [459, 27] on icon "button" at bounding box center [459, 26] width 5 height 5
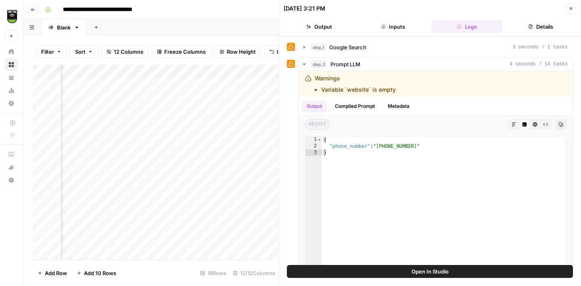
click at [528, 27] on icon "button" at bounding box center [530, 26] width 5 height 5
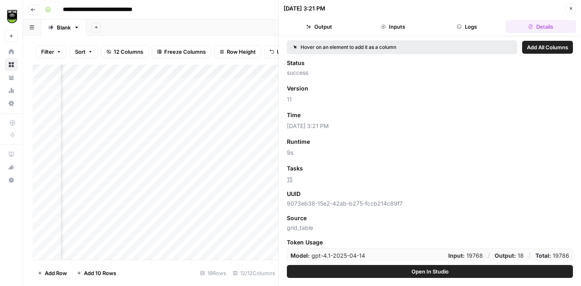
click at [569, 7] on icon "button" at bounding box center [571, 8] width 5 height 5
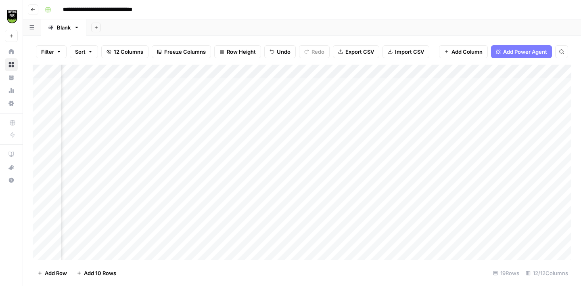
scroll to position [0, 97]
click at [554, 99] on div "Add Column" at bounding box center [302, 162] width 539 height 195
drag, startPoint x: 541, startPoint y: 71, endPoint x: 489, endPoint y: 71, distance: 52.1
click at [489, 71] on div "Add Column" at bounding box center [302, 162] width 539 height 195
drag, startPoint x: 511, startPoint y: 69, endPoint x: 480, endPoint y: 71, distance: 31.5
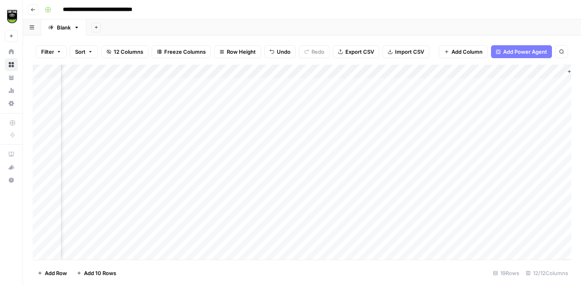
click at [480, 71] on div "Add Column" at bounding box center [302, 162] width 539 height 195
click at [81, 98] on div "Add Column" at bounding box center [302, 162] width 539 height 195
click at [484, 101] on div "Add Column" at bounding box center [302, 162] width 539 height 195
click at [257, 96] on div "Add Column" at bounding box center [302, 162] width 539 height 195
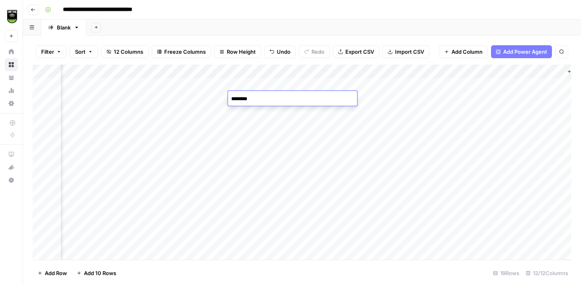
type textarea "*********"
click at [259, 94] on div "Add Column" at bounding box center [302, 162] width 539 height 195
click at [301, 163] on div "Add Column" at bounding box center [302, 162] width 539 height 195
click at [258, 167] on div "Add Column" at bounding box center [302, 162] width 539 height 195
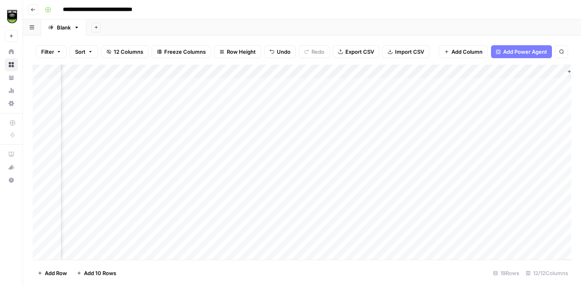
click at [259, 97] on div "Add Column" at bounding box center [302, 162] width 539 height 195
click at [75, 140] on div "Add Column" at bounding box center [302, 162] width 539 height 195
click at [304, 139] on div "Add Column" at bounding box center [302, 162] width 539 height 195
click at [304, 139] on textarea "******" at bounding box center [350, 139] width 129 height 11
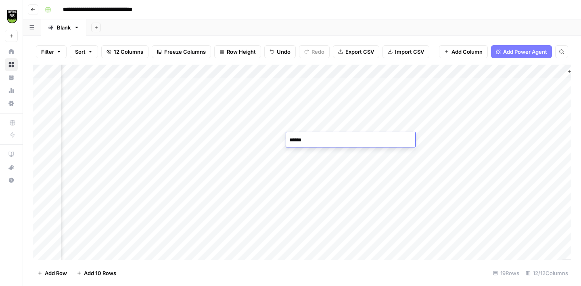
click at [304, 139] on textarea "******" at bounding box center [350, 139] width 129 height 11
type textarea "**********"
click at [84, 150] on div "Add Column" at bounding box center [302, 162] width 539 height 195
click at [252, 126] on div "Add Column" at bounding box center [302, 162] width 539 height 195
click at [255, 179] on div "Add Column" at bounding box center [302, 162] width 539 height 195
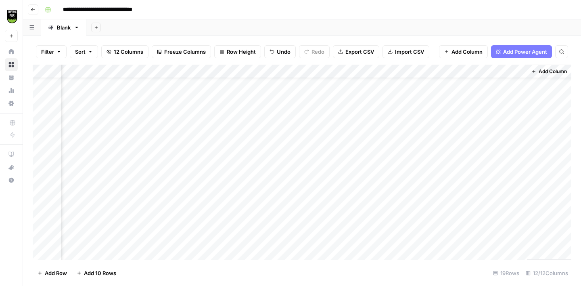
scroll to position [0, 133]
click at [363, 193] on div "Add Column" at bounding box center [302, 162] width 539 height 195
click at [362, 208] on div "Add Column" at bounding box center [302, 162] width 539 height 195
click at [363, 222] on div "Add Column" at bounding box center [302, 162] width 539 height 195
click at [363, 234] on div "Add Column" at bounding box center [302, 162] width 539 height 195
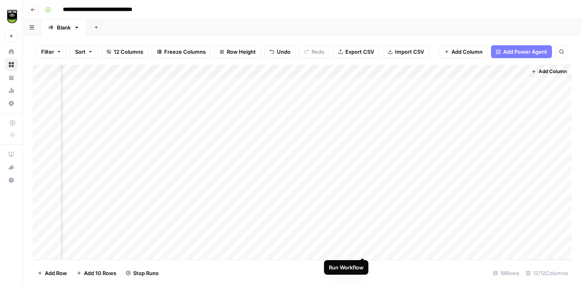
click at [364, 246] on div "Add Column" at bounding box center [302, 162] width 539 height 195
click at [69, 141] on div "Add Column" at bounding box center [302, 162] width 539 height 195
click at [236, 115] on div "Add Column" at bounding box center [302, 162] width 539 height 195
click at [231, 141] on div "Add Column" at bounding box center [302, 162] width 539 height 195
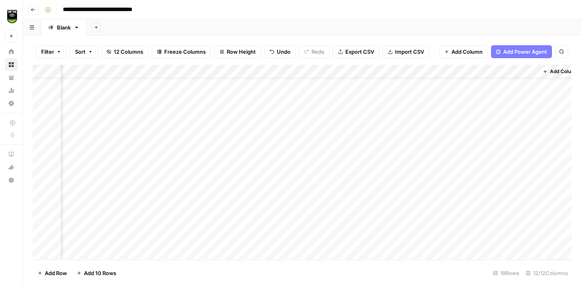
scroll to position [0, 121]
click at [374, 97] on div "Add Column" at bounding box center [302, 162] width 539 height 195
click at [376, 110] on div "Add Column" at bounding box center [302, 162] width 539 height 195
click at [374, 137] on div "Add Column" at bounding box center [302, 162] width 539 height 195
click at [373, 166] on div "Add Column" at bounding box center [302, 162] width 539 height 195
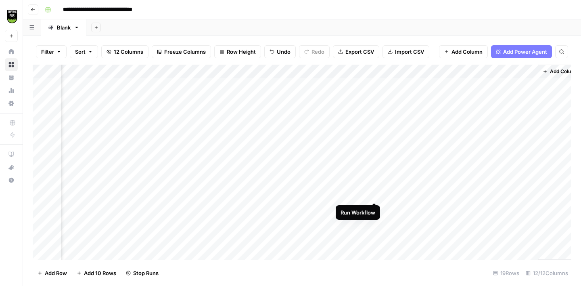
click at [373, 193] on div "Add Column" at bounding box center [302, 162] width 539 height 195
click at [226, 129] on div "Add Column" at bounding box center [302, 162] width 539 height 195
click at [226, 97] on div "Add Column" at bounding box center [302, 162] width 539 height 195
click at [223, 113] on div "Add Column" at bounding box center [302, 162] width 539 height 195
click at [452, 112] on div "Add Column" at bounding box center [302, 162] width 539 height 195
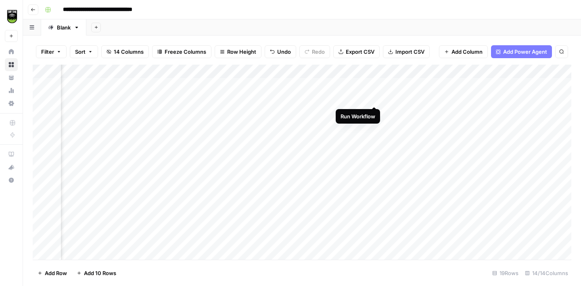
click at [373, 97] on div "Add Column" at bounding box center [302, 162] width 539 height 195
click at [374, 112] on div "Add Column" at bounding box center [302, 162] width 539 height 195
click at [372, 126] on div "Add Column" at bounding box center [302, 162] width 539 height 195
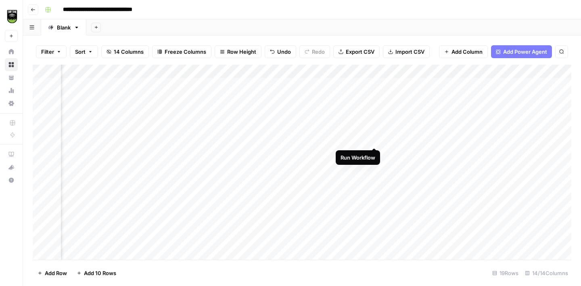
click at [374, 138] on div "Add Column" at bounding box center [302, 162] width 539 height 195
click at [228, 125] on div "Add Column" at bounding box center [302, 162] width 539 height 195
click at [374, 167] on div "Add Column" at bounding box center [302, 162] width 539 height 195
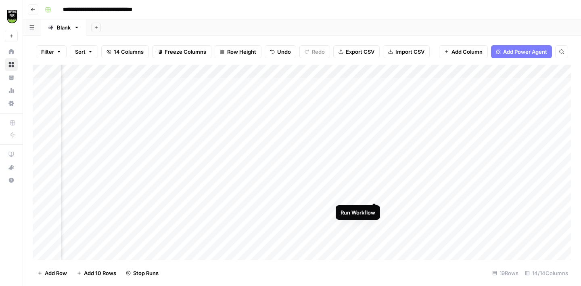
click at [377, 195] on div "Add Column" at bounding box center [302, 162] width 539 height 195
click at [228, 168] on div "Add Column" at bounding box center [302, 162] width 539 height 195
click at [228, 193] on div "Add Column" at bounding box center [302, 162] width 539 height 195
click at [373, 180] on div "Add Column" at bounding box center [302, 162] width 539 height 195
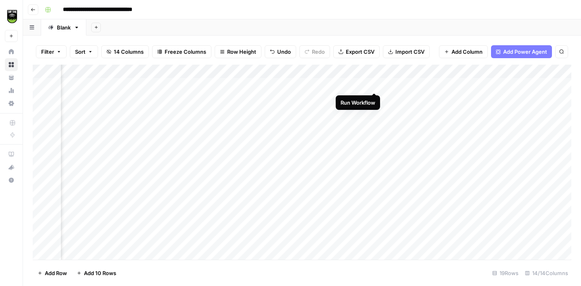
click at [375, 85] on div "Add Column" at bounding box center [302, 162] width 539 height 195
click at [375, 96] on div "Add Column" at bounding box center [302, 162] width 539 height 195
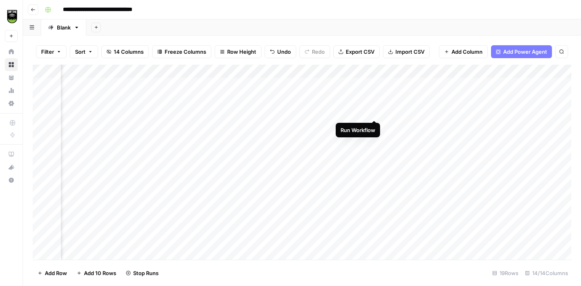
click at [375, 111] on div "Add Column" at bounding box center [302, 162] width 539 height 195
click at [374, 125] on div "Add Column" at bounding box center [302, 162] width 539 height 195
click at [375, 139] on div "Add Column" at bounding box center [302, 162] width 539 height 195
click at [375, 154] on div "Add Column" at bounding box center [302, 162] width 539 height 195
click at [375, 166] on div "Add Column" at bounding box center [302, 162] width 539 height 195
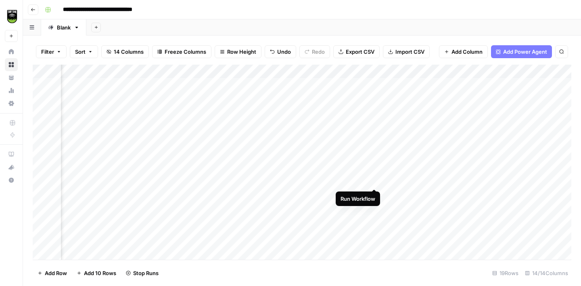
click at [375, 181] on div "Add Column" at bounding box center [302, 162] width 539 height 195
click at [375, 194] on div "Add Column" at bounding box center [302, 162] width 539 height 195
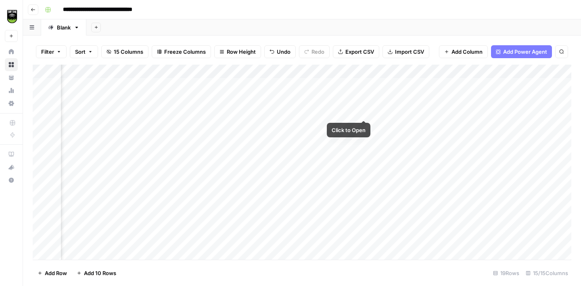
click at [367, 111] on div "Add Column" at bounding box center [302, 162] width 539 height 195
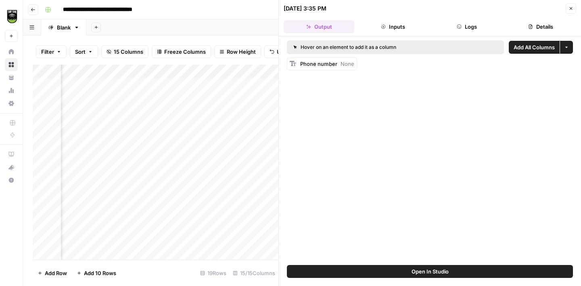
click at [568, 9] on button "Close" at bounding box center [571, 8] width 10 height 10
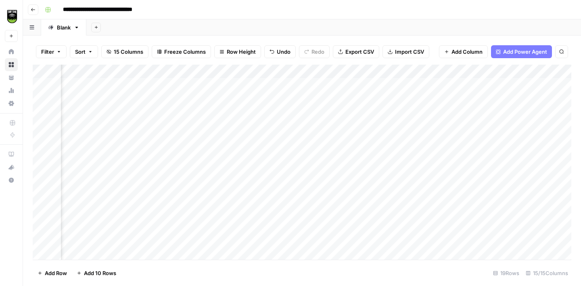
click at [440, 106] on div "Add Column" at bounding box center [302, 162] width 539 height 195
click at [356, 6] on div "**********" at bounding box center [308, 9] width 532 height 13
click at [487, 73] on div "Add Column" at bounding box center [302, 162] width 539 height 195
click at [452, 149] on span "Remove Column" at bounding box center [473, 151] width 71 height 8
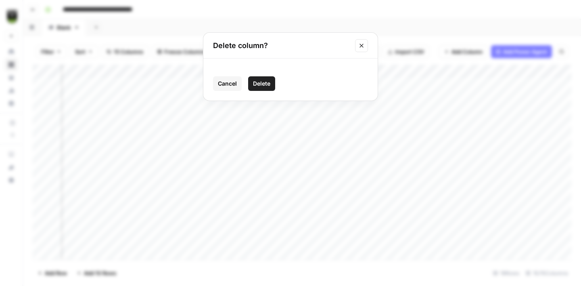
click at [267, 85] on span "Delete" at bounding box center [261, 84] width 17 height 8
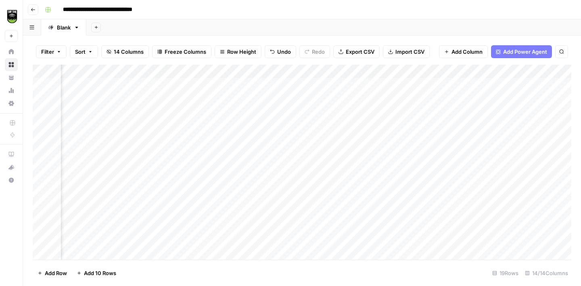
click at [459, 71] on div "Add Column" at bounding box center [302, 162] width 539 height 195
click at [452, 150] on span "Remove Column" at bounding box center [473, 151] width 71 height 8
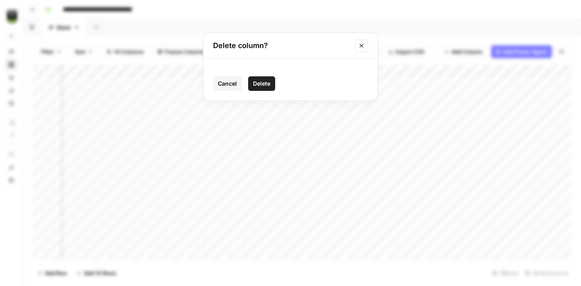
click at [271, 80] on button "Delete" at bounding box center [261, 83] width 27 height 15
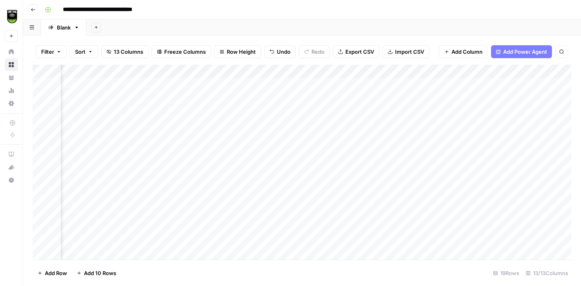
click at [235, 85] on div "Add Column" at bounding box center [302, 162] width 539 height 195
click at [375, 83] on div "Add Column" at bounding box center [302, 162] width 539 height 195
click at [374, 69] on div "Add Column" at bounding box center [302, 162] width 539 height 195
click at [344, 147] on span "Remove Column" at bounding box center [359, 151] width 71 height 8
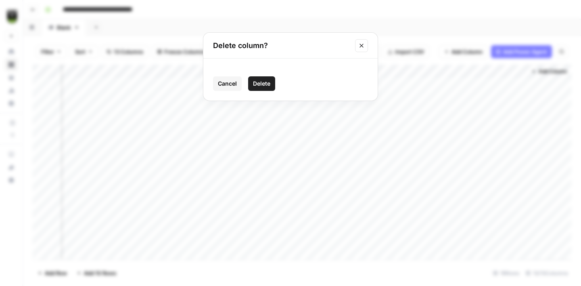
click at [266, 85] on span "Delete" at bounding box center [261, 84] width 17 height 8
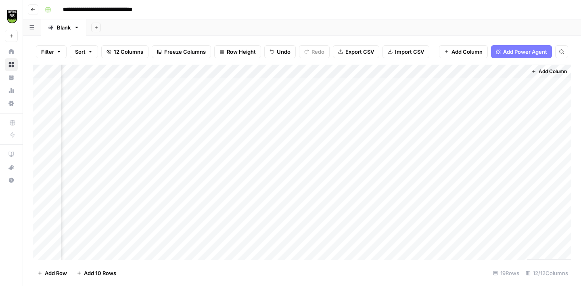
scroll to position [0, 163]
click at [448, 71] on div "Add Column" at bounding box center [302, 162] width 539 height 195
click at [433, 150] on span "Remove Column" at bounding box center [432, 151] width 71 height 8
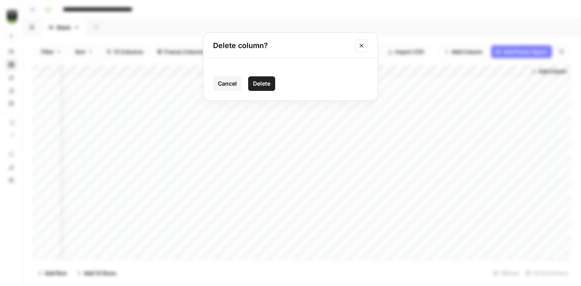
click at [269, 83] on span "Delete" at bounding box center [261, 84] width 17 height 8
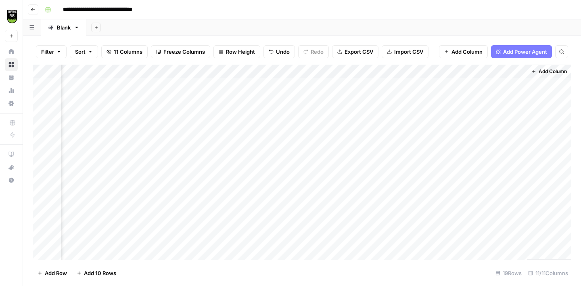
scroll to position [0, 90]
click at [518, 73] on div "Add Column" at bounding box center [302, 162] width 539 height 195
click at [492, 150] on span "Remove Column" at bounding box center [505, 151] width 71 height 8
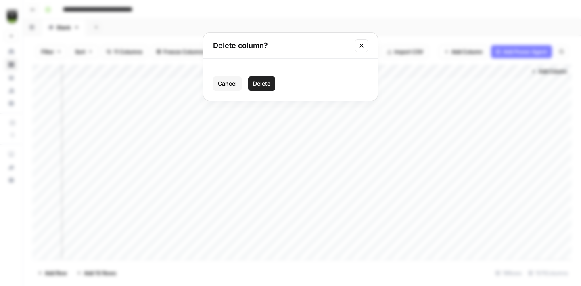
click at [266, 85] on span "Delete" at bounding box center [261, 84] width 17 height 8
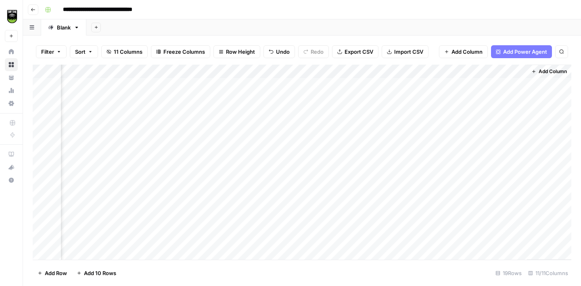
scroll to position [0, 17]
click at [482, 84] on div "Add Column" at bounding box center [302, 162] width 539 height 195
click at [477, 84] on div "Add Column" at bounding box center [302, 162] width 539 height 195
click at [469, 71] on div "Add Column" at bounding box center [302, 162] width 539 height 195
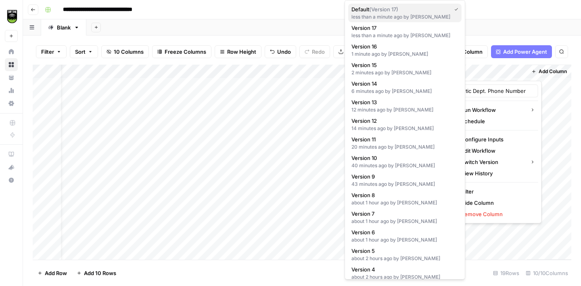
click at [396, 14] on div "less than a minute ago by Amy Elias" at bounding box center [405, 16] width 107 height 7
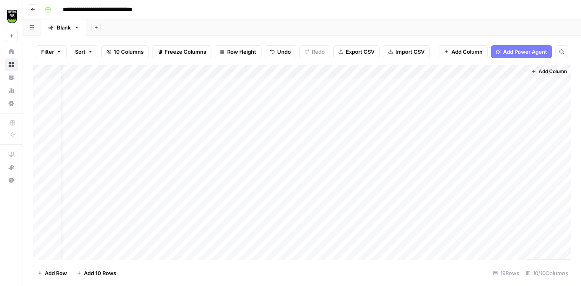
click at [481, 85] on div "Add Column" at bounding box center [302, 162] width 539 height 195
click at [479, 97] on div "Add Column" at bounding box center [302, 162] width 539 height 195
click at [478, 113] on div "Add Column" at bounding box center [302, 162] width 539 height 195
click at [477, 126] on div "Add Column" at bounding box center [302, 162] width 539 height 195
click at [478, 140] on div "Add Column" at bounding box center [302, 162] width 539 height 195
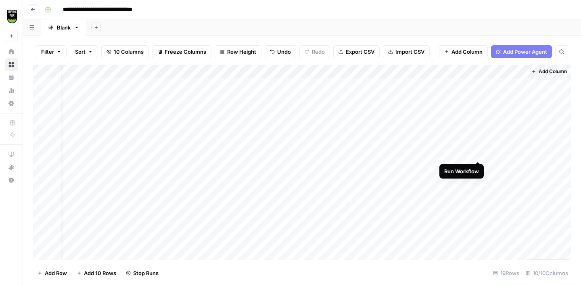
click at [477, 152] on div "Add Column" at bounding box center [302, 162] width 539 height 195
click at [477, 167] on div "Add Column" at bounding box center [302, 162] width 539 height 195
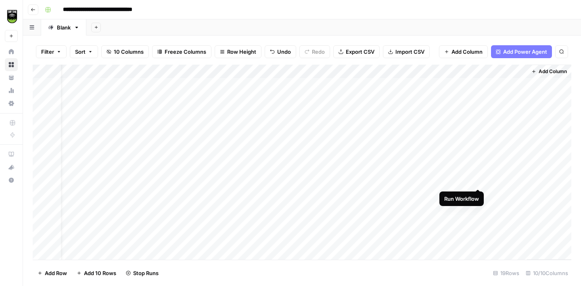
click at [478, 179] on div "Add Column" at bounding box center [302, 162] width 539 height 195
click at [478, 192] on div "Add Column" at bounding box center [302, 162] width 539 height 195
click at [467, 83] on div "Add Column" at bounding box center [302, 162] width 539 height 195
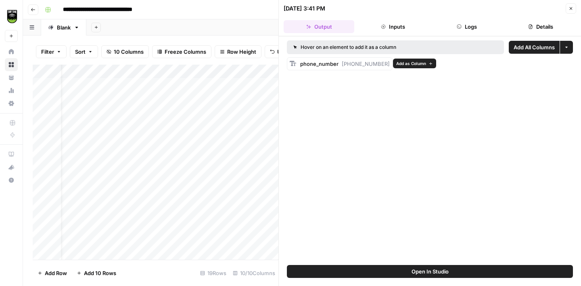
click at [405, 65] on span "Add as Column" at bounding box center [411, 63] width 30 height 6
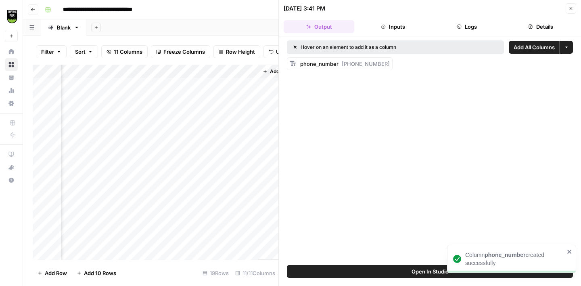
click at [571, 10] on icon "button" at bounding box center [571, 8] width 5 height 5
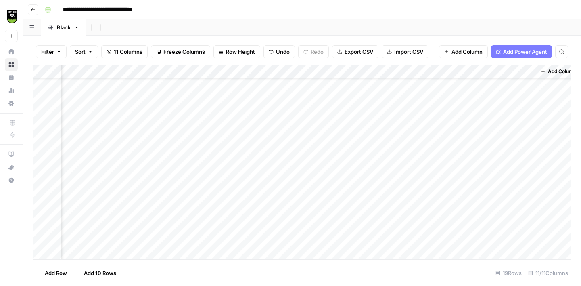
scroll to position [0, 80]
click at [488, 71] on div "Add Column" at bounding box center [302, 162] width 539 height 195
click at [457, 149] on span "Remove Column" at bounding box center [474, 151] width 71 height 8
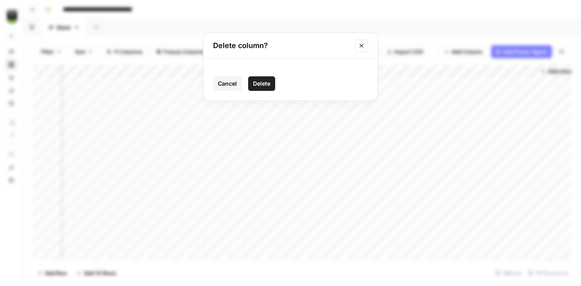
click at [260, 86] on span "Delete" at bounding box center [261, 84] width 17 height 8
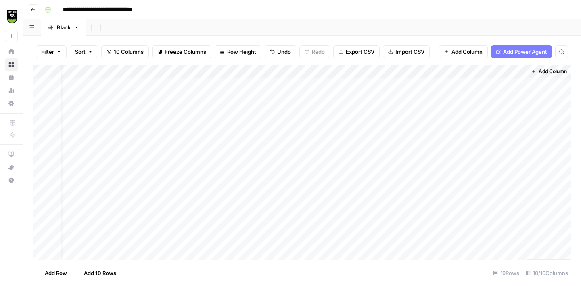
scroll to position [0, 17]
click at [519, 73] on div "Add Column" at bounding box center [302, 162] width 539 height 195
click at [509, 140] on span "Remove Column" at bounding box center [537, 139] width 71 height 8
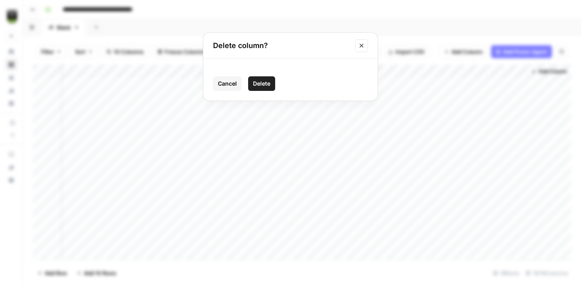
click at [262, 85] on span "Delete" at bounding box center [261, 84] width 17 height 8
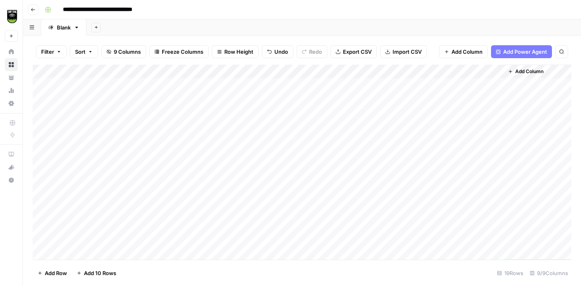
scroll to position [0, 0]
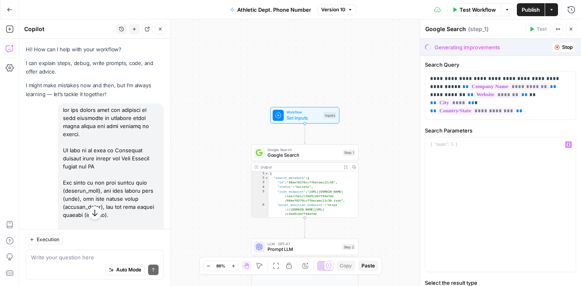
scroll to position [476, 0]
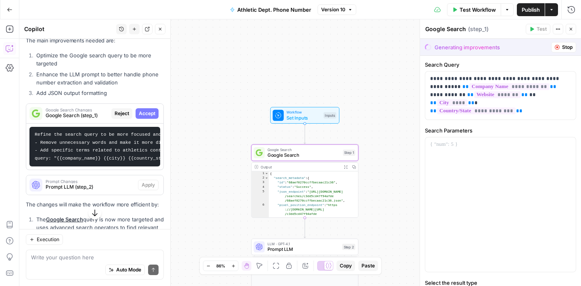
click at [148, 110] on span "Accept" at bounding box center [147, 113] width 17 height 7
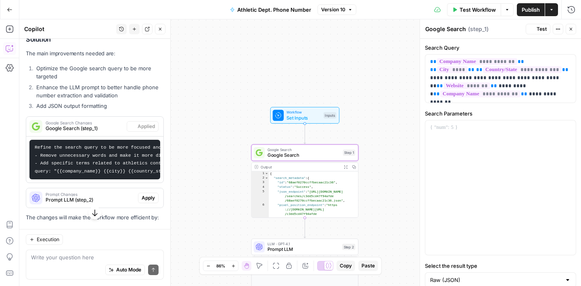
scroll to position [489, 0]
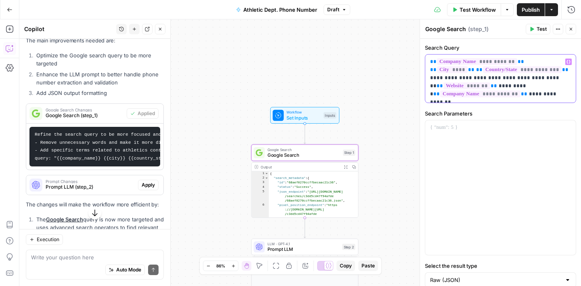
click at [429, 62] on div "**********" at bounding box center [500, 78] width 151 height 48
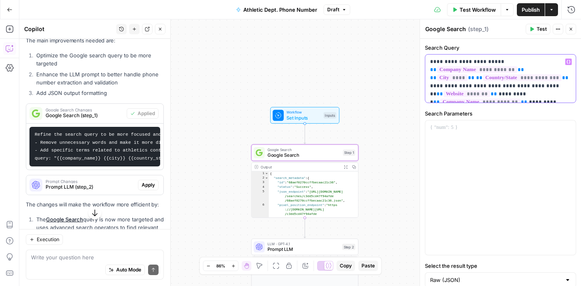
click at [527, 70] on p "**********" at bounding box center [500, 82] width 141 height 48
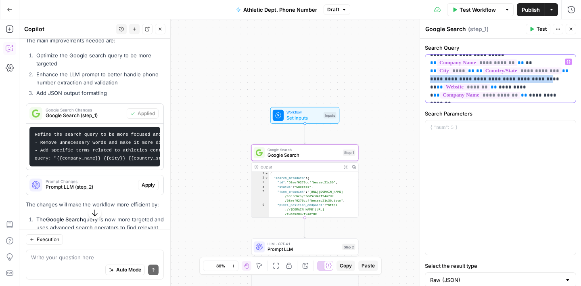
drag, startPoint x: 537, startPoint y: 77, endPoint x: 429, endPoint y: 78, distance: 107.8
click at [429, 78] on div "**********" at bounding box center [500, 78] width 151 height 48
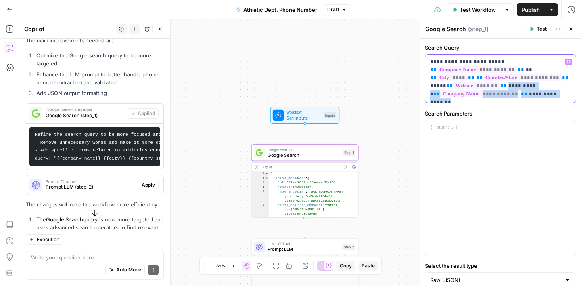
drag, startPoint x: 488, startPoint y: 84, endPoint x: 581, endPoint y: 95, distance: 93.0
click at [581, 95] on div "**********" at bounding box center [500, 175] width 161 height 273
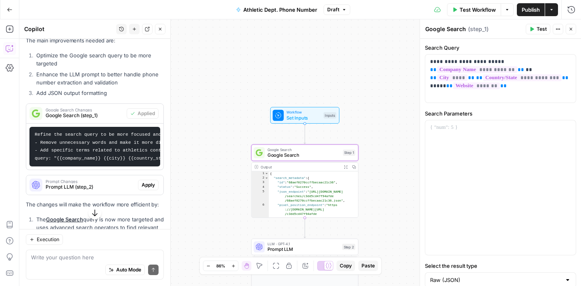
click at [368, 65] on div "**********" at bounding box center [300, 152] width 562 height 266
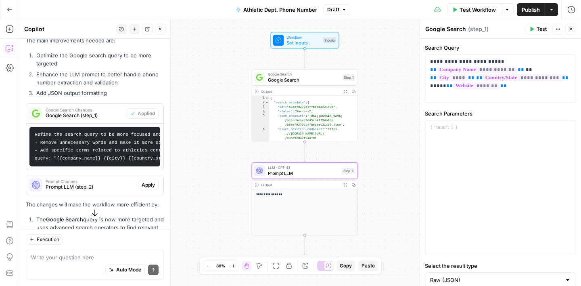
click at [96, 183] on span "Prompt LLM (step_2)" at bounding box center [90, 186] width 89 height 7
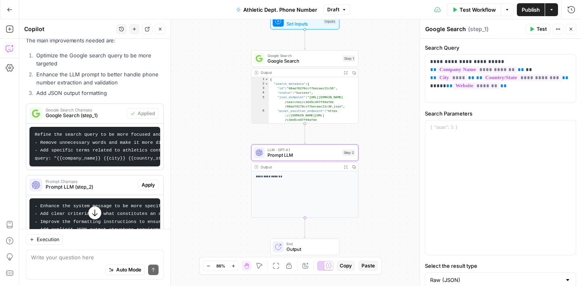
click at [148, 181] on span "Apply" at bounding box center [148, 184] width 13 height 7
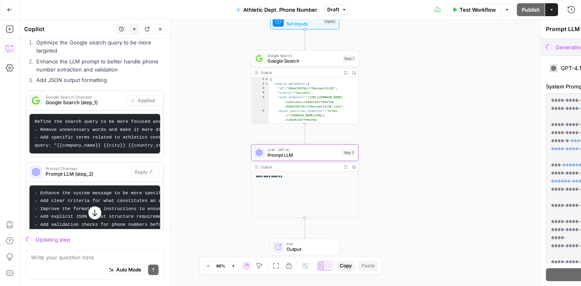
scroll to position [476, 0]
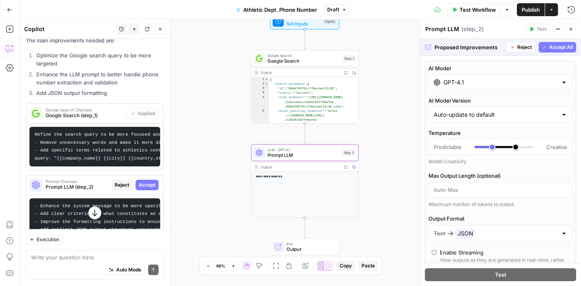
click at [551, 49] on span "Accept All" at bounding box center [561, 47] width 24 height 7
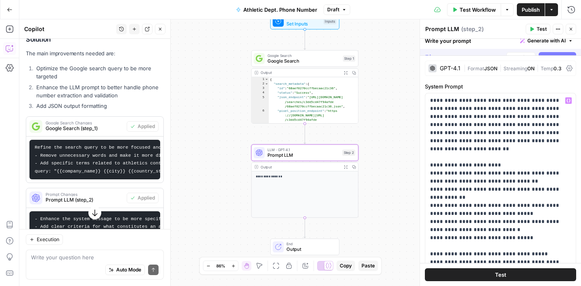
scroll to position [489, 0]
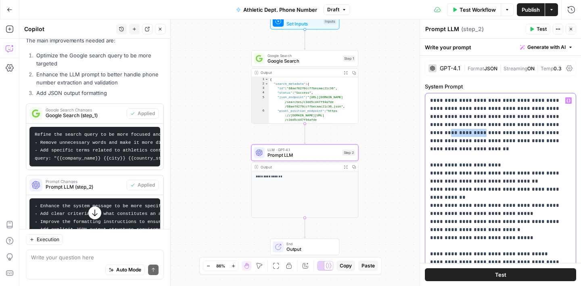
drag, startPoint x: 493, startPoint y: 127, endPoint x: 520, endPoint y: 126, distance: 27.5
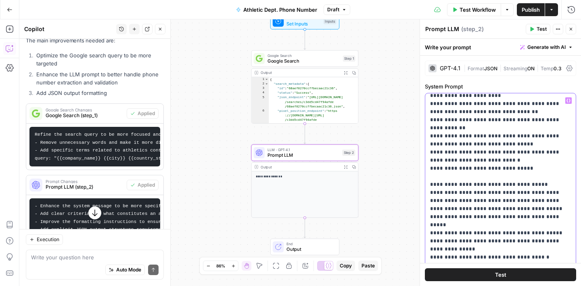
scroll to position [20, 0]
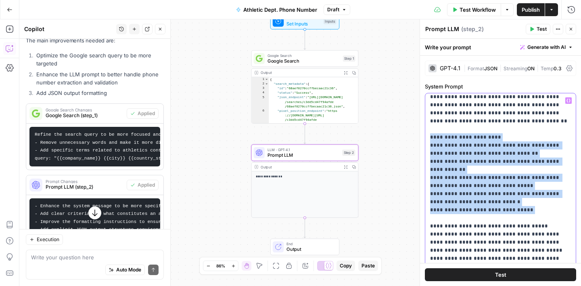
drag, startPoint x: 435, startPoint y: 218, endPoint x: 432, endPoint y: 138, distance: 80.8
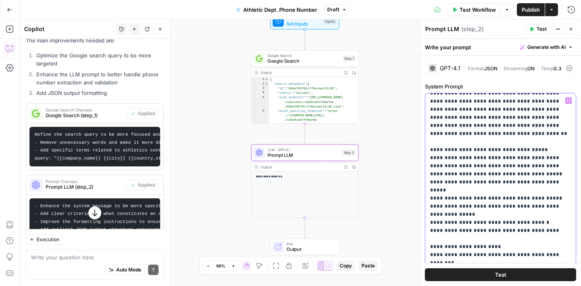
scroll to position [0, 0]
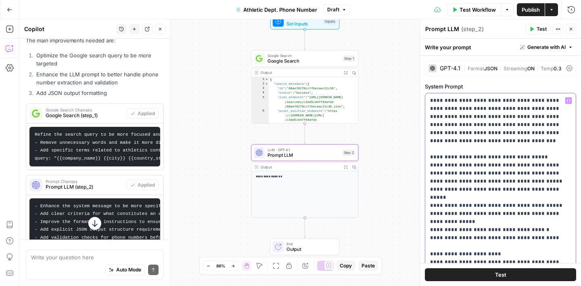
scroll to position [489, 0]
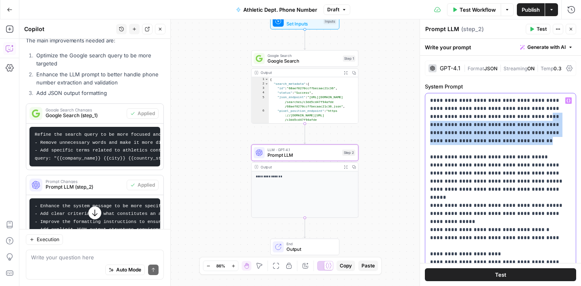
drag, startPoint x: 513, startPoint y: 115, endPoint x: 524, endPoint y: 138, distance: 24.9
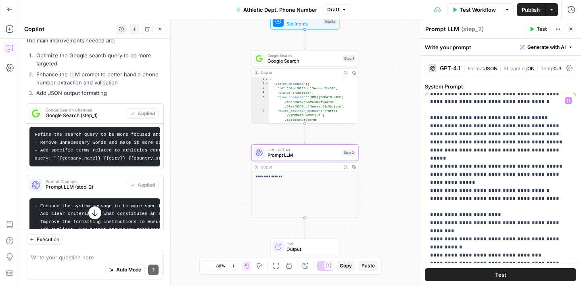
scroll to position [18, 0]
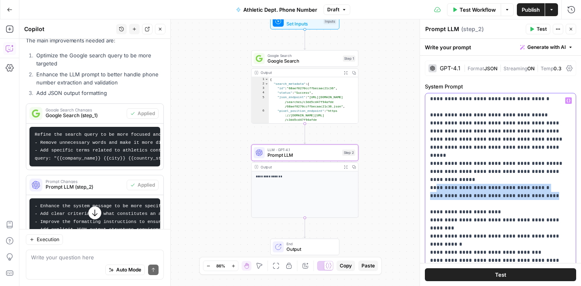
drag, startPoint x: 534, startPoint y: 188, endPoint x: 435, endPoint y: 182, distance: 99.1
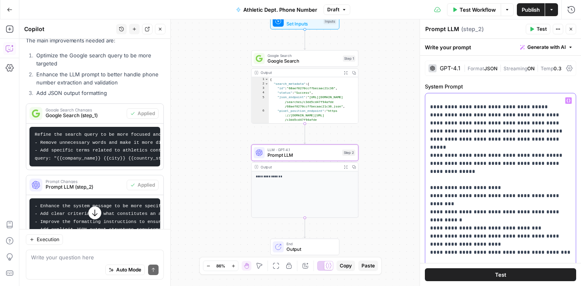
scroll to position [0, 0]
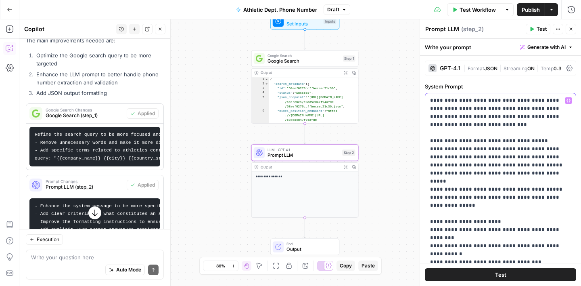
click at [569, 102] on icon "button" at bounding box center [569, 101] width 4 height 4
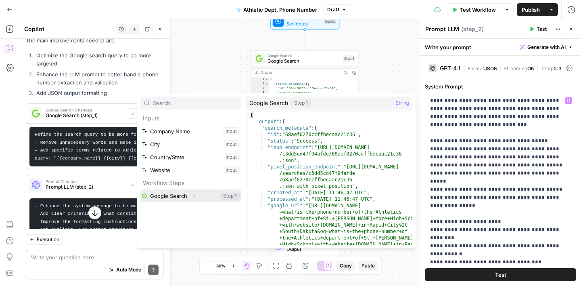
click at [168, 195] on button "Select variable Google Search" at bounding box center [190, 195] width 101 height 13
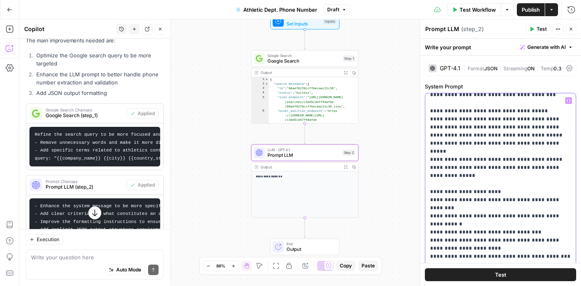
scroll to position [46, 0]
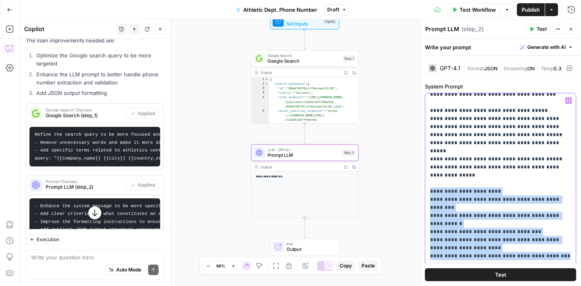
drag, startPoint x: 555, startPoint y: 221, endPoint x: 428, endPoint y: 173, distance: 136.1
click at [428, 173] on div "**********" at bounding box center [500, 257] width 151 height 329
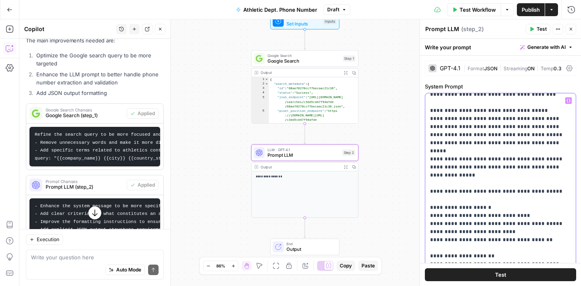
click at [510, 176] on p "**********" at bounding box center [500, 252] width 141 height 404
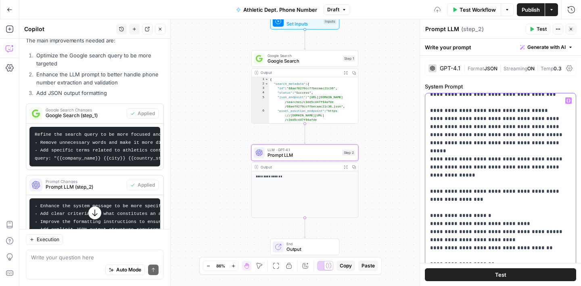
click at [474, 183] on p "**********" at bounding box center [500, 256] width 141 height 412
click at [568, 99] on icon "button" at bounding box center [569, 101] width 4 height 4
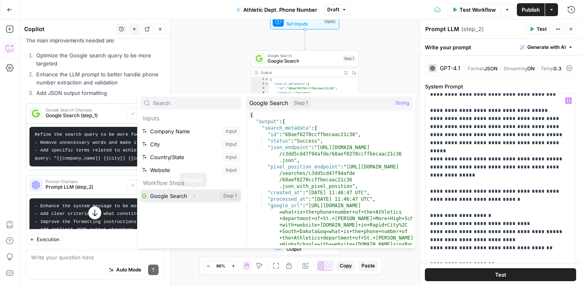
click at [191, 198] on button "Expand" at bounding box center [194, 196] width 10 height 10
click at [221, 194] on button "Select variable Google Search" at bounding box center [190, 195] width 101 height 13
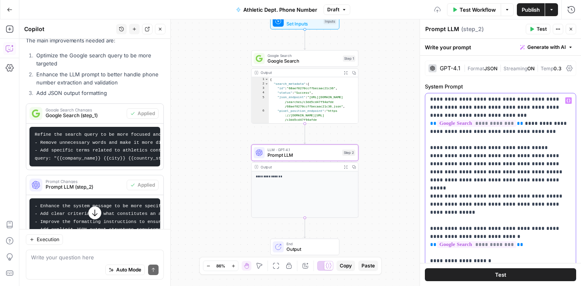
scroll to position [0, 0]
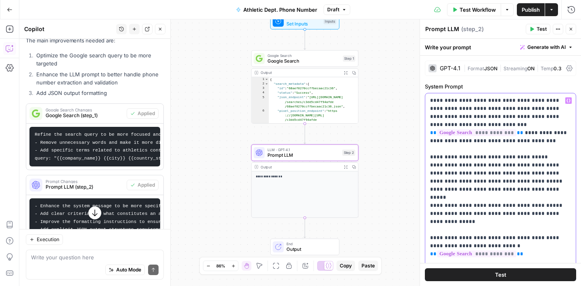
drag, startPoint x: 512, startPoint y: 115, endPoint x: 566, endPoint y: 134, distance: 56.9
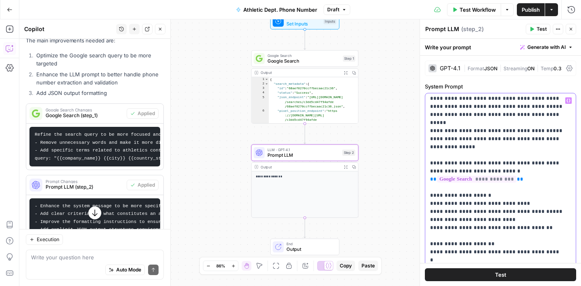
scroll to position [51, 0]
click at [478, 164] on p "**********" at bounding box center [500, 244] width 141 height 396
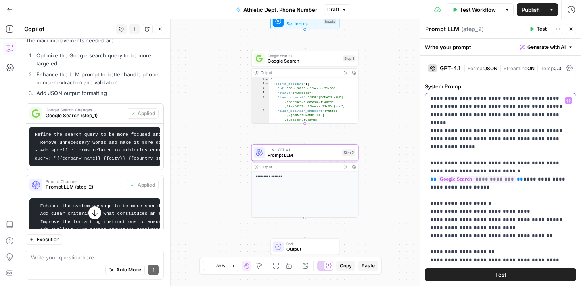
scroll to position [52, 0]
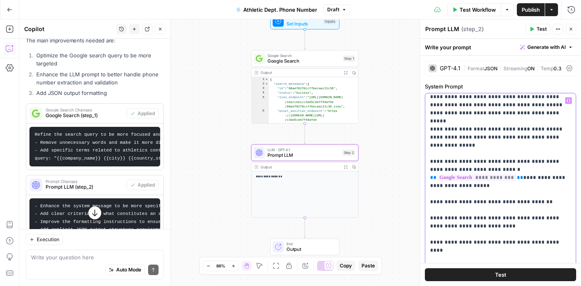
click at [567, 100] on icon "button" at bounding box center [569, 101] width 4 height 4
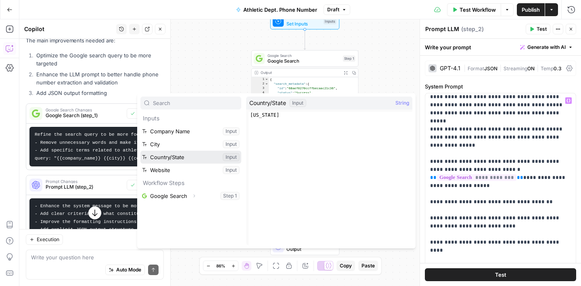
click at [233, 159] on button "Select variable Country/State" at bounding box center [190, 157] width 101 height 13
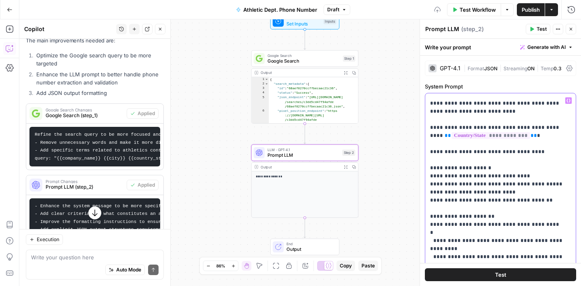
scroll to position [170, 0]
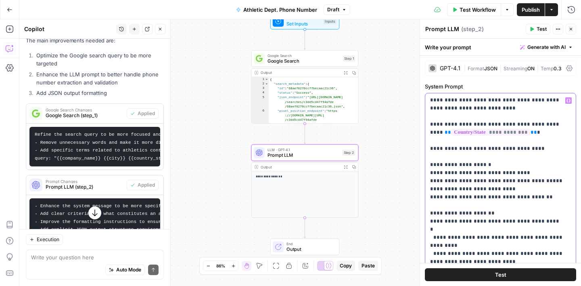
drag, startPoint x: 497, startPoint y: 155, endPoint x: 468, endPoint y: 154, distance: 29.1
click at [468, 154] on p "**********" at bounding box center [500, 173] width 141 height 493
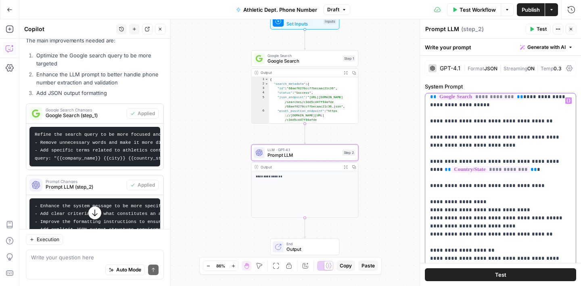
scroll to position [132, 0]
drag, startPoint x: 529, startPoint y: 179, endPoint x: 428, endPoint y: 177, distance: 101.8
click at [428, 177] on div "**********" at bounding box center [500, 257] width 151 height 329
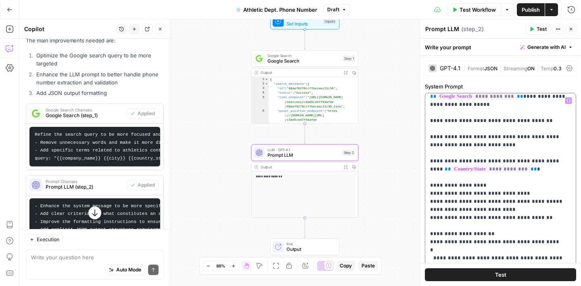
scroll to position [134, 0]
drag, startPoint x: 431, startPoint y: 113, endPoint x: 489, endPoint y: 137, distance: 63.0
click at [489, 137] on p "**********" at bounding box center [500, 201] width 141 height 476
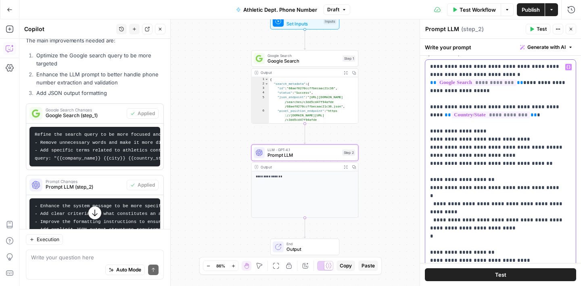
scroll to position [34, 0]
click at [562, 98] on p "**********" at bounding box center [500, 167] width 141 height 436
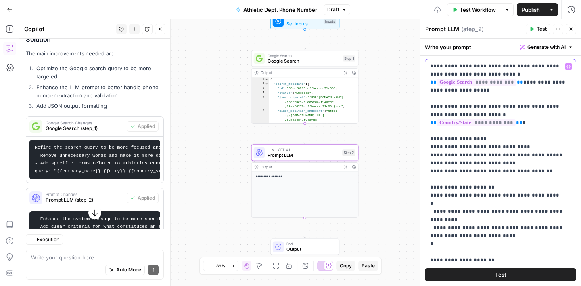
scroll to position [489, 0]
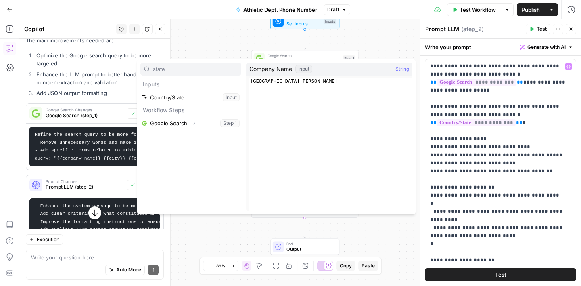
type input "state"
click at [518, 103] on p "**********" at bounding box center [500, 171] width 141 height 444
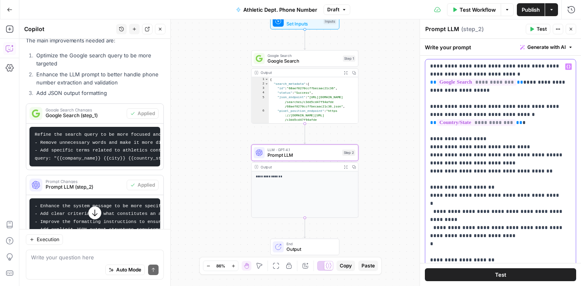
scroll to position [122, 0]
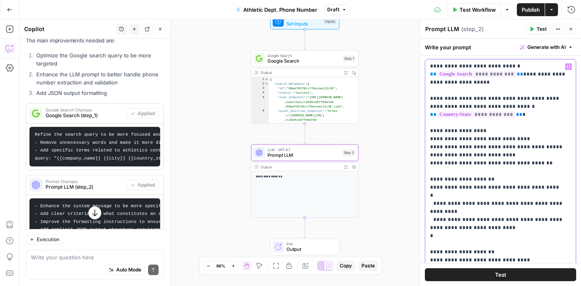
click at [444, 166] on p "**********" at bounding box center [500, 163] width 141 height 444
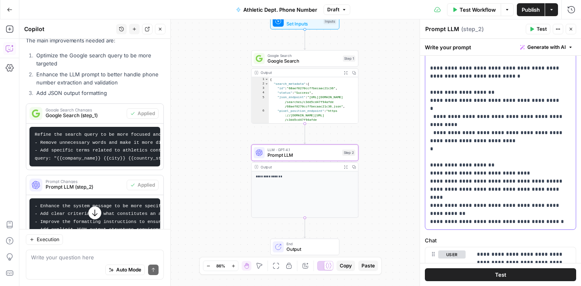
scroll to position [111, 0]
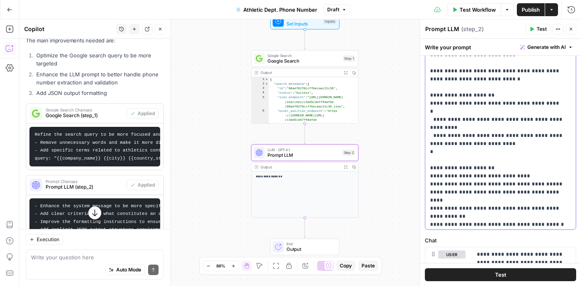
drag, startPoint x: 553, startPoint y: 206, endPoint x: 433, endPoint y: 86, distance: 169.8
click at [433, 86] on p "**********" at bounding box center [500, 46] width 141 height 509
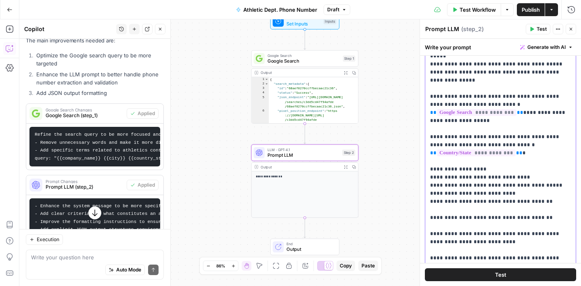
scroll to position [78, 0]
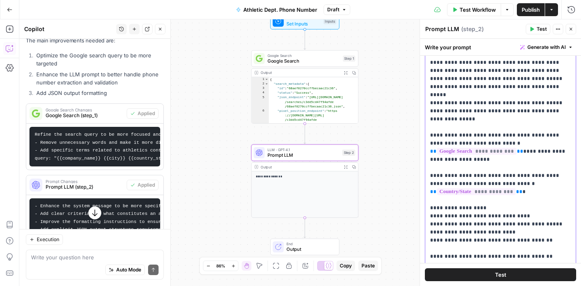
drag, startPoint x: 528, startPoint y: 186, endPoint x: 469, endPoint y: 167, distance: 62.0
click at [469, 167] on p "**********" at bounding box center [500, 203] width 141 height 371
click at [527, 182] on p "**********" at bounding box center [500, 203] width 141 height 371
drag, startPoint x: 523, startPoint y: 185, endPoint x: 427, endPoint y: 170, distance: 97.6
click at [426, 170] on div "**********" at bounding box center [500, 179] width 151 height 329
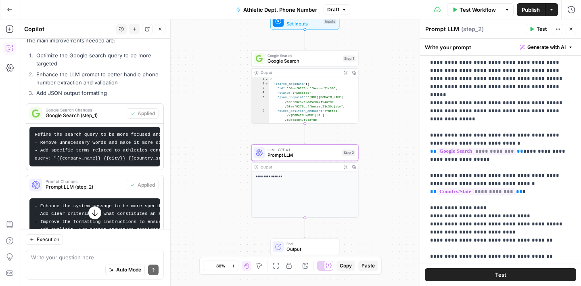
click at [530, 187] on p "**********" at bounding box center [500, 203] width 141 height 371
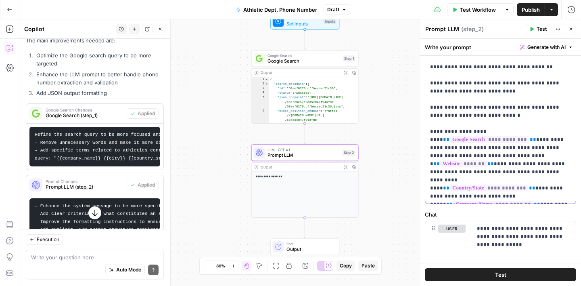
scroll to position [257, 0]
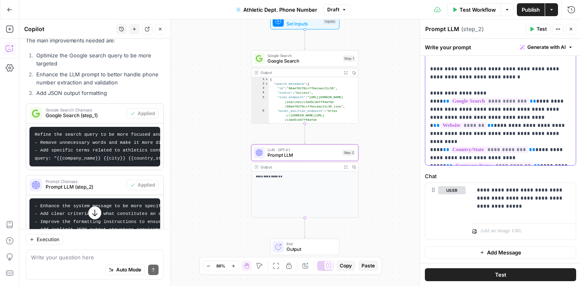
drag, startPoint x: 524, startPoint y: 118, endPoint x: 555, endPoint y: 163, distance: 54.9
click at [555, 163] on div "**********" at bounding box center [500, 0] width 151 height 329
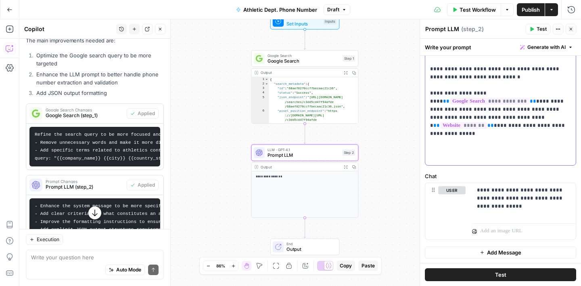
scroll to position [8, 0]
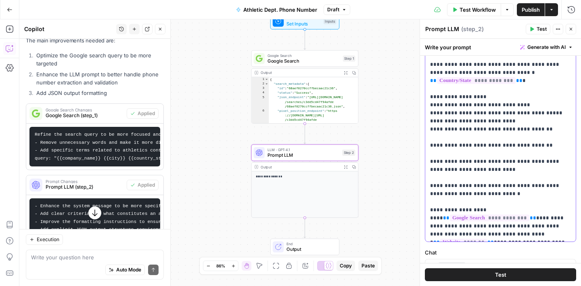
scroll to position [257, 0]
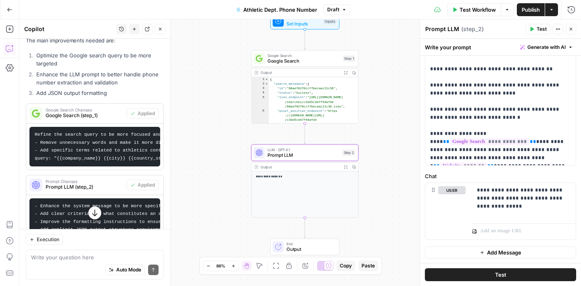
click at [387, 174] on div "**********" at bounding box center [300, 152] width 562 height 266
click at [572, 27] on icon "button" at bounding box center [571, 29] width 5 height 5
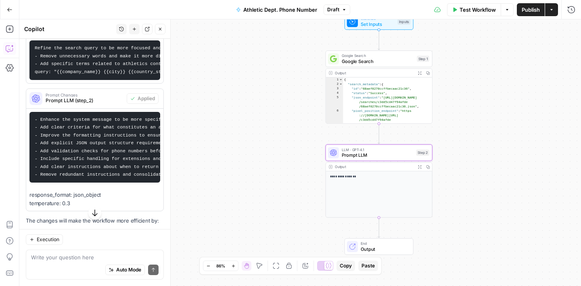
scroll to position [645, 0]
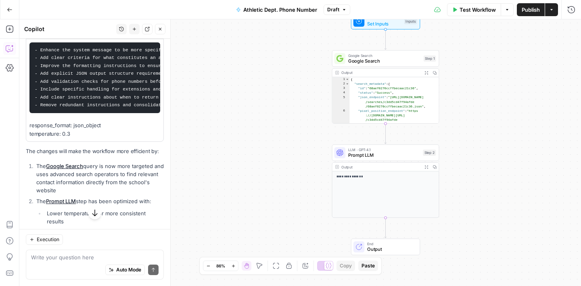
click at [528, 16] on button "Publish" at bounding box center [531, 9] width 28 height 13
click at [474, 203] on div "**********" at bounding box center [300, 152] width 562 height 266
click at [388, 154] on span "Prompt LLM" at bounding box center [384, 154] width 72 height 7
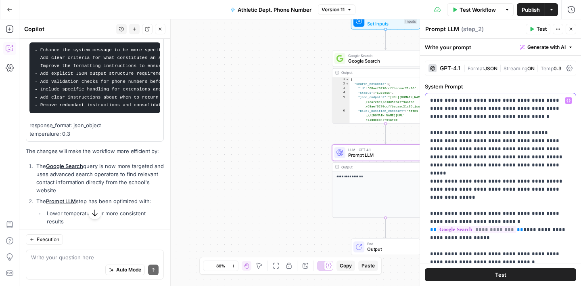
click at [462, 188] on p "**********" at bounding box center [500, 261] width 141 height 331
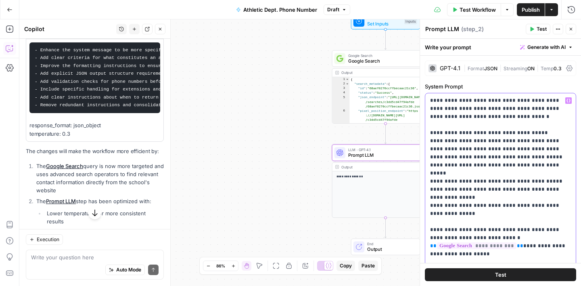
click at [567, 101] on icon "button" at bounding box center [569, 101] width 4 height 4
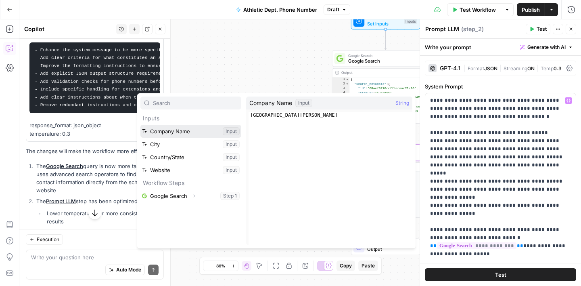
click at [204, 130] on button "Select variable Company Name" at bounding box center [190, 131] width 101 height 13
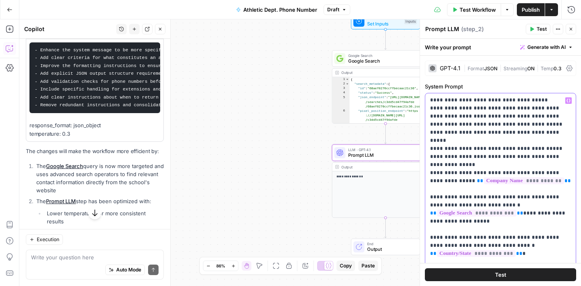
scroll to position [33, 0]
click at [571, 26] on button "Close" at bounding box center [571, 29] width 10 height 10
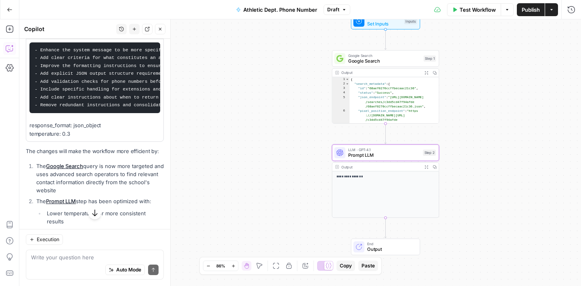
click at [528, 10] on span "Publish" at bounding box center [531, 10] width 18 height 8
click at [396, 59] on span "Google Search" at bounding box center [384, 60] width 73 height 7
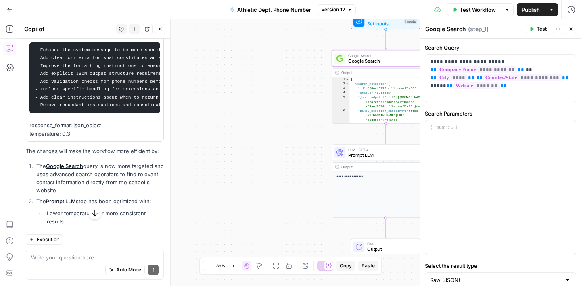
click at [576, 29] on button "Close" at bounding box center [571, 29] width 10 height 10
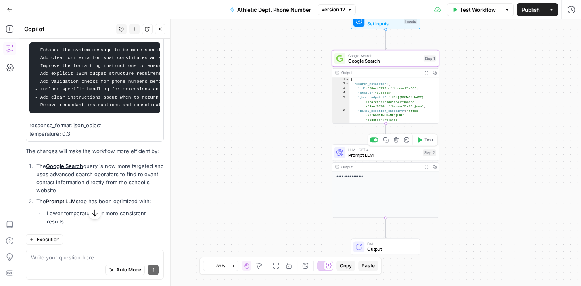
click at [384, 157] on span "Prompt LLM" at bounding box center [384, 154] width 72 height 7
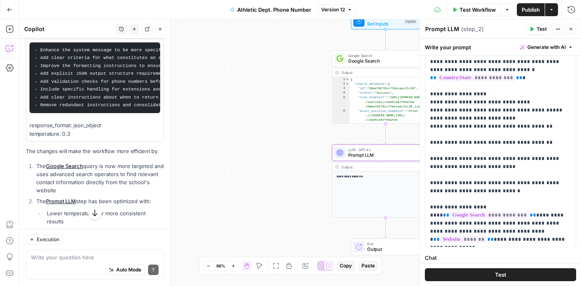
scroll to position [176, 0]
click at [507, 190] on p "**********" at bounding box center [500, 65] width 141 height 355
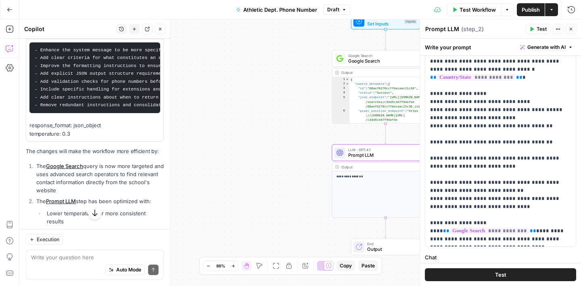
click at [507, 48] on div "Write your prompt Generate with AI" at bounding box center [500, 47] width 161 height 17
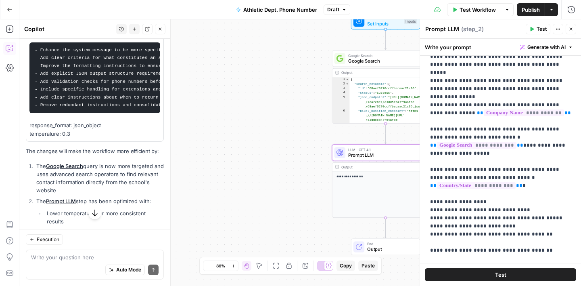
scroll to position [0, 0]
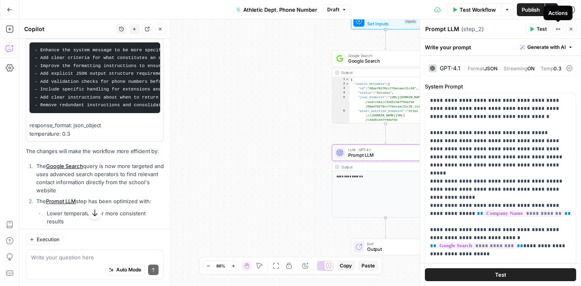
click at [559, 29] on icon "button" at bounding box center [558, 29] width 5 height 5
click at [489, 30] on div "Prompt LLM Prompt LLM ( step_2 )" at bounding box center [474, 29] width 99 height 9
click at [59, 258] on textarea at bounding box center [95, 257] width 128 height 8
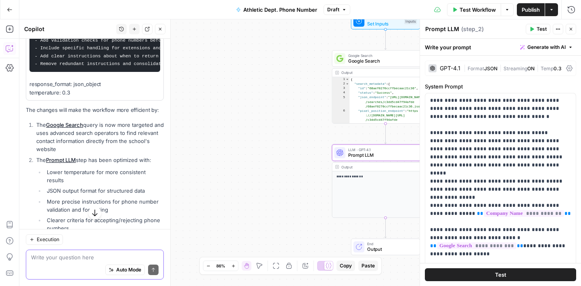
scroll to position [687, 0]
drag, startPoint x: 48, startPoint y: 173, endPoint x: 143, endPoint y: 176, distance: 95.3
click at [143, 186] on li "JSON output format for structured data" at bounding box center [104, 190] width 119 height 8
copy li "JSON output format for structured data"
click at [60, 262] on div "Auto Mode Send" at bounding box center [95, 270] width 128 height 18
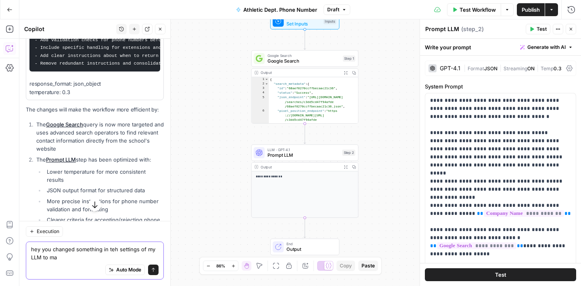
type textarea "hey you changed something in teh settings of my LLM to ma"
click at [161, 32] on button "Close" at bounding box center [160, 29] width 10 height 10
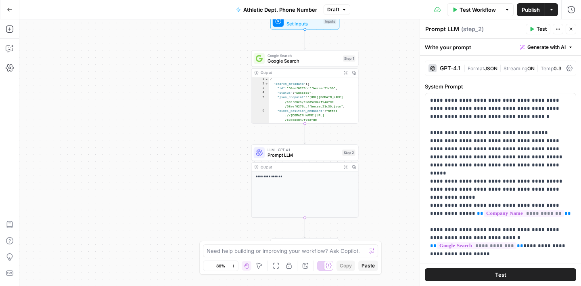
click at [530, 10] on span "Publish" at bounding box center [531, 10] width 18 height 8
click at [566, 99] on button "Variables Menu" at bounding box center [569, 100] width 6 height 6
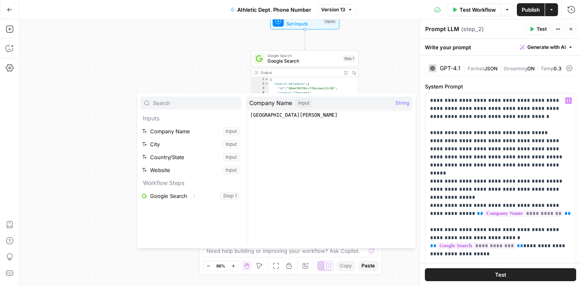
click at [392, 61] on div "**********" at bounding box center [300, 152] width 562 height 266
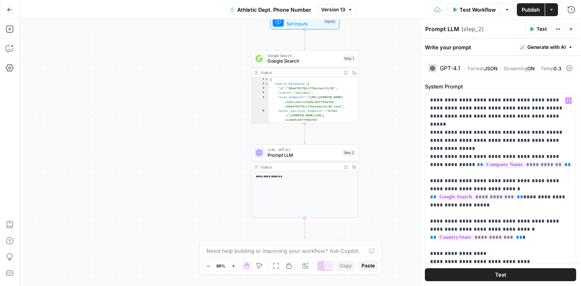
scroll to position [0, 0]
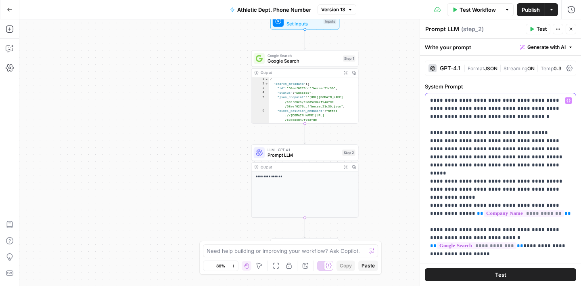
click at [440, 124] on p "**********" at bounding box center [500, 281] width 141 height 371
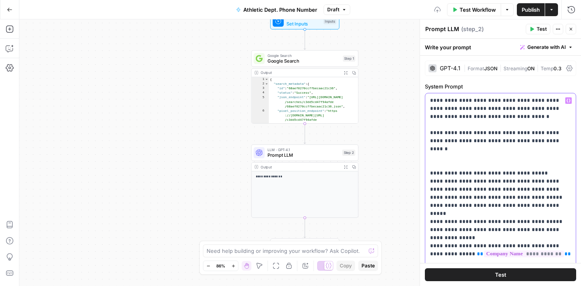
click at [570, 99] on icon "button" at bounding box center [569, 101] width 4 height 4
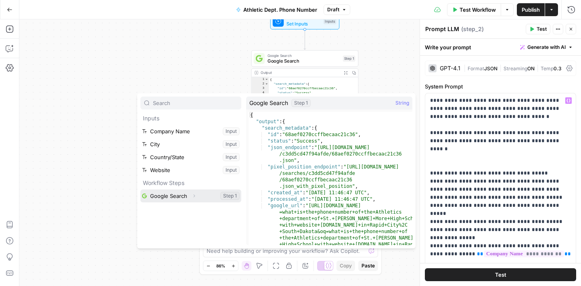
click at [178, 196] on button "Select variable Google Search" at bounding box center [190, 195] width 101 height 13
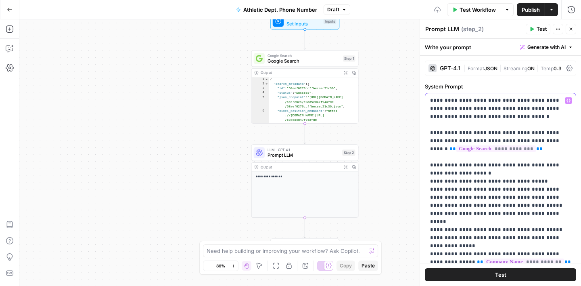
scroll to position [38, 0]
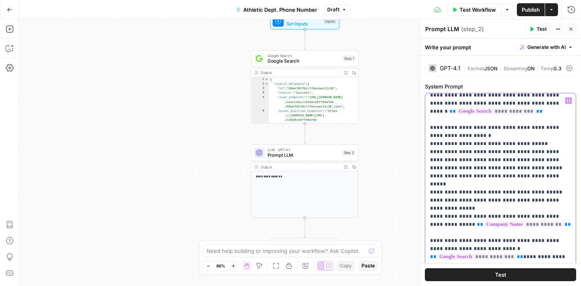
drag, startPoint x: 510, startPoint y: 161, endPoint x: 432, endPoint y: 144, distance: 79.7
click at [432, 144] on p "**********" at bounding box center [500, 269] width 141 height 420
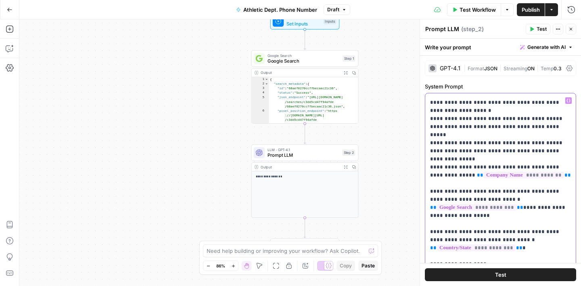
scroll to position [64, 0]
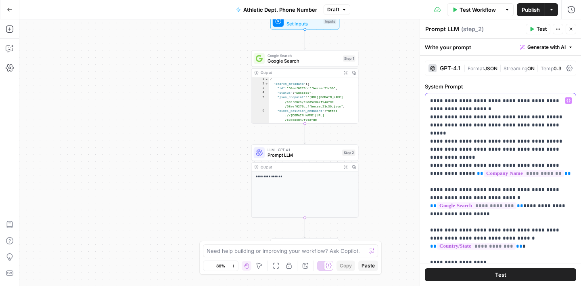
drag, startPoint x: 536, startPoint y: 173, endPoint x: 428, endPoint y: 155, distance: 110.0
click at [428, 155] on div "**********" at bounding box center [500, 257] width 151 height 329
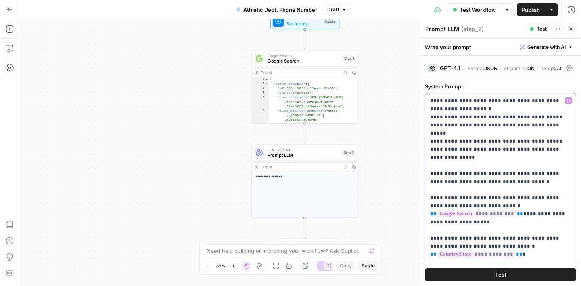
scroll to position [73, 0]
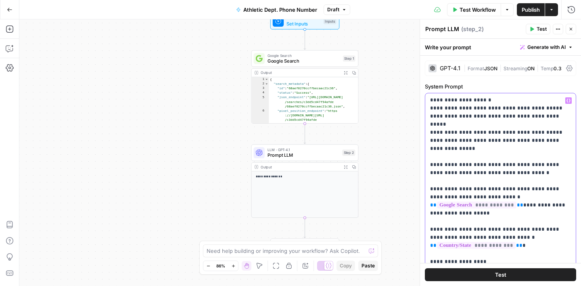
drag, startPoint x: 490, startPoint y: 205, endPoint x: 428, endPoint y: 178, distance: 66.9
click at [428, 178] on div "**********" at bounding box center [500, 257] width 151 height 329
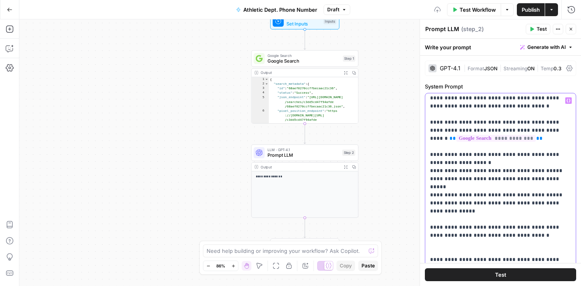
scroll to position [6, 0]
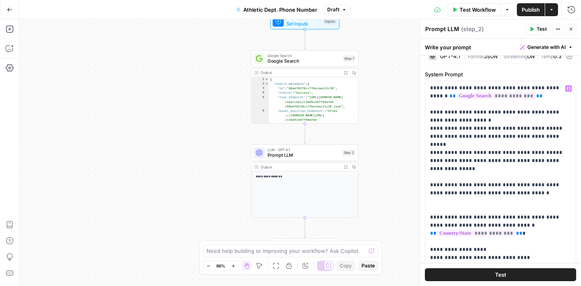
scroll to position [13, 0]
click at [433, 194] on p "**********" at bounding box center [500, 224] width 141 height 363
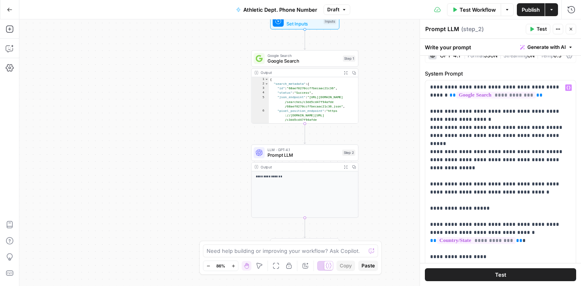
click at [487, 202] on p "**********" at bounding box center [500, 228] width 141 height 371
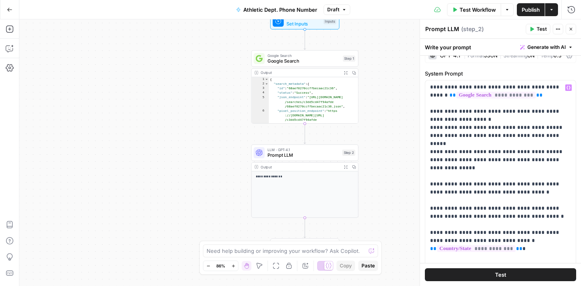
click at [446, 208] on p "**********" at bounding box center [500, 232] width 141 height 379
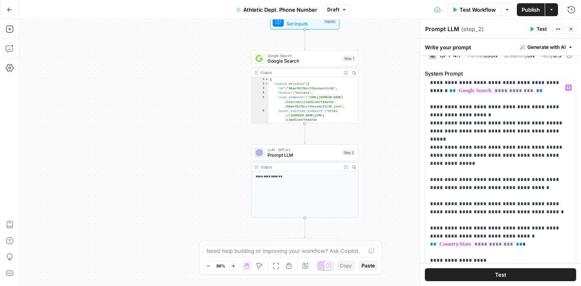
scroll to position [57, 0]
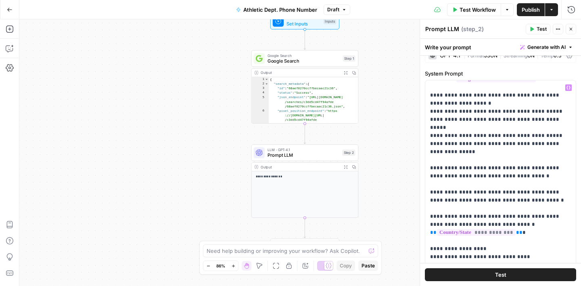
click at [539, 192] on p "**********" at bounding box center [500, 216] width 141 height 379
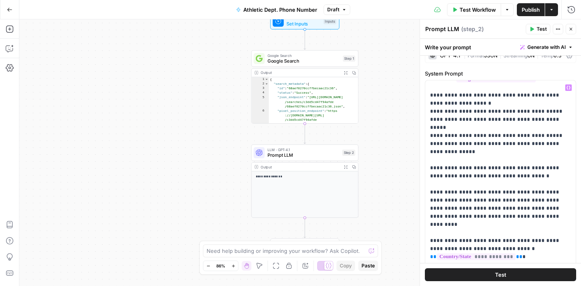
click at [477, 200] on p "**********" at bounding box center [500, 225] width 141 height 396
click at [474, 217] on p "**********" at bounding box center [500, 229] width 141 height 404
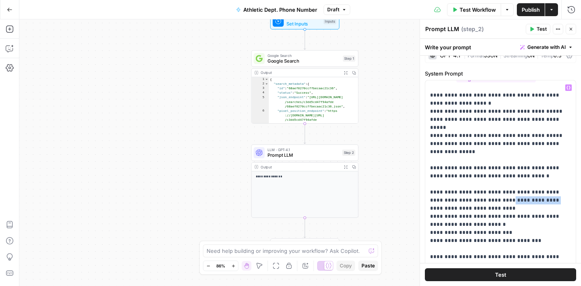
drag, startPoint x: 527, startPoint y: 192, endPoint x: 487, endPoint y: 195, distance: 40.5
click at [487, 195] on p "**********" at bounding box center [500, 237] width 141 height 420
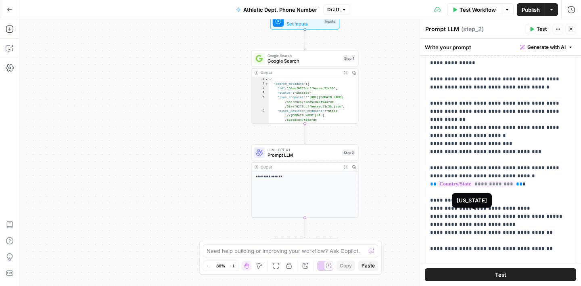
scroll to position [70, 0]
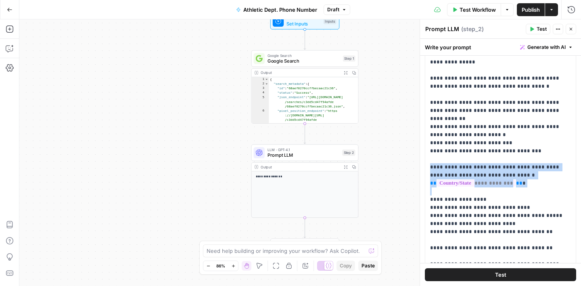
drag, startPoint x: 431, startPoint y: 183, endPoint x: 424, endPoint y: 152, distance: 32.3
click at [424, 152] on div "**********" at bounding box center [500, 152] width 161 height 266
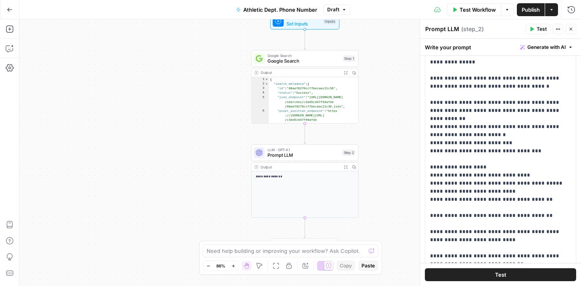
scroll to position [103, 0]
drag, startPoint x: 467, startPoint y: 158, endPoint x: 434, endPoint y: 159, distance: 33.1
click at [434, 159] on p "**********" at bounding box center [500, 126] width 141 height 379
click at [435, 168] on p "**********" at bounding box center [500, 126] width 141 height 379
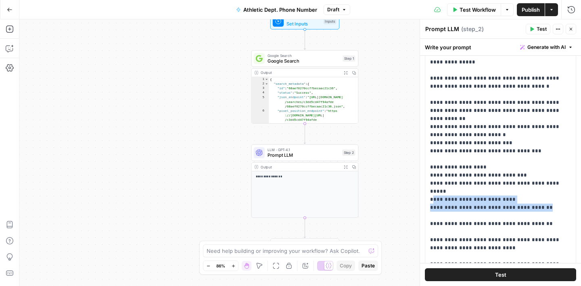
drag, startPoint x: 538, startPoint y: 184, endPoint x: 433, endPoint y: 176, distance: 105.3
click at [433, 175] on p "**********" at bounding box center [500, 126] width 141 height 379
click at [520, 170] on p "**********" at bounding box center [500, 126] width 141 height 379
drag, startPoint x: 510, startPoint y: 175, endPoint x: 431, endPoint y: 177, distance: 79.2
click at [431, 177] on p "**********" at bounding box center [500, 126] width 141 height 379
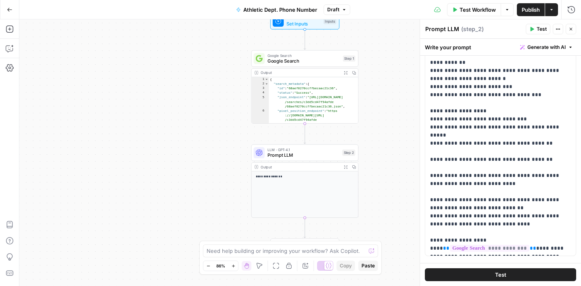
scroll to position [167, 0]
click at [495, 184] on p "**********" at bounding box center [500, 66] width 141 height 371
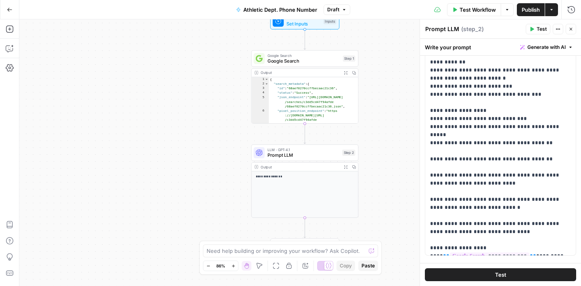
scroll to position [57, 0]
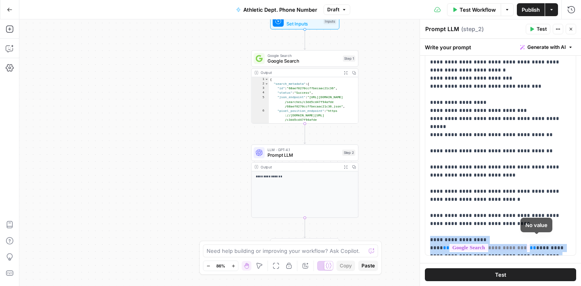
drag, startPoint x: 431, startPoint y: 216, endPoint x: 535, endPoint y: 247, distance: 108.9
click at [535, 247] on p "**********" at bounding box center [500, 61] width 141 height 379
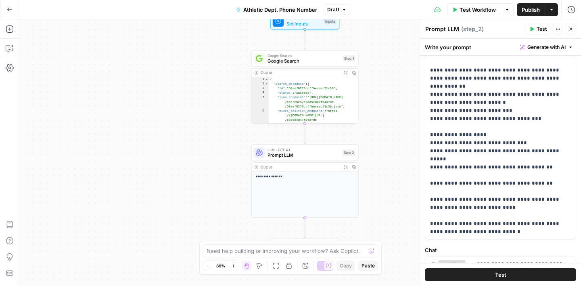
scroll to position [163, 0]
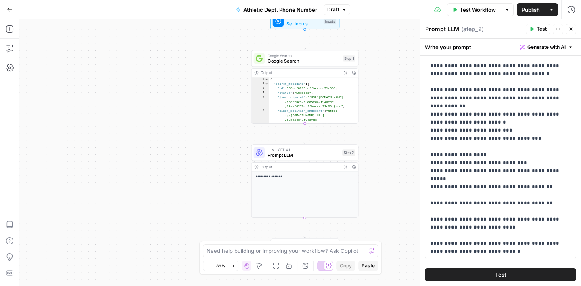
click at [394, 103] on div "**********" at bounding box center [300, 152] width 562 height 266
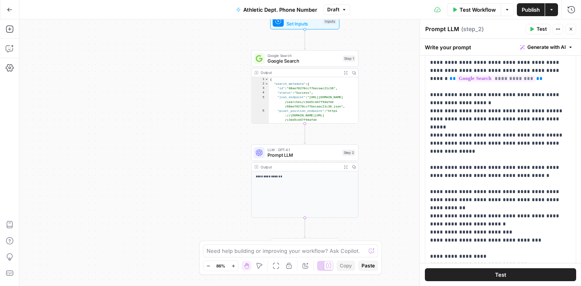
scroll to position [0, 0]
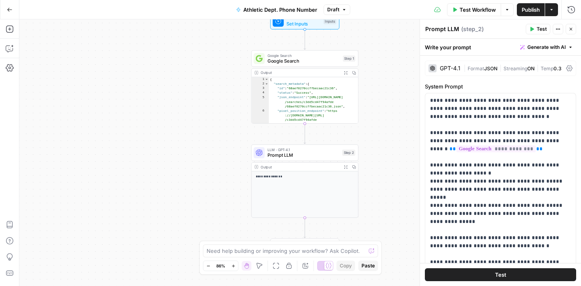
click at [531, 8] on span "Publish" at bounding box center [531, 10] width 18 height 8
click at [9, 44] on icon "button" at bounding box center [10, 48] width 8 height 8
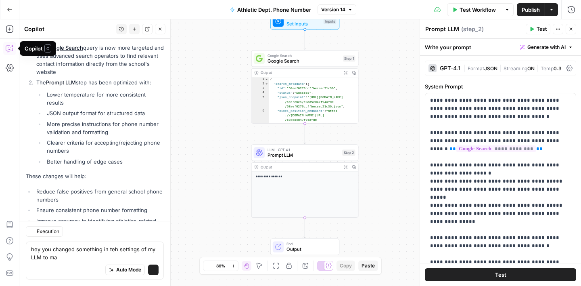
scroll to position [651, 0]
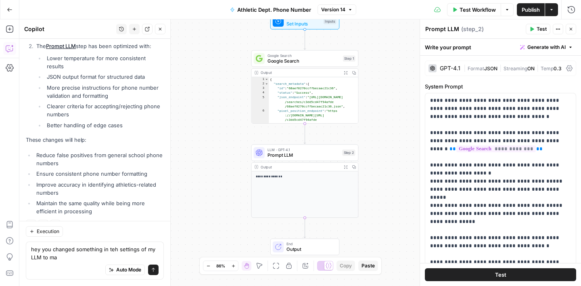
click at [113, 249] on textarea "hey you changed something in teh settings of my LLM to ma" at bounding box center [95, 253] width 128 height 16
click at [61, 257] on textarea "hey you changed something in the settings of my LLM to ma" at bounding box center [95, 253] width 128 height 16
type textarea "hey you changed something in the settings of my LLM step_2 from JSON to Text?"
click at [153, 269] on icon "submit" at bounding box center [153, 270] width 3 height 4
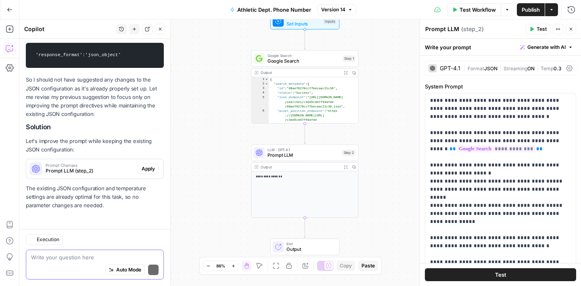
scroll to position [1018, 0]
click at [109, 165] on span "Prompt Changes" at bounding box center [90, 165] width 89 height 4
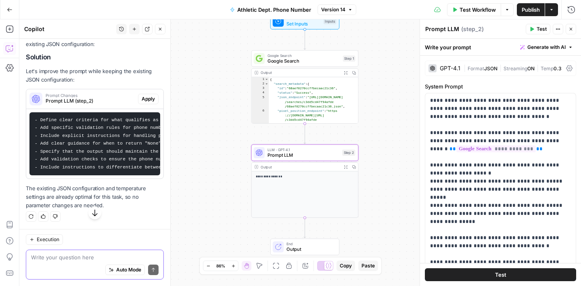
click at [149, 103] on span "Apply" at bounding box center [148, 98] width 13 height 7
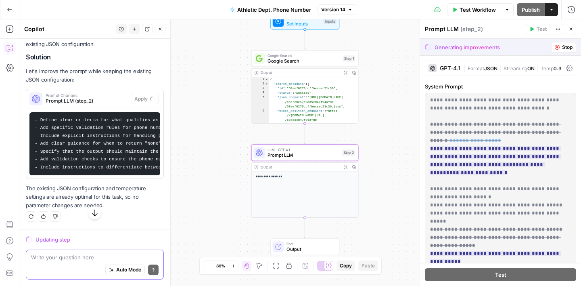
scroll to position [1075, 0]
click at [561, 44] on button "Stop" at bounding box center [563, 47] width 25 height 10
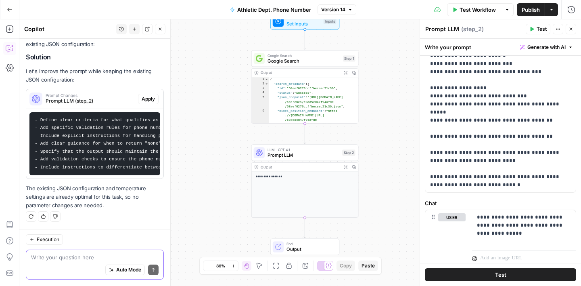
scroll to position [231, 0]
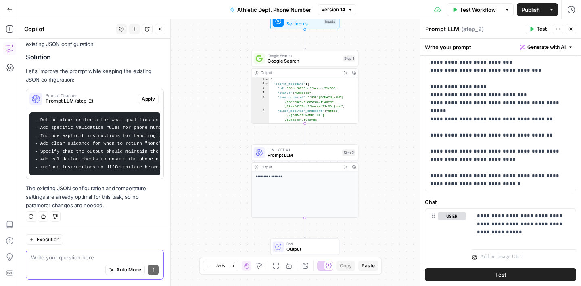
click at [59, 262] on div "Auto Mode Send" at bounding box center [95, 270] width 128 height 18
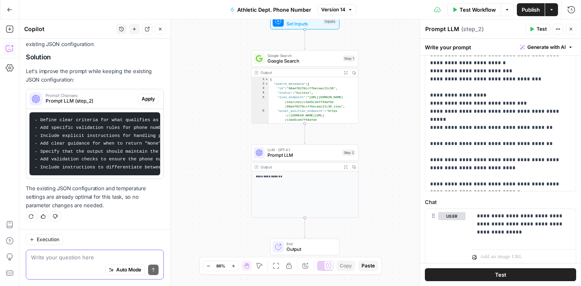
scroll to position [0, 0]
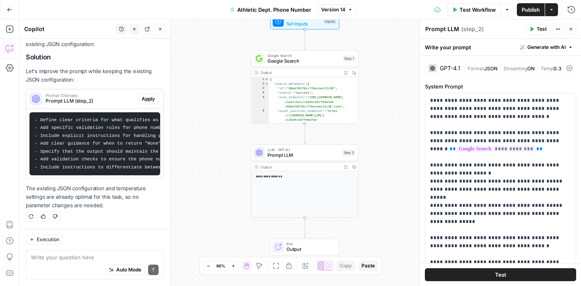
click at [491, 69] on span "JSON" at bounding box center [490, 68] width 13 height 6
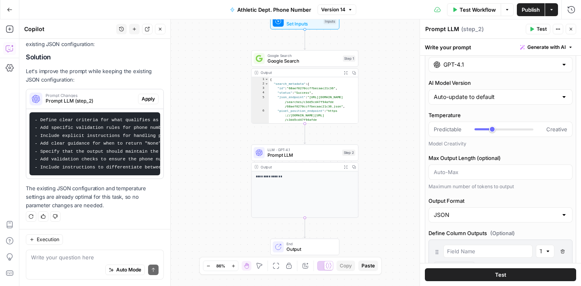
scroll to position [19, 0]
click at [464, 217] on input "Output Format" at bounding box center [496, 214] width 124 height 8
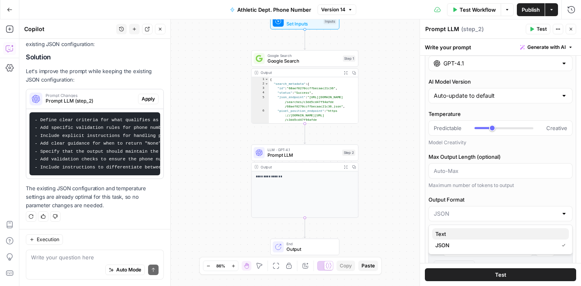
click at [459, 236] on span "Text" at bounding box center [499, 234] width 127 height 8
type input "Text"
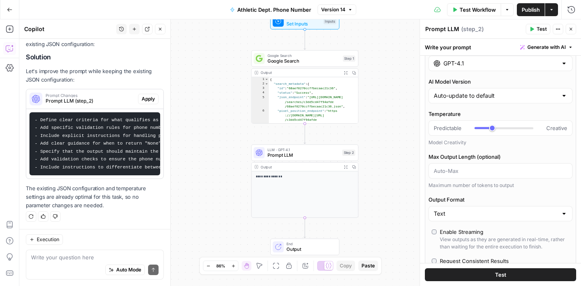
scroll to position [1101, 0]
click at [495, 28] on div "Prompt LLM Prompt LLM ( step_2 )" at bounding box center [474, 29] width 99 height 9
click at [572, 31] on icon "button" at bounding box center [571, 29] width 5 height 5
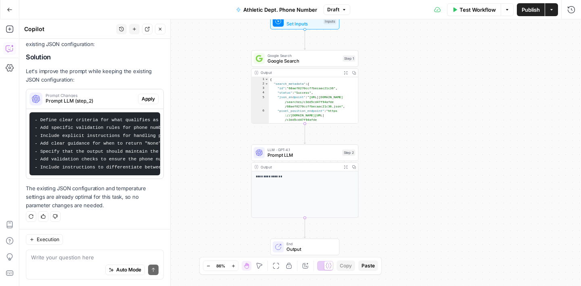
click at [323, 151] on span "LLM · GPT-4.1" at bounding box center [304, 150] width 72 height 6
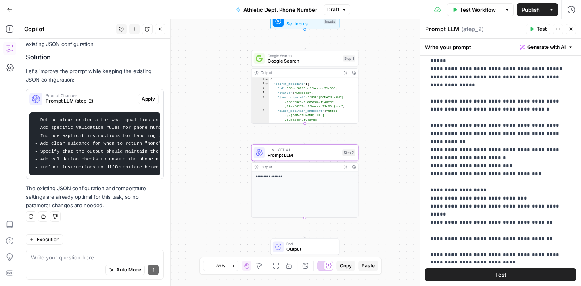
scroll to position [166, 0]
click at [160, 30] on icon "button" at bounding box center [160, 29] width 5 height 5
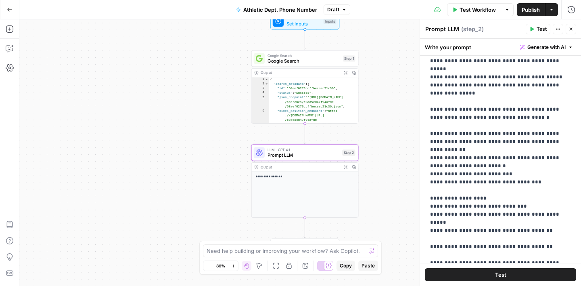
scroll to position [0, 0]
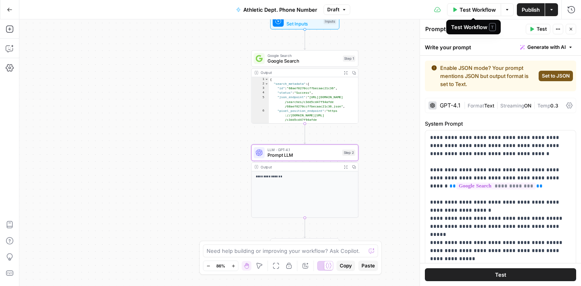
click at [478, 8] on span "Test Workflow" at bounding box center [478, 10] width 36 height 8
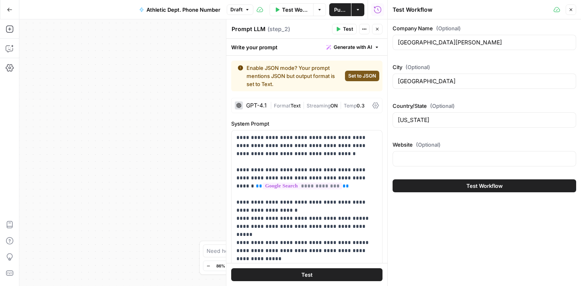
click at [571, 8] on icon "button" at bounding box center [571, 9] width 5 height 5
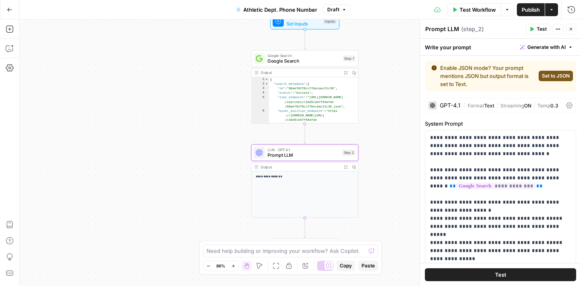
click at [527, 8] on span "Publish" at bounding box center [531, 10] width 18 height 8
click at [484, 105] on span "Format" at bounding box center [476, 106] width 17 height 6
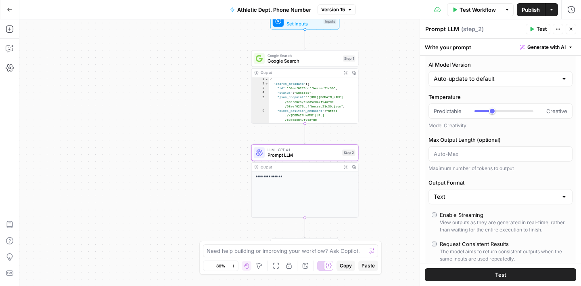
scroll to position [74, 0]
click at [455, 191] on div "Text" at bounding box center [501, 195] width 144 height 15
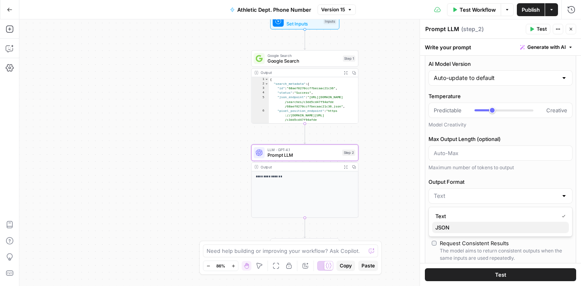
click at [452, 223] on span "JSON" at bounding box center [499, 227] width 127 height 8
type input "JSON"
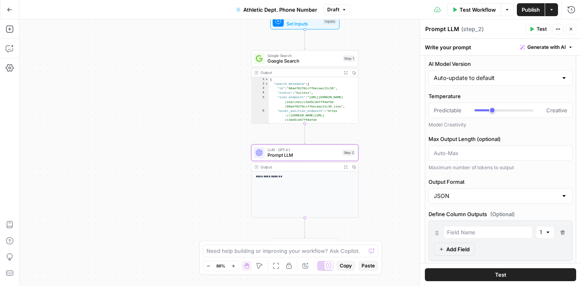
scroll to position [0, 0]
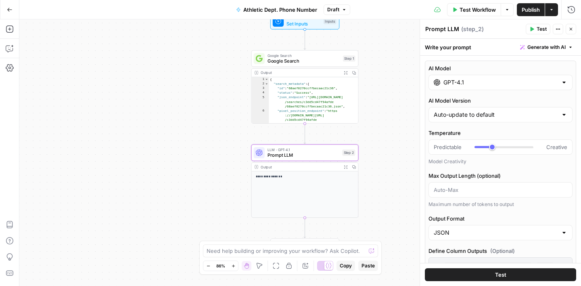
click at [532, 10] on span "Publish" at bounding box center [531, 10] width 18 height 8
click at [568, 28] on button "Close" at bounding box center [571, 29] width 10 height 10
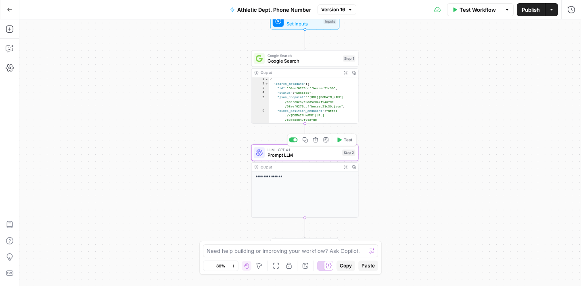
click at [309, 155] on span "Prompt LLM" at bounding box center [304, 154] width 72 height 7
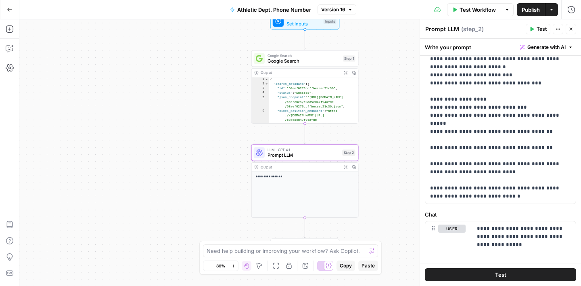
scroll to position [227, 0]
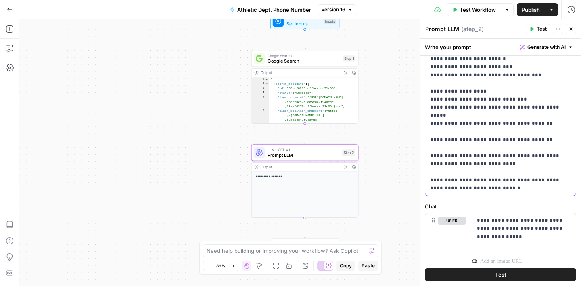
drag, startPoint x: 495, startPoint y: 186, endPoint x: 478, endPoint y: 159, distance: 32.1
click at [478, 159] on p "**********" at bounding box center [500, 26] width 141 height 331
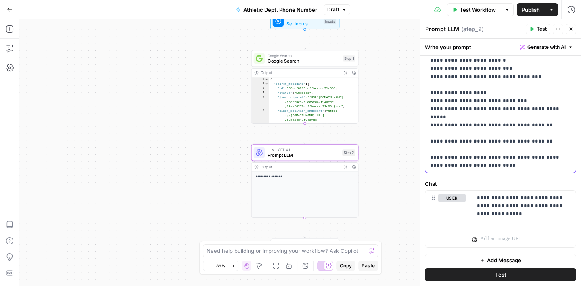
scroll to position [235, 0]
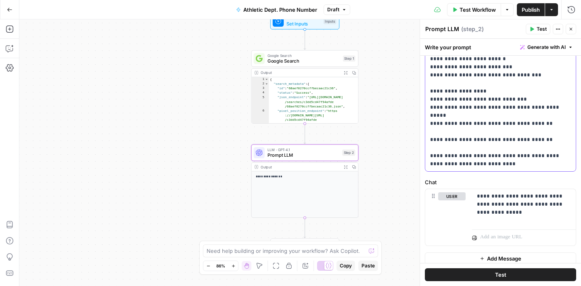
click at [522, 144] on p "**********" at bounding box center [500, 14] width 141 height 307
click at [441, 165] on p "**********" at bounding box center [500, 14] width 141 height 307
click at [528, 136] on p "**********" at bounding box center [500, 14] width 141 height 307
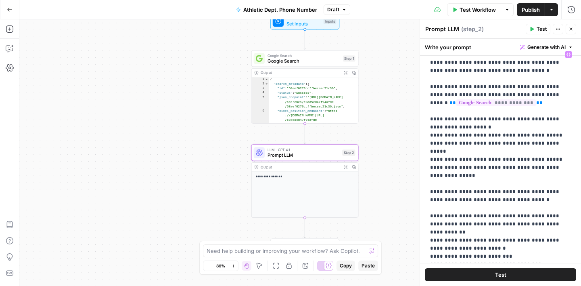
scroll to position [0, 0]
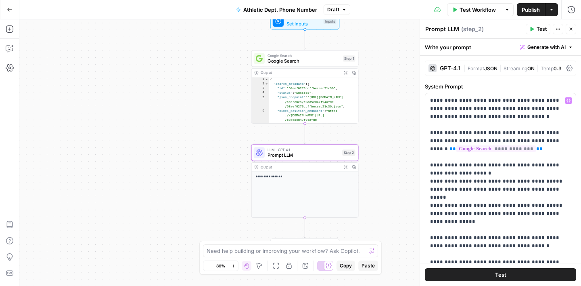
click at [528, 8] on span "Publish" at bounding box center [531, 10] width 18 height 8
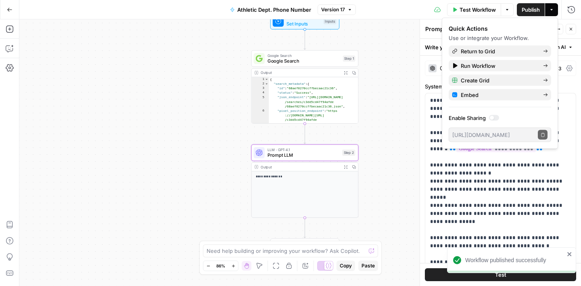
click at [382, 76] on div "**********" at bounding box center [300, 152] width 562 height 266
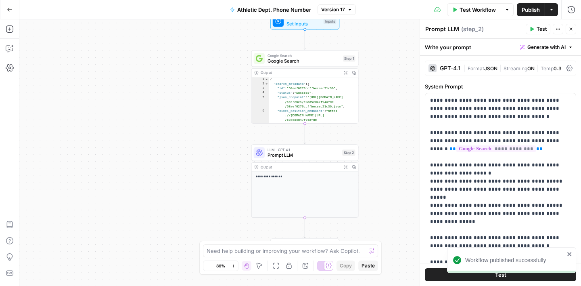
click at [570, 31] on icon "button" at bounding box center [571, 29] width 5 height 5
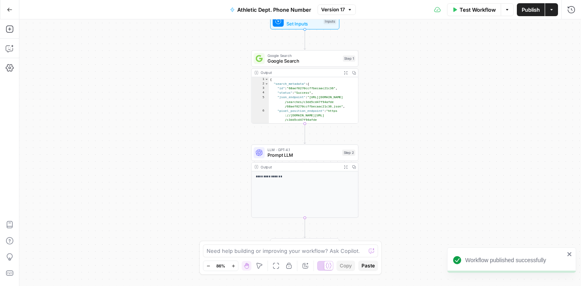
click at [349, 11] on icon "button" at bounding box center [350, 9] width 5 height 5
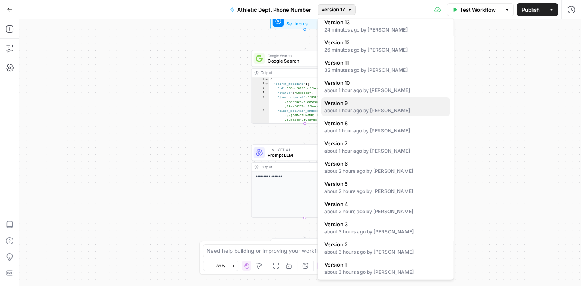
scroll to position [87, 0]
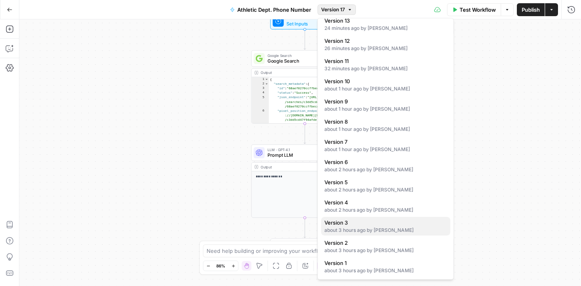
click at [366, 222] on span "Version 3" at bounding box center [384, 223] width 119 height 8
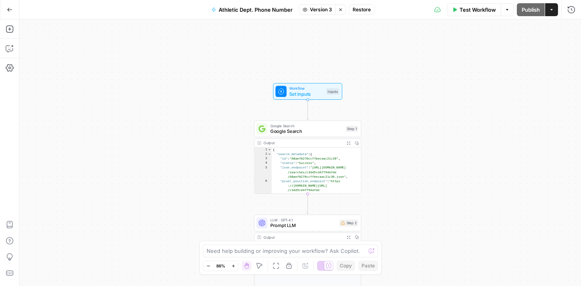
drag, startPoint x: 394, startPoint y: 108, endPoint x: 397, endPoint y: 179, distance: 71.5
click at [397, 180] on div "**********" at bounding box center [300, 152] width 562 height 266
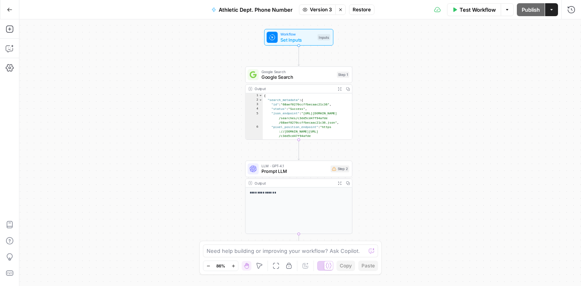
drag, startPoint x: 400, startPoint y: 197, endPoint x: 392, endPoint y: 141, distance: 56.8
click at [392, 141] on div "**********" at bounding box center [300, 152] width 562 height 266
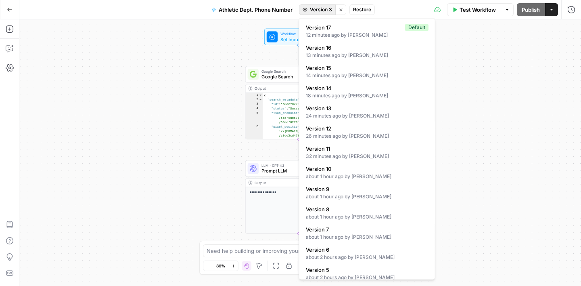
click at [325, 9] on span "Version 3" at bounding box center [321, 9] width 22 height 7
click at [516, 135] on div "**********" at bounding box center [300, 152] width 562 height 266
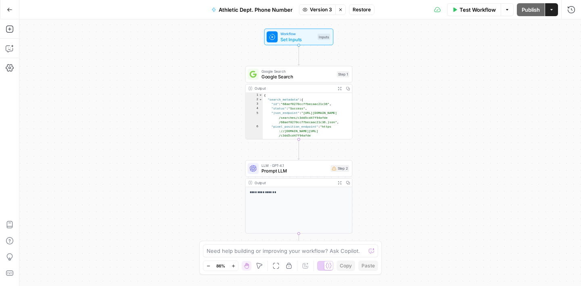
click at [311, 169] on span "Prompt LLM" at bounding box center [295, 170] width 67 height 7
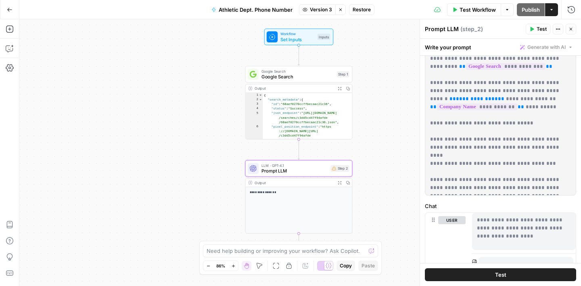
scroll to position [30, 0]
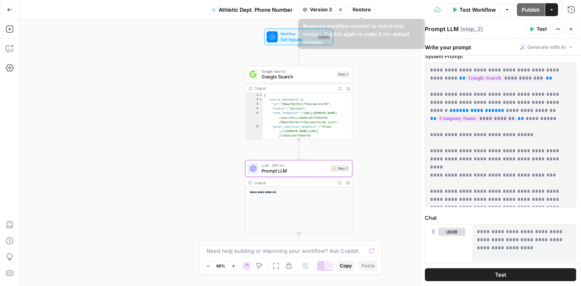
click at [323, 12] on span "Version 3" at bounding box center [321, 9] width 22 height 7
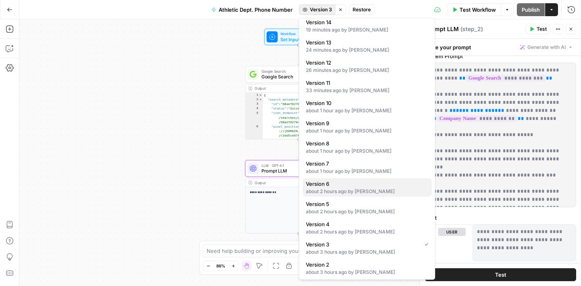
scroll to position [66, 0]
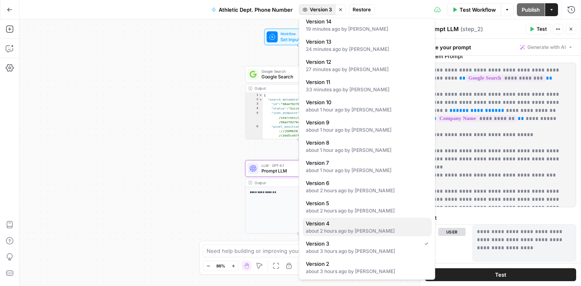
click at [341, 225] on span "Version 4" at bounding box center [365, 224] width 119 height 8
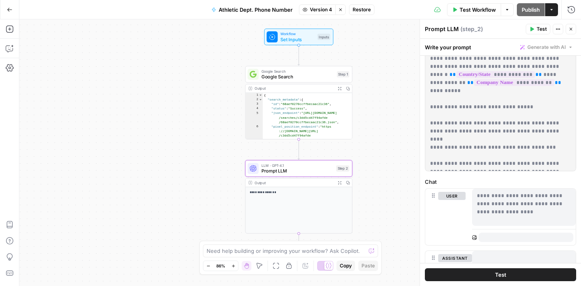
click at [305, 80] on span "Google Search" at bounding box center [298, 76] width 73 height 7
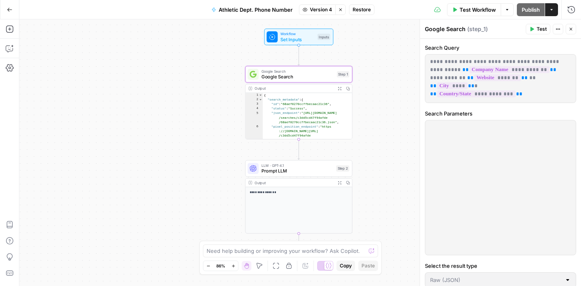
click at [361, 10] on span "Restore" at bounding box center [362, 9] width 18 height 7
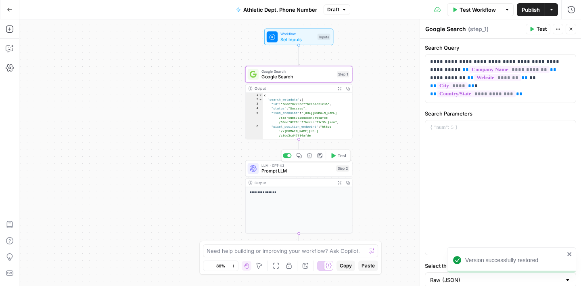
click at [302, 167] on span "Prompt LLM" at bounding box center [298, 170] width 72 height 7
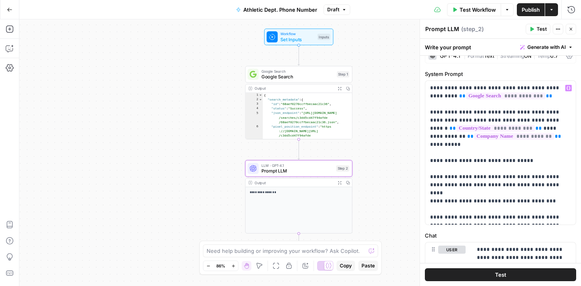
scroll to position [0, 0]
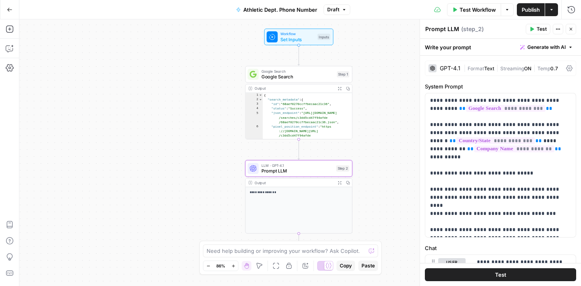
click at [312, 77] on span "Google Search" at bounding box center [298, 76] width 73 height 7
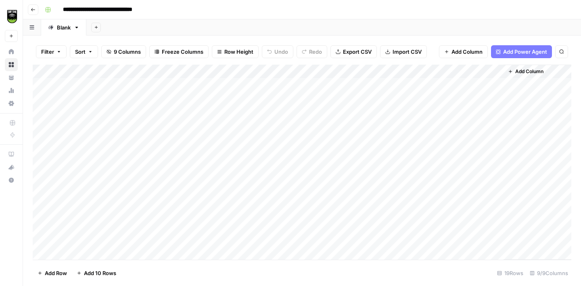
click at [488, 73] on div "Add Column" at bounding box center [302, 162] width 539 height 195
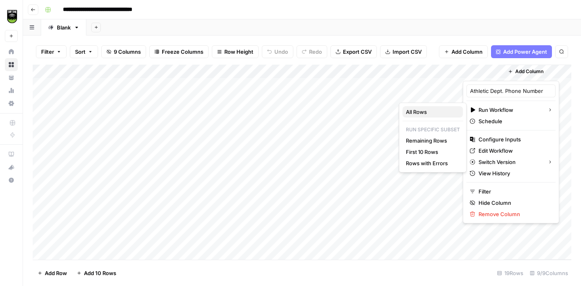
click at [426, 113] on span "All Rows" at bounding box center [431, 112] width 51 height 8
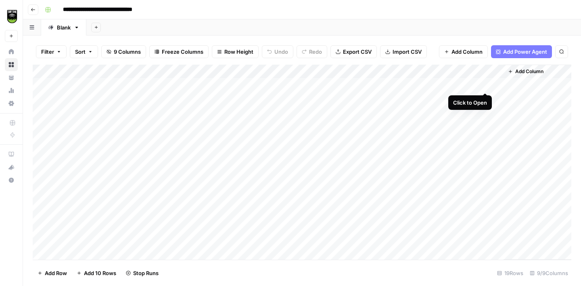
click at [485, 84] on div "Add Column" at bounding box center [302, 162] width 539 height 195
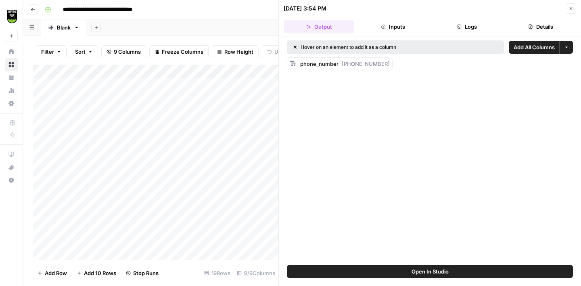
click at [526, 30] on button "Details" at bounding box center [541, 26] width 71 height 13
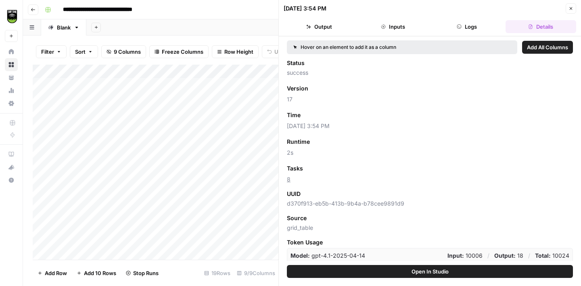
click at [331, 171] on span "Add as Column" at bounding box center [327, 168] width 35 height 7
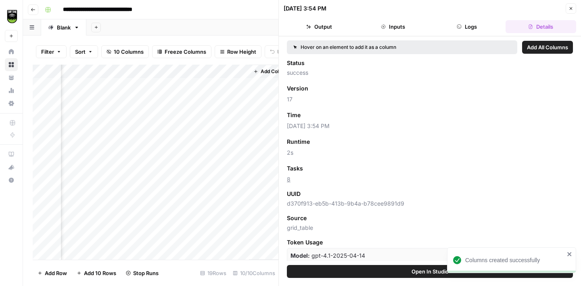
scroll to position [0, 343]
click at [316, 28] on button "Output" at bounding box center [319, 26] width 71 height 13
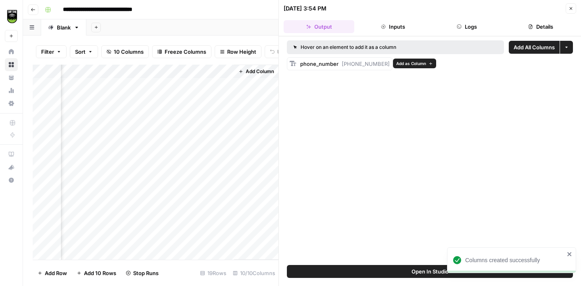
click at [398, 65] on span "Add as Column" at bounding box center [411, 63] width 30 height 6
click at [572, 10] on icon "button" at bounding box center [571, 8] width 5 height 5
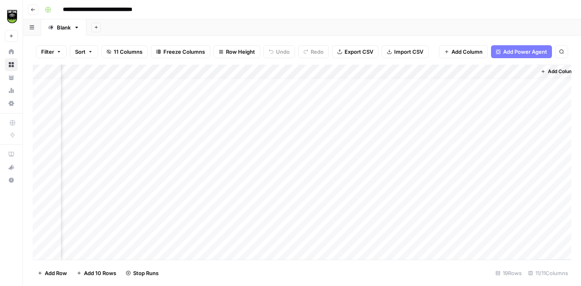
scroll to position [0, 113]
click at [420, 110] on div "Add Column" at bounding box center [302, 162] width 539 height 195
type textarea "****"
click at [503, 134] on div "Add Column" at bounding box center [302, 162] width 539 height 195
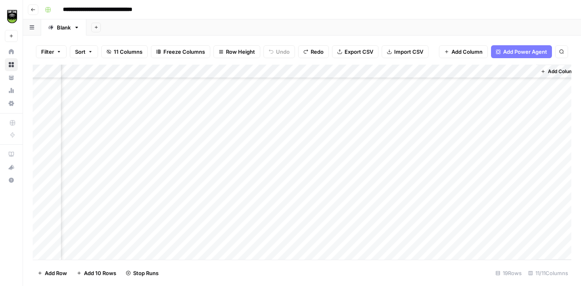
scroll to position [92, 113]
click at [285, 101] on div "Add Column" at bounding box center [302, 162] width 539 height 195
click at [291, 152] on div "Add Column" at bounding box center [302, 162] width 539 height 195
click at [290, 169] on div "Add Column" at bounding box center [302, 162] width 539 height 195
click at [294, 184] on div "Add Column" at bounding box center [302, 162] width 539 height 195
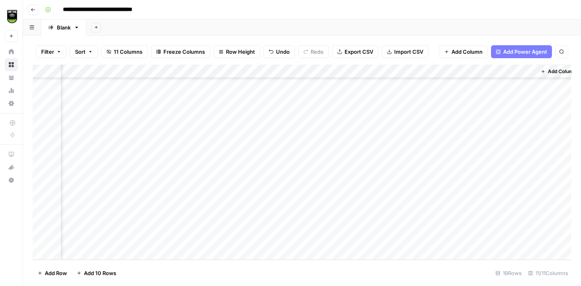
click at [298, 196] on div "Add Column" at bounding box center [302, 162] width 539 height 195
click at [296, 208] on div "Add Column" at bounding box center [302, 162] width 539 height 195
click at [297, 224] on div "Add Column" at bounding box center [302, 162] width 539 height 195
click at [301, 240] on div "Add Column" at bounding box center [302, 162] width 539 height 195
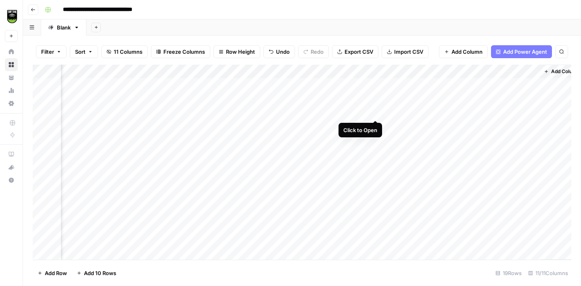
click at [377, 112] on div "Add Column" at bounding box center [302, 162] width 539 height 195
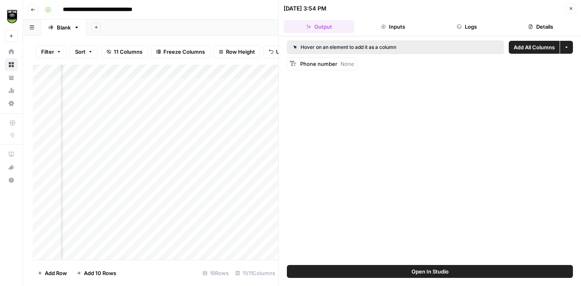
click at [570, 8] on icon "button" at bounding box center [571, 8] width 5 height 5
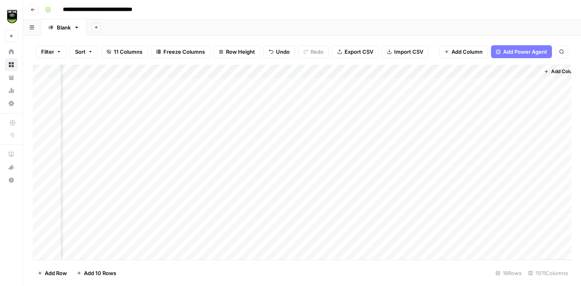
click at [379, 126] on div "Add Column" at bounding box center [302, 162] width 539 height 195
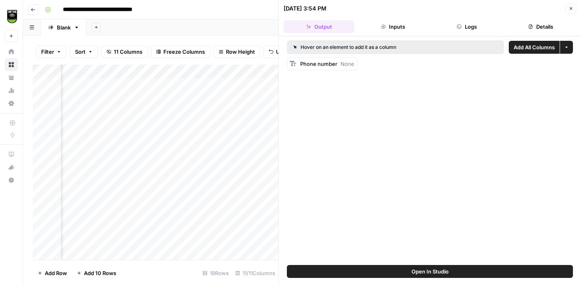
click at [574, 7] on button "Close" at bounding box center [571, 8] width 10 height 10
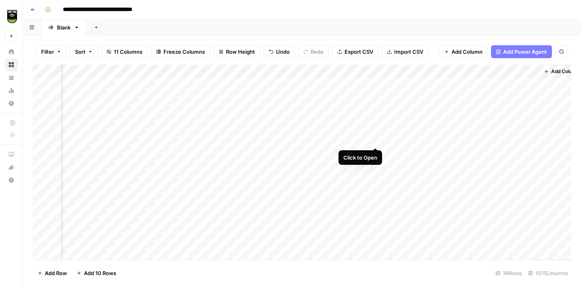
click at [378, 139] on div "Add Column" at bounding box center [302, 162] width 539 height 195
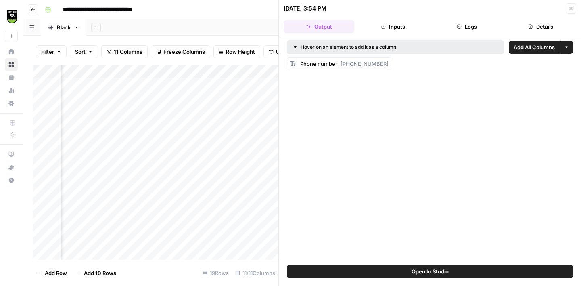
click at [514, 43] on button "Add All Columns" at bounding box center [534, 47] width 51 height 13
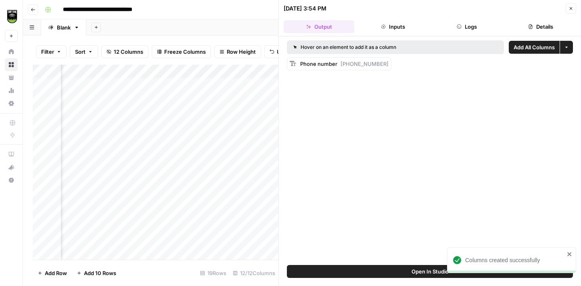
scroll to position [0, 358]
click at [571, 12] on button "Close" at bounding box center [571, 8] width 10 height 10
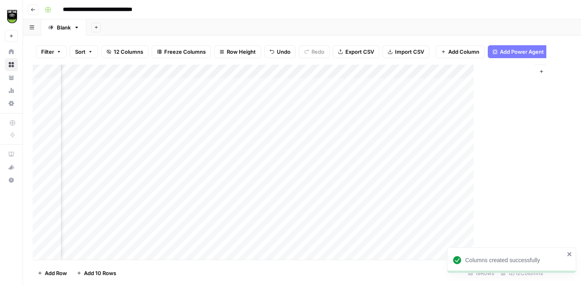
scroll to position [0, 185]
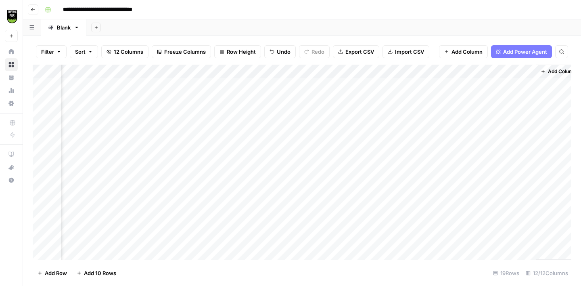
click at [96, 27] on icon "button" at bounding box center [96, 27] width 4 height 4
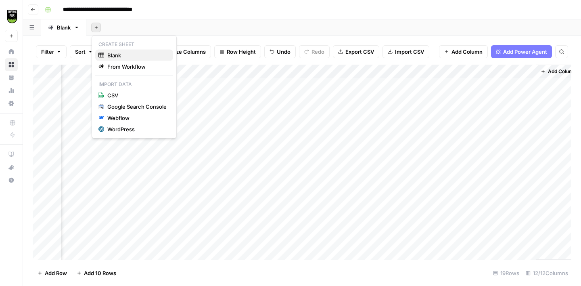
click at [124, 54] on span "Blank" at bounding box center [136, 55] width 59 height 8
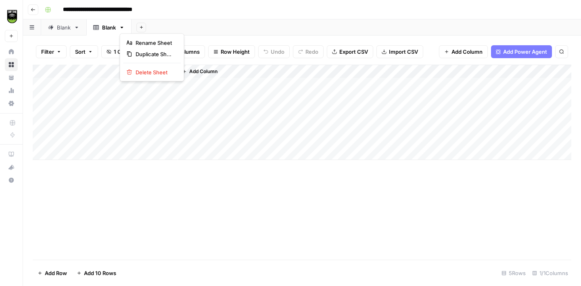
click at [122, 28] on icon "button" at bounding box center [122, 28] width 6 height 6
click at [149, 73] on span "Delete Sheet" at bounding box center [155, 72] width 39 height 8
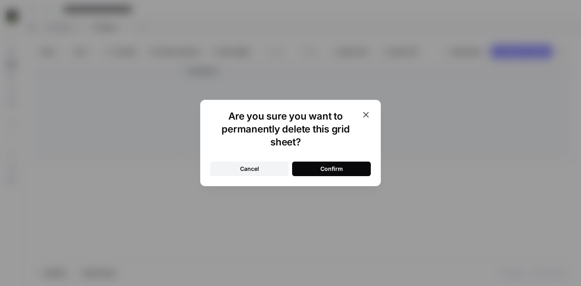
click at [344, 169] on button "Confirm" at bounding box center [331, 168] width 79 height 15
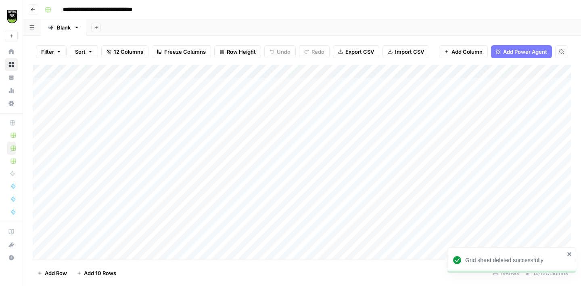
click at [77, 27] on icon "button" at bounding box center [76, 28] width 3 height 2
click at [99, 53] on span "Duplicate Sheet" at bounding box center [109, 54] width 39 height 8
click at [77, 28] on icon at bounding box center [77, 28] width 6 height 6
click at [73, 86] on div "Add Column" at bounding box center [302, 162] width 539 height 195
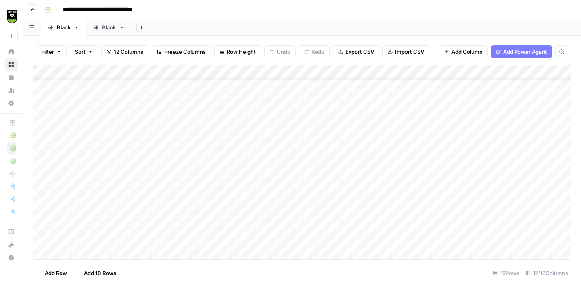
click at [107, 25] on div "Blank" at bounding box center [109, 27] width 14 height 8
click at [84, 84] on div "Add Column" at bounding box center [302, 78] width 539 height 27
click at [201, 85] on div "Add Column" at bounding box center [302, 85] width 539 height 40
click at [90, 80] on div "Add Column" at bounding box center [302, 85] width 539 height 40
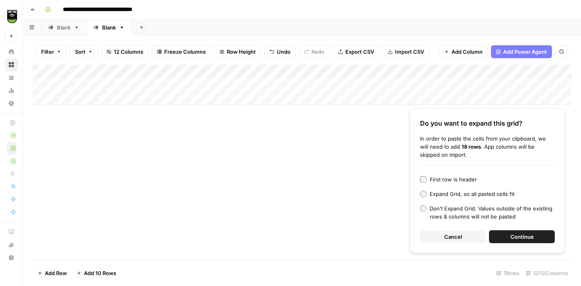
click at [509, 235] on button "Continue" at bounding box center [522, 236] width 66 height 13
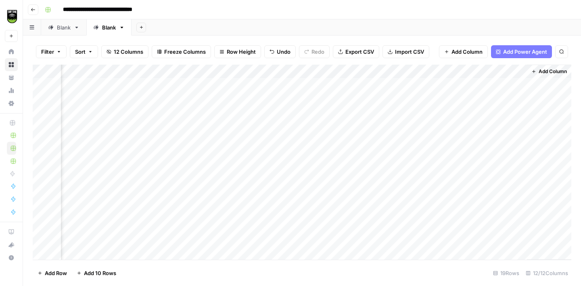
scroll to position [0, 189]
click at [123, 28] on icon "button" at bounding box center [122, 28] width 6 height 6
click at [170, 127] on div "Add Column" at bounding box center [302, 162] width 539 height 195
click at [123, 29] on icon "button" at bounding box center [122, 28] width 6 height 6
click at [136, 116] on div "Add Column" at bounding box center [302, 162] width 539 height 195
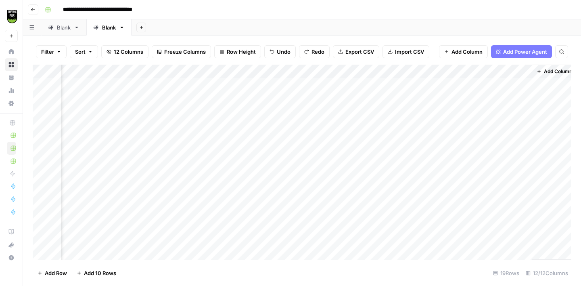
scroll to position [0, 0]
click at [77, 28] on icon at bounding box center [77, 28] width 6 height 6
click at [121, 29] on icon at bounding box center [122, 28] width 6 height 6
click at [121, 28] on icon "button" at bounding box center [122, 28] width 6 height 6
click at [131, 137] on div "Add Column" at bounding box center [302, 162] width 539 height 195
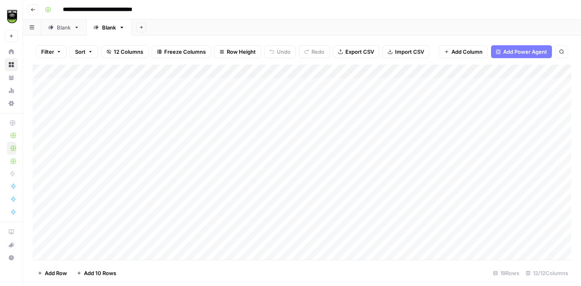
click at [141, 31] on button "Add Sheet" at bounding box center [141, 28] width 10 height 10
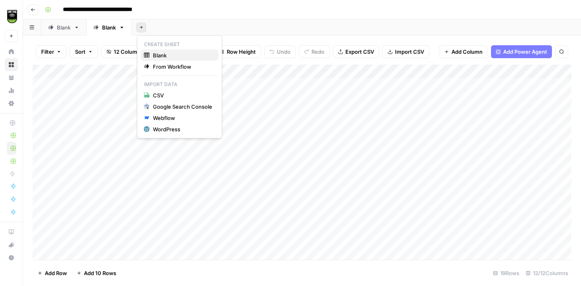
click at [166, 52] on span "Blank" at bounding box center [182, 55] width 59 height 8
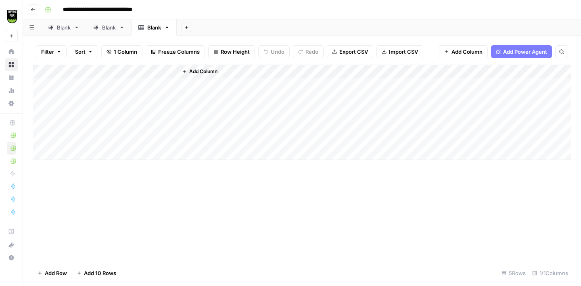
click at [122, 28] on icon at bounding box center [122, 28] width 3 height 2
click at [123, 27] on icon "button" at bounding box center [122, 28] width 6 height 6
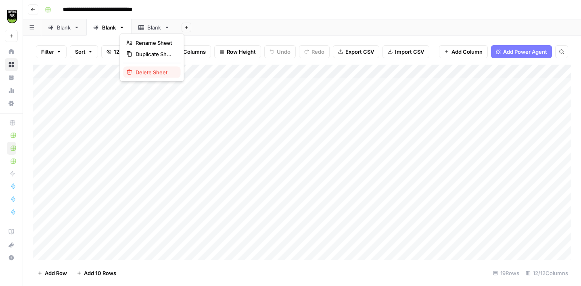
click at [143, 69] on span "Delete Sheet" at bounding box center [155, 72] width 39 height 8
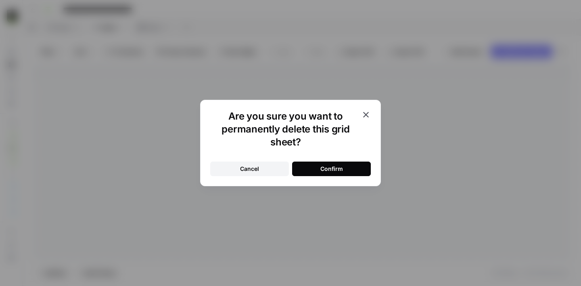
click at [312, 168] on button "Confirm" at bounding box center [331, 168] width 79 height 15
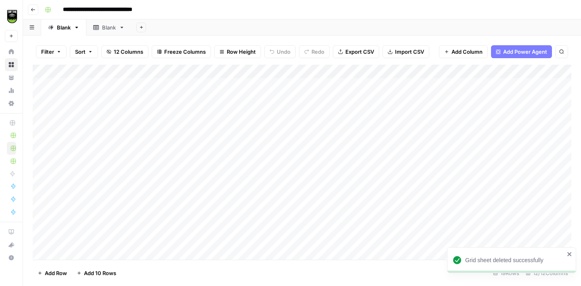
click at [100, 31] on div "Blank" at bounding box center [104, 27] width 23 height 8
click at [122, 26] on icon "button" at bounding box center [122, 28] width 6 height 6
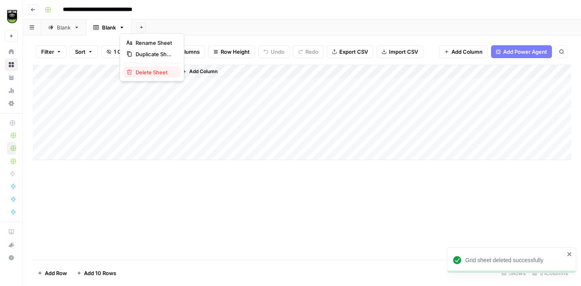
click at [146, 70] on span "Delete Sheet" at bounding box center [155, 72] width 39 height 8
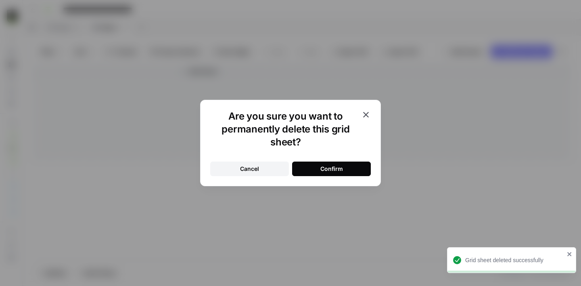
click at [331, 164] on button "Confirm" at bounding box center [331, 168] width 79 height 15
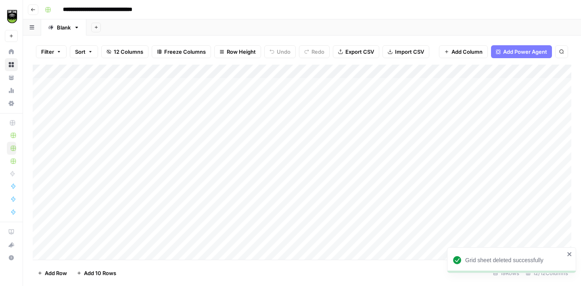
click at [78, 27] on icon "button" at bounding box center [77, 28] width 6 height 6
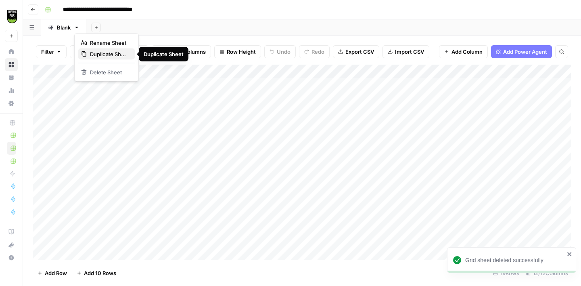
click at [97, 51] on span "Duplicate Sheet" at bounding box center [109, 54] width 39 height 8
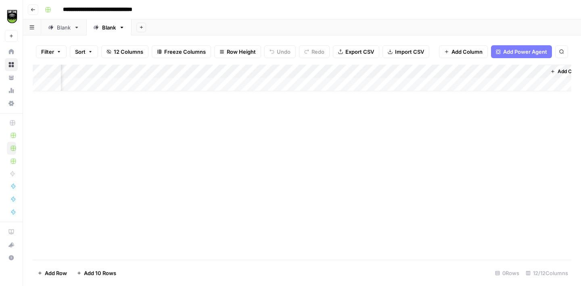
scroll to position [0, 195]
click at [376, 69] on div "Add Column" at bounding box center [302, 78] width 539 height 27
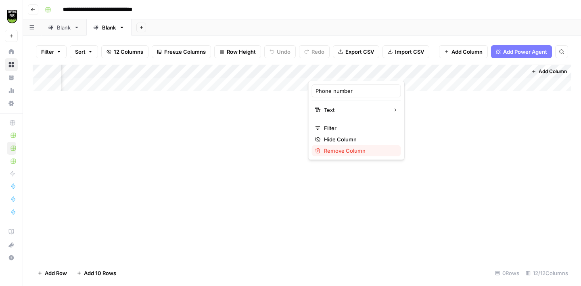
click at [346, 149] on span "Remove Column" at bounding box center [359, 151] width 71 height 8
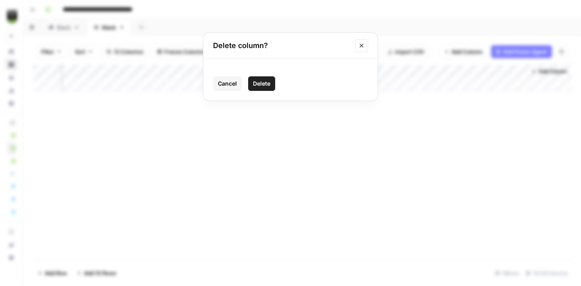
click at [271, 86] on button "Delete" at bounding box center [261, 83] width 27 height 15
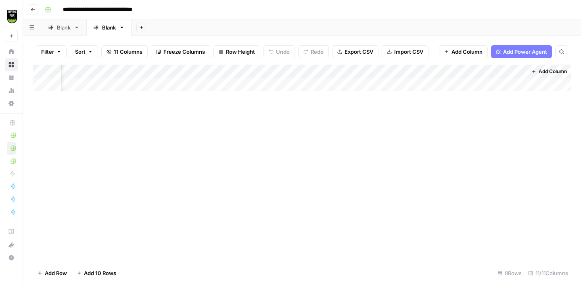
scroll to position [0, 122]
click at [449, 72] on div "Add Column" at bounding box center [302, 78] width 539 height 27
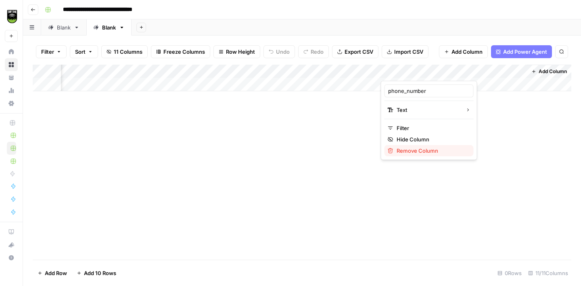
click at [424, 151] on span "Remove Column" at bounding box center [432, 151] width 71 height 8
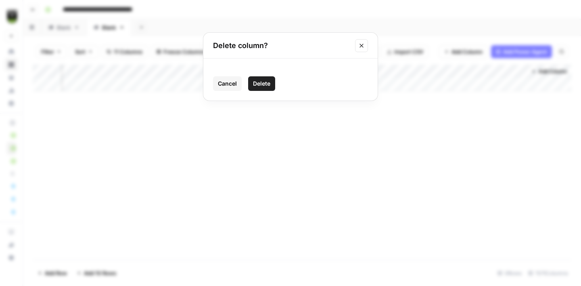
click at [262, 83] on span "Delete" at bounding box center [261, 84] width 17 height 8
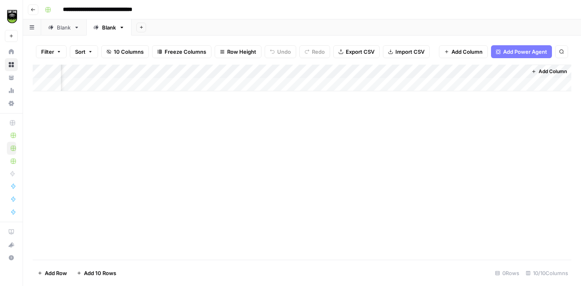
scroll to position [0, 50]
click at [521, 70] on div "Add Column" at bounding box center [302, 78] width 539 height 27
click at [490, 142] on span "Remove Column" at bounding box center [505, 139] width 71 height 8
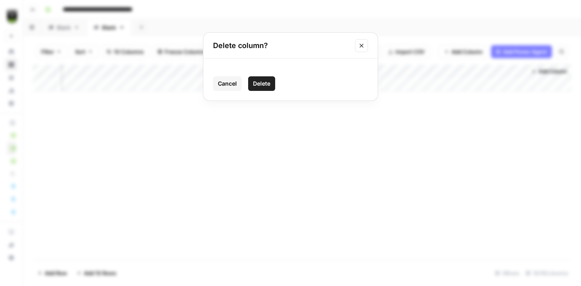
click at [265, 84] on span "Delete" at bounding box center [261, 84] width 17 height 8
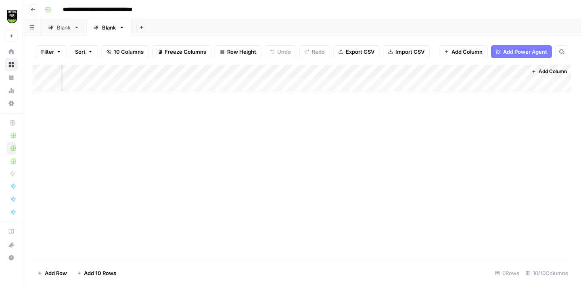
scroll to position [0, 0]
click at [89, 80] on div "Add Column" at bounding box center [302, 78] width 539 height 27
click at [122, 199] on div "Add Column" at bounding box center [302, 162] width 539 height 195
click at [63, 27] on div "Blank" at bounding box center [64, 27] width 14 height 8
click at [75, 84] on div "Add Column" at bounding box center [302, 162] width 539 height 195
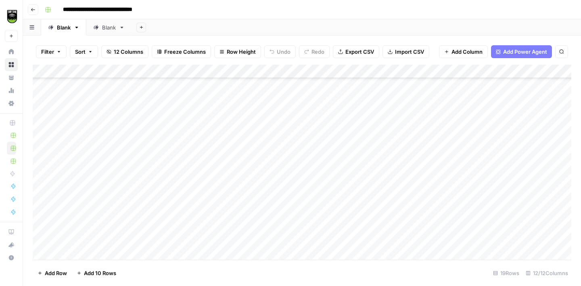
scroll to position [92, 0]
click at [104, 23] on link "Blank" at bounding box center [108, 27] width 45 height 16
click at [87, 82] on div "Add Column" at bounding box center [302, 85] width 539 height 40
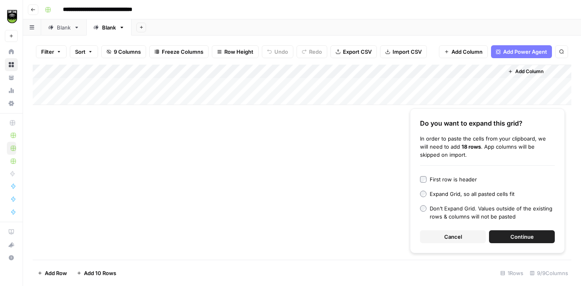
click at [516, 233] on span "Continue" at bounding box center [522, 237] width 23 height 8
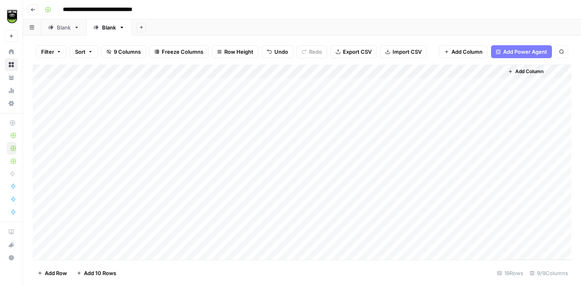
click at [77, 28] on icon at bounding box center [77, 28] width 6 height 6
click at [77, 28] on icon "button" at bounding box center [77, 28] width 6 height 6
click at [184, 33] on div "Add Sheet" at bounding box center [357, 27] width 450 height 16
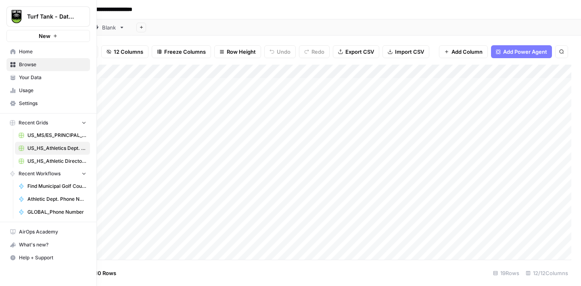
click at [31, 103] on span "Settings" at bounding box center [52, 103] width 67 height 7
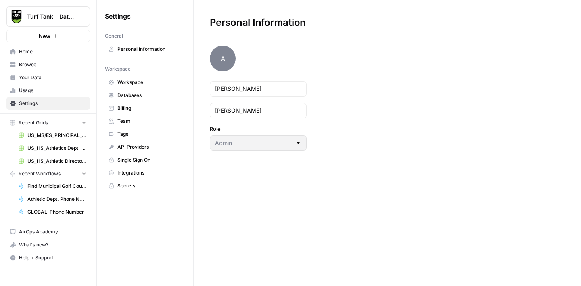
click at [143, 109] on span "Billing" at bounding box center [149, 108] width 64 height 7
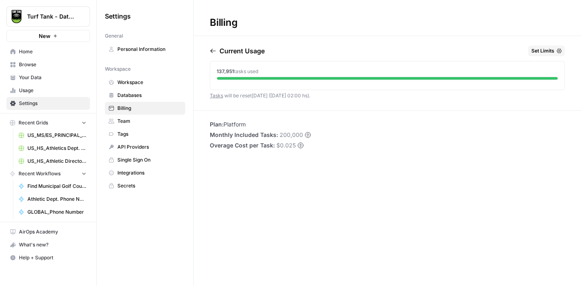
click at [42, 68] on span "Browse" at bounding box center [52, 64] width 67 height 7
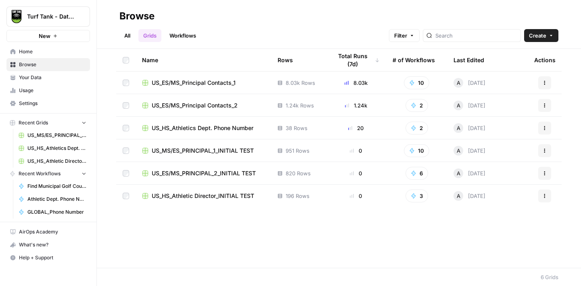
click at [206, 129] on span "US_HS_Athletics Dept. Phone Number" at bounding box center [203, 128] width 102 height 8
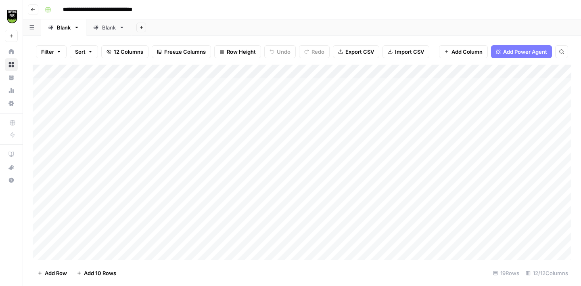
click at [76, 28] on icon "button" at bounding box center [77, 28] width 6 height 6
click at [107, 74] on span "Delete Sheet" at bounding box center [109, 72] width 39 height 8
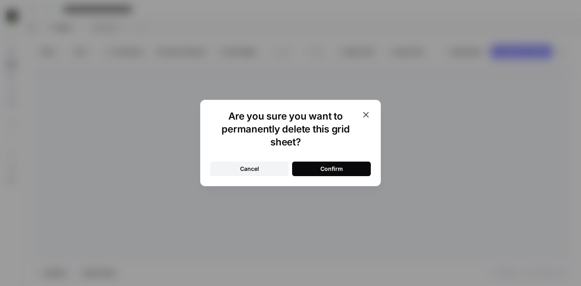
click at [318, 167] on button "Confirm" at bounding box center [331, 168] width 79 height 15
